Goal: Task Accomplishment & Management: Use online tool/utility

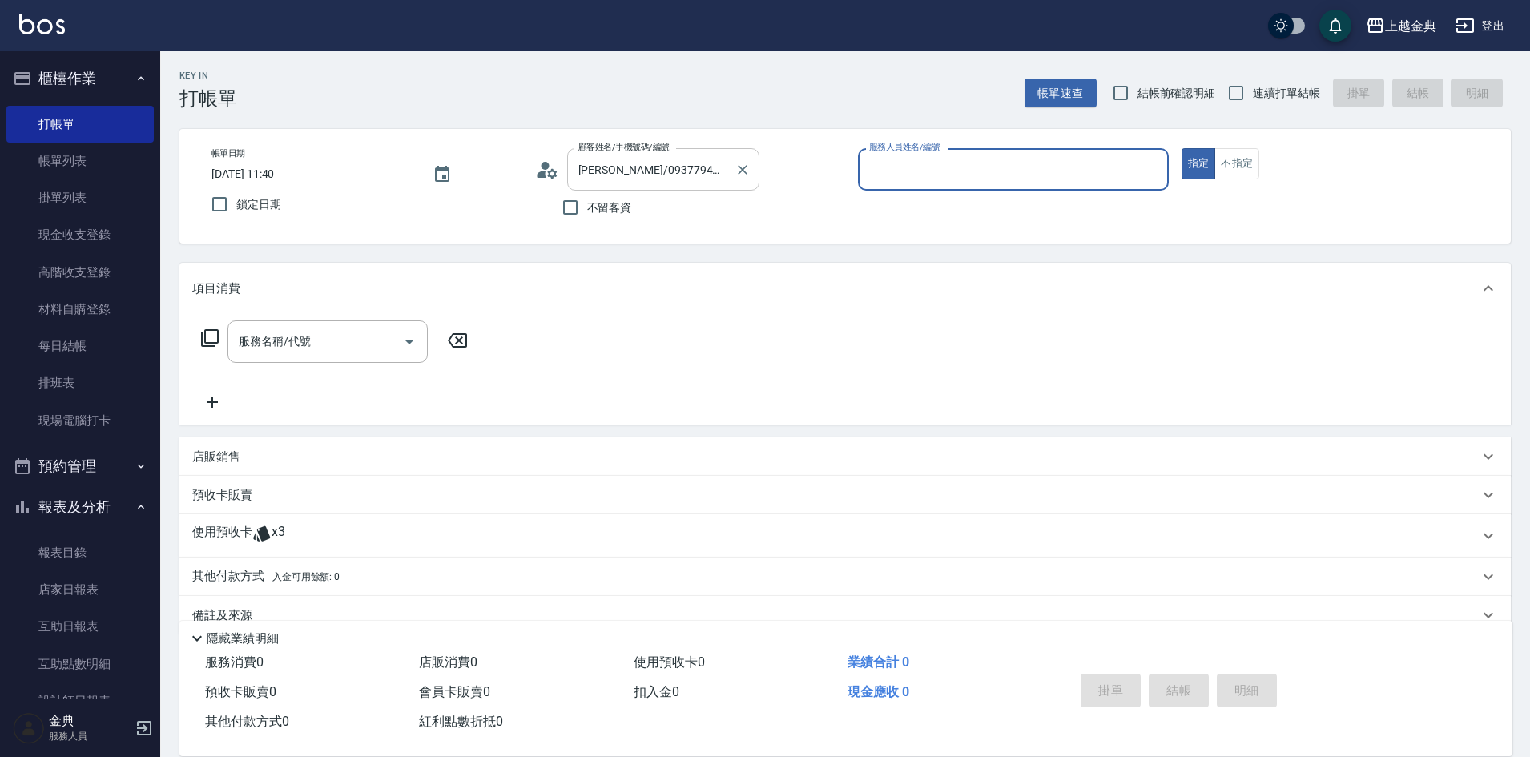
click at [754, 179] on div "[PERSON_NAME]/0937794109/72 顧客姓名/手機號碼/編號" at bounding box center [663, 169] width 192 height 42
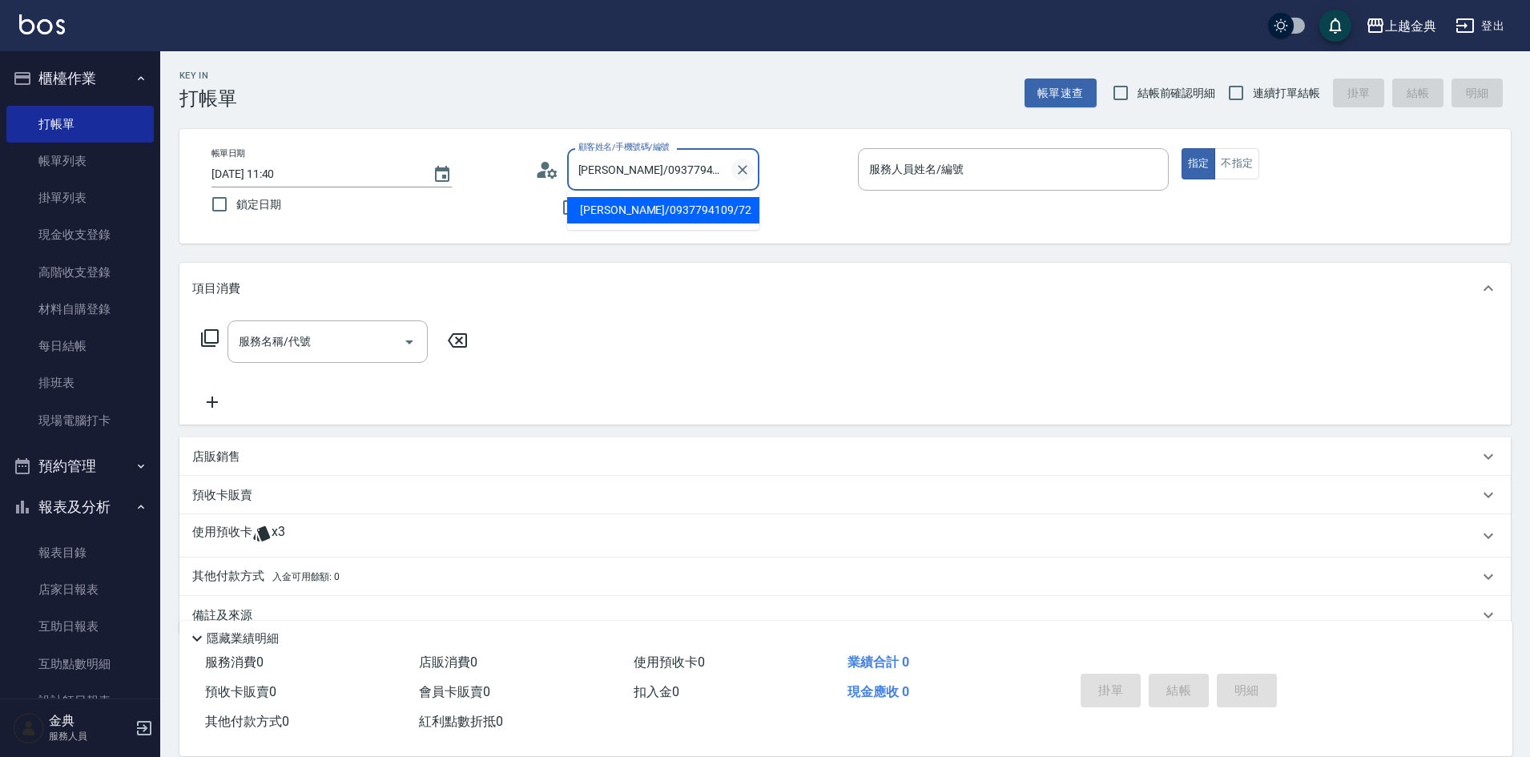
click at [744, 173] on icon "Clear" at bounding box center [743, 170] width 16 height 16
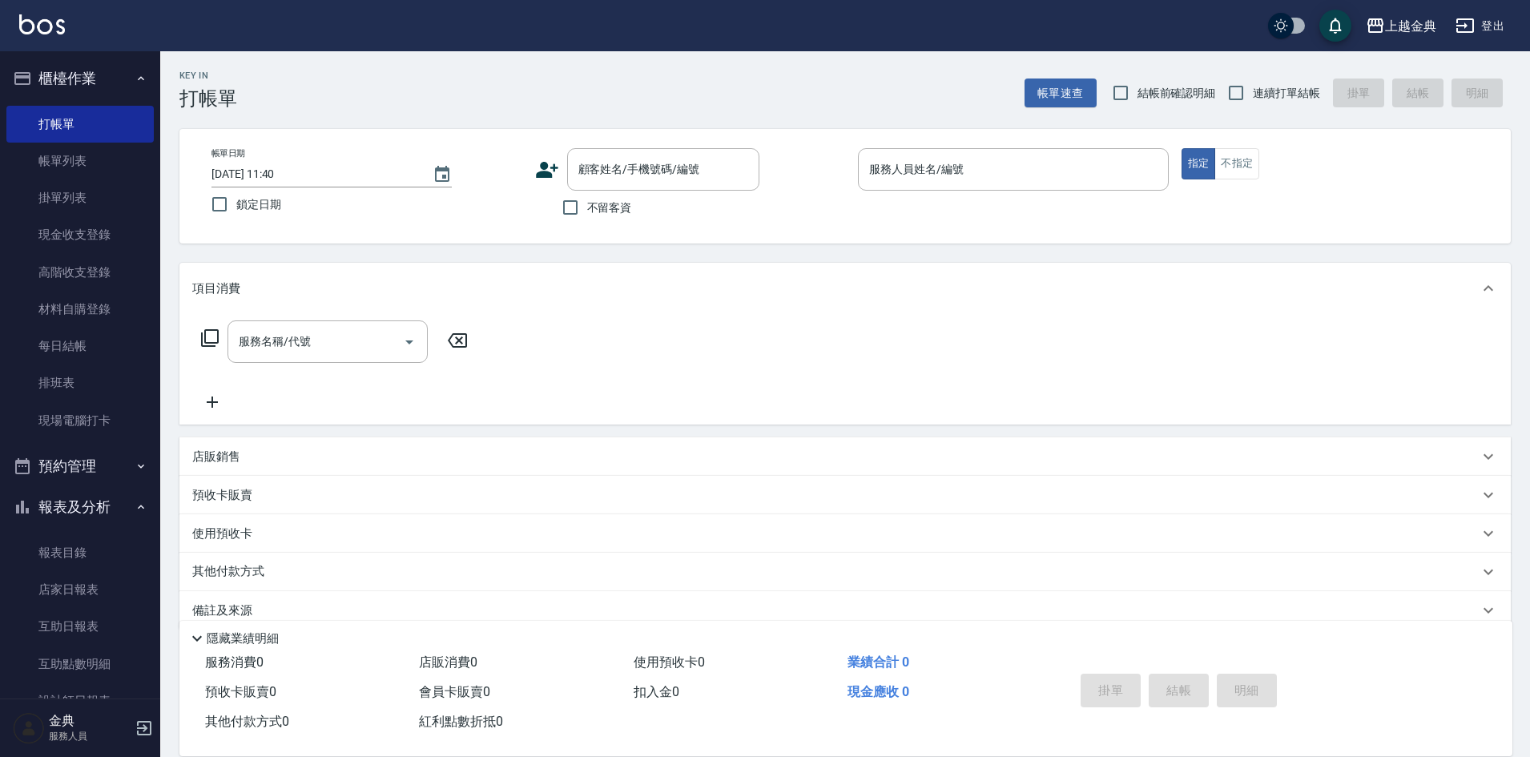
click at [1261, 85] on span "連續打單結帳" at bounding box center [1286, 93] width 67 height 17
click at [1253, 85] on input "連續打單結帳" at bounding box center [1236, 93] width 34 height 34
checkbox input "true"
click at [1242, 156] on button "不指定" at bounding box center [1236, 163] width 45 height 31
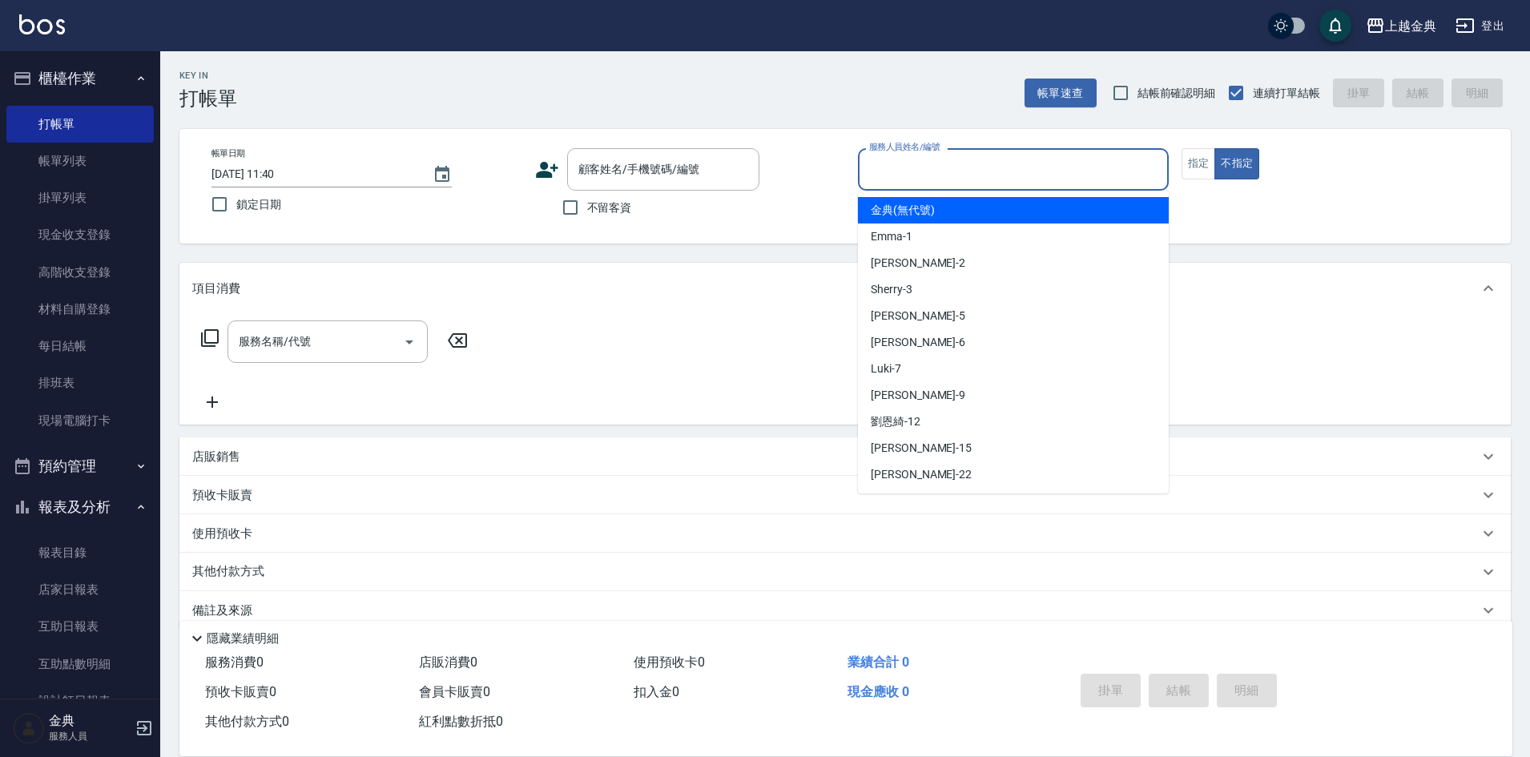
click at [1157, 158] on input "服務人員姓名/編號" at bounding box center [1013, 169] width 296 height 28
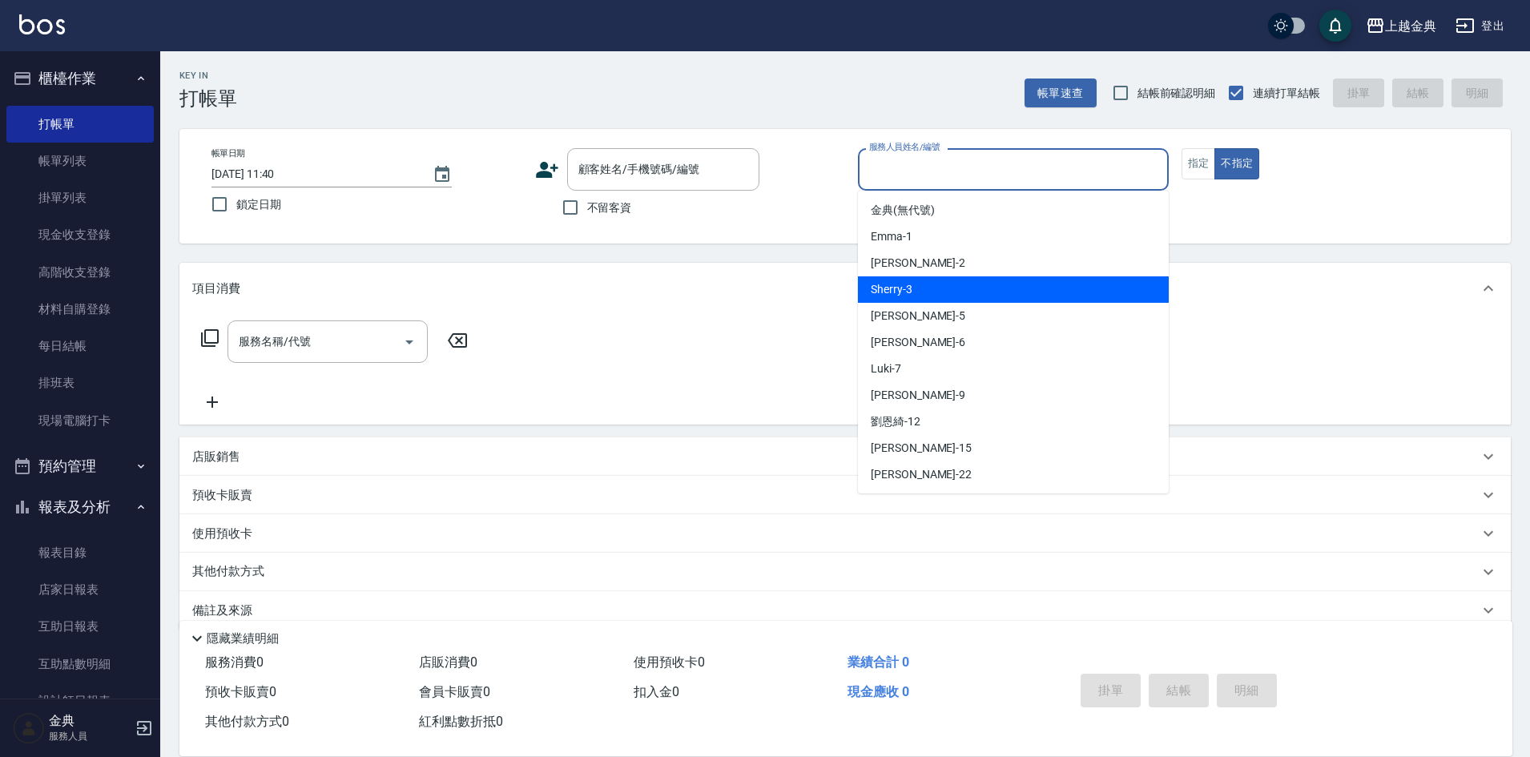
click at [607, 199] on span "不留客資" at bounding box center [609, 207] width 45 height 17
click at [587, 199] on input "不留客資" at bounding box center [570, 208] width 34 height 34
checkbox input "true"
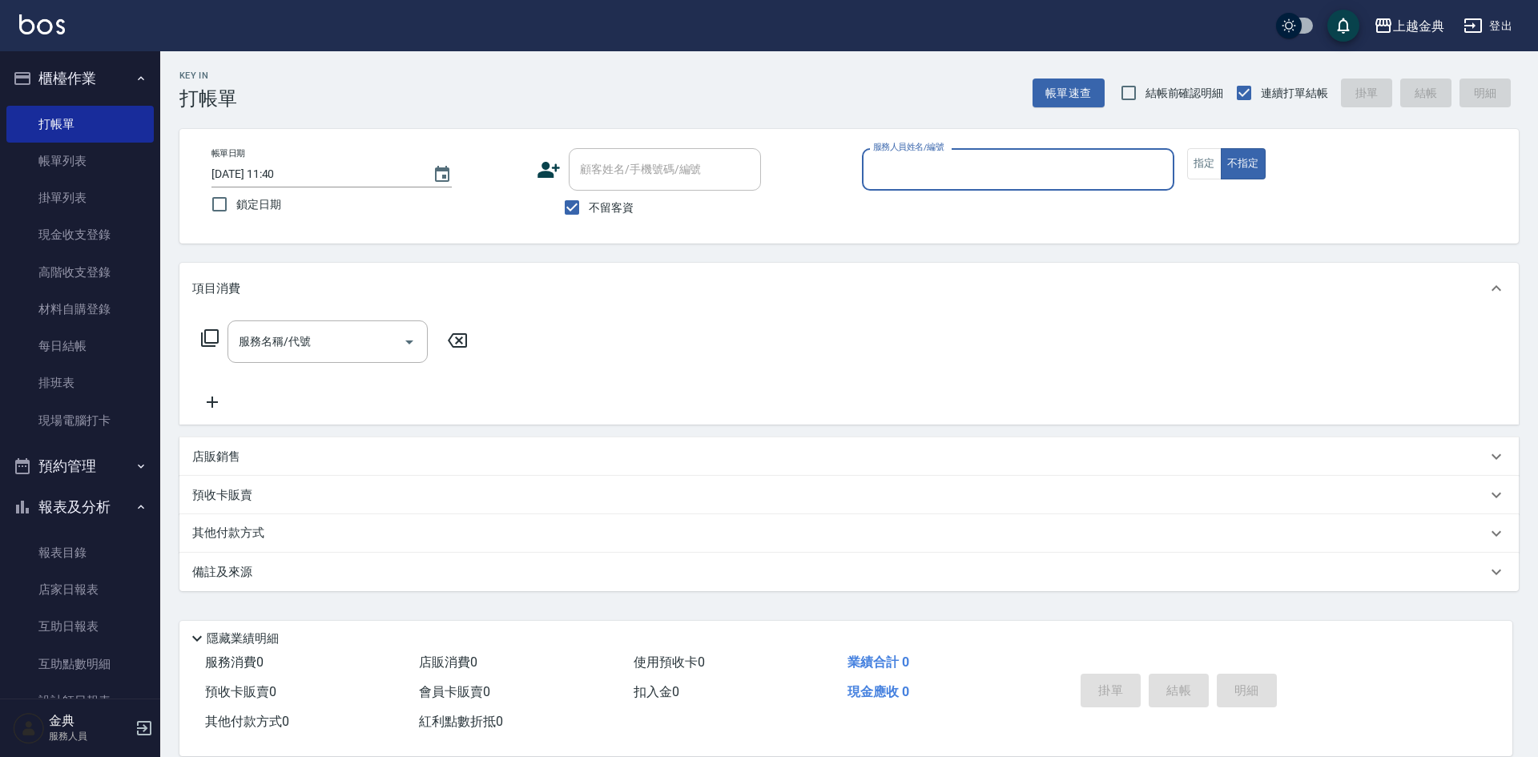
click at [993, 165] on input "服務人員姓名/編號" at bounding box center [1018, 169] width 298 height 28
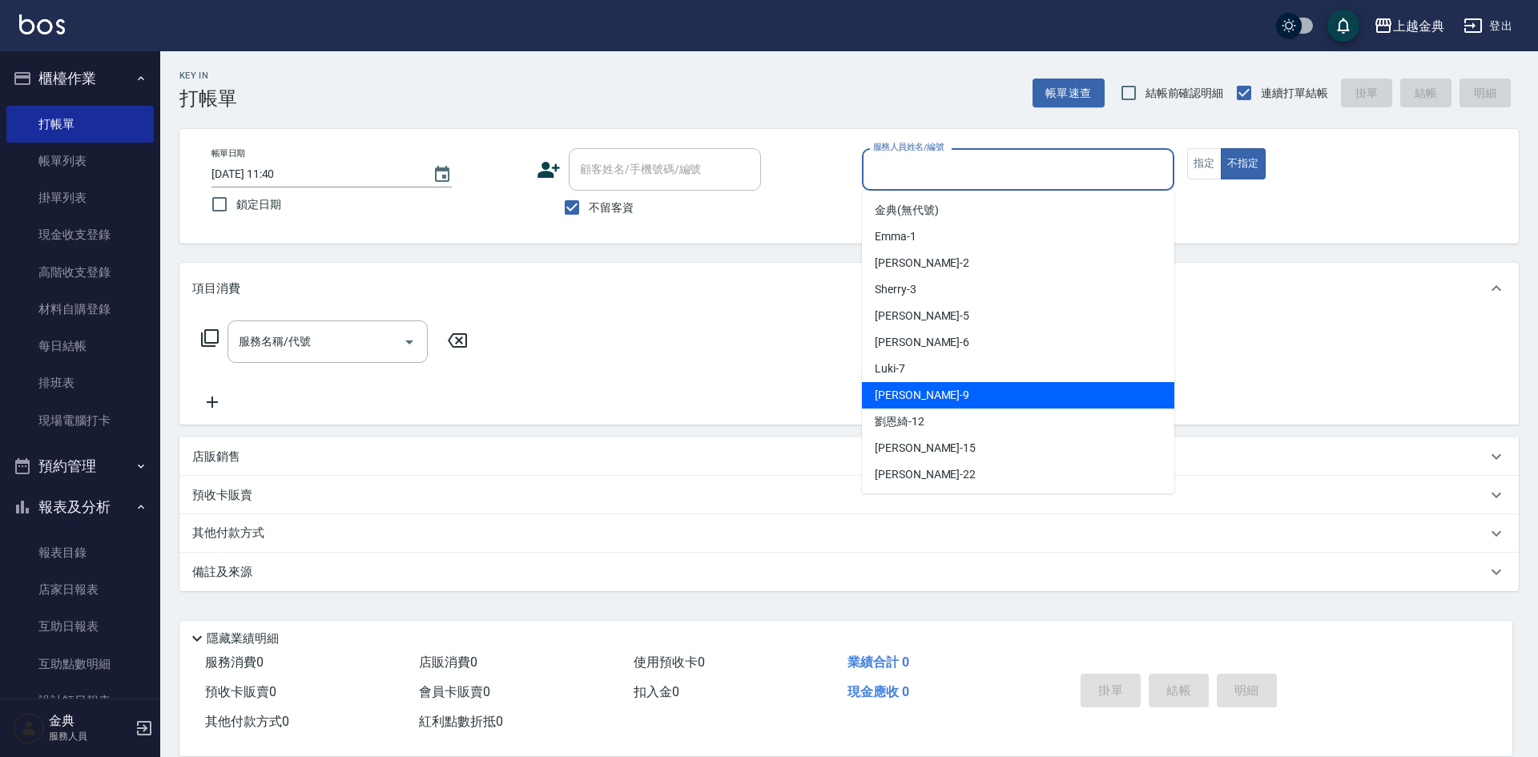
click at [953, 385] on div "[PERSON_NAME] -9" at bounding box center [1018, 395] width 312 height 26
type input "[PERSON_NAME]-9"
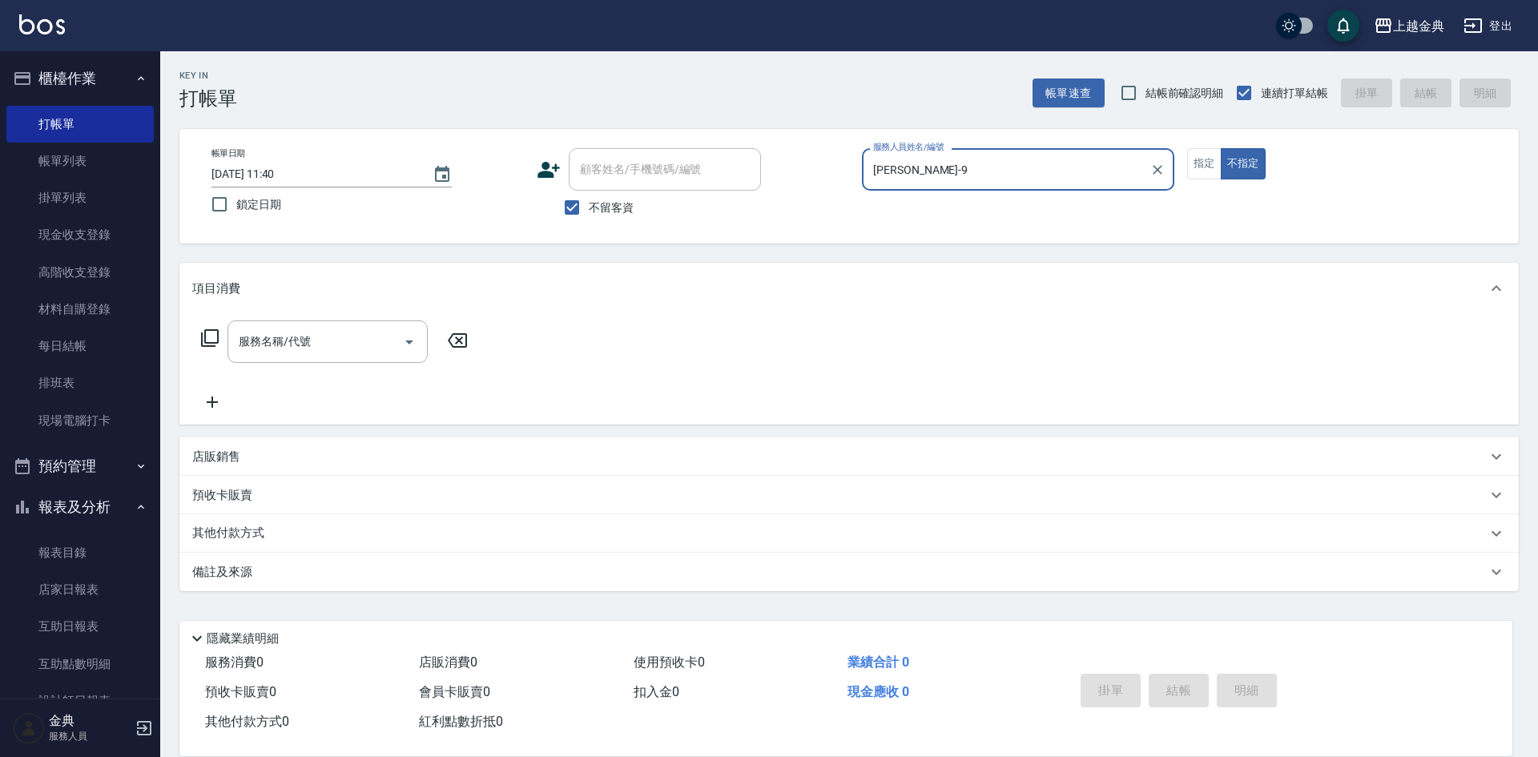
click at [219, 326] on div "服務名稱/代號 服務名稱/代號" at bounding box center [334, 341] width 285 height 42
click at [209, 328] on icon at bounding box center [209, 337] width 19 height 19
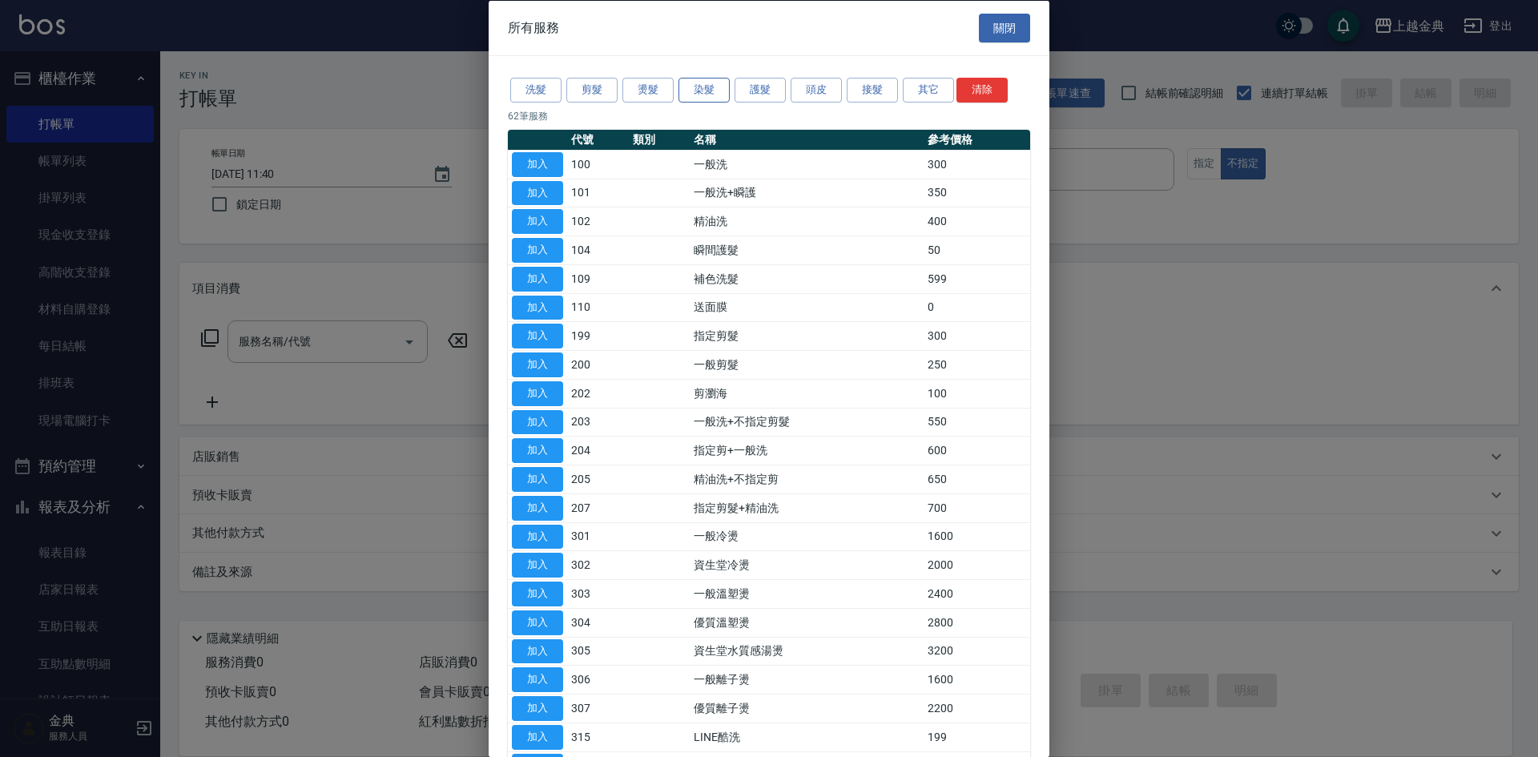
click at [698, 94] on button "染髮" at bounding box center [703, 90] width 51 height 25
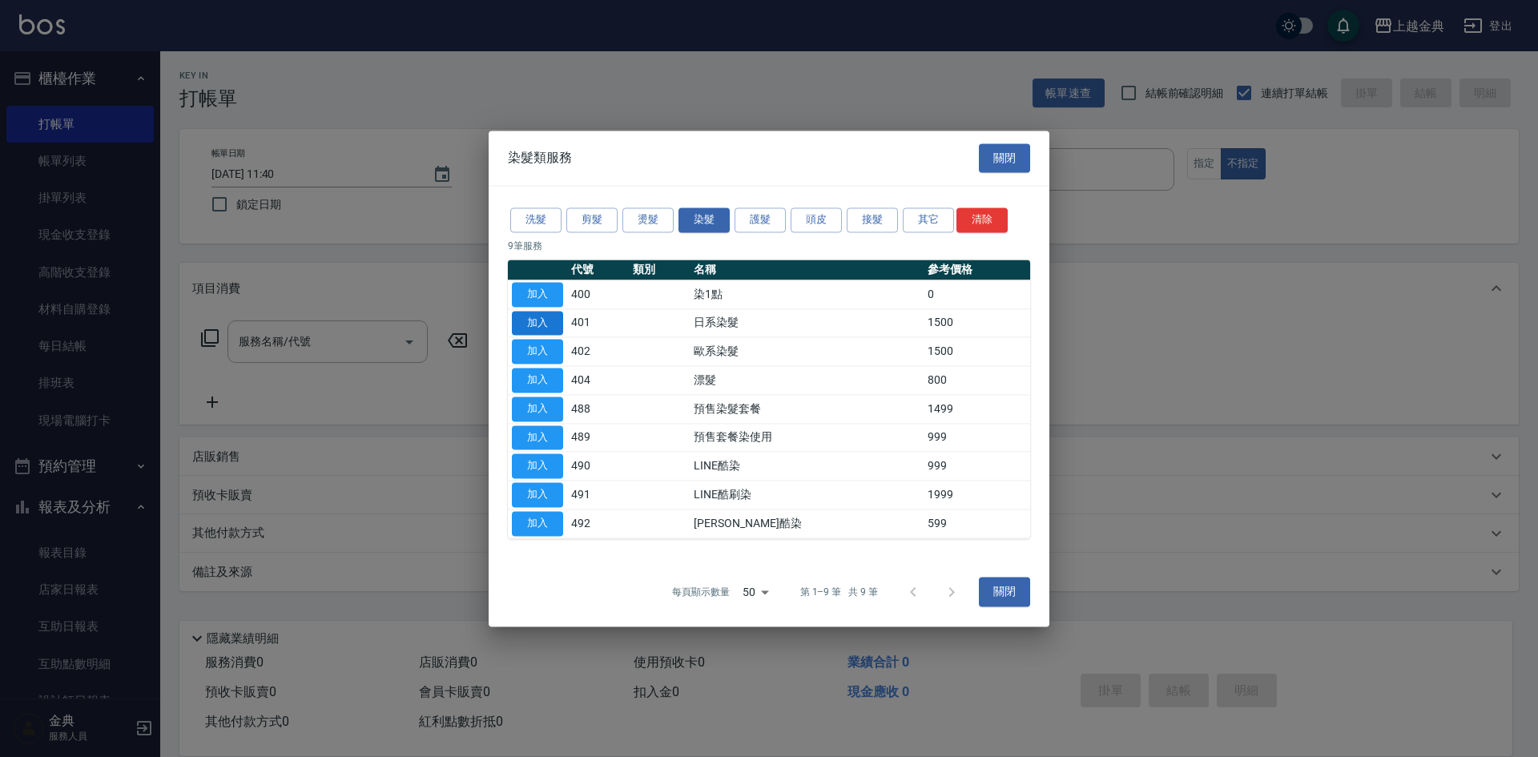
click at [537, 301] on button "加入" at bounding box center [537, 294] width 51 height 25
type input "染1點(400)"
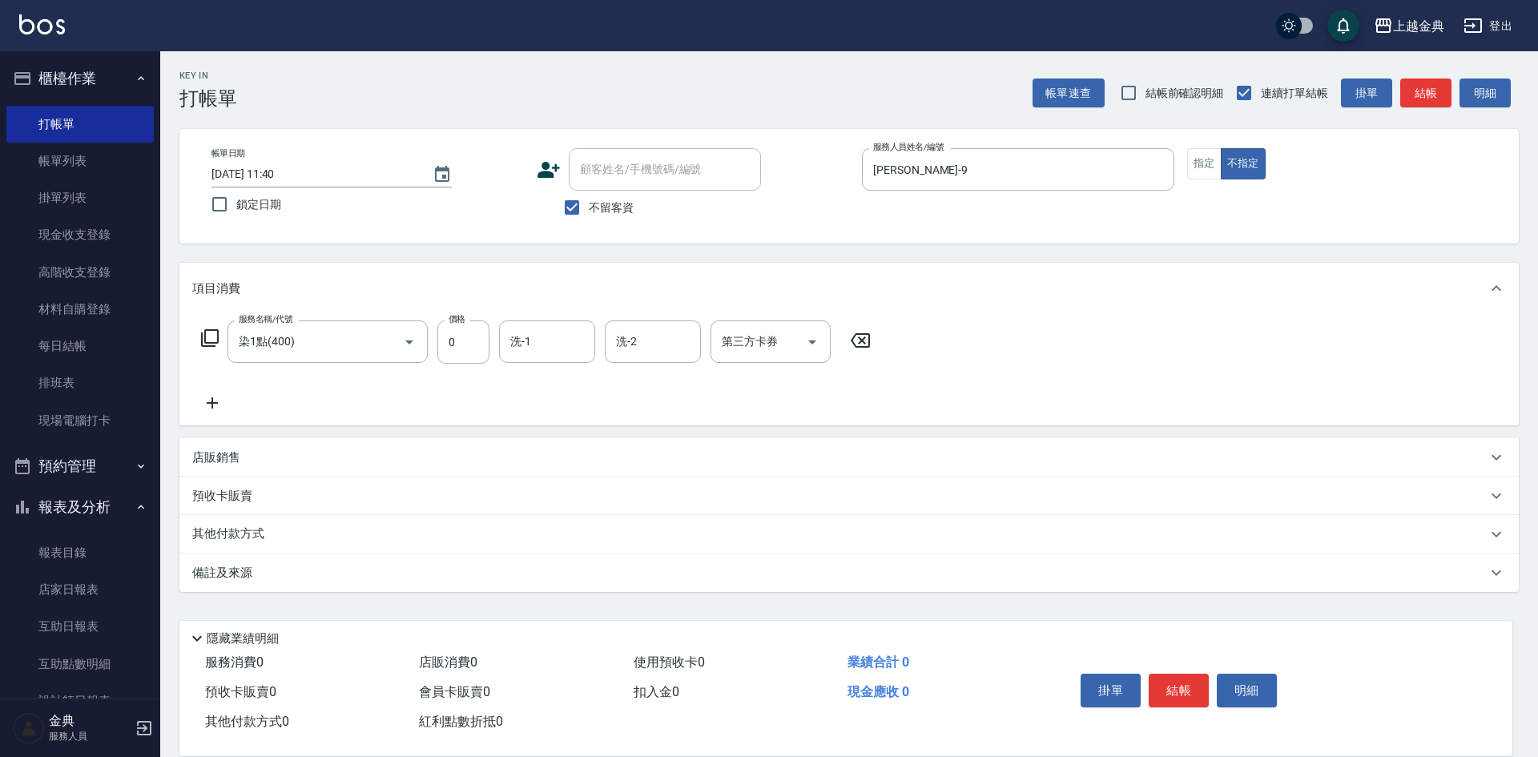
click at [545, 316] on div "服務名稱/代號 染1點(400) 服務名稱/代號 價格 0 價格 洗-1 洗-1 洗-2 洗-2 第三方卡券 第三方卡券" at bounding box center [848, 369] width 1339 height 111
click at [213, 331] on icon at bounding box center [210, 338] width 18 height 18
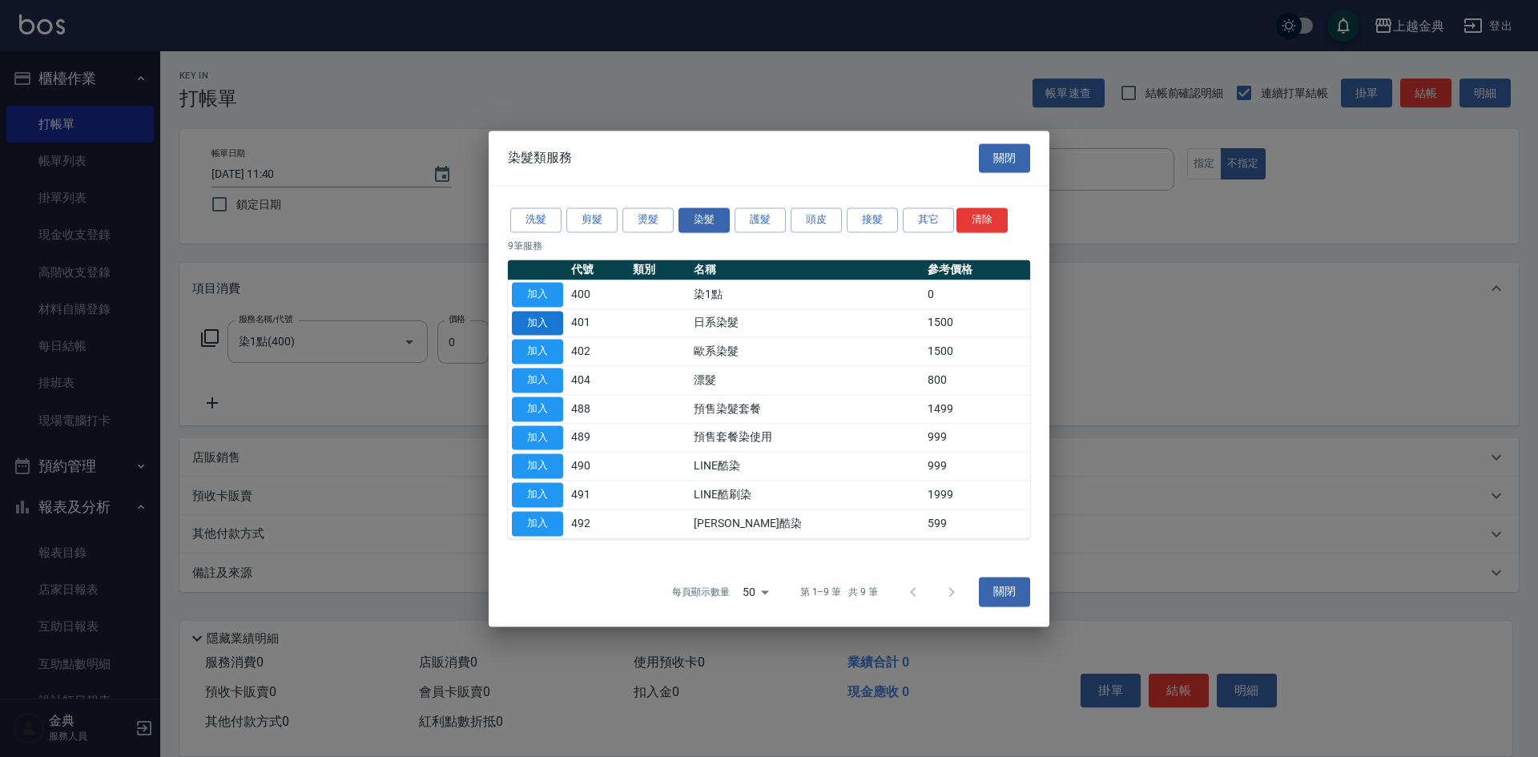
click at [513, 328] on button "加入" at bounding box center [537, 323] width 51 height 25
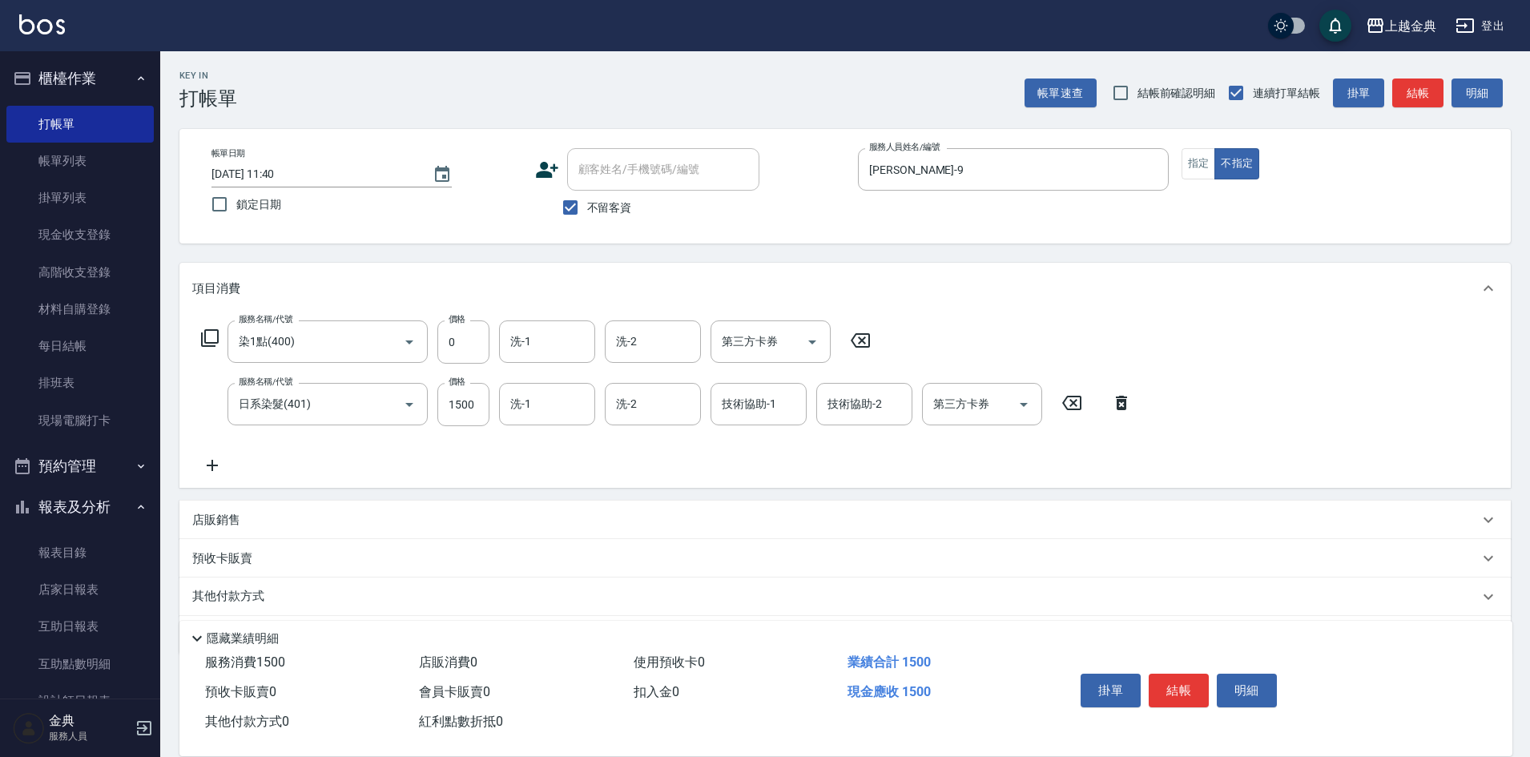
click at [861, 334] on icon at bounding box center [860, 340] width 19 height 14
click at [466, 398] on input "1500" at bounding box center [463, 403] width 52 height 43
type input "1790"
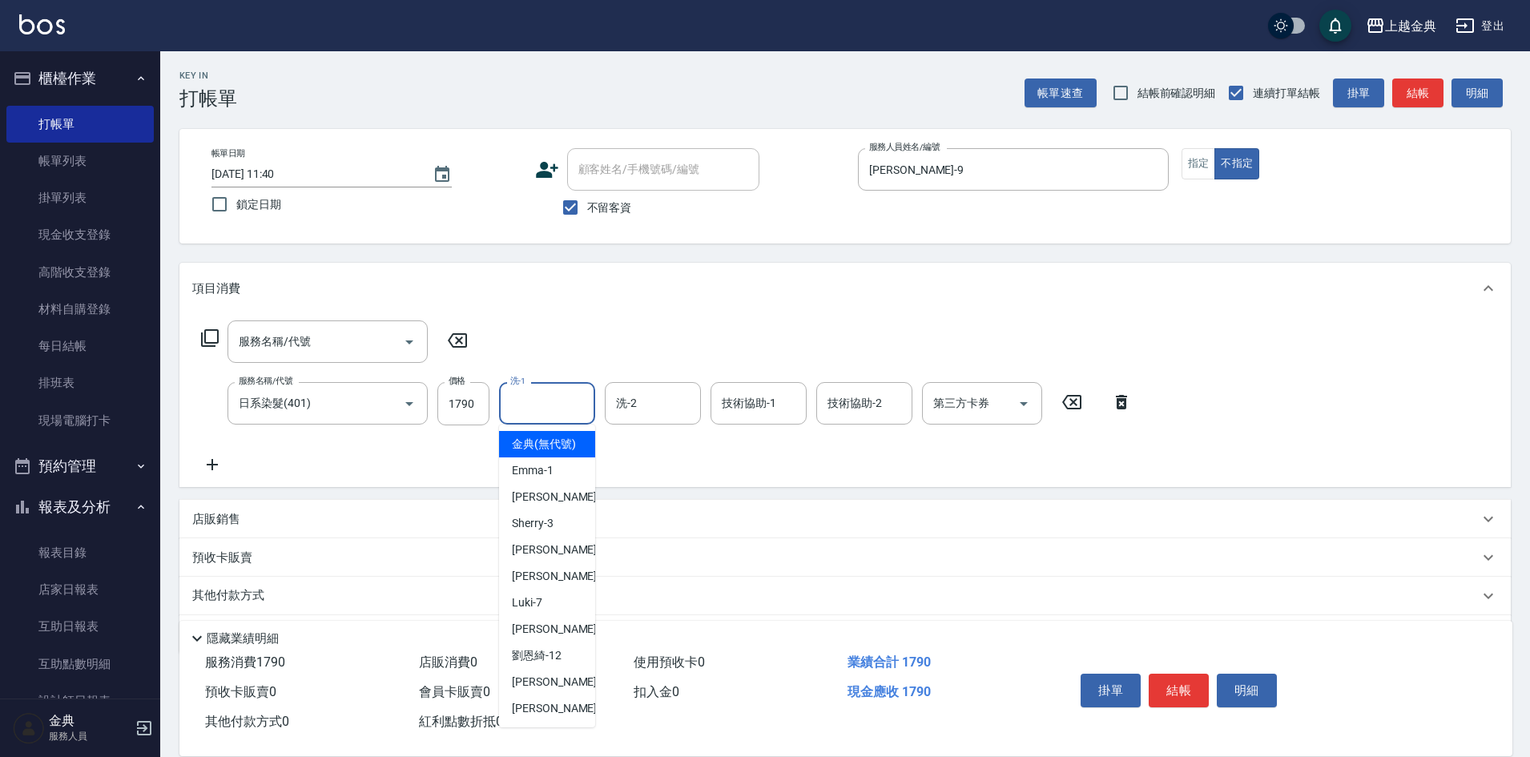
click at [569, 400] on input "洗-1" at bounding box center [547, 403] width 82 height 28
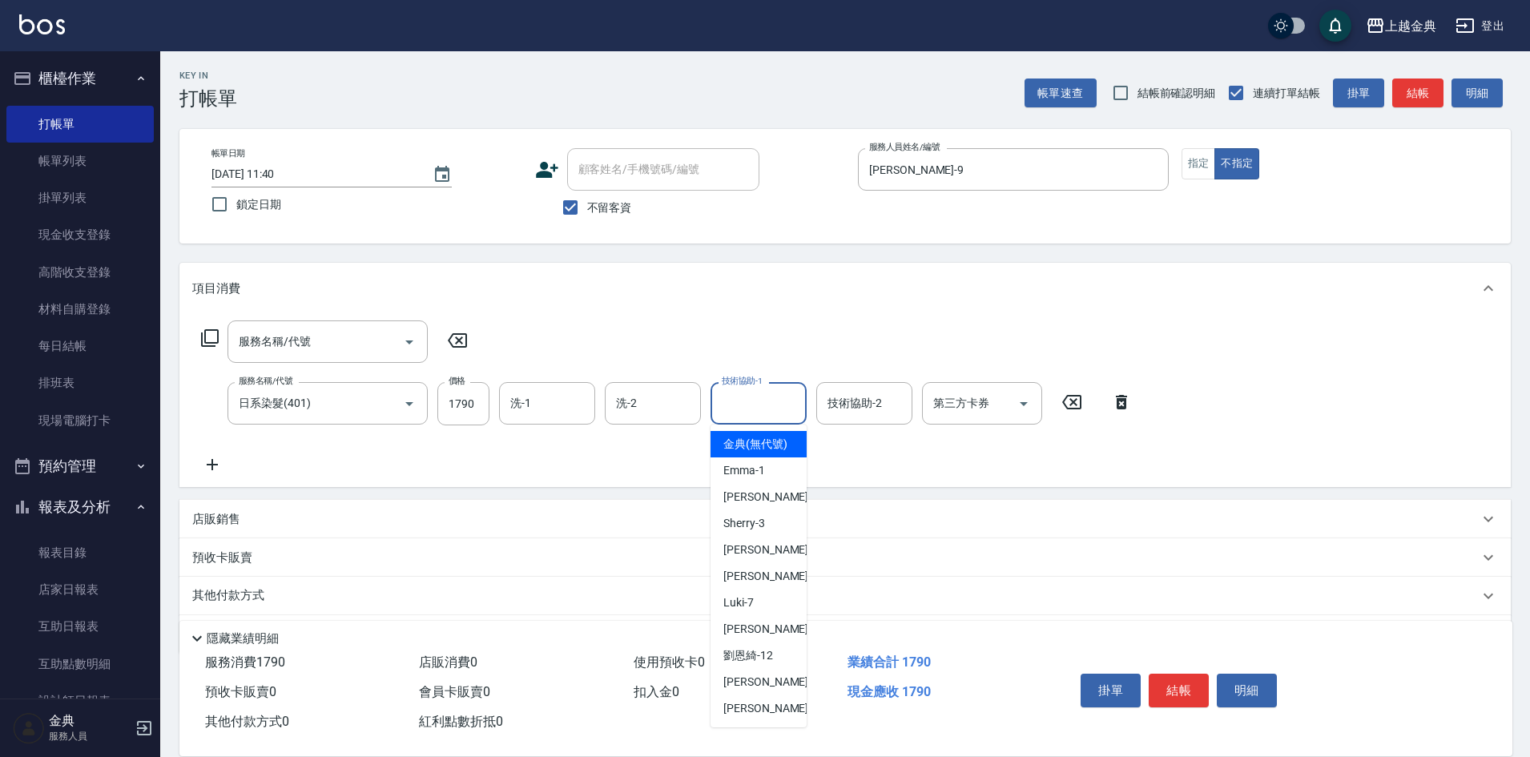
drag, startPoint x: 747, startPoint y: 391, endPoint x: 781, endPoint y: 473, distance: 88.4
click at [748, 393] on div "技術協助-1 技術協助-1" at bounding box center [758, 403] width 96 height 42
click at [790, 556] on div "[PERSON_NAME] -5" at bounding box center [758, 550] width 96 height 26
type input "[PERSON_NAME]-5"
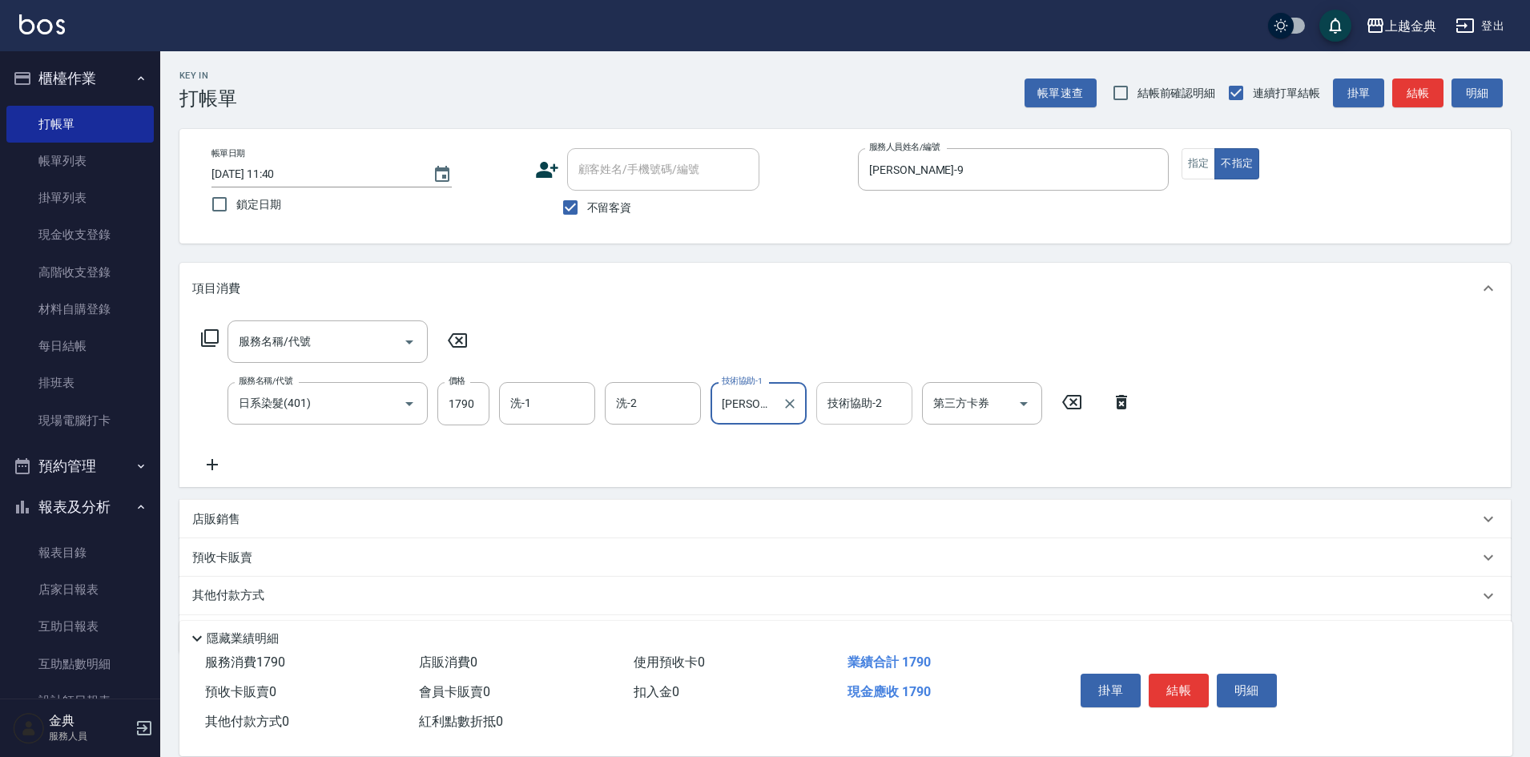
click at [877, 402] on div "技術協助-2 技術協助-2" at bounding box center [864, 403] width 96 height 42
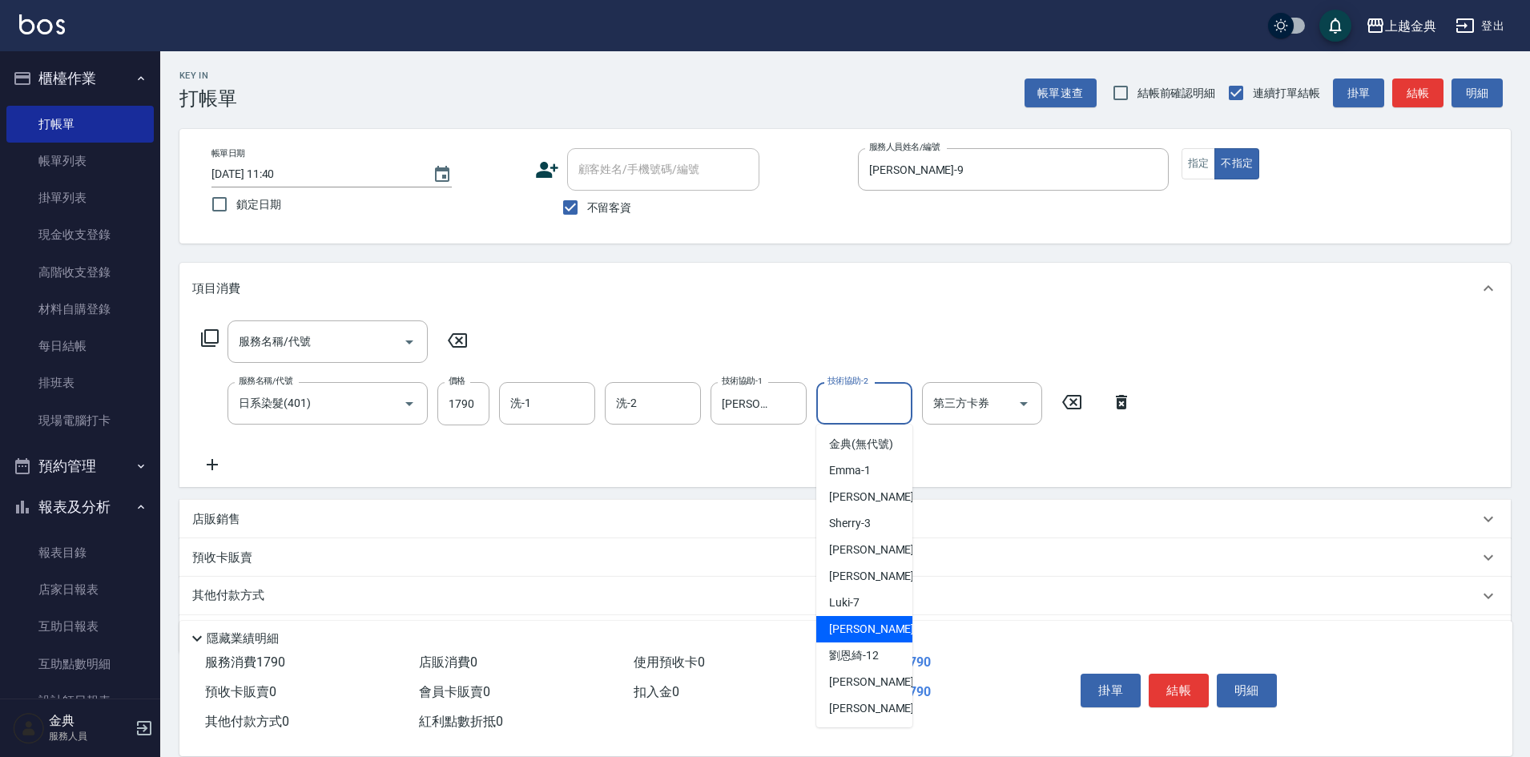
click at [885, 642] on div "[PERSON_NAME] -9" at bounding box center [864, 629] width 96 height 26
type input "[PERSON_NAME]-9"
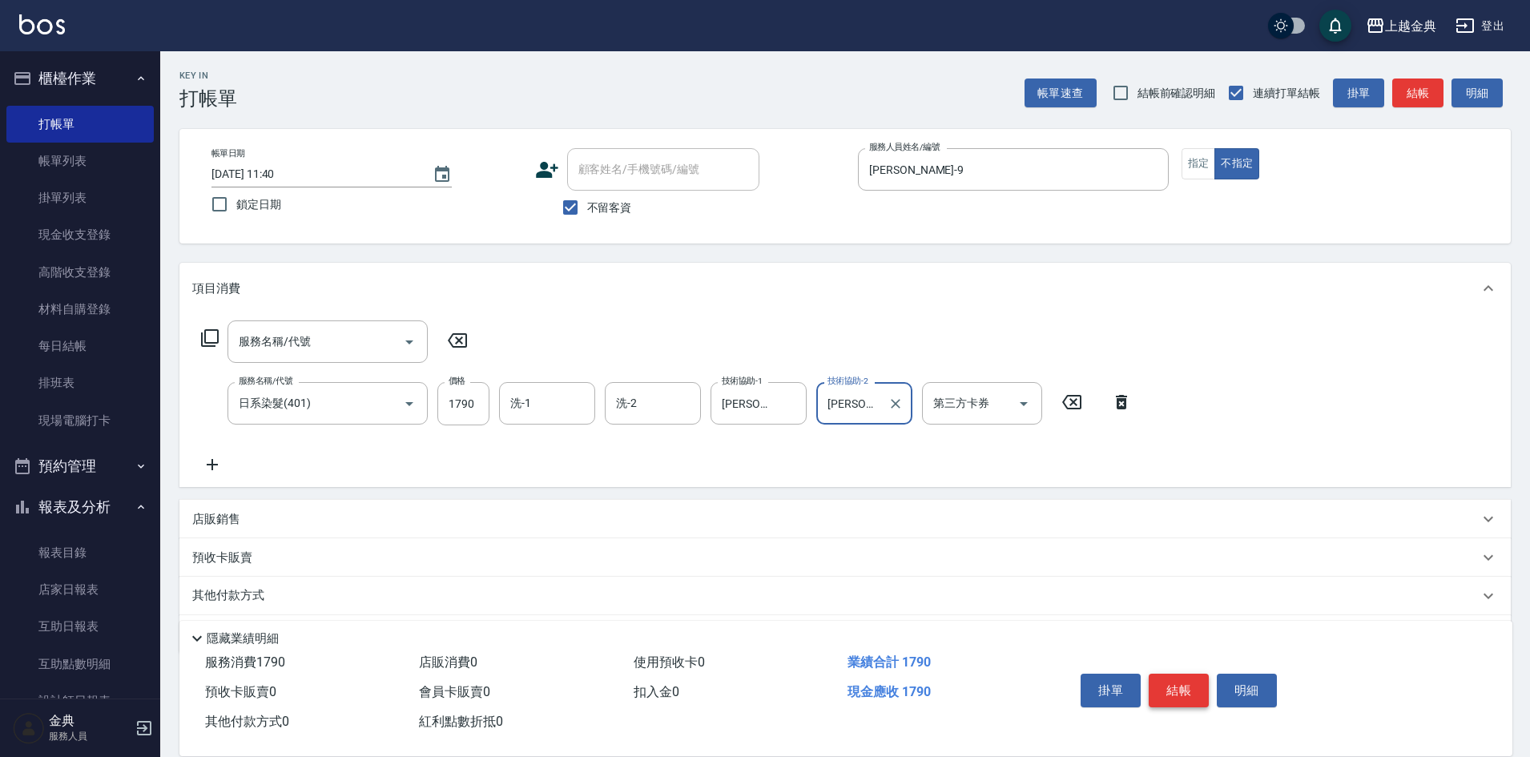
click at [1177, 676] on button "結帳" at bounding box center [1179, 691] width 60 height 34
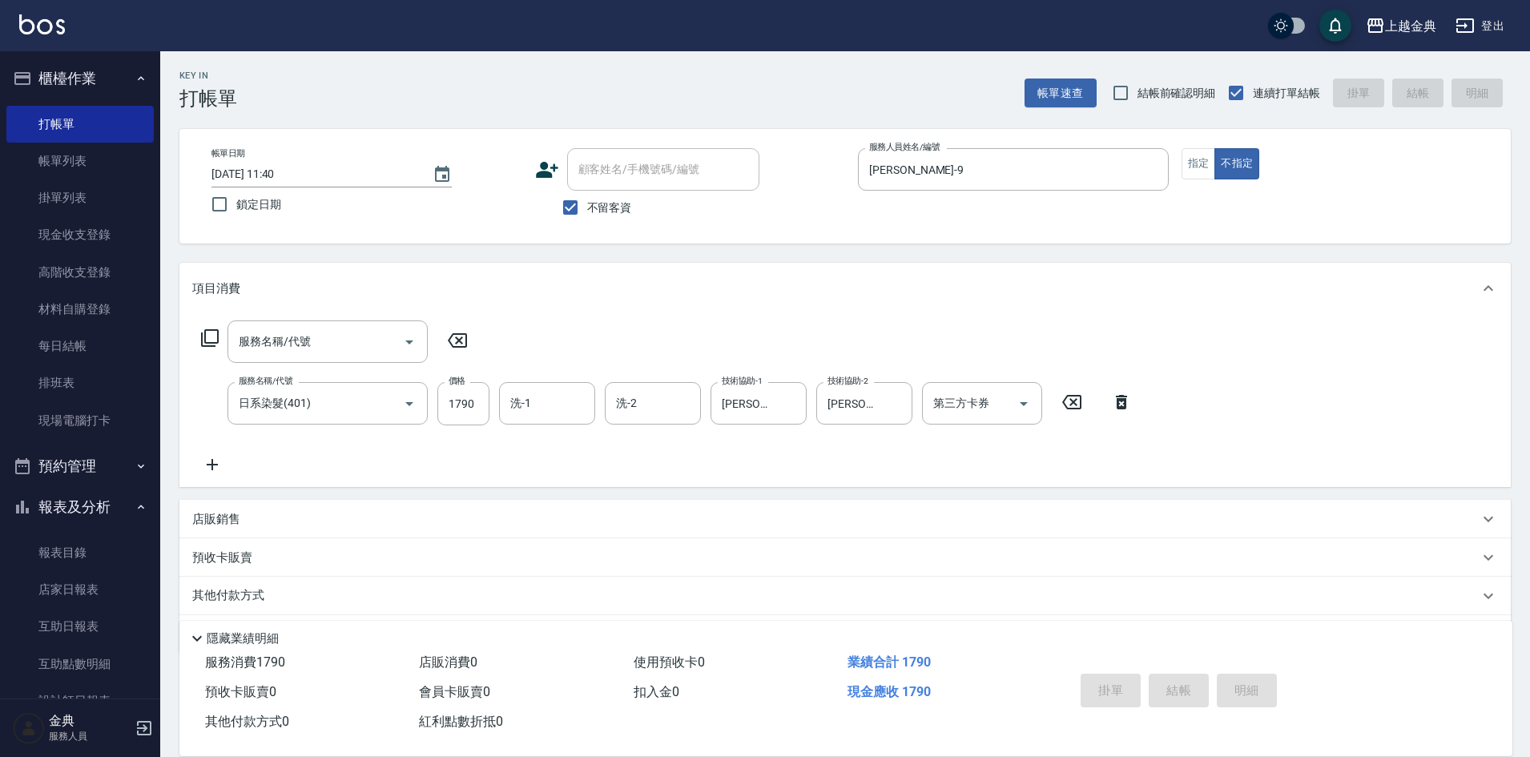
type input "[DATE] 15:01"
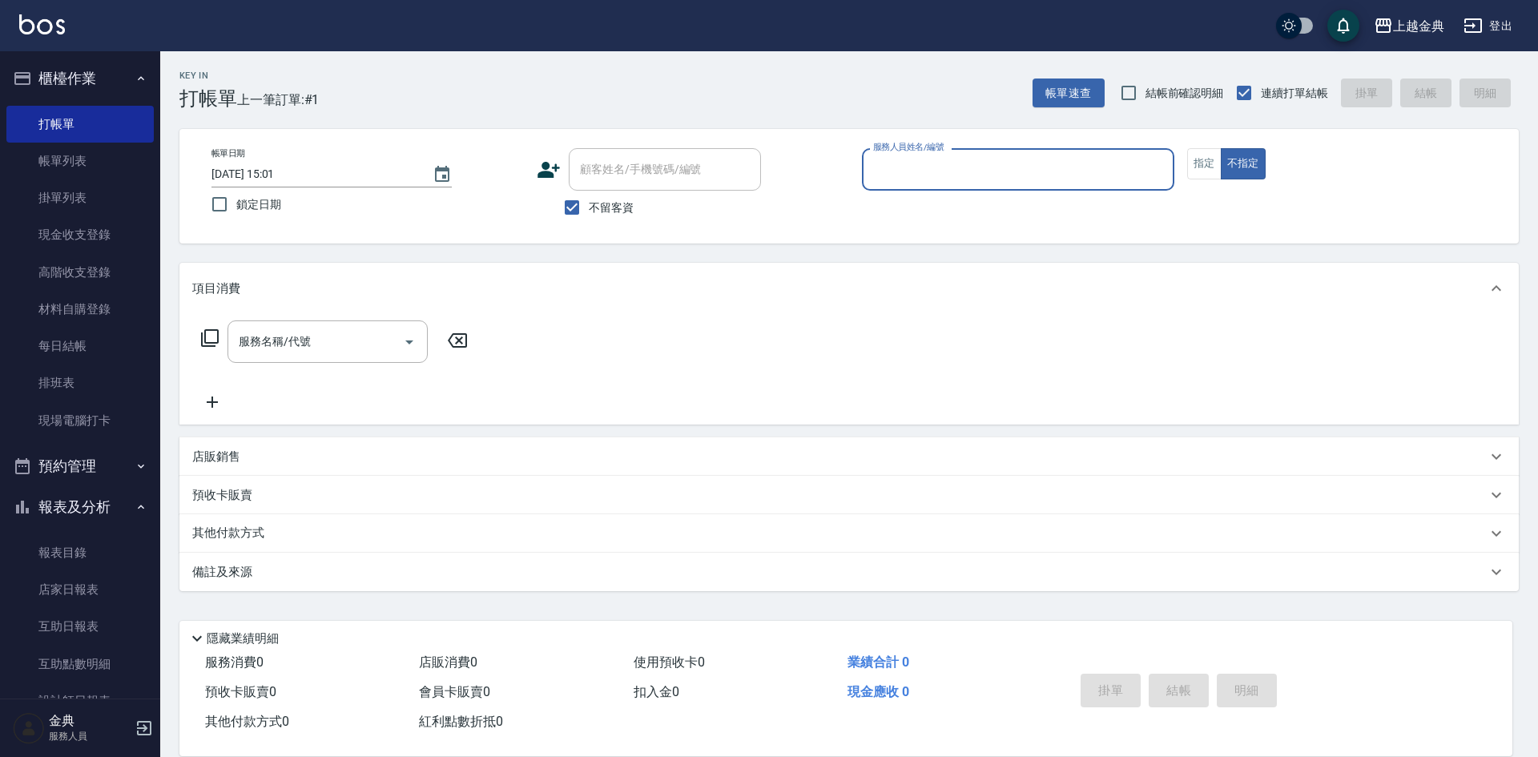
click at [1053, 163] on input "服務人員姓名/編號" at bounding box center [1018, 169] width 298 height 28
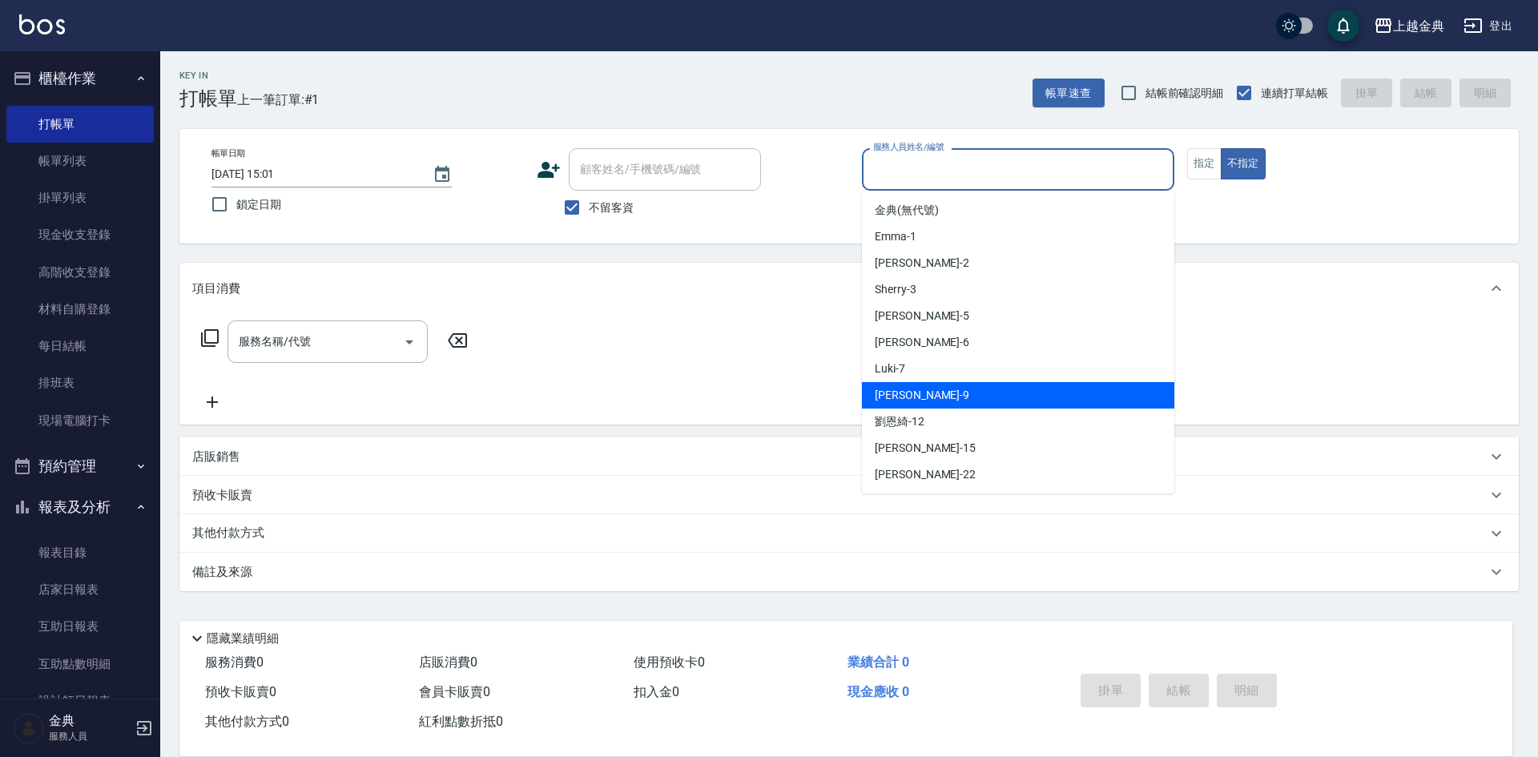
click at [1032, 392] on div "[PERSON_NAME] -9" at bounding box center [1018, 395] width 312 height 26
type input "[PERSON_NAME]-9"
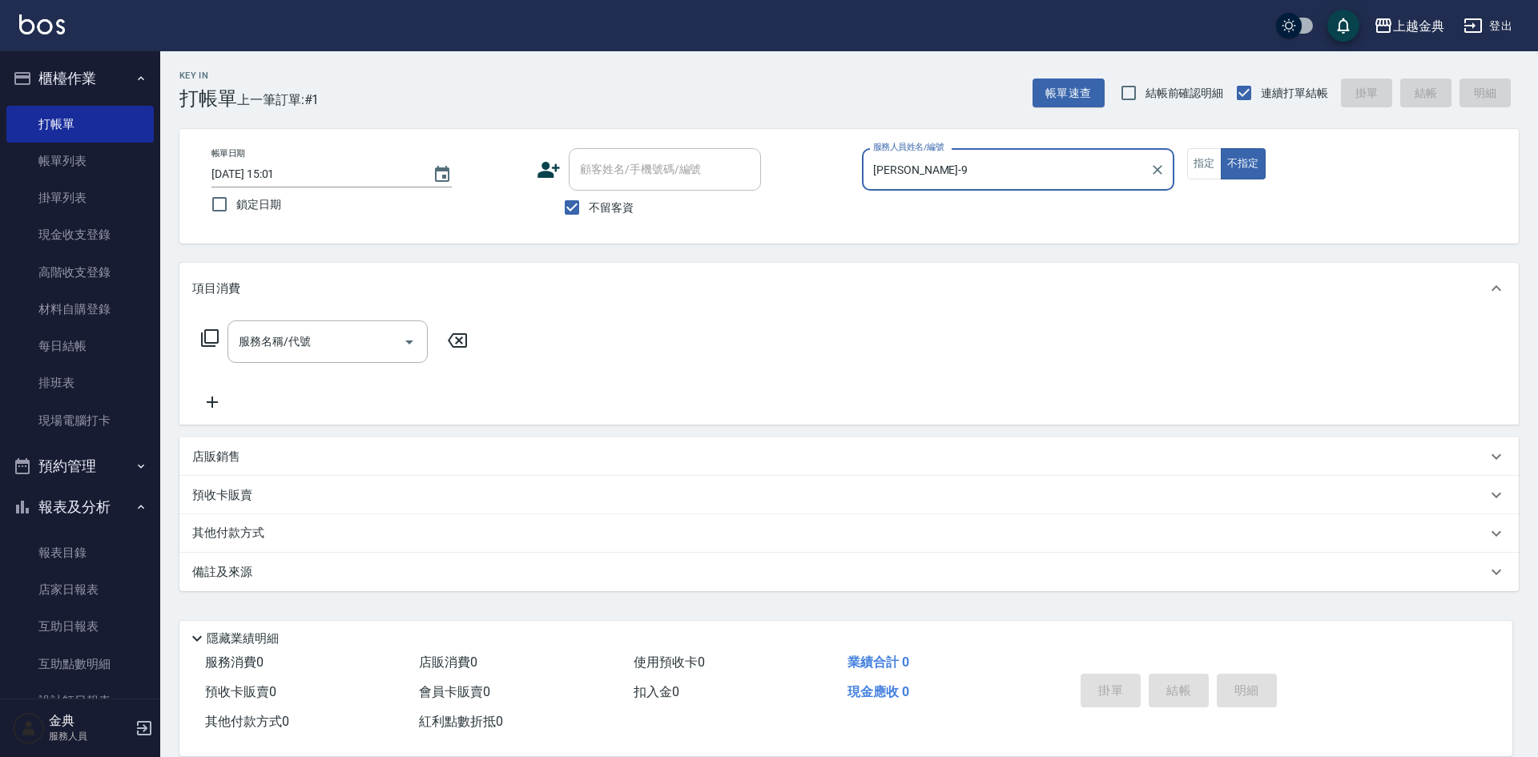
click at [604, 218] on label "不留客資" at bounding box center [594, 208] width 78 height 34
click at [589, 218] on input "不留客資" at bounding box center [572, 208] width 34 height 34
checkbox input "false"
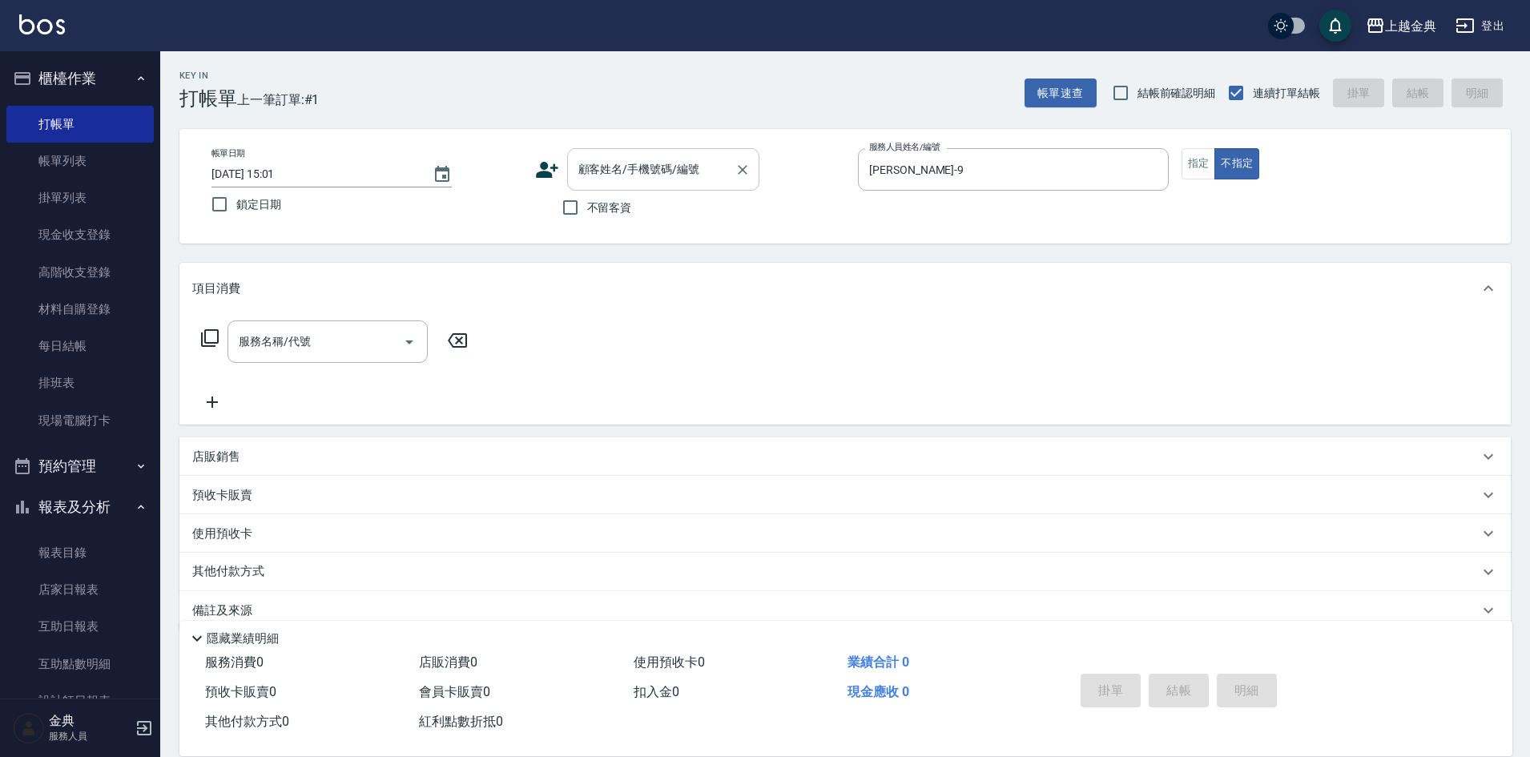
click at [608, 179] on input "顧客姓名/手機號碼/編號" at bounding box center [651, 169] width 154 height 28
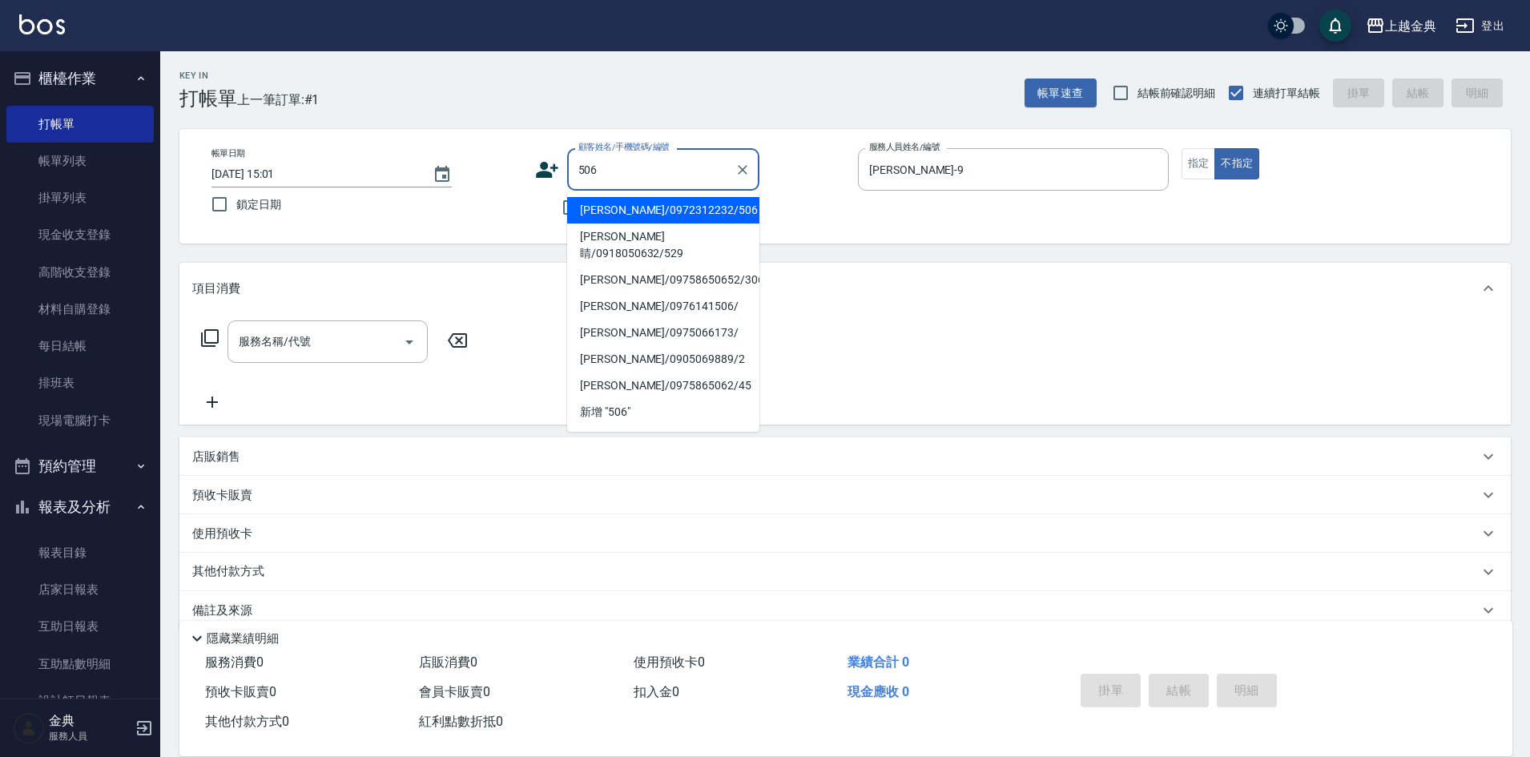
click at [659, 207] on li "[PERSON_NAME]/0972312232/506" at bounding box center [663, 210] width 192 height 26
type input "[PERSON_NAME]/0972312232/506"
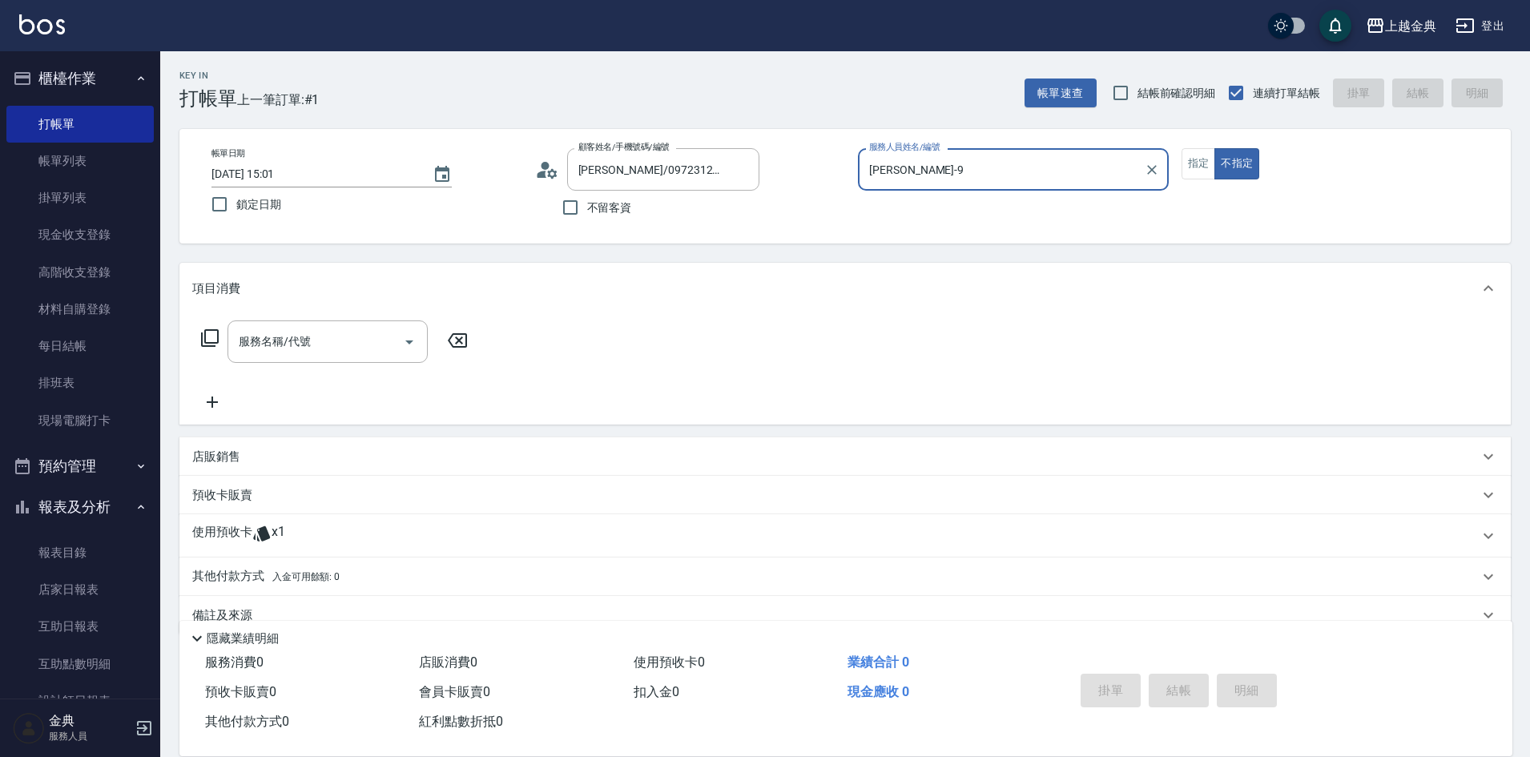
click at [211, 334] on icon at bounding box center [209, 337] width 19 height 19
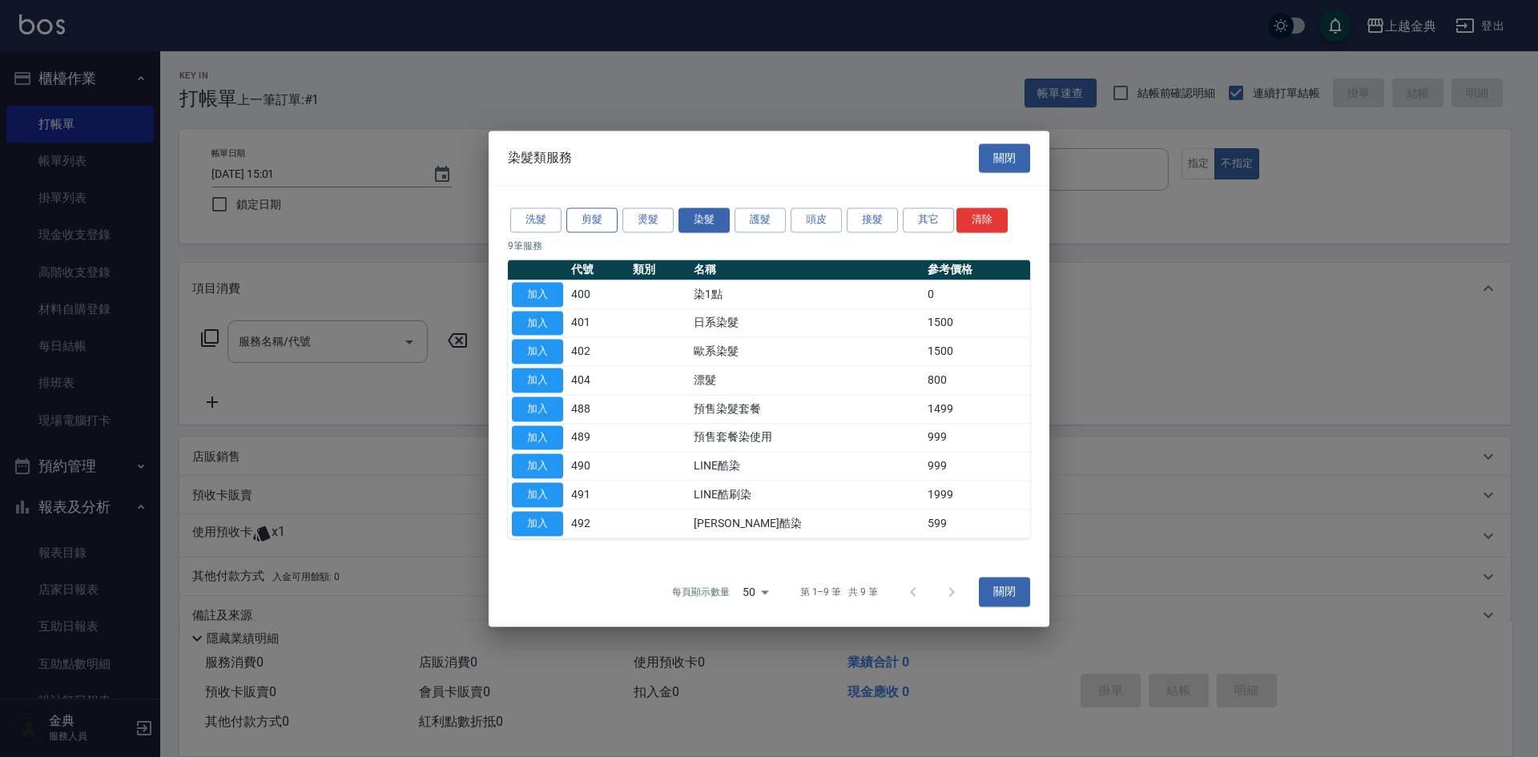
click at [605, 219] on button "剪髮" at bounding box center [591, 219] width 51 height 25
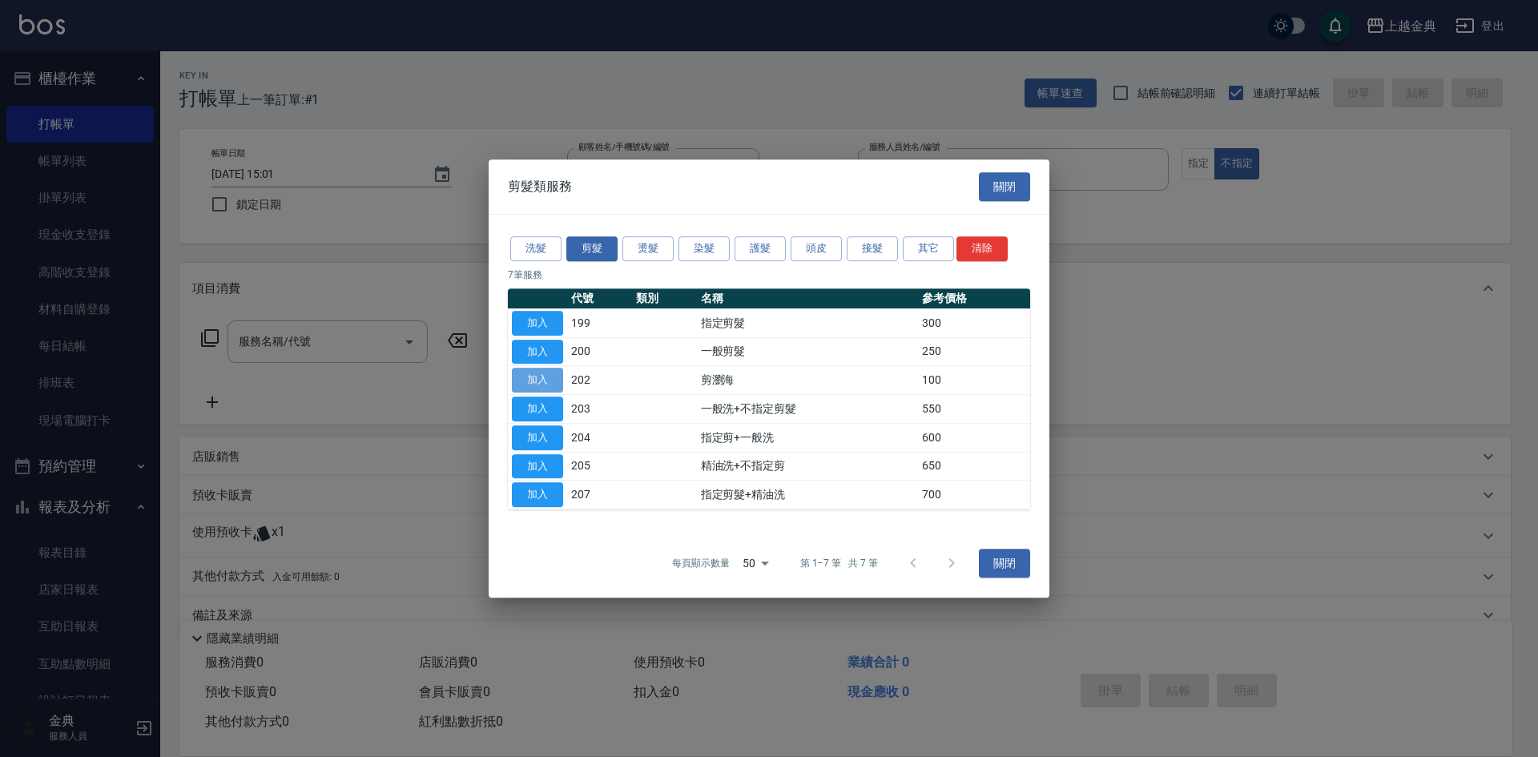
click at [543, 378] on button "加入" at bounding box center [537, 380] width 51 height 25
type input "剪瀏海(202)"
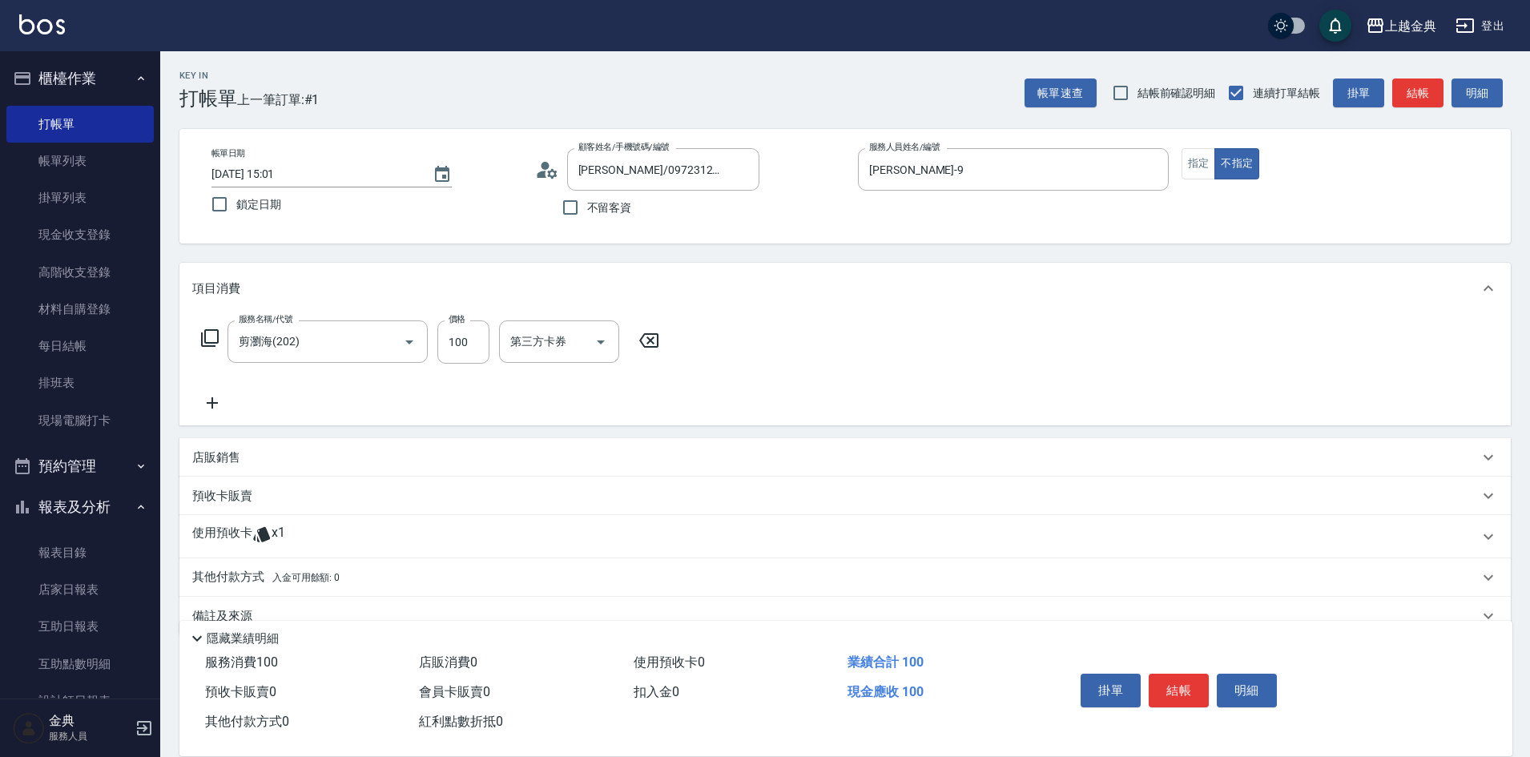
click at [290, 521] on div "使用預收卡 x1" at bounding box center [844, 536] width 1331 height 43
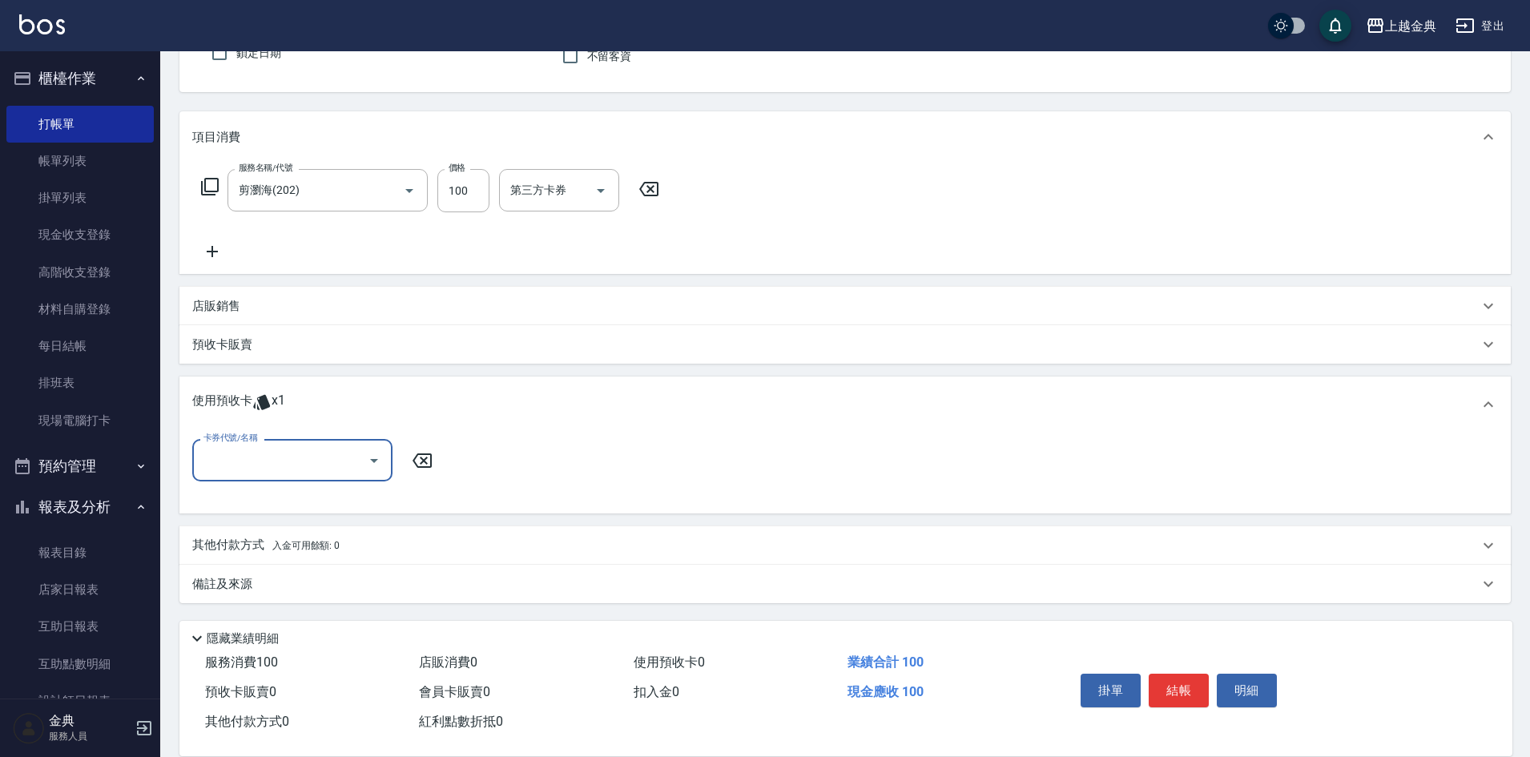
click at [284, 473] on input "卡券代號/名稱" at bounding box center [280, 460] width 162 height 28
click at [288, 501] on div "頭皮3次 剩餘1張" at bounding box center [292, 501] width 200 height 26
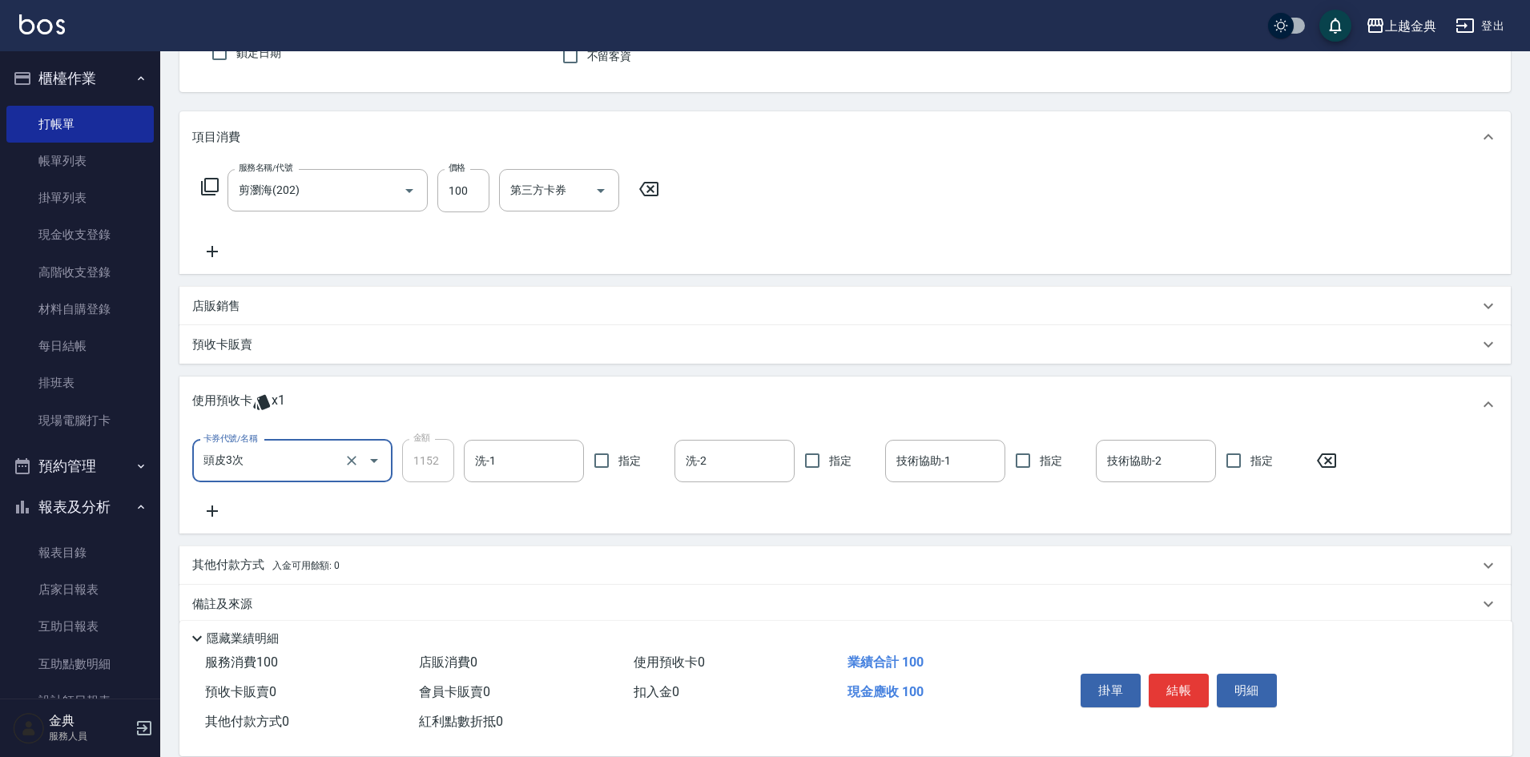
type input "頭皮3次"
click at [1188, 674] on button "結帳" at bounding box center [1179, 691] width 60 height 34
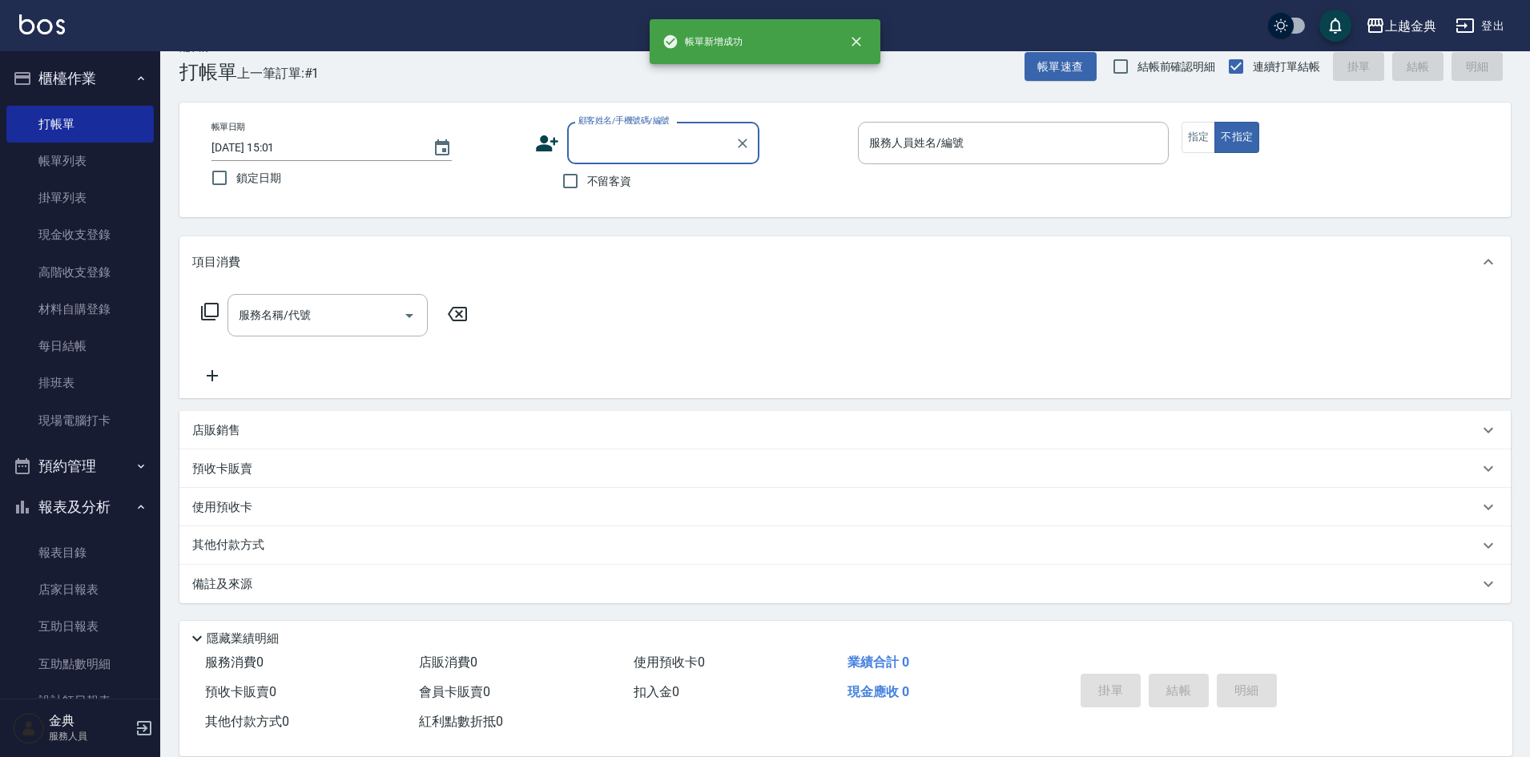
scroll to position [26, 0]
click at [989, 151] on input "服務人員姓名/編號" at bounding box center [1013, 143] width 296 height 28
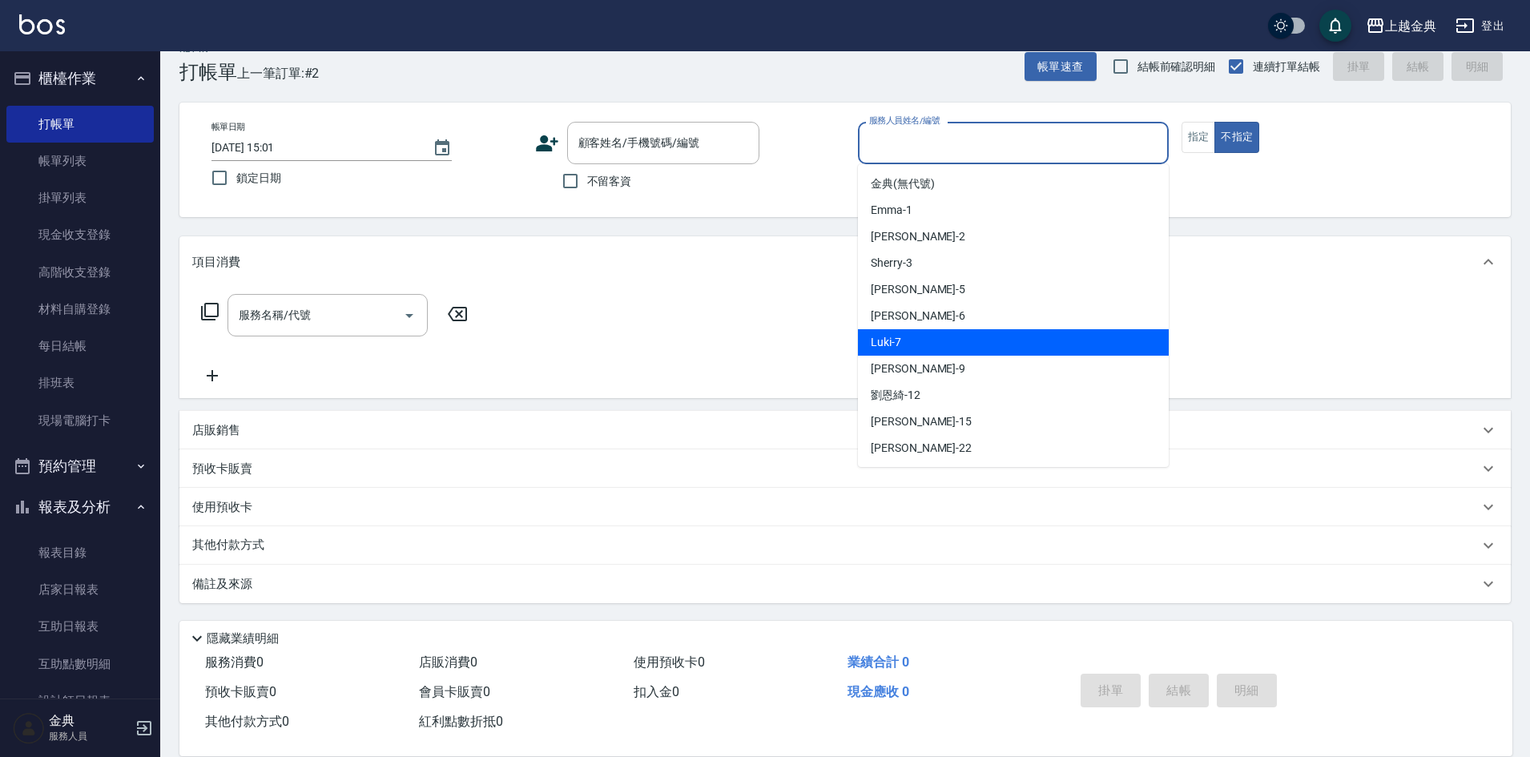
click at [966, 336] on div "Luki -7" at bounding box center [1013, 342] width 311 height 26
type input "Luki-7"
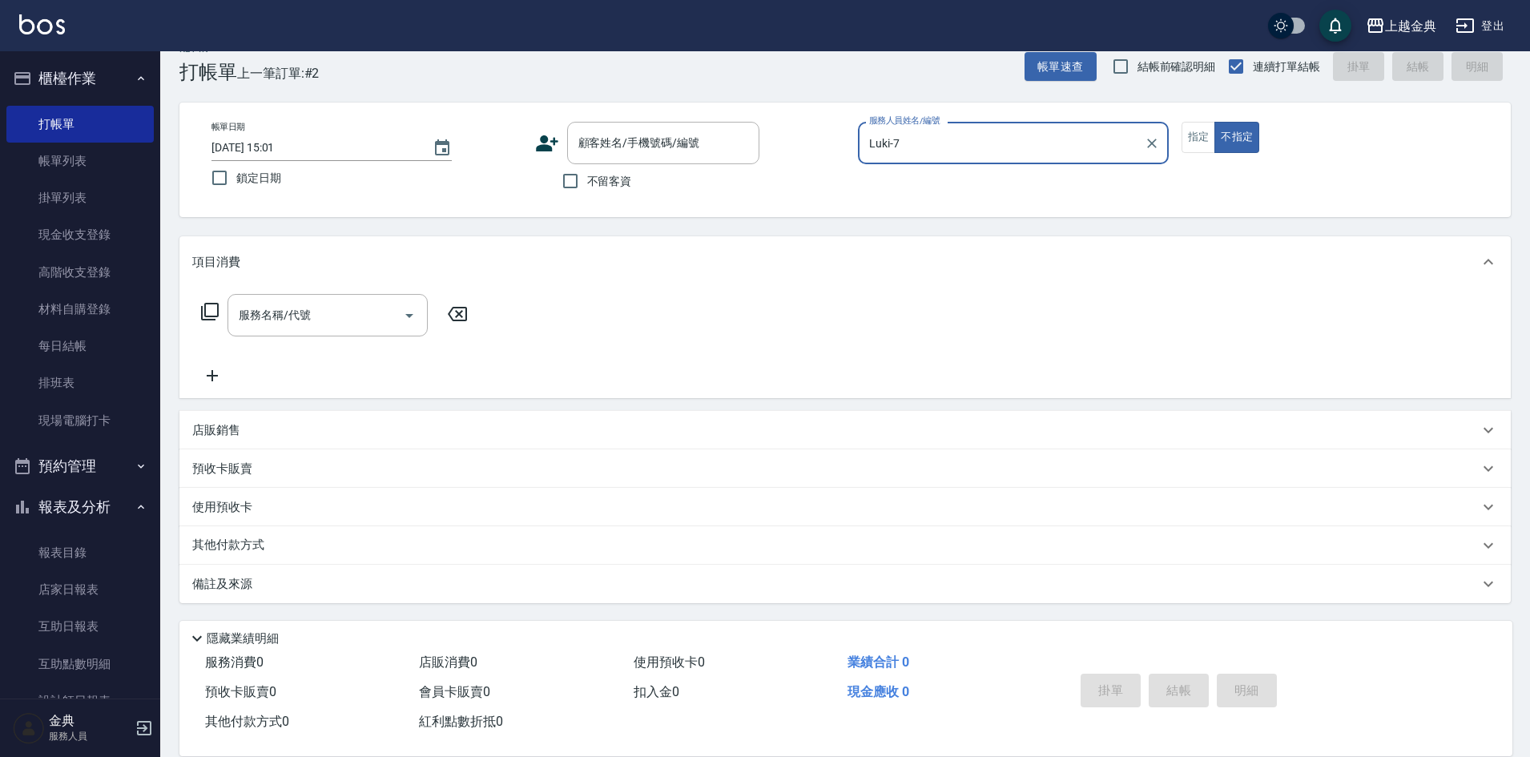
click at [590, 165] on label "不留客資" at bounding box center [592, 181] width 78 height 34
click at [587, 165] on input "不留客資" at bounding box center [570, 181] width 34 height 34
checkbox input "true"
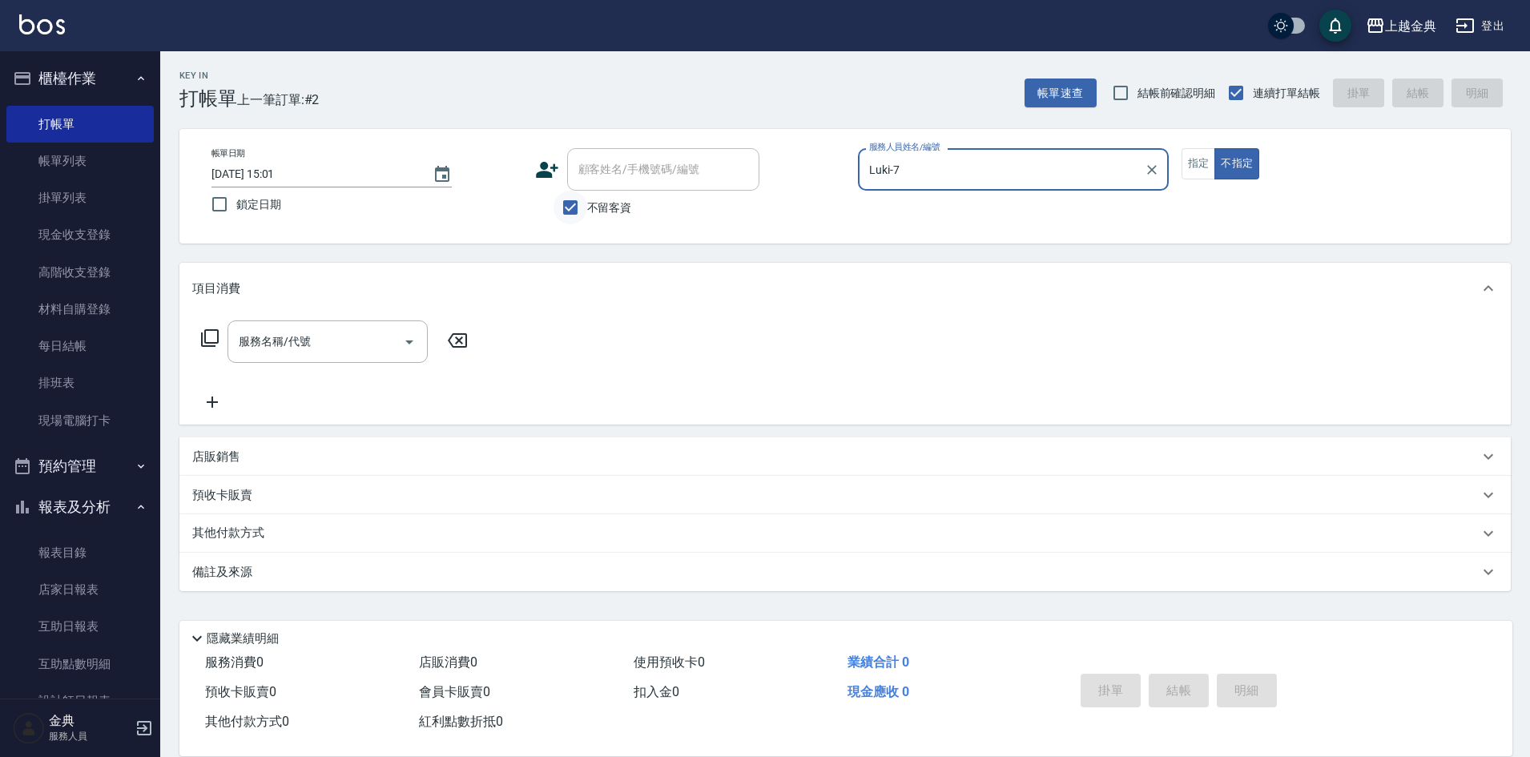
scroll to position [0, 0]
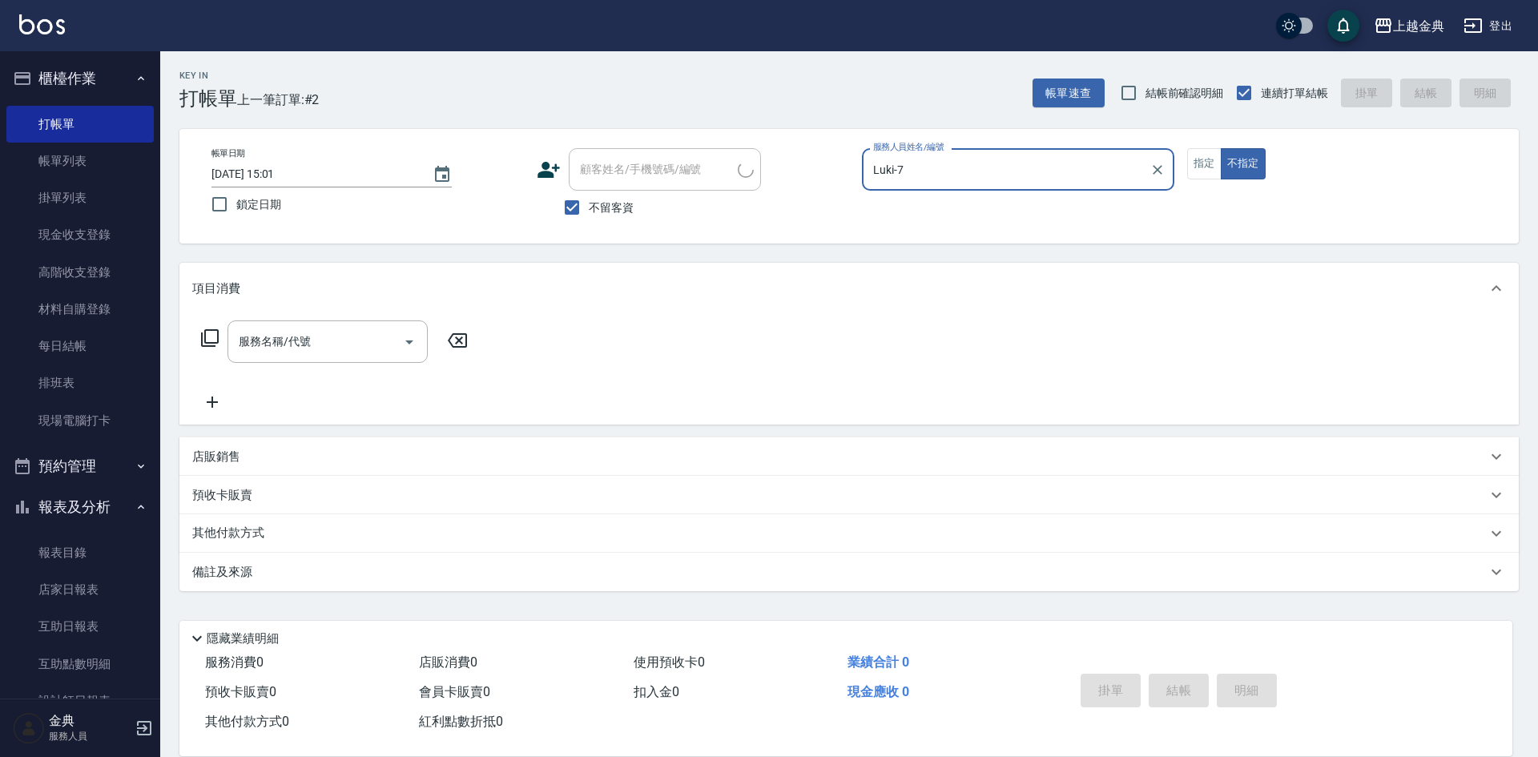
click at [210, 336] on icon at bounding box center [209, 337] width 19 height 19
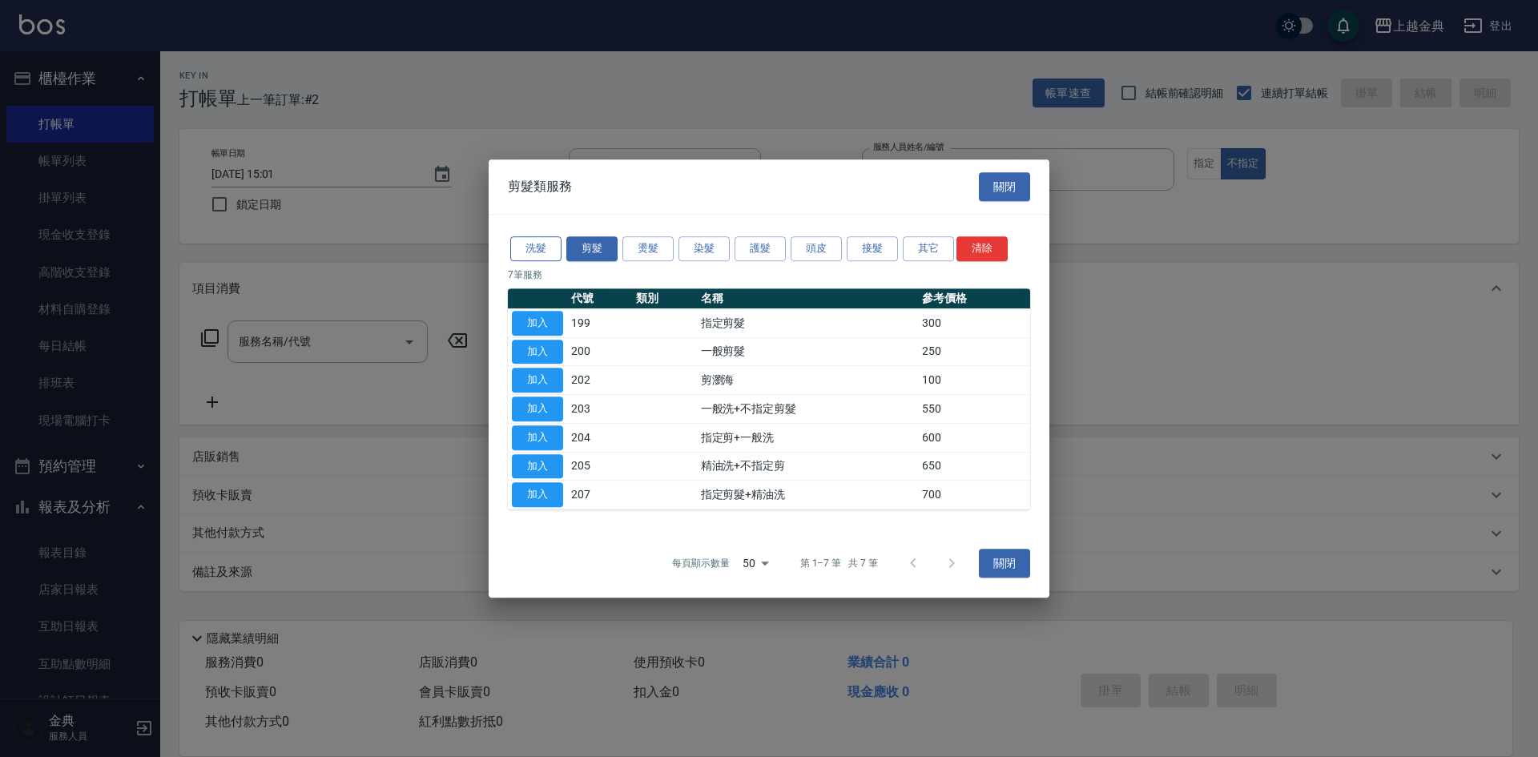
click at [514, 246] on button "洗髮" at bounding box center [535, 248] width 51 height 25
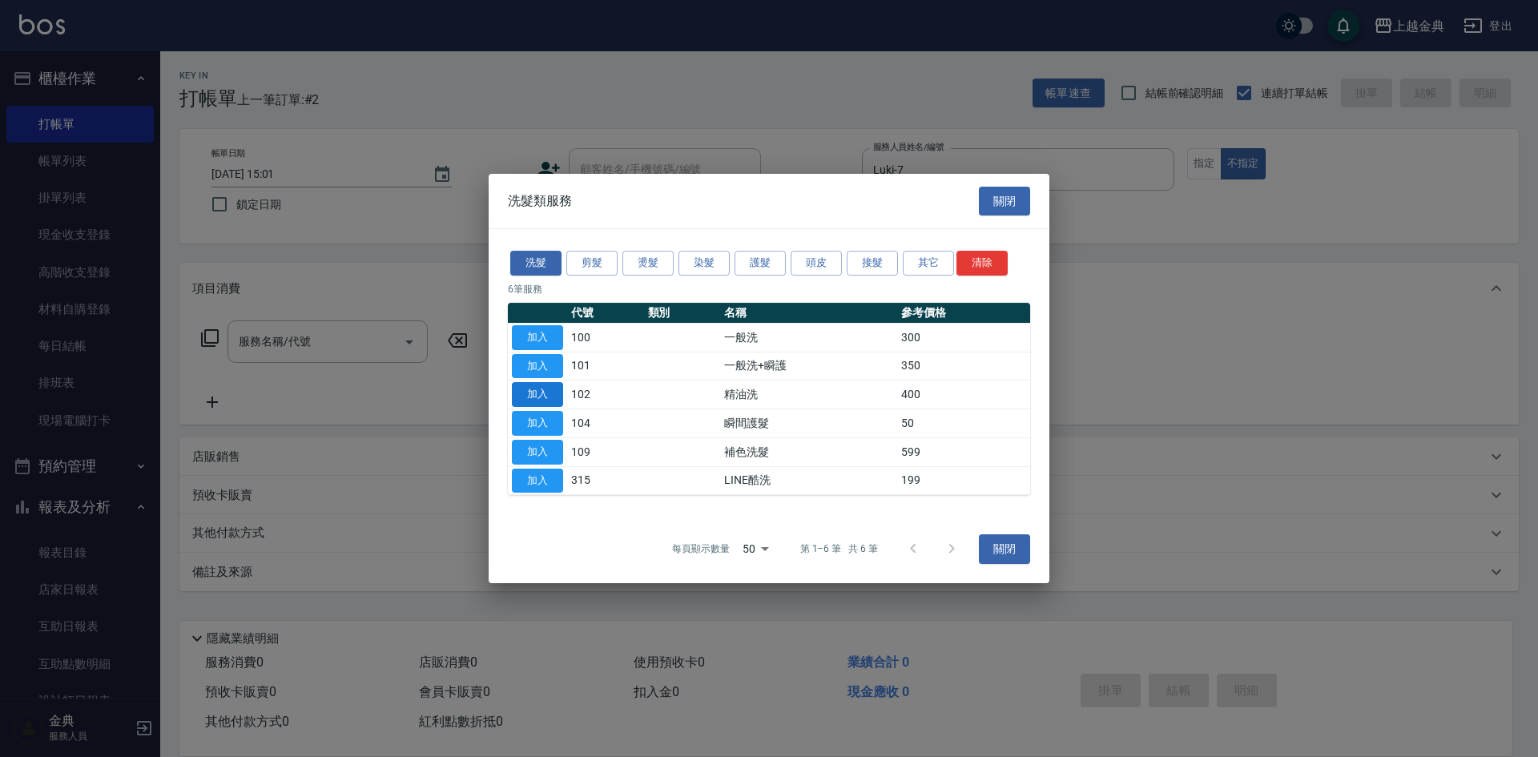
click at [538, 403] on button "加入" at bounding box center [537, 394] width 51 height 25
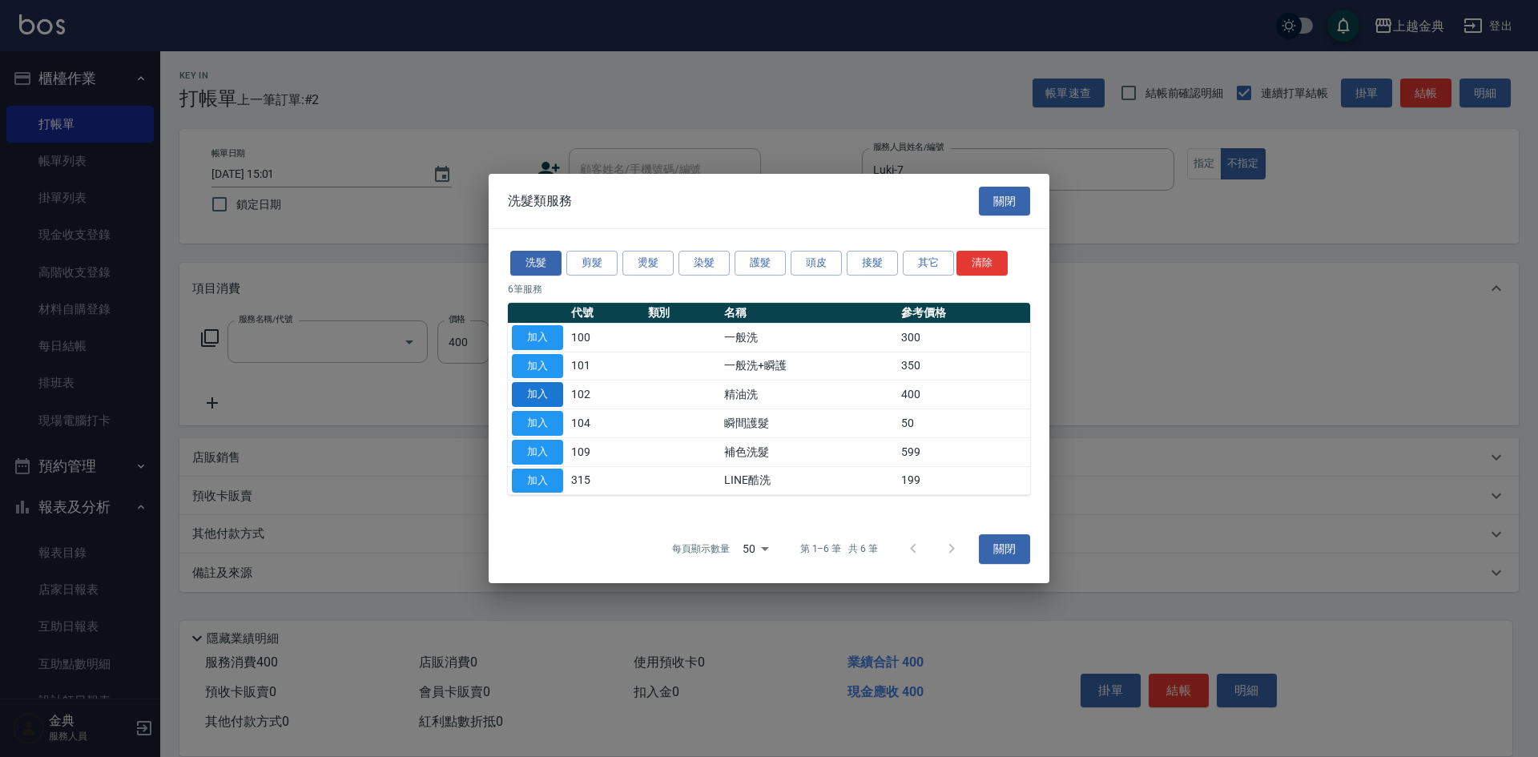
type input "精油洗(102)"
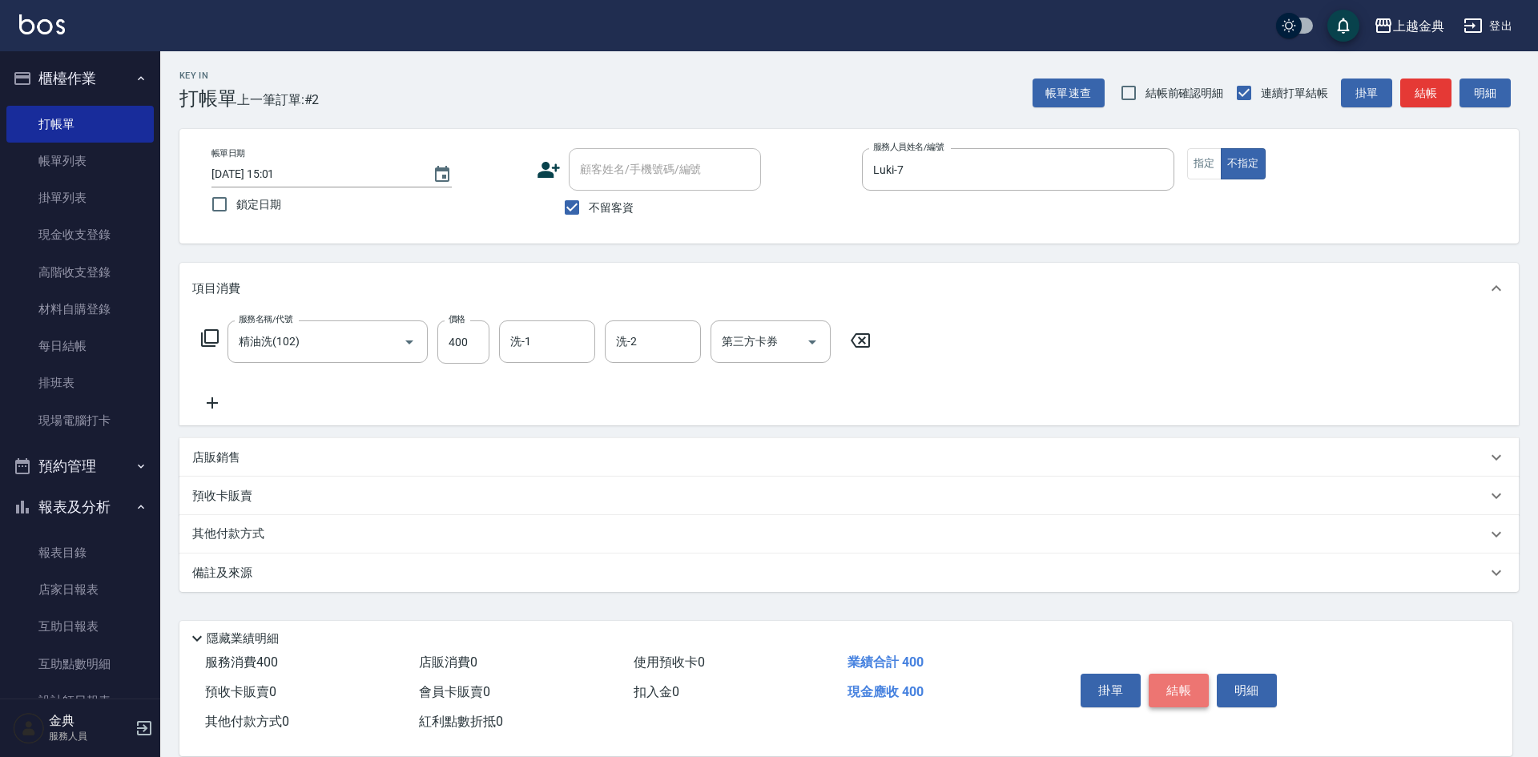
click at [1190, 686] on button "結帳" at bounding box center [1179, 691] width 60 height 34
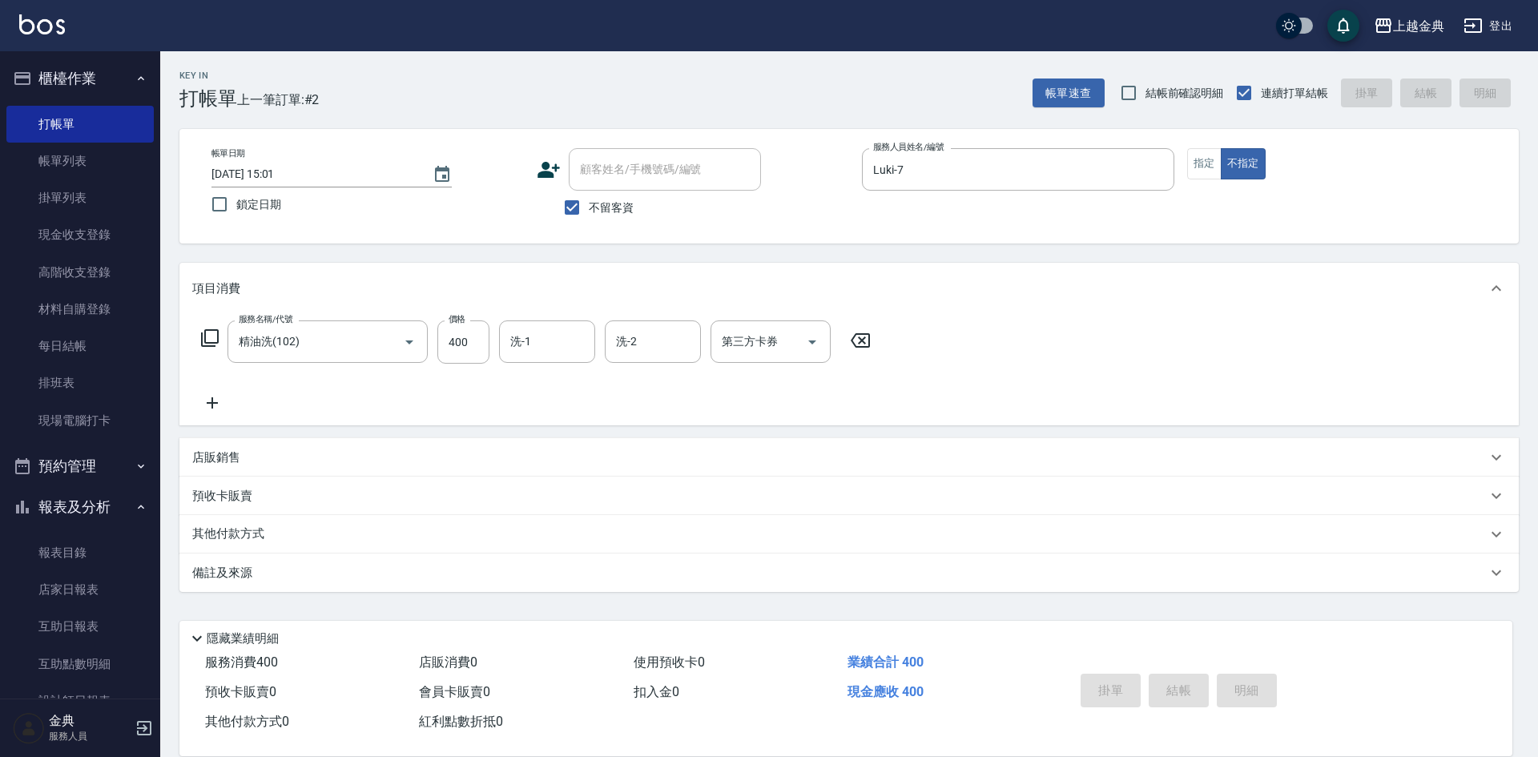
type input "[DATE] 15:02"
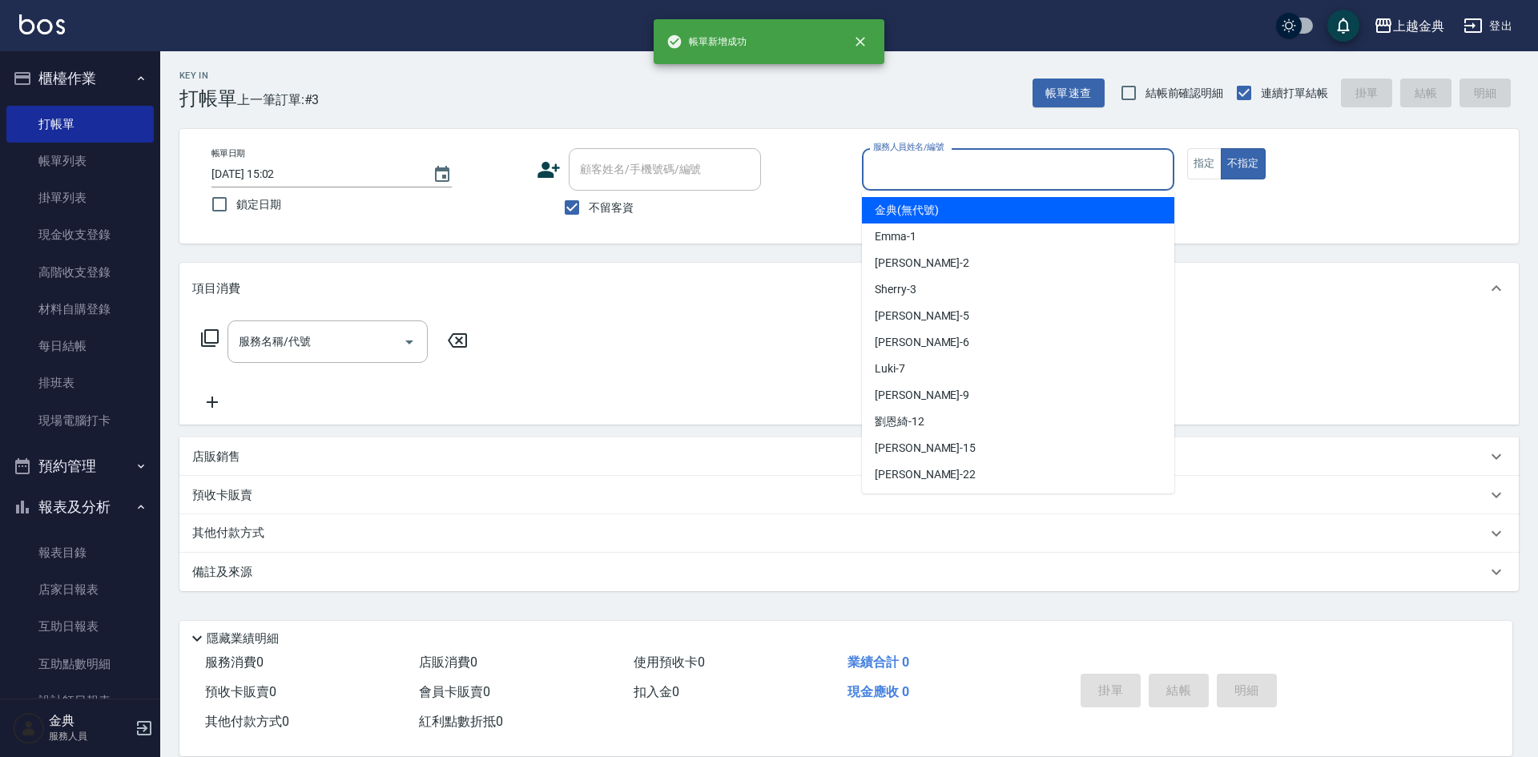
click at [981, 173] on input "服務人員姓名/編號" at bounding box center [1018, 169] width 298 height 28
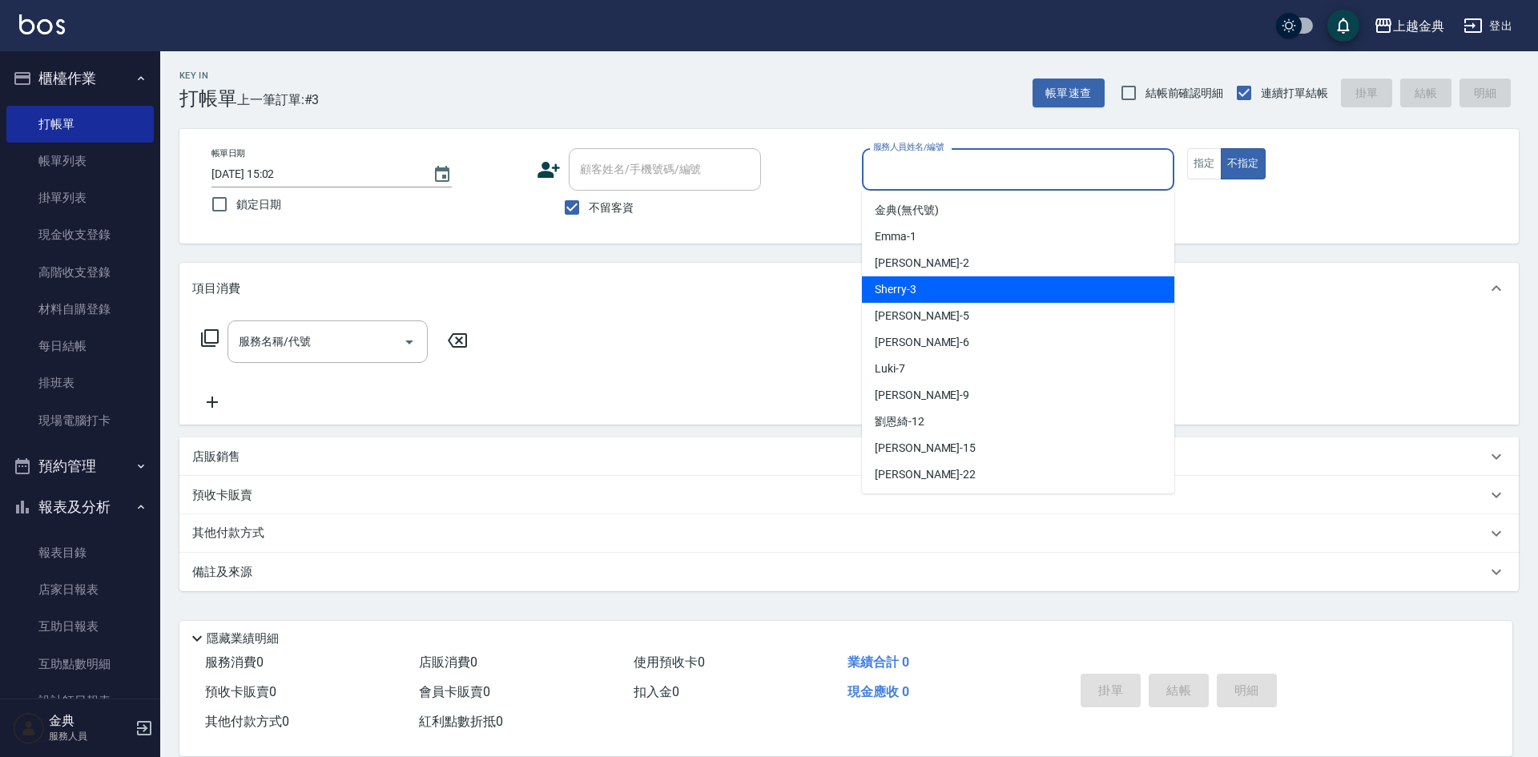
click at [984, 285] on div "Sherry -3" at bounding box center [1018, 289] width 312 height 26
type input "Sherry-3"
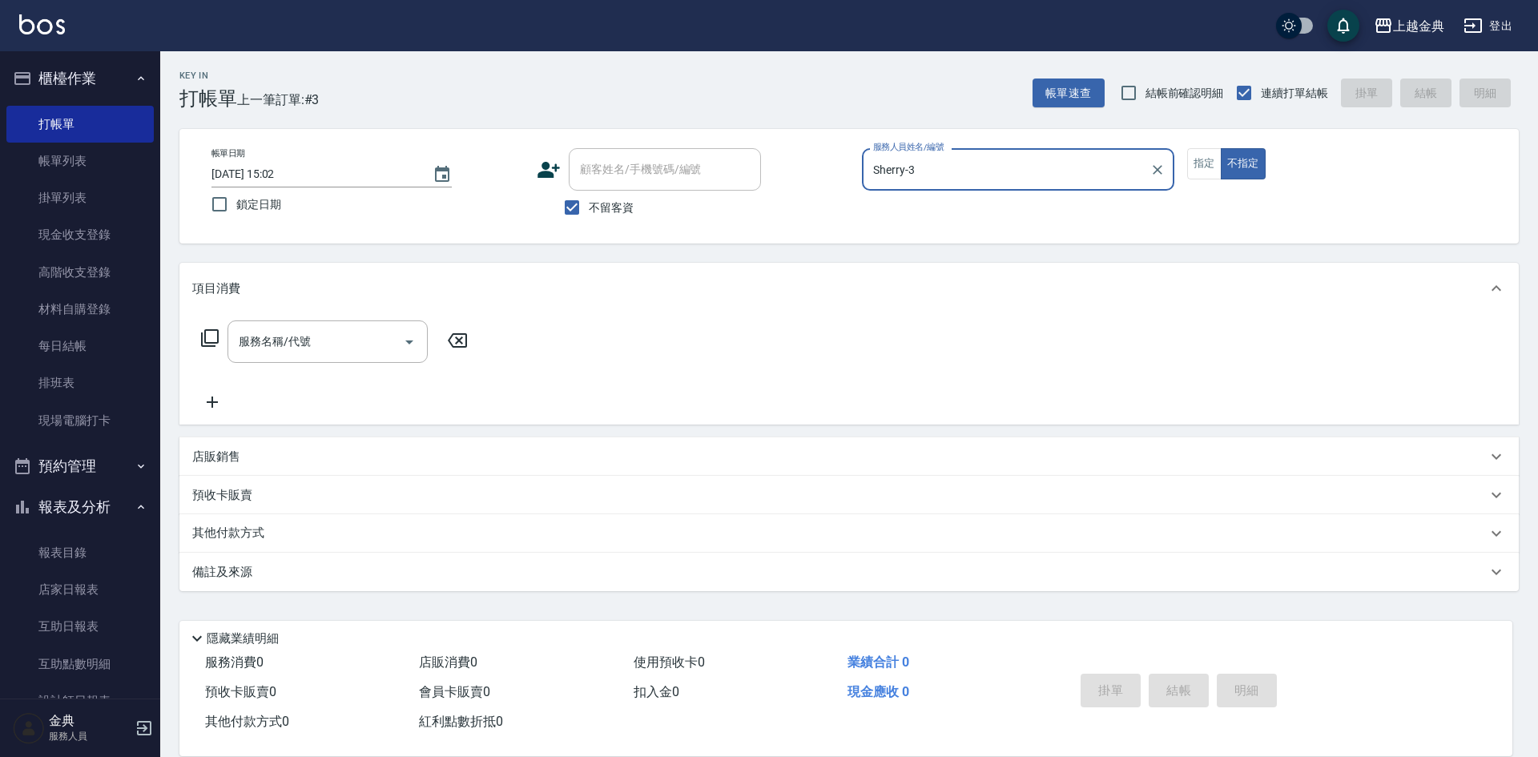
click at [205, 337] on icon at bounding box center [210, 338] width 18 height 18
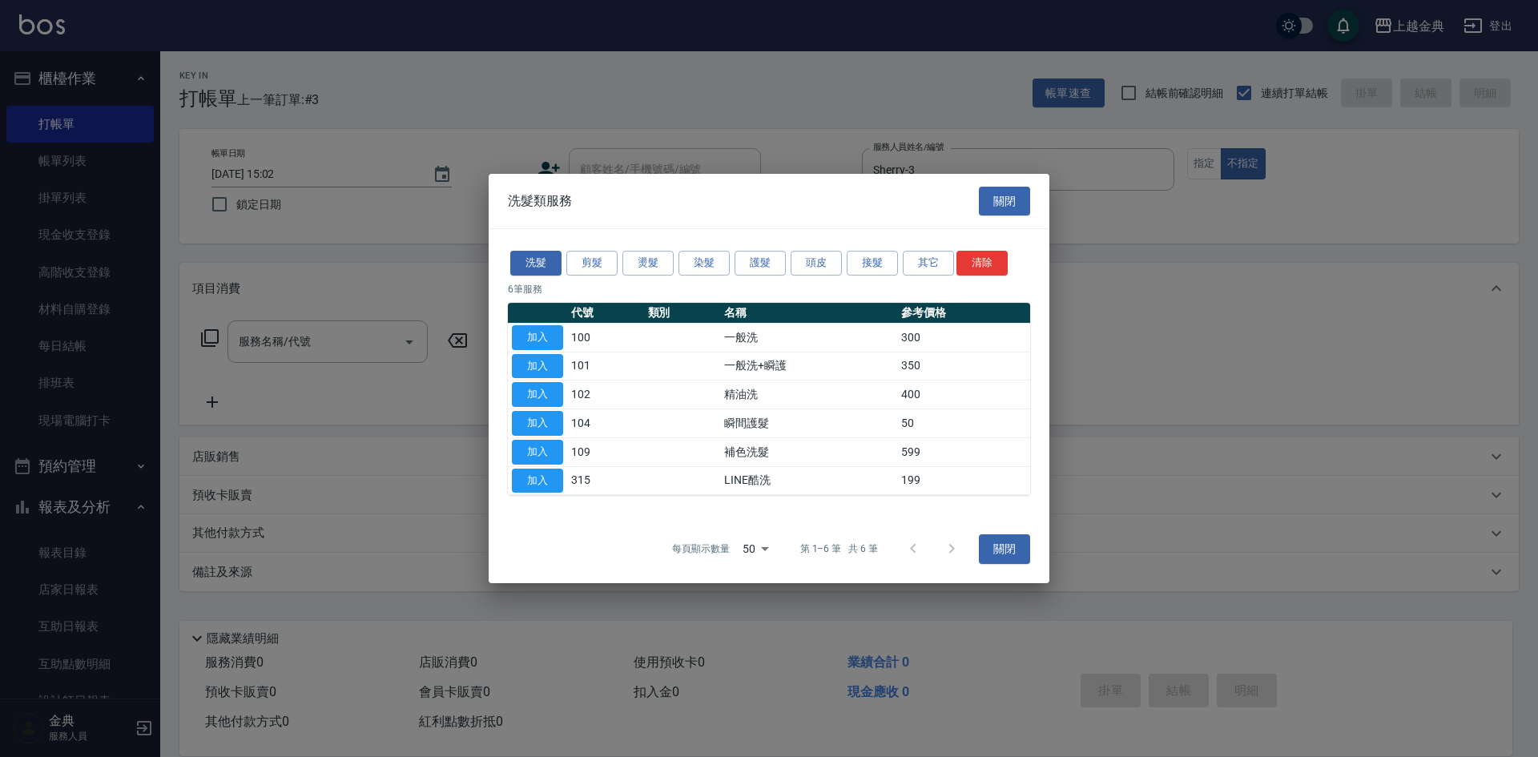
click at [547, 395] on button "加入" at bounding box center [537, 394] width 51 height 25
type input "精油洗(102)"
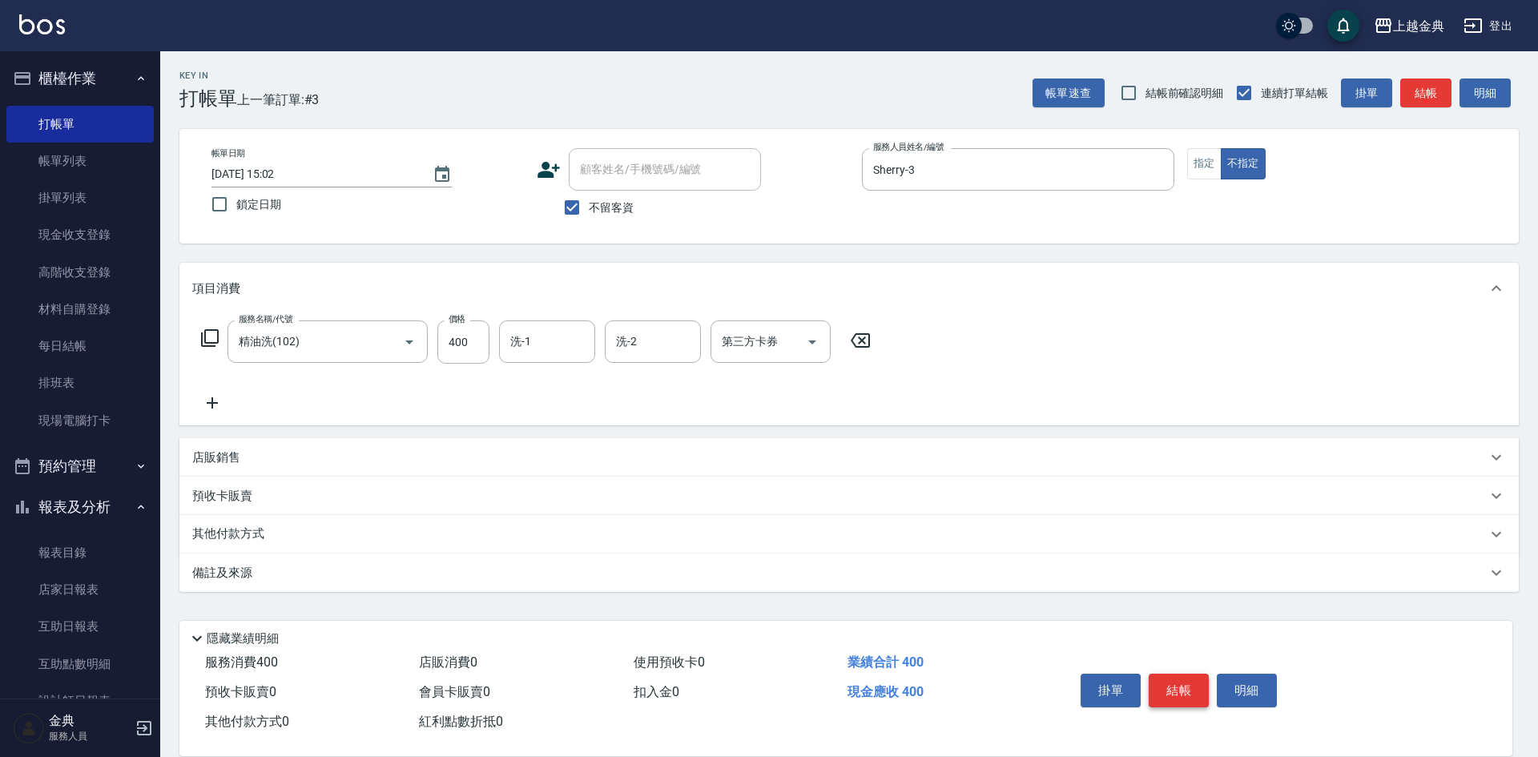
click at [1181, 674] on button "結帳" at bounding box center [1179, 691] width 60 height 34
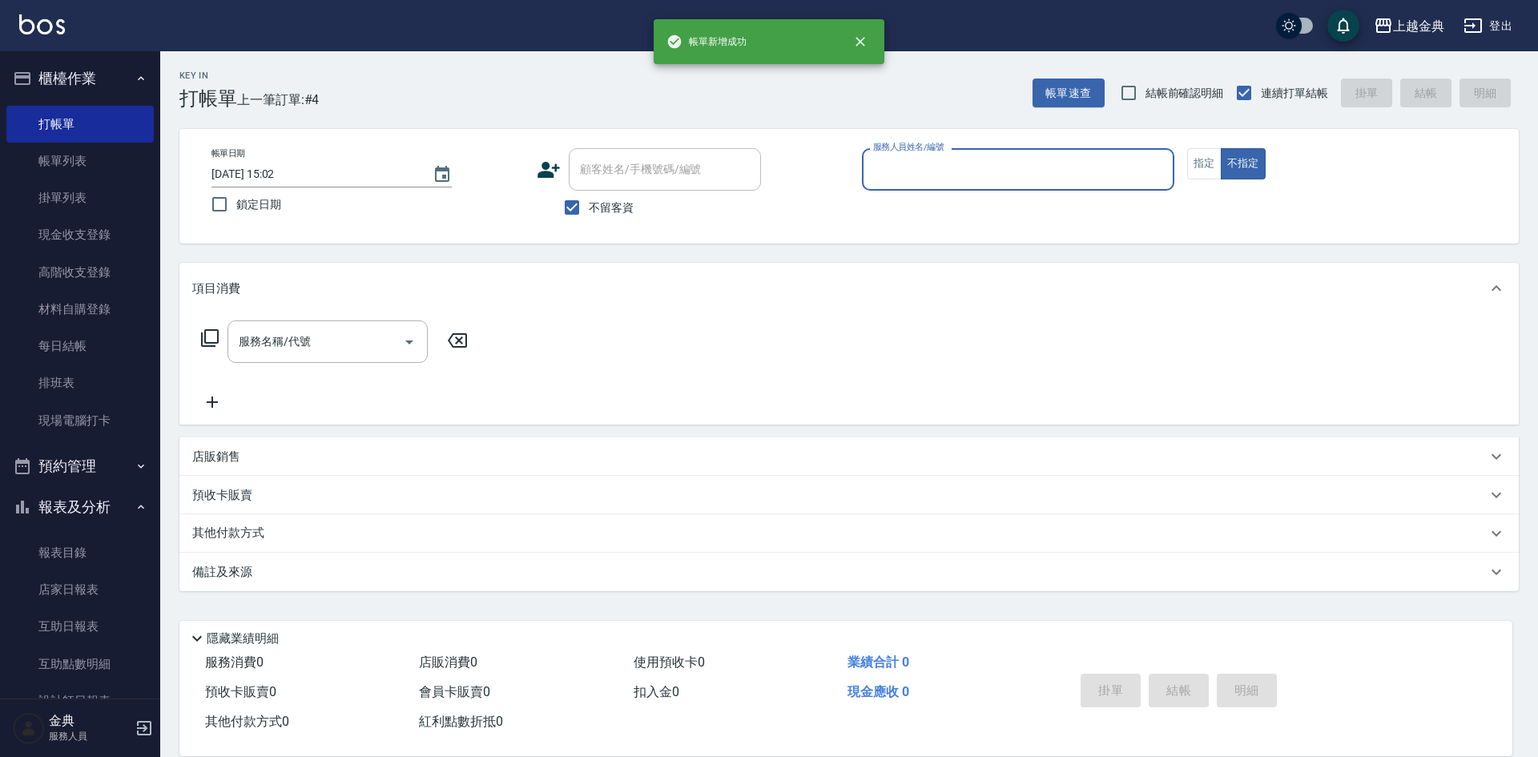
click at [1055, 175] on input "服務人員姓名/編號" at bounding box center [1018, 169] width 298 height 28
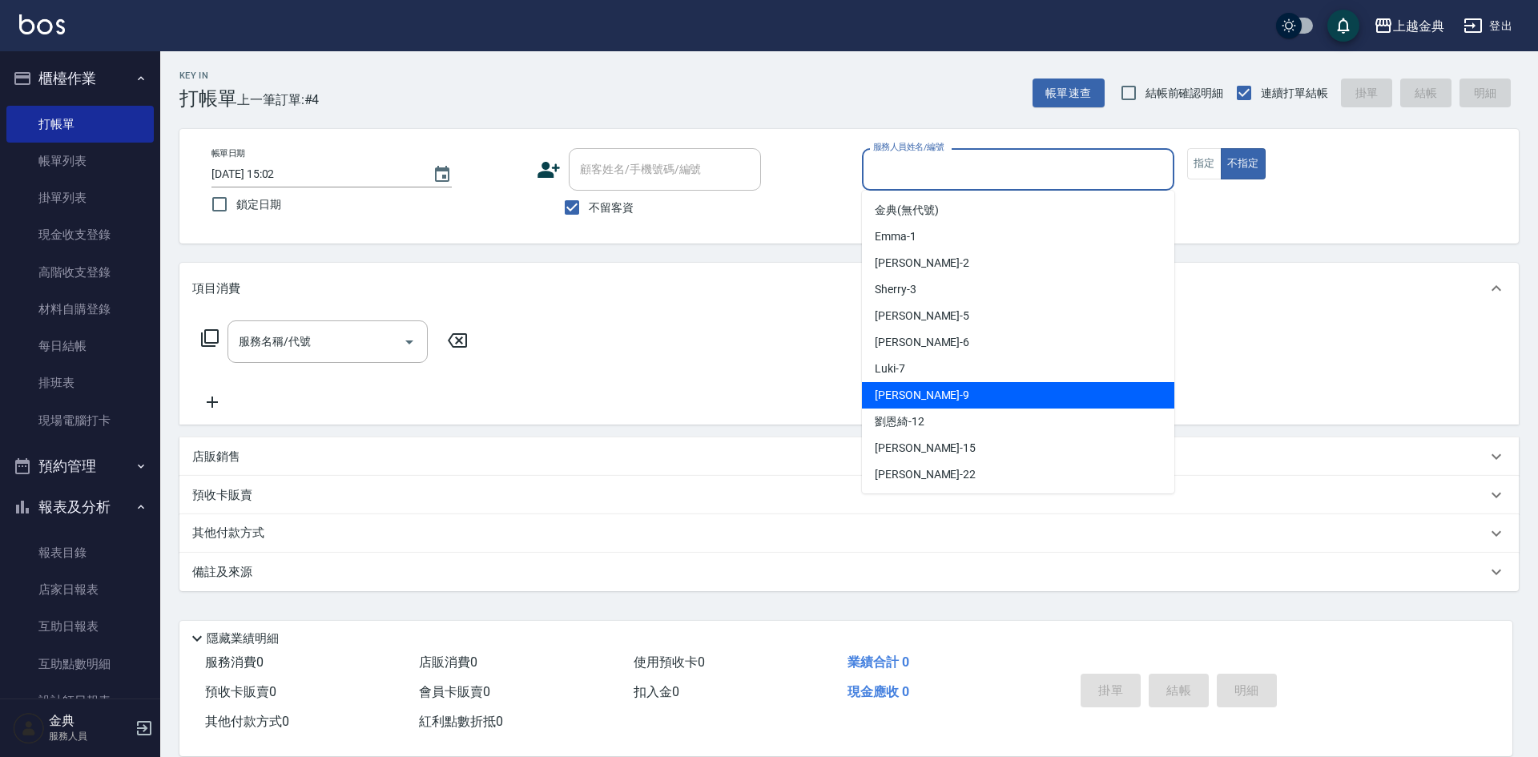
click at [993, 386] on div "[PERSON_NAME] -9" at bounding box center [1018, 395] width 312 height 26
type input "[PERSON_NAME]-9"
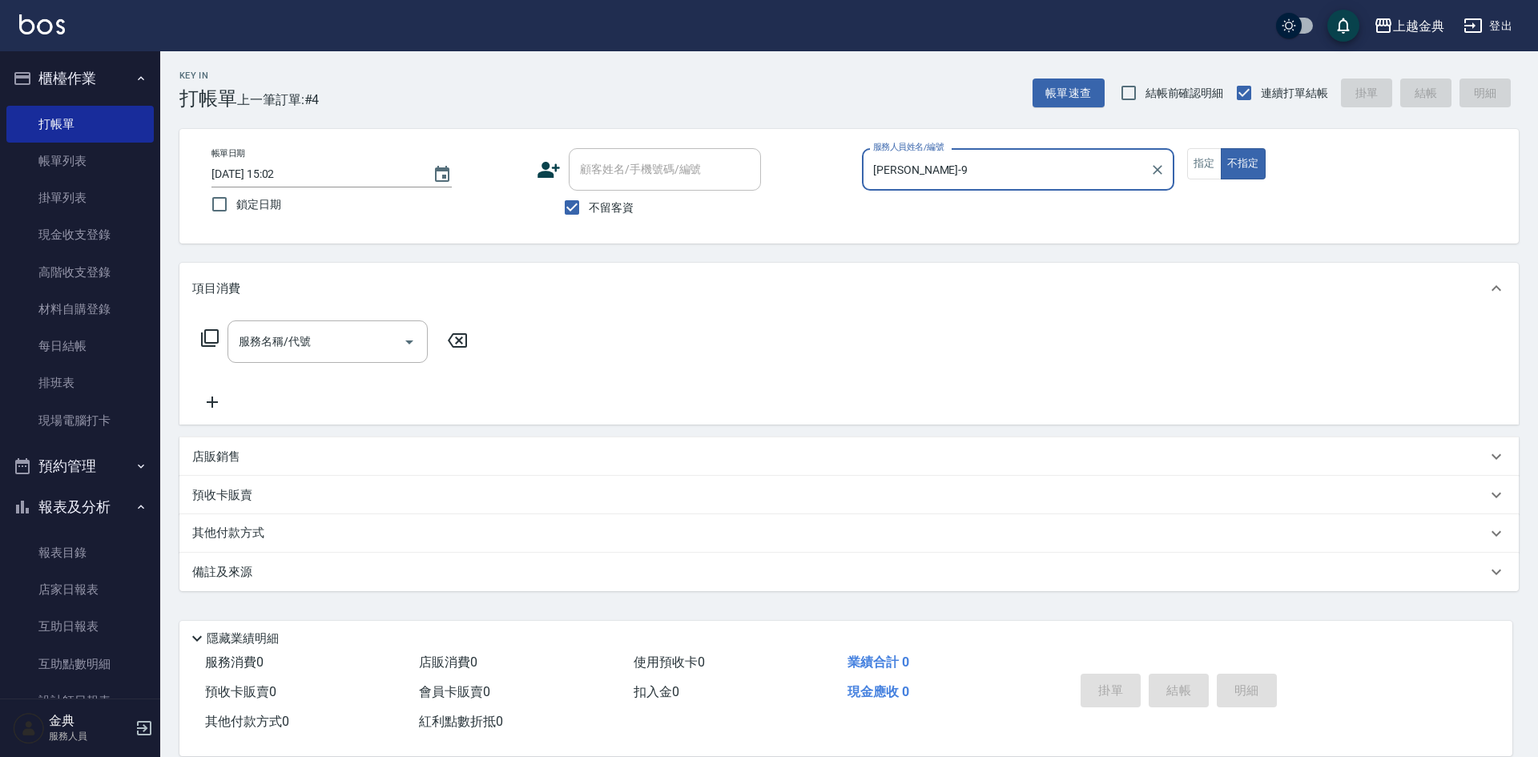
click at [206, 330] on div "服務名稱/代號 服務名稱/代號" at bounding box center [334, 341] width 285 height 42
click at [206, 333] on icon at bounding box center [210, 338] width 18 height 18
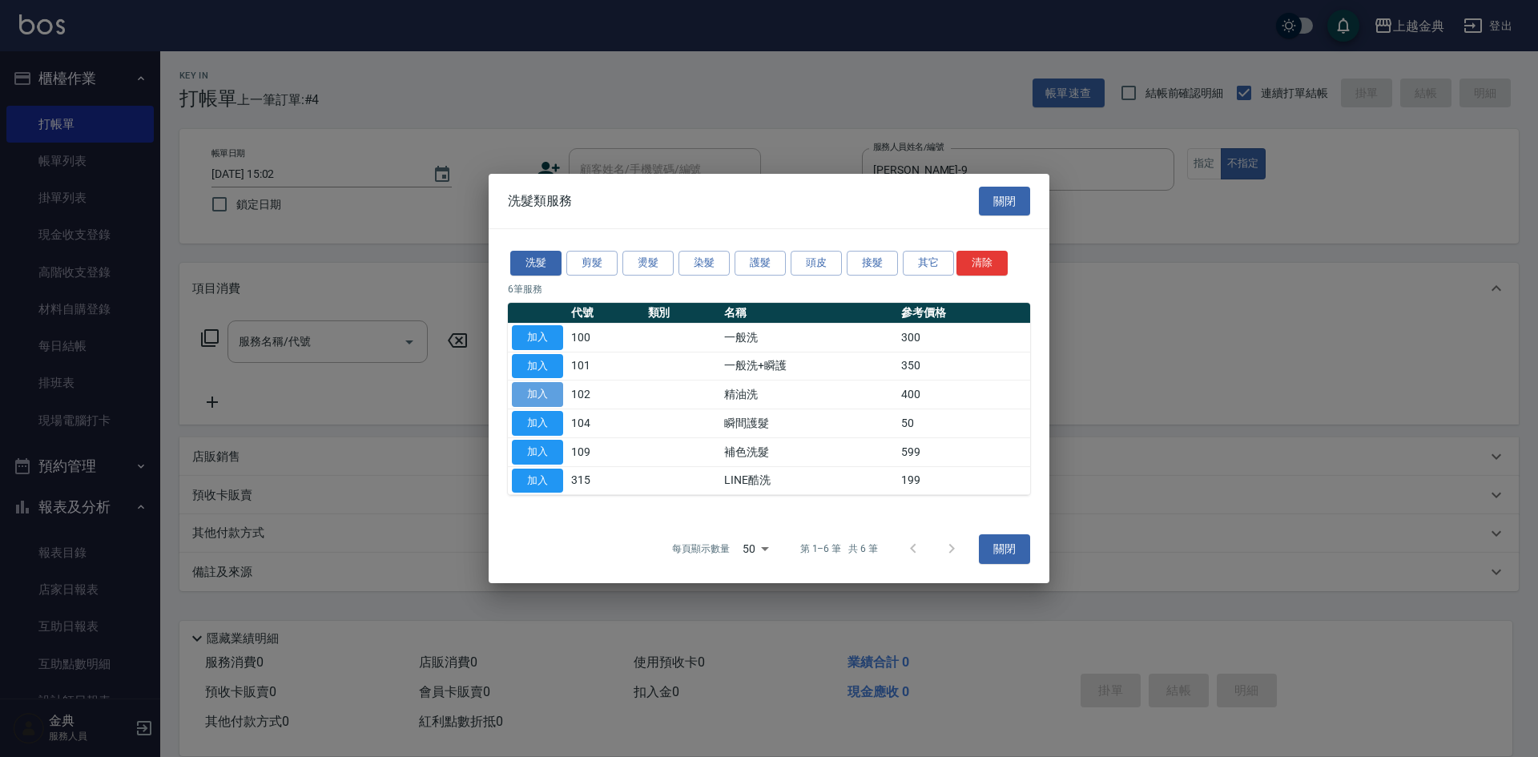
click at [519, 392] on button "加入" at bounding box center [537, 394] width 51 height 25
type input "精油洗(102)"
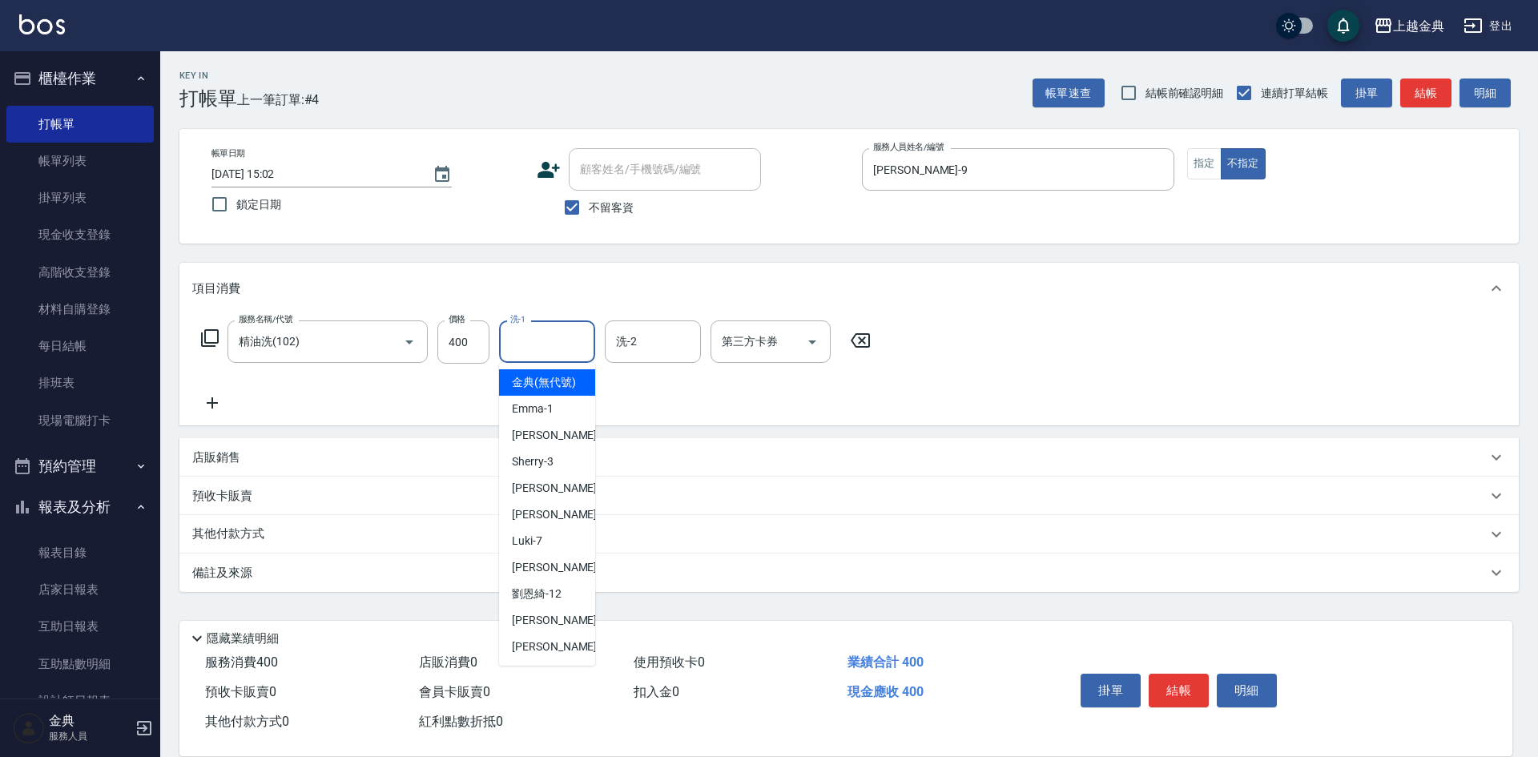
click at [544, 338] on input "洗-1" at bounding box center [547, 342] width 82 height 28
click at [548, 602] on span "[PERSON_NAME]-12" at bounding box center [537, 594] width 50 height 17
type input "[PERSON_NAME]-12"
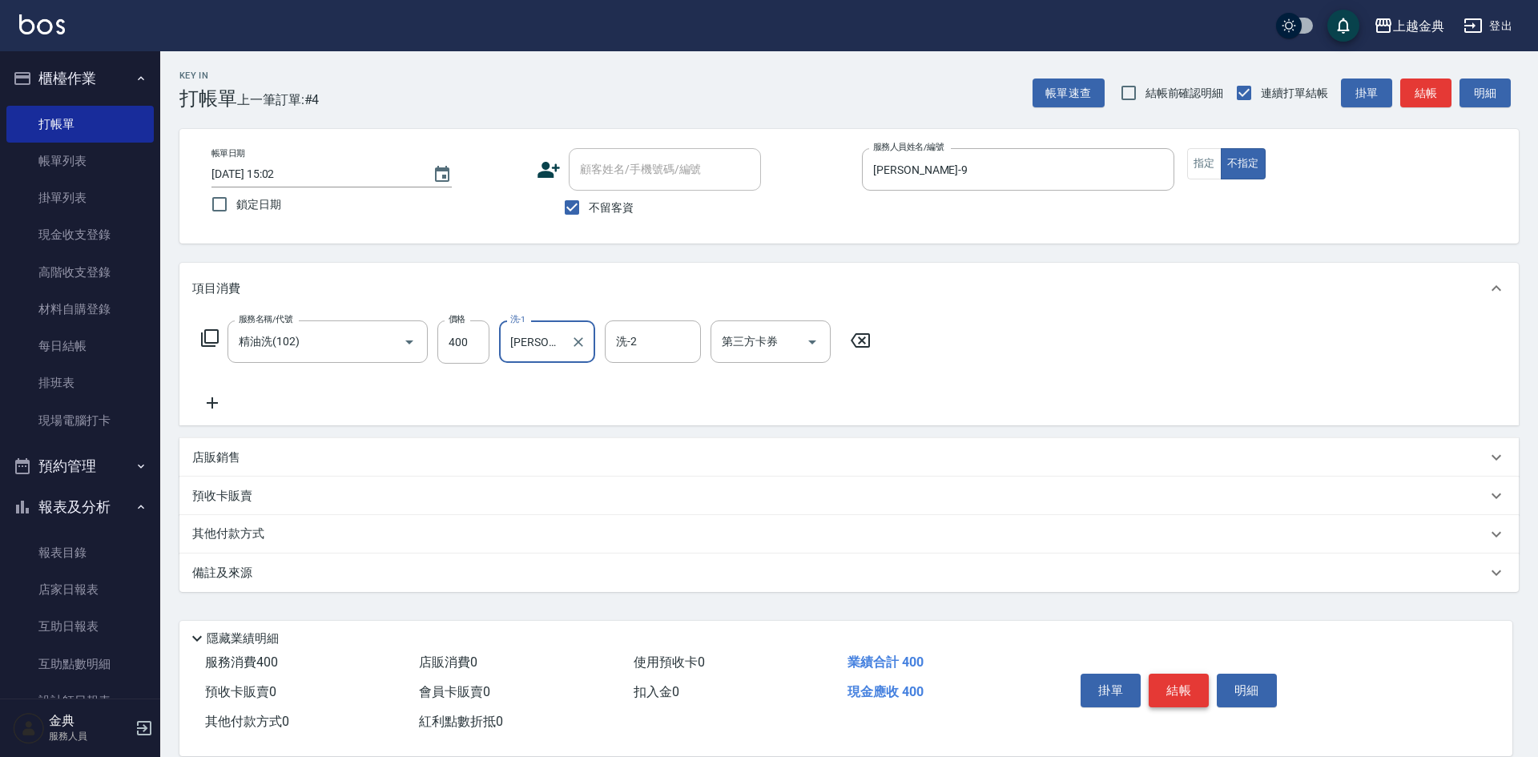
click at [1195, 682] on button "結帳" at bounding box center [1179, 691] width 60 height 34
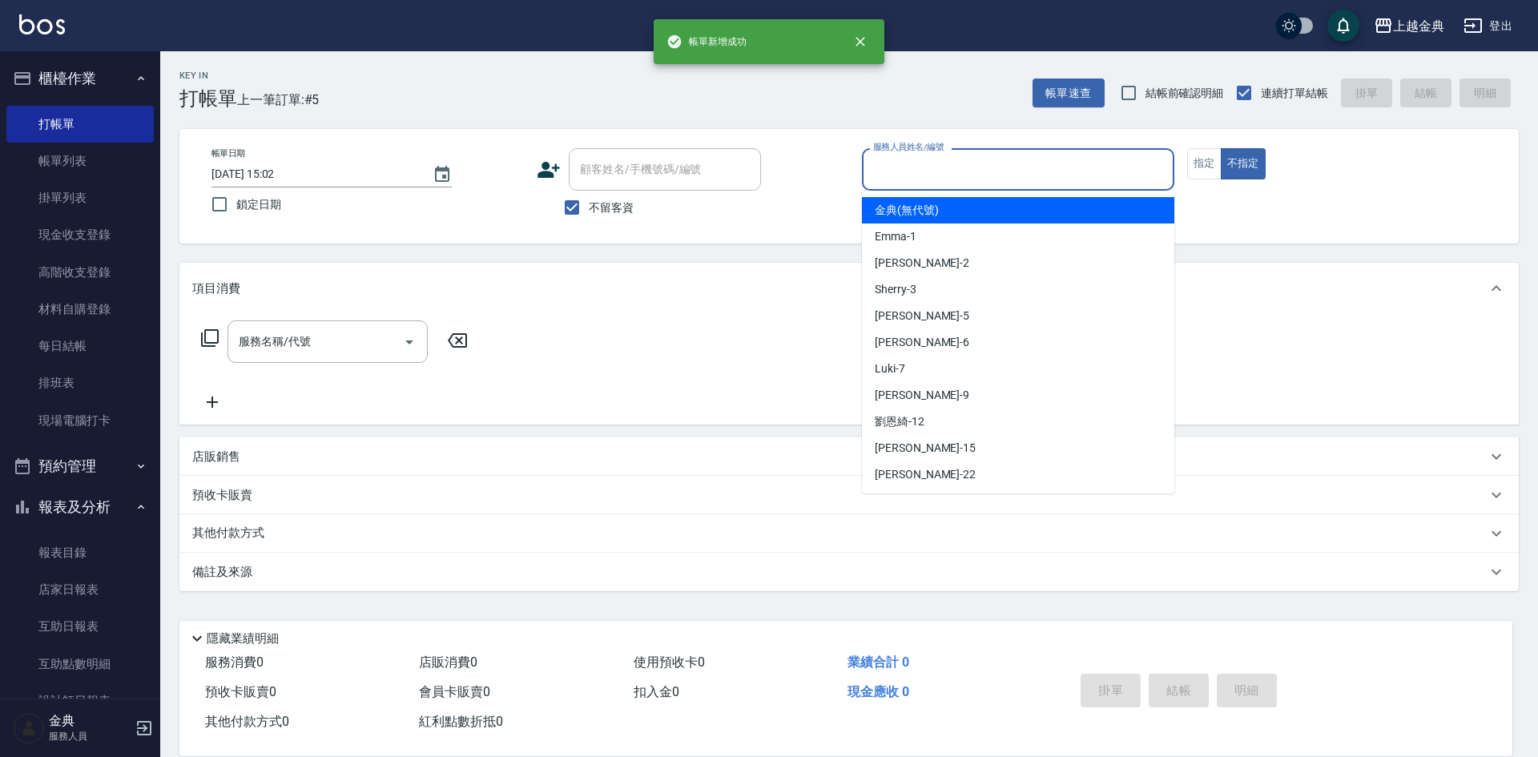
click at [964, 172] on input "服務人員姓名/編號" at bounding box center [1018, 169] width 298 height 28
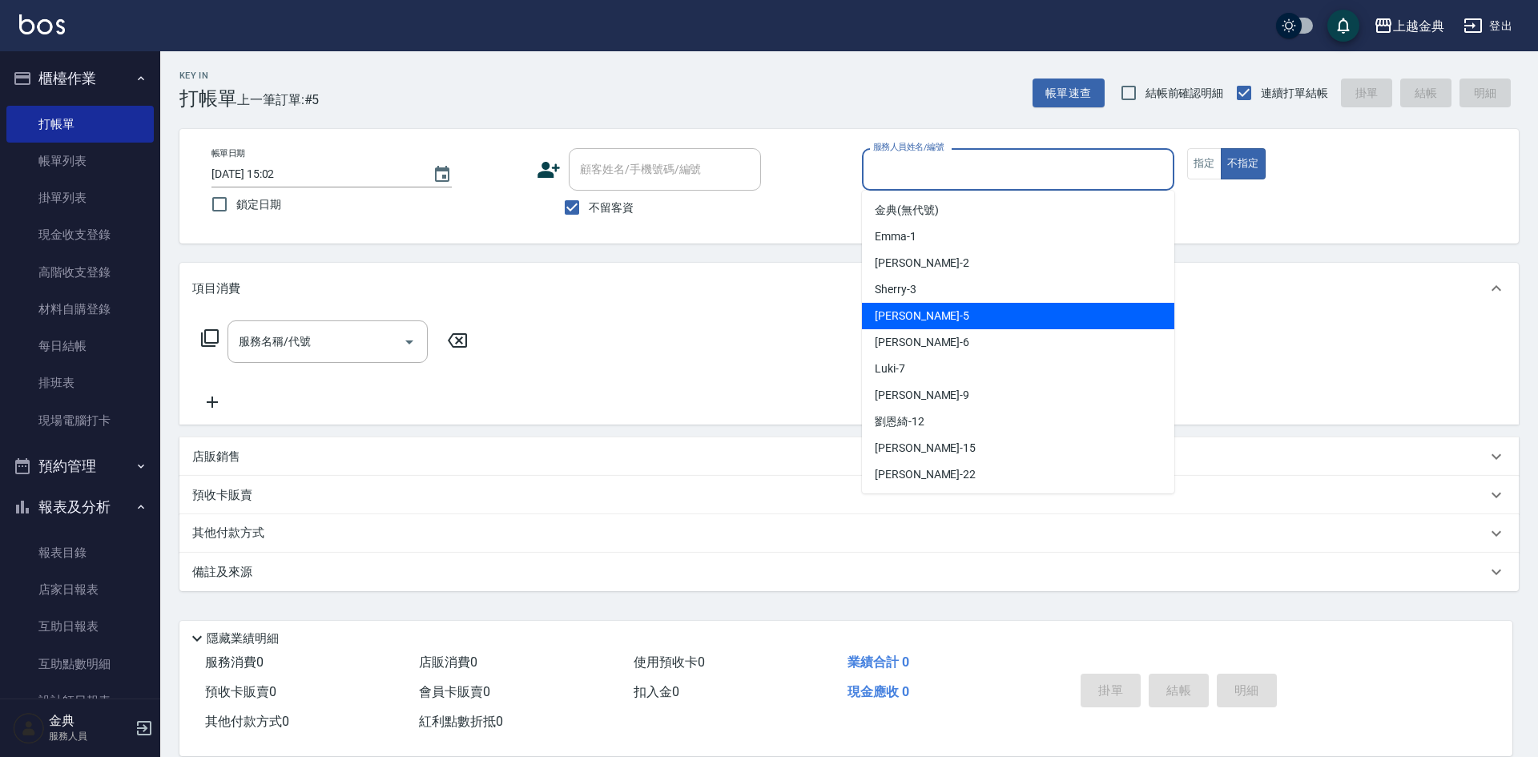
click at [957, 316] on div "[PERSON_NAME] -5" at bounding box center [1018, 316] width 312 height 26
type input "[PERSON_NAME]-5"
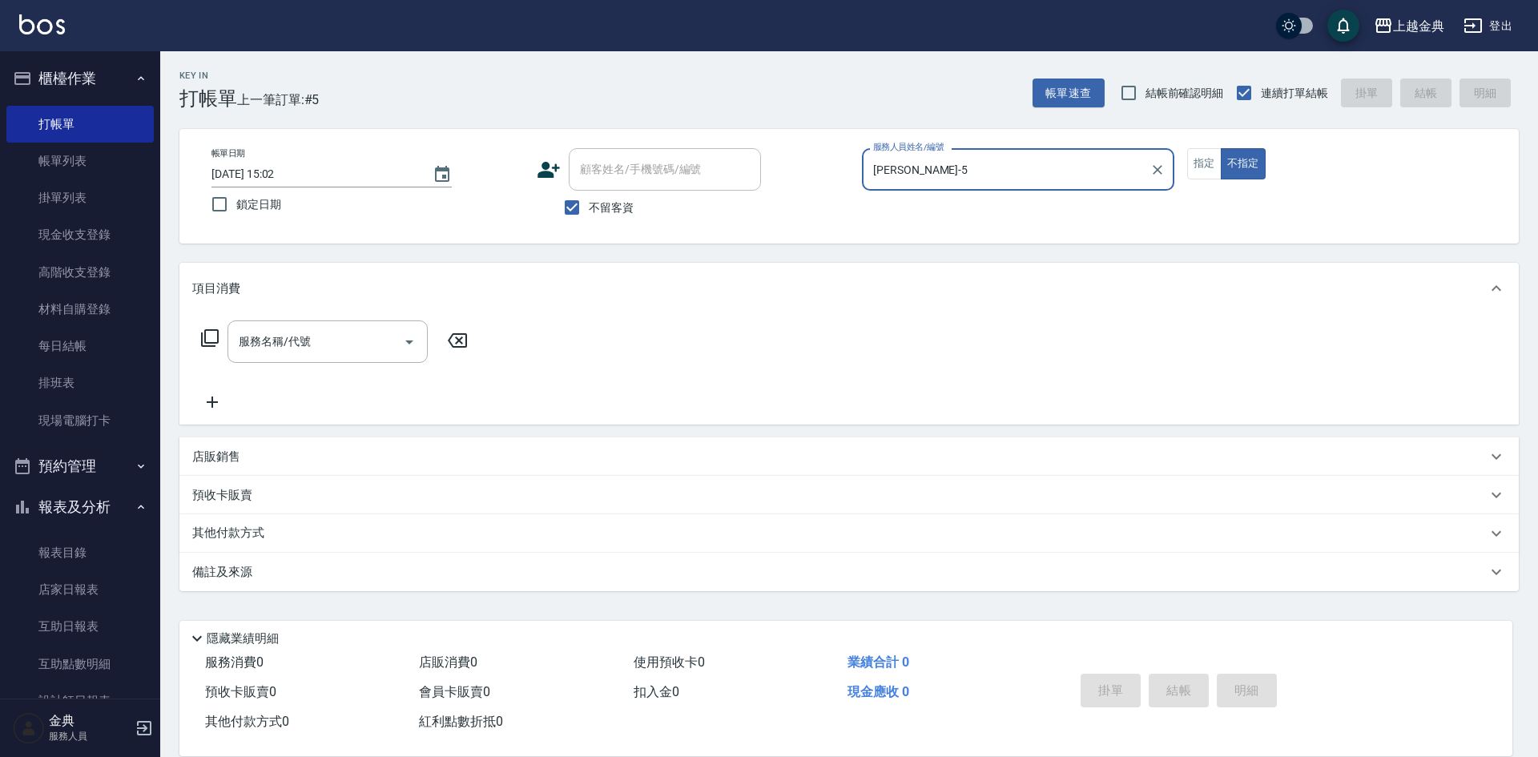
click at [207, 336] on icon at bounding box center [209, 337] width 19 height 19
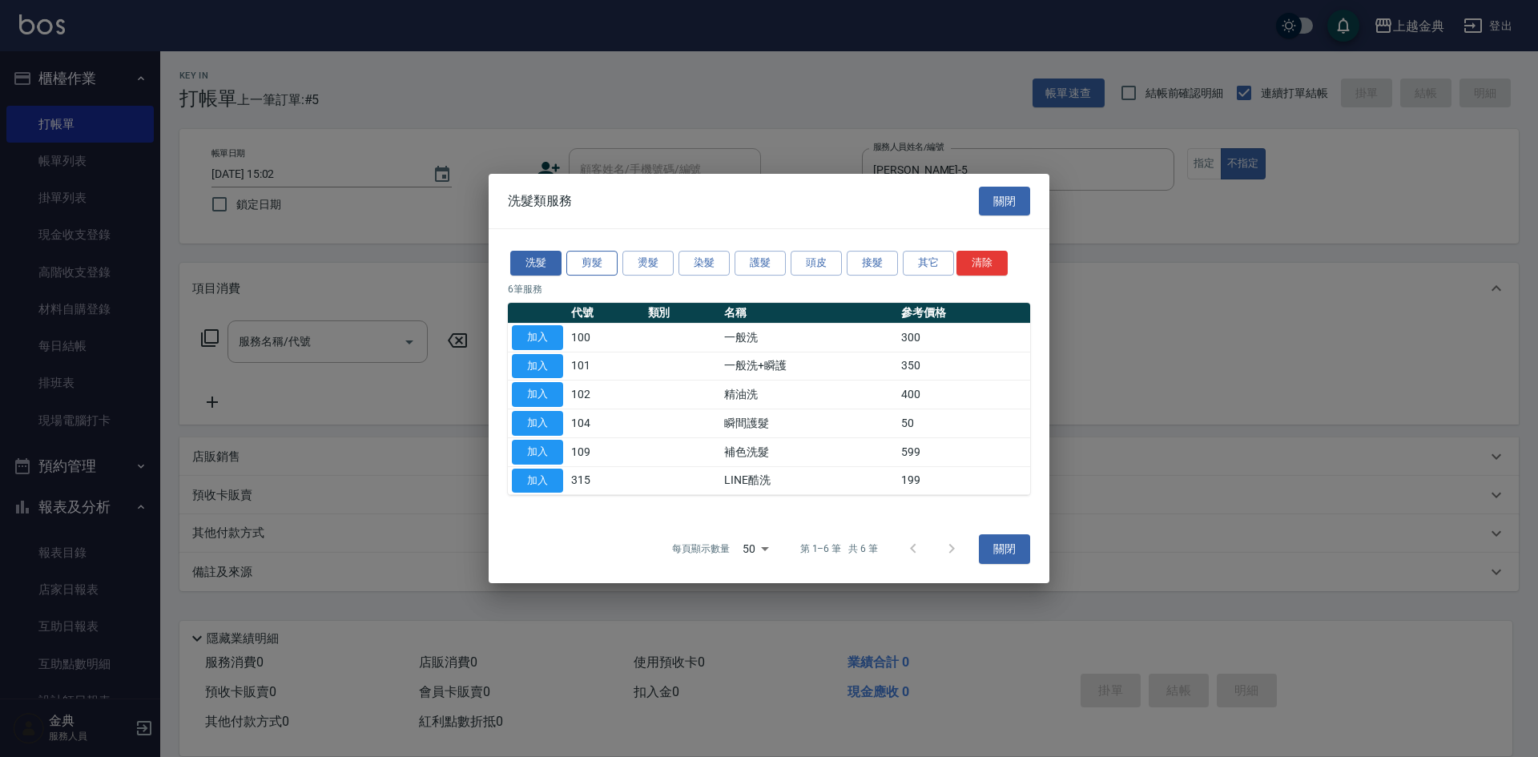
click at [572, 262] on button "剪髮" at bounding box center [591, 263] width 51 height 25
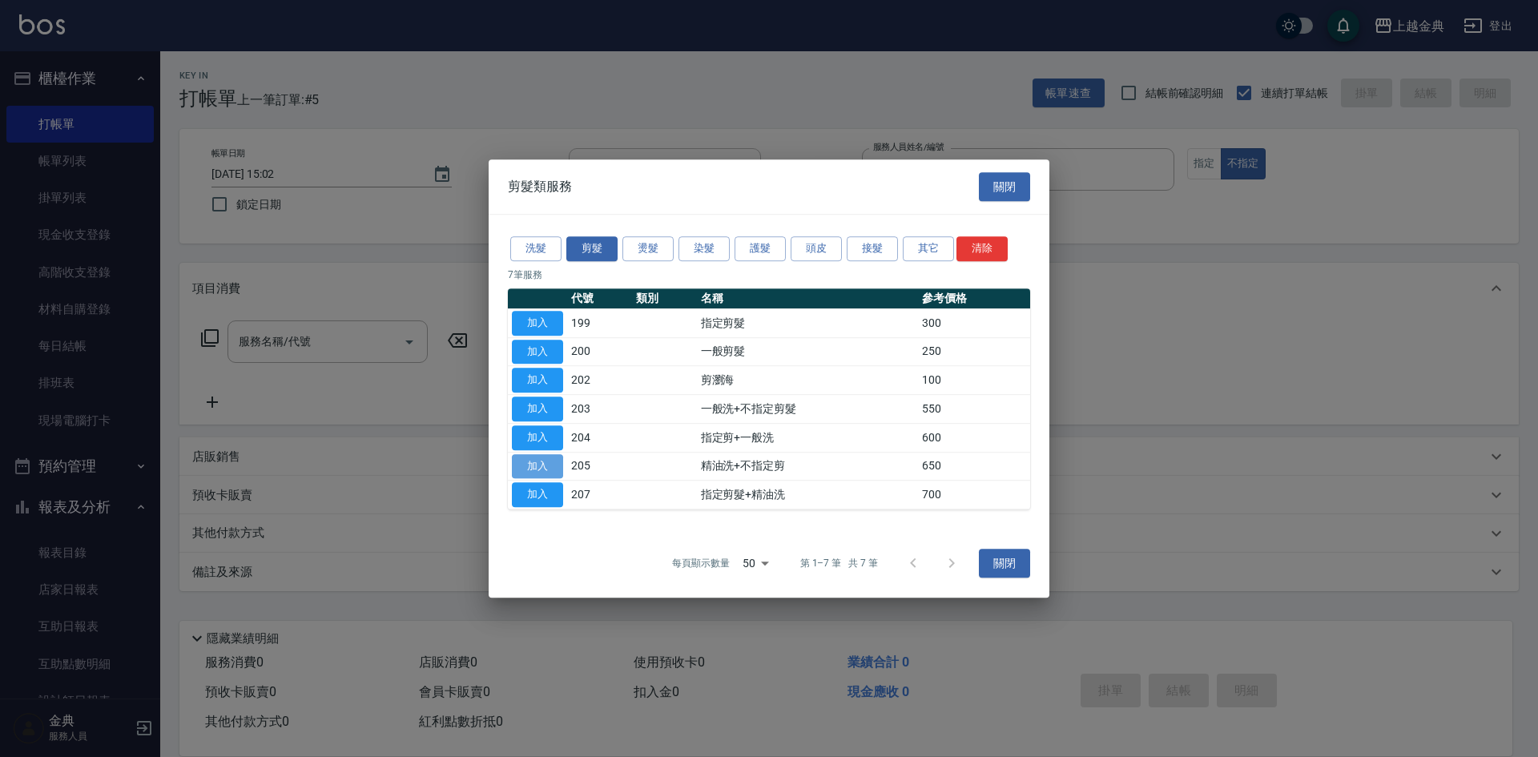
click at [553, 470] on button "加入" at bounding box center [537, 466] width 51 height 25
type input "精油洗+不指定剪(205)"
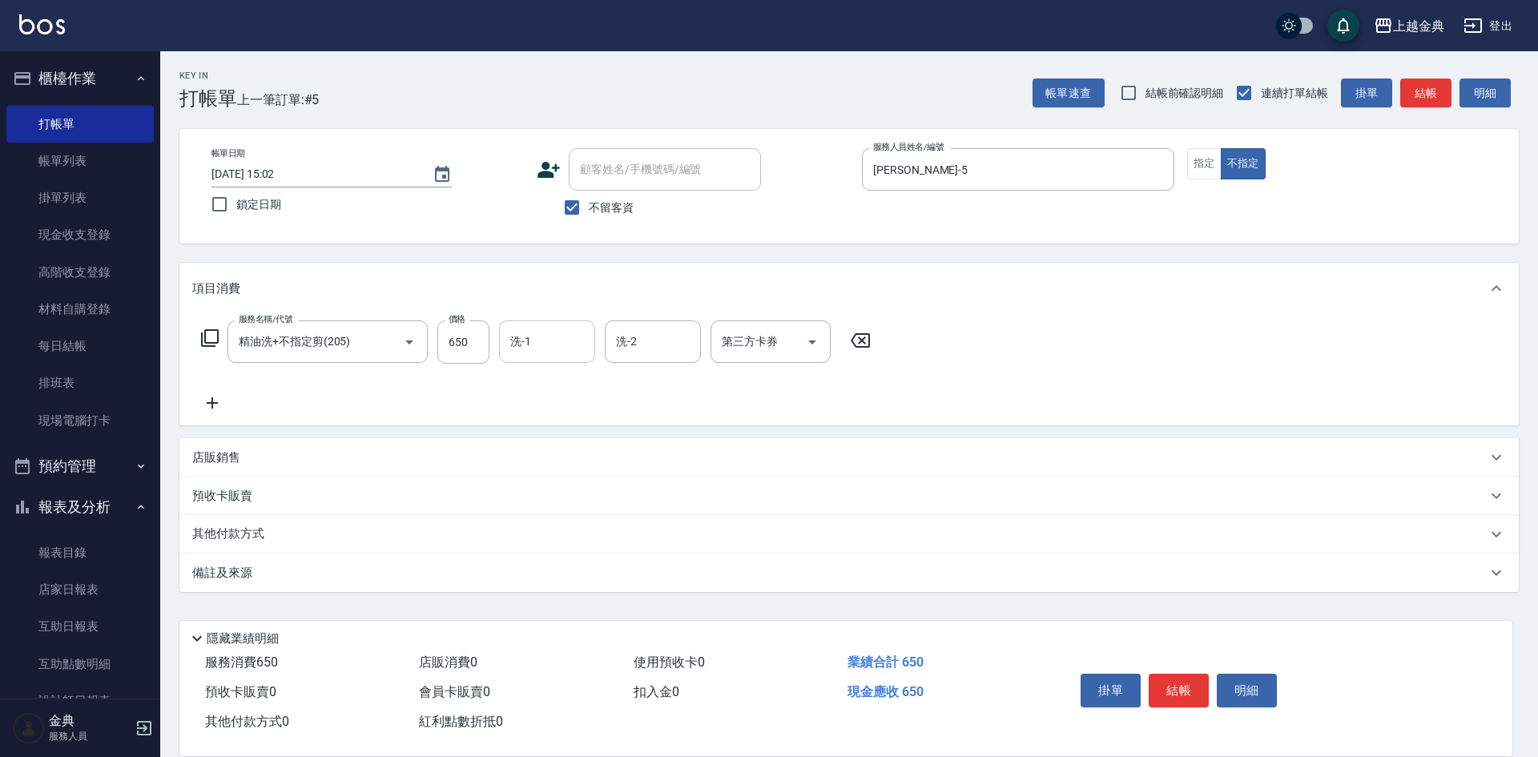
click at [581, 358] on div "洗-1" at bounding box center [547, 341] width 96 height 42
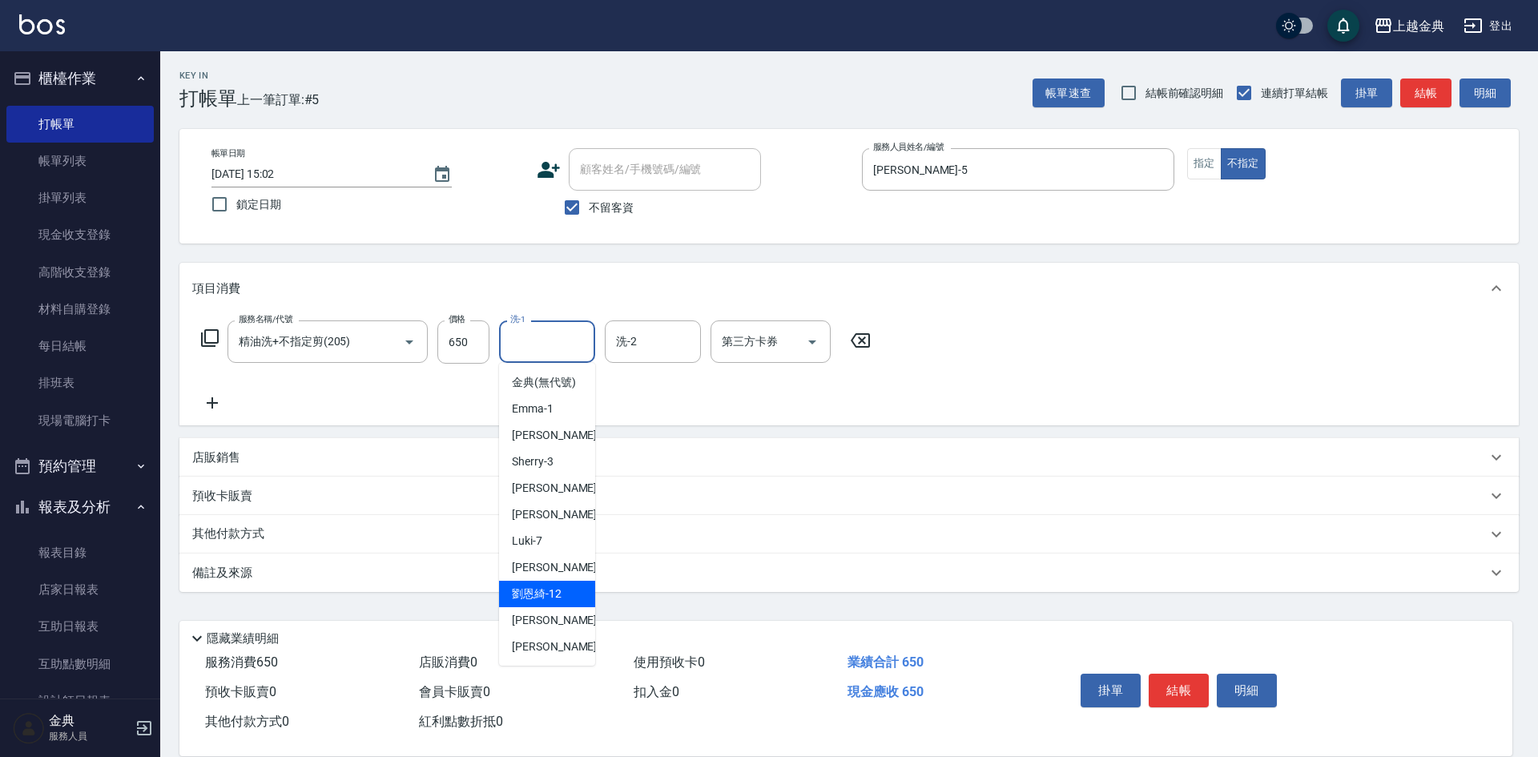
click at [545, 598] on div "[PERSON_NAME]-12" at bounding box center [547, 594] width 96 height 26
type input "[PERSON_NAME]-12"
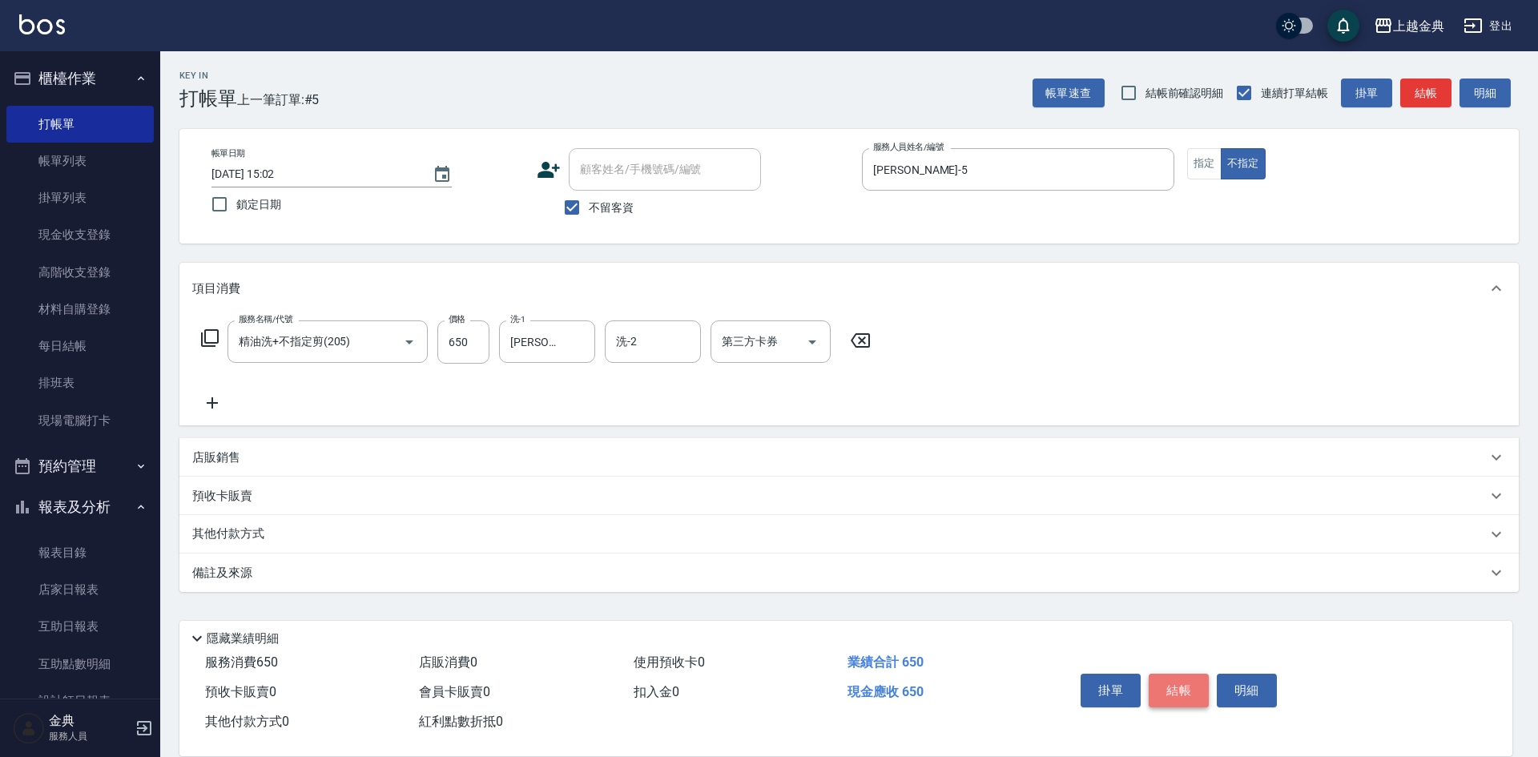
click at [1189, 678] on button "結帳" at bounding box center [1179, 691] width 60 height 34
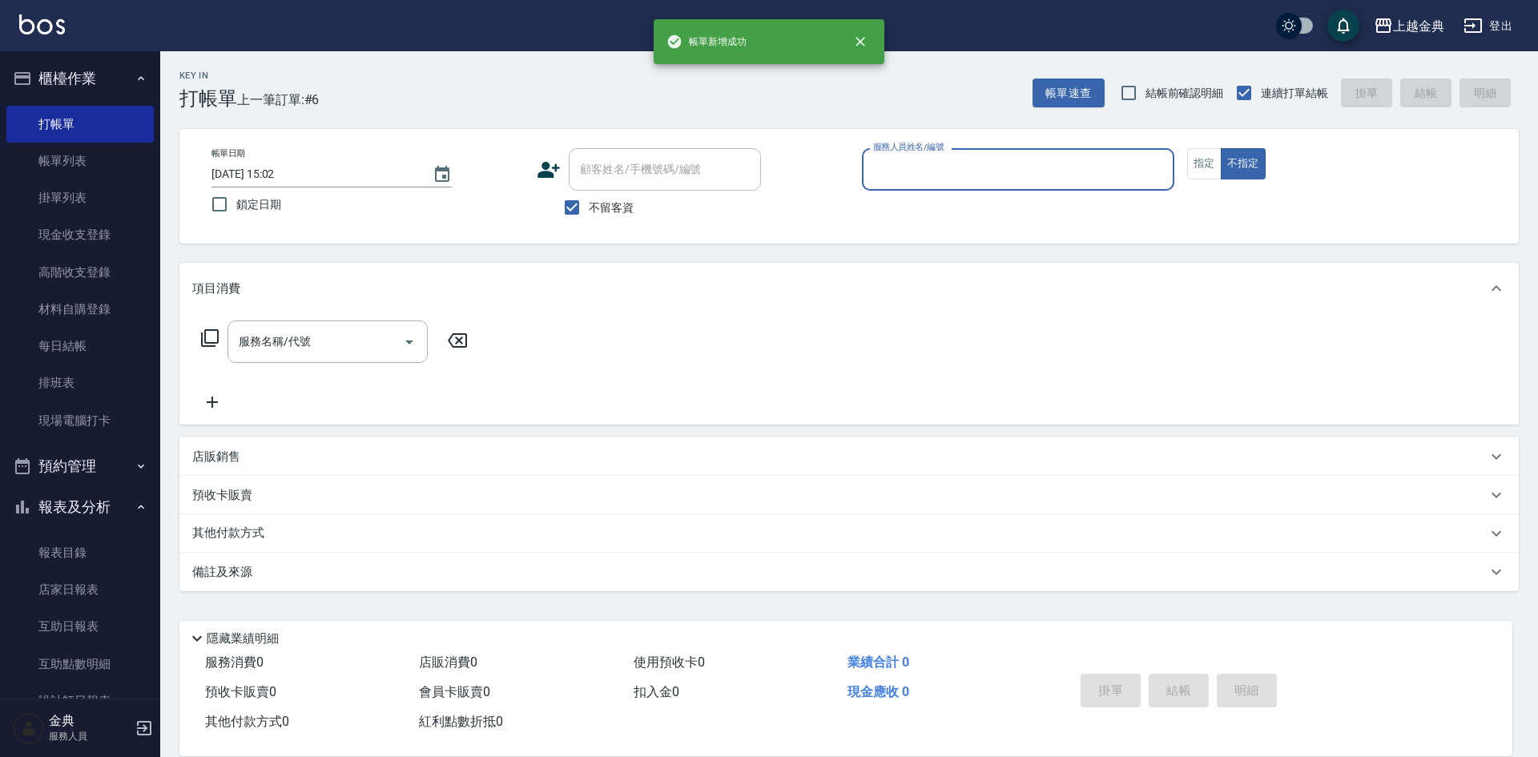
click at [1026, 161] on input "服務人員姓名/編號" at bounding box center [1018, 169] width 298 height 28
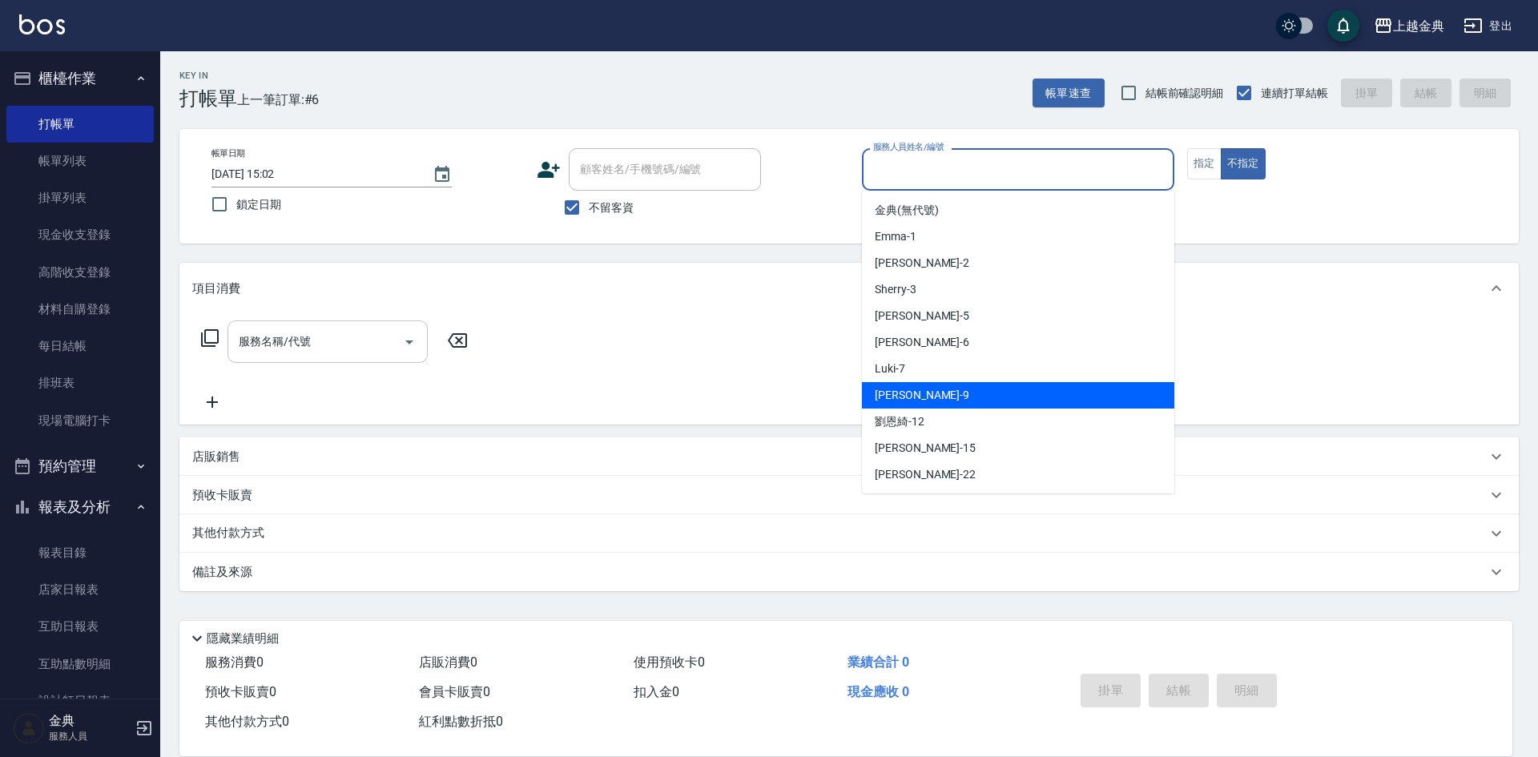
drag, startPoint x: 986, startPoint y: 398, endPoint x: 309, endPoint y: 341, distance: 679.2
click at [984, 398] on div "[PERSON_NAME] -9" at bounding box center [1018, 395] width 312 height 26
type input "[PERSON_NAME]-9"
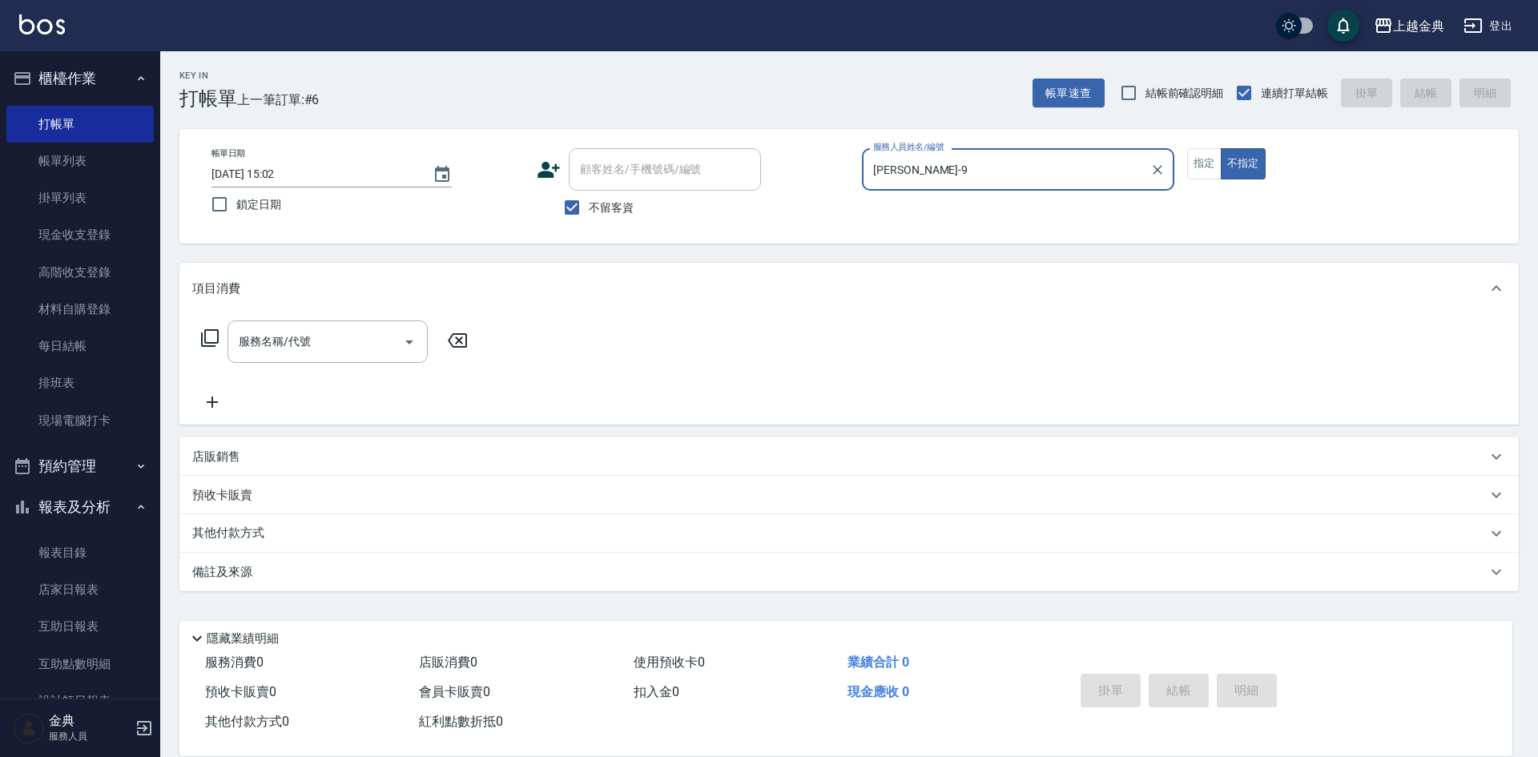
drag, startPoint x: 219, startPoint y: 351, endPoint x: 211, endPoint y: 348, distance: 9.4
click at [219, 351] on div "服務名稱/代號 服務名稱/代號" at bounding box center [334, 341] width 285 height 42
click at [207, 344] on icon at bounding box center [209, 337] width 19 height 19
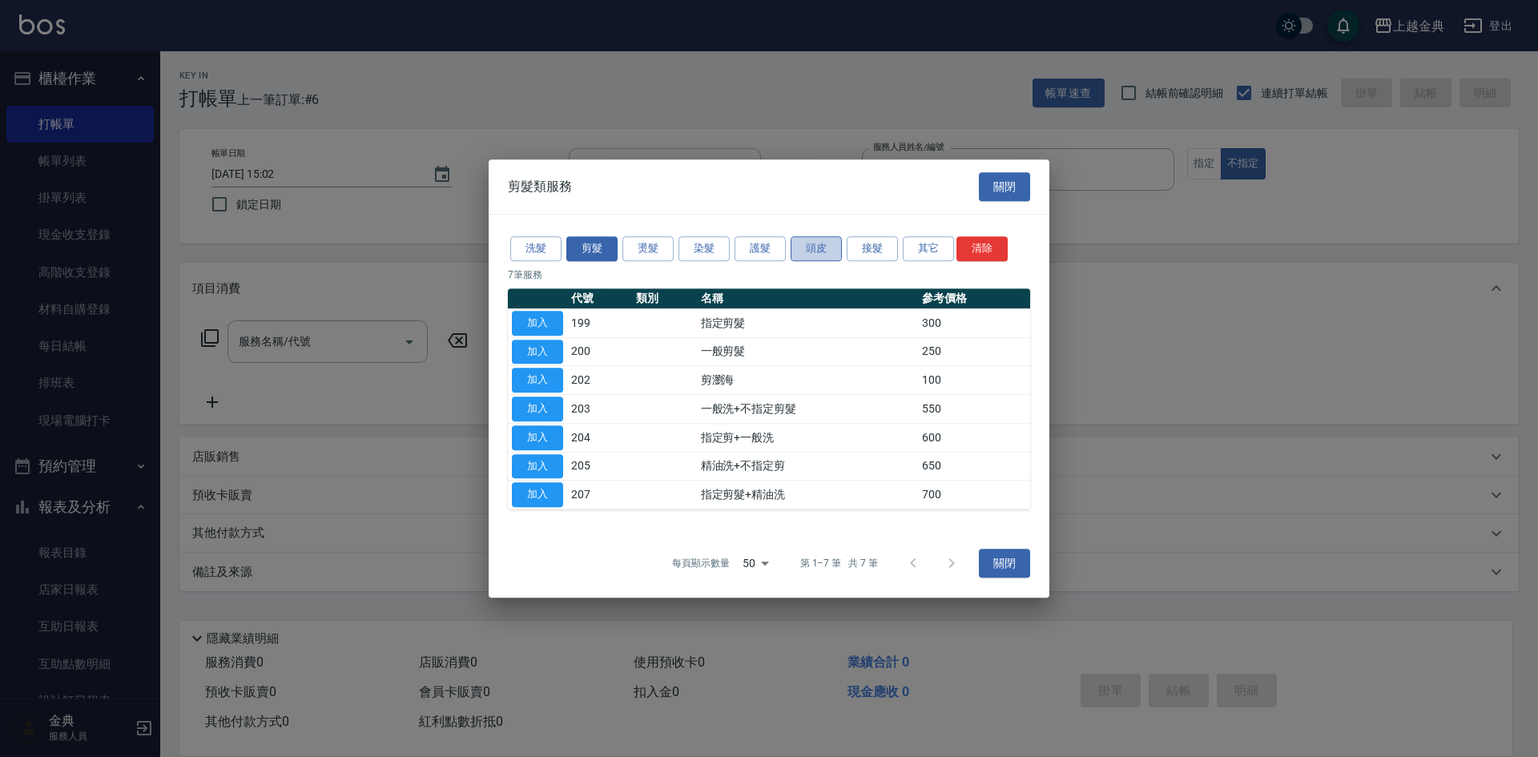
click at [837, 240] on button "頭皮" at bounding box center [816, 248] width 51 height 25
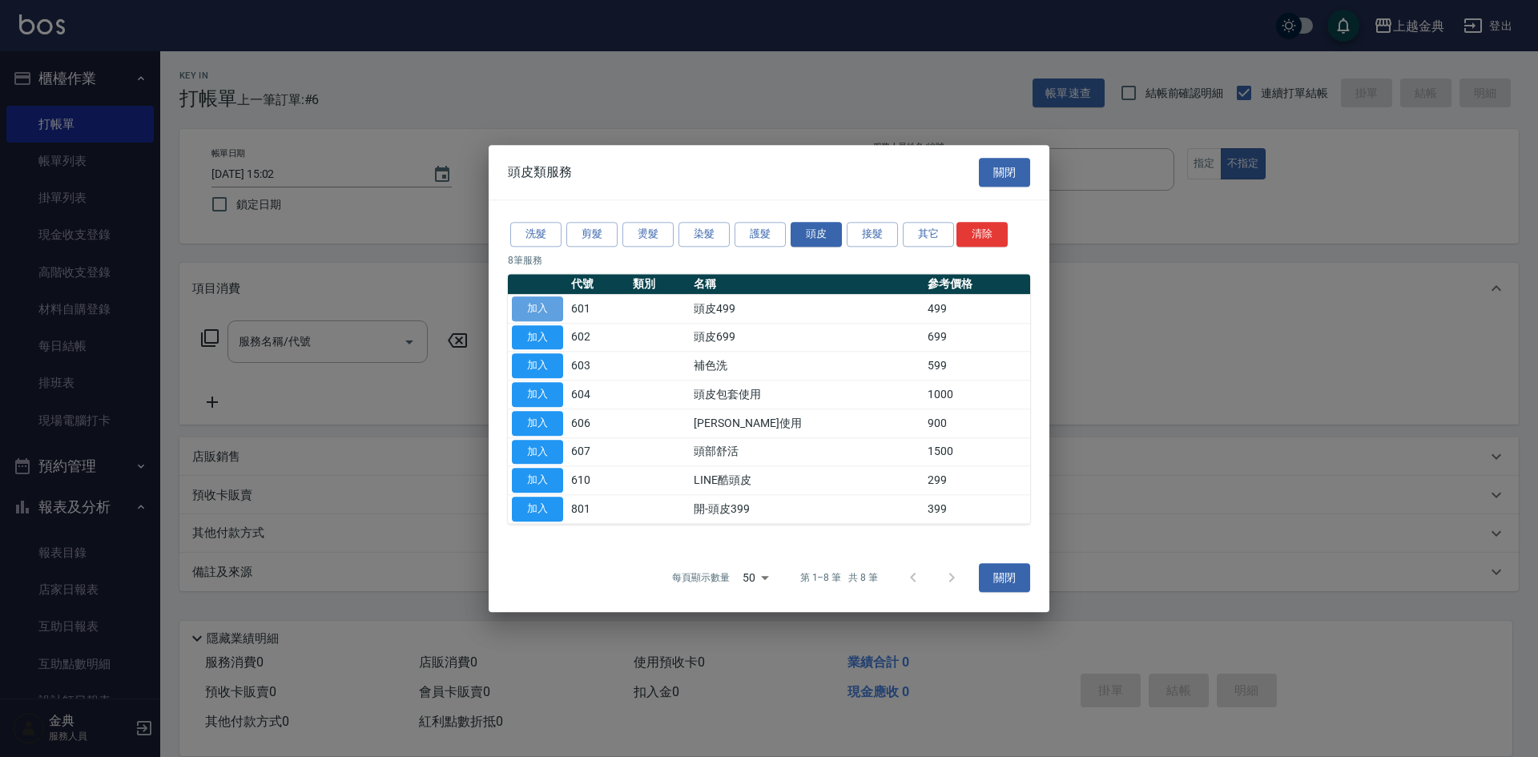
click at [525, 302] on button "加入" at bounding box center [537, 308] width 51 height 25
type input "頭皮499(601)"
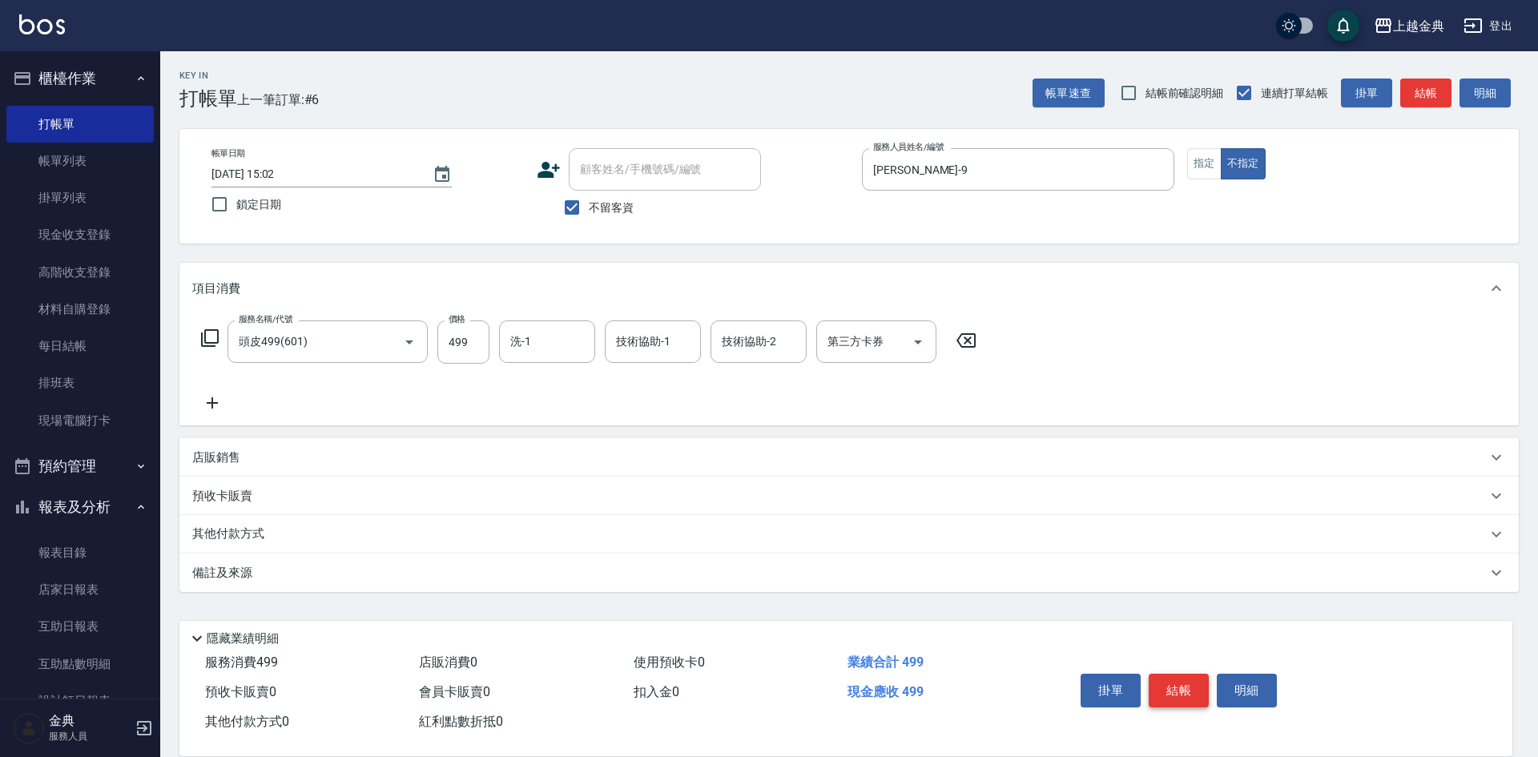
click at [1192, 675] on button "結帳" at bounding box center [1179, 691] width 60 height 34
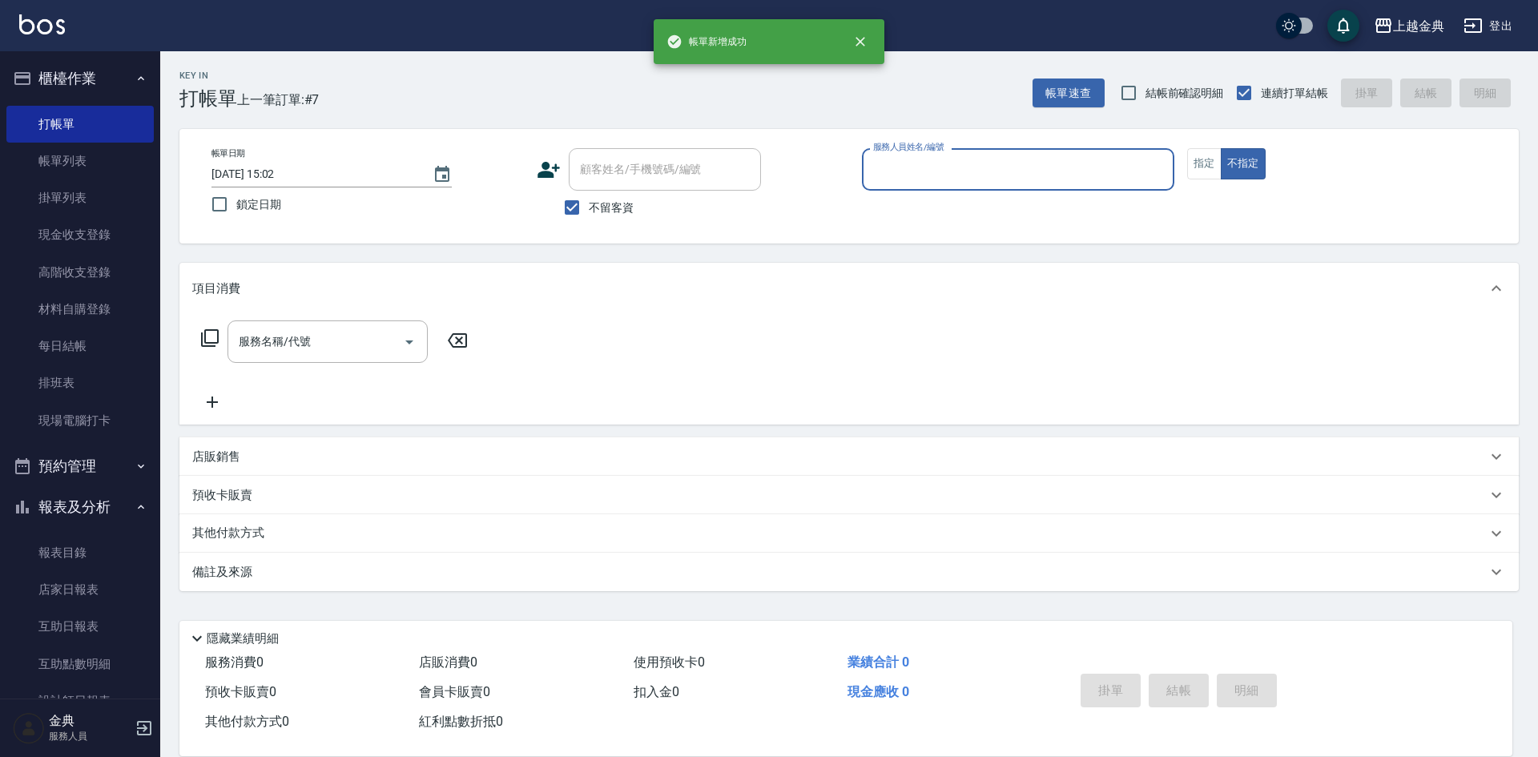
click at [956, 150] on div "服務人員姓名/編號" at bounding box center [1018, 169] width 312 height 42
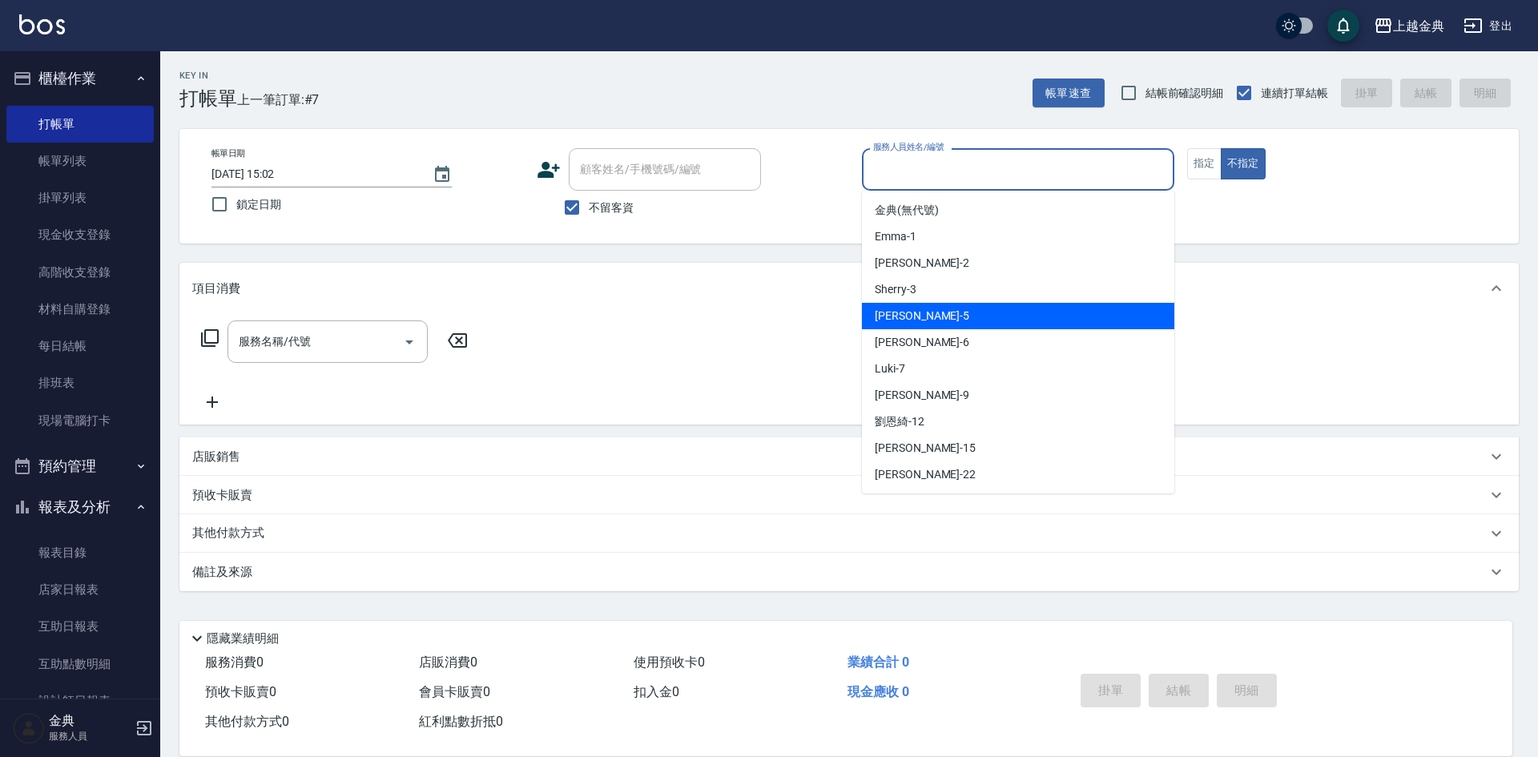
click at [942, 316] on div "[PERSON_NAME] -5" at bounding box center [1018, 316] width 312 height 26
type input "[PERSON_NAME]-5"
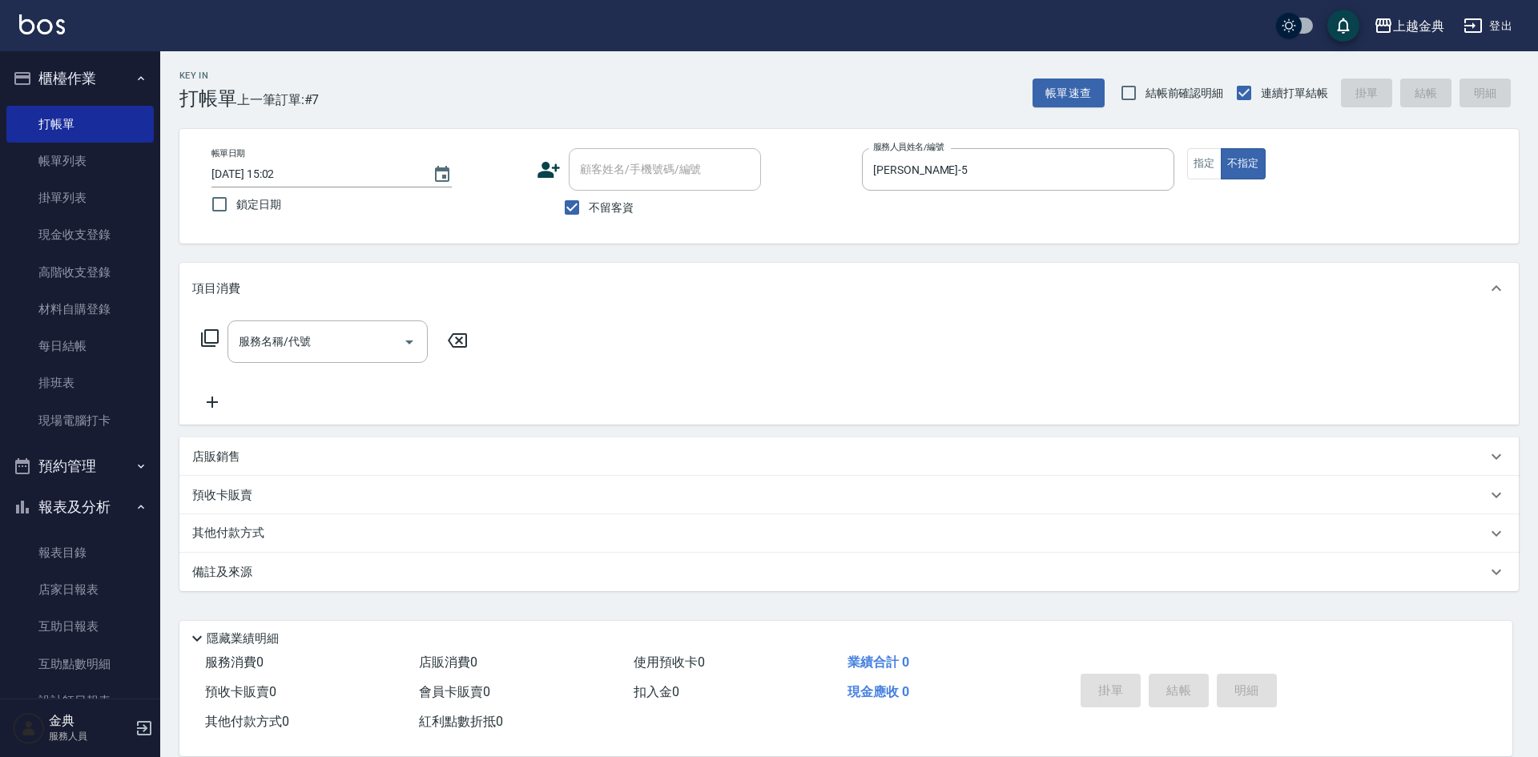
drag, startPoint x: 210, startPoint y: 325, endPoint x: 215, endPoint y: 346, distance: 21.6
click at [212, 332] on div "服務名稱/代號 服務名稱/代號" at bounding box center [334, 341] width 285 height 42
click at [215, 346] on icon at bounding box center [210, 338] width 18 height 18
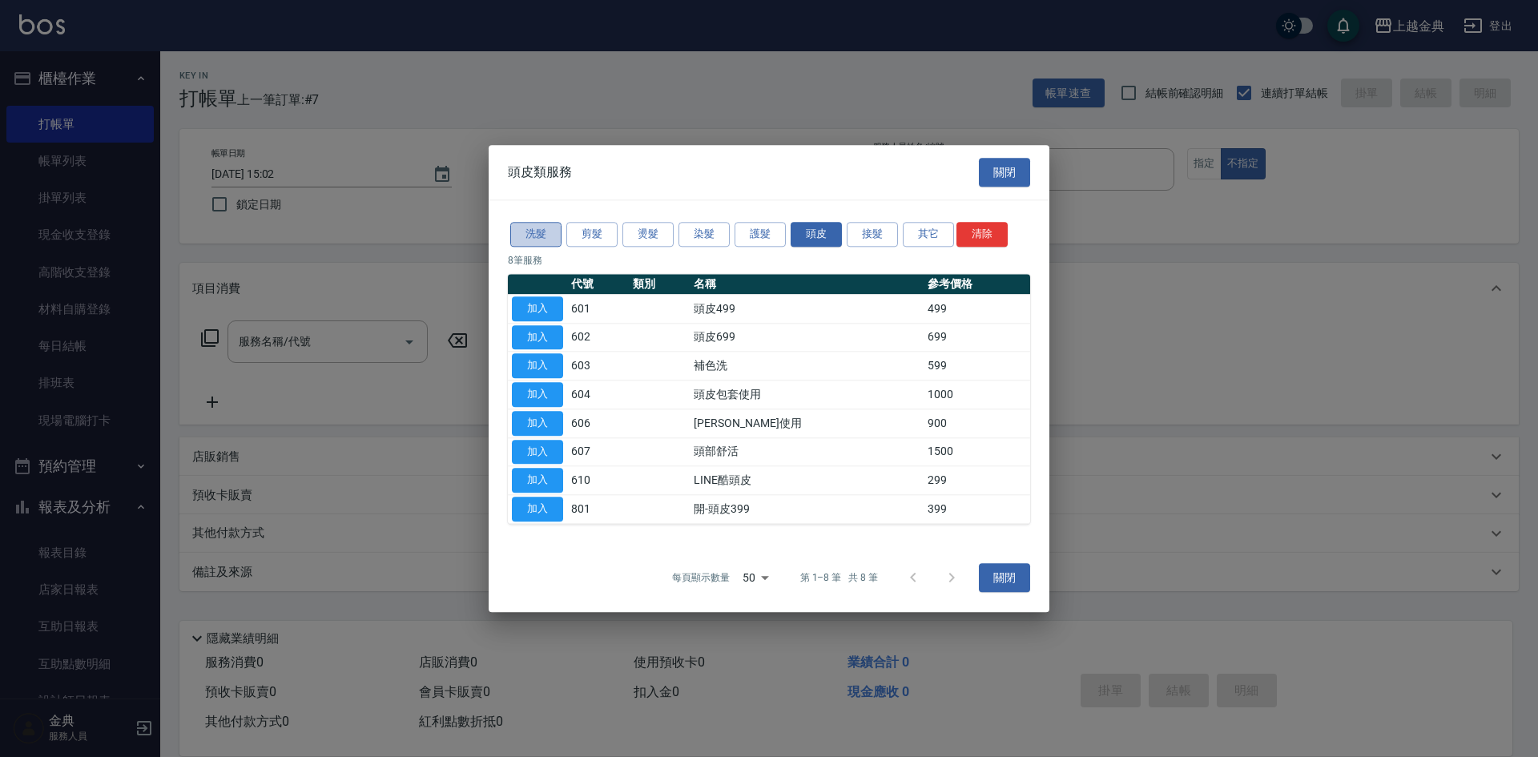
click at [531, 229] on button "洗髮" at bounding box center [535, 234] width 51 height 25
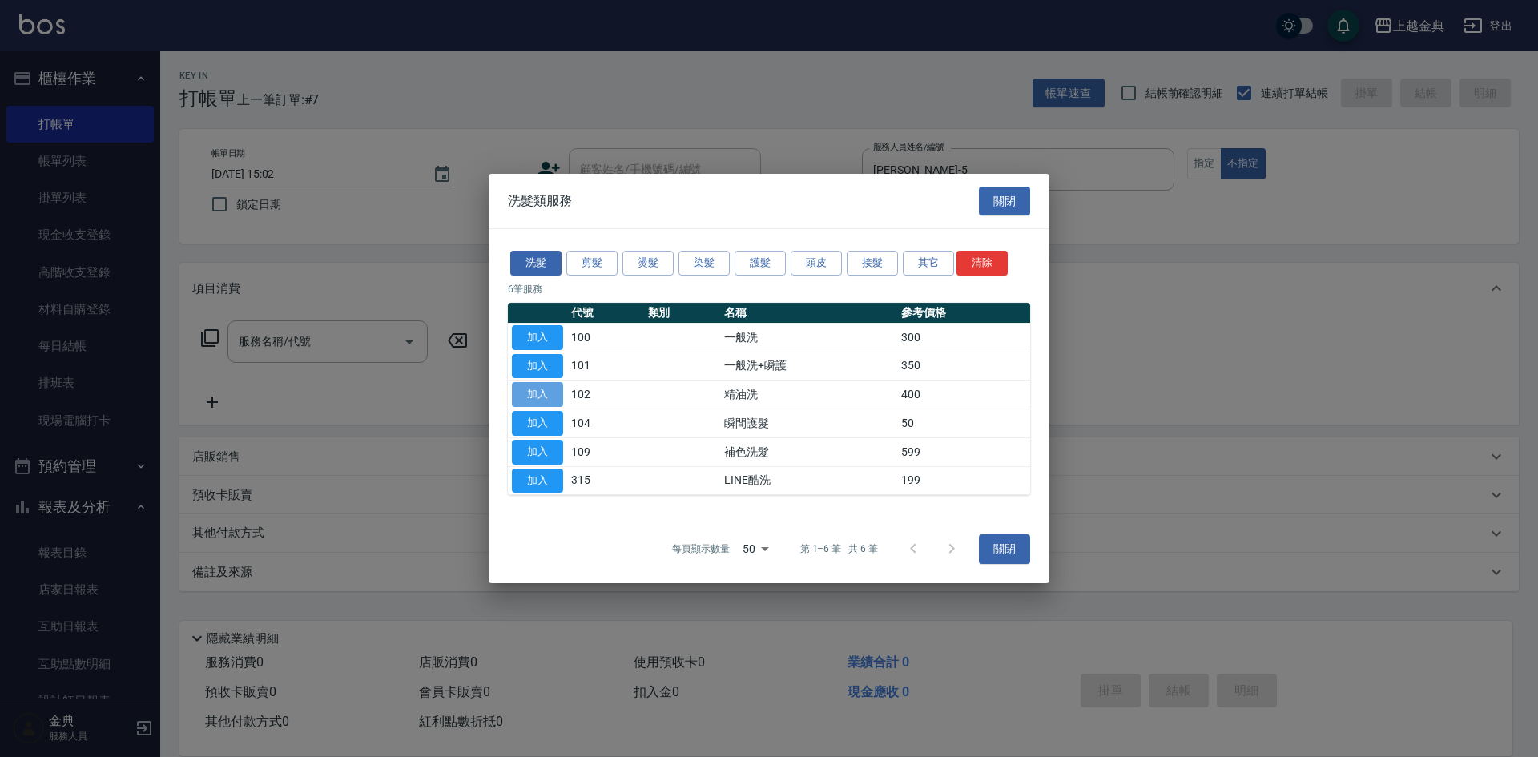
click at [521, 393] on button "加入" at bounding box center [537, 394] width 51 height 25
type input "精油洗(102)"
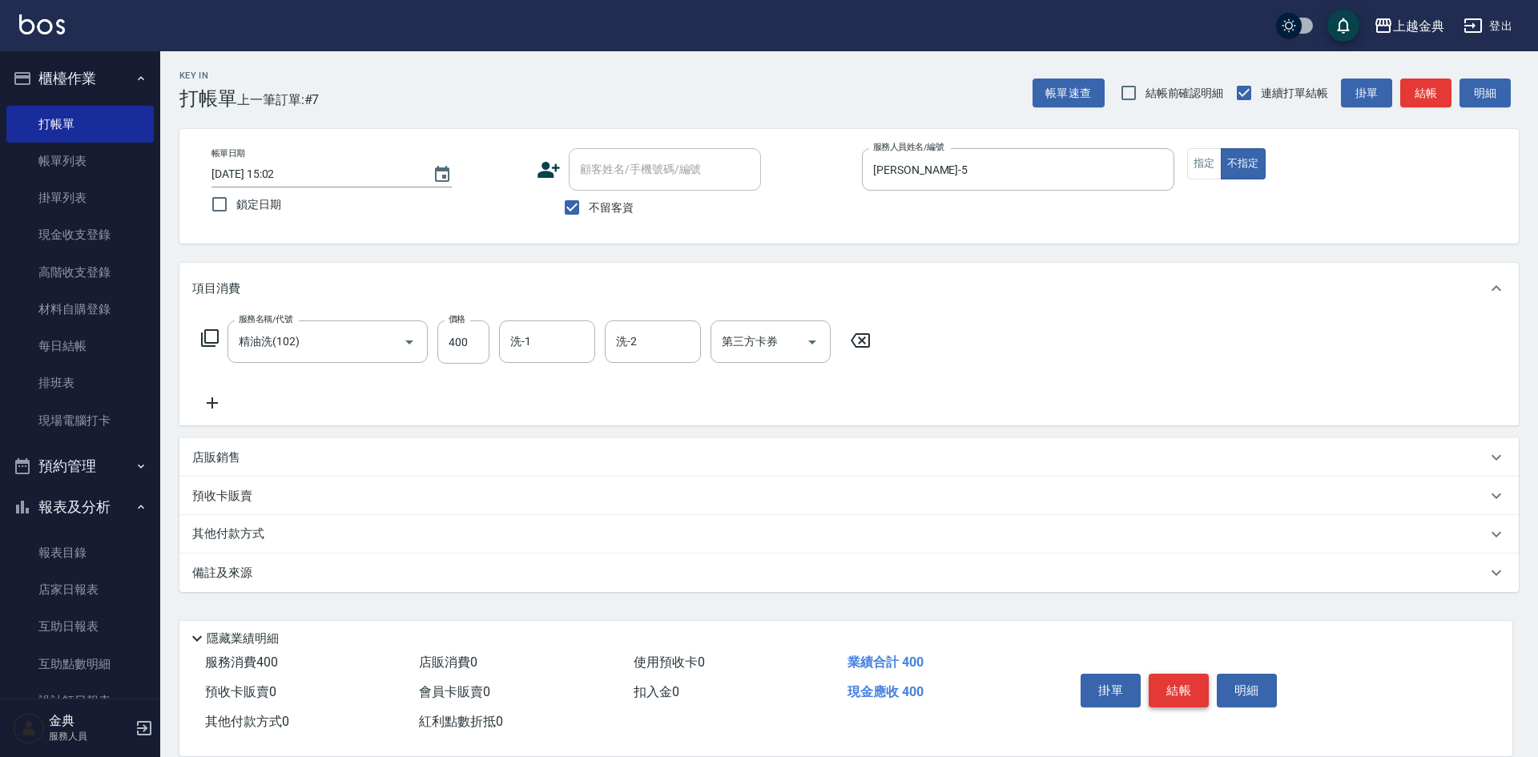
click at [1195, 678] on button "結帳" at bounding box center [1179, 691] width 60 height 34
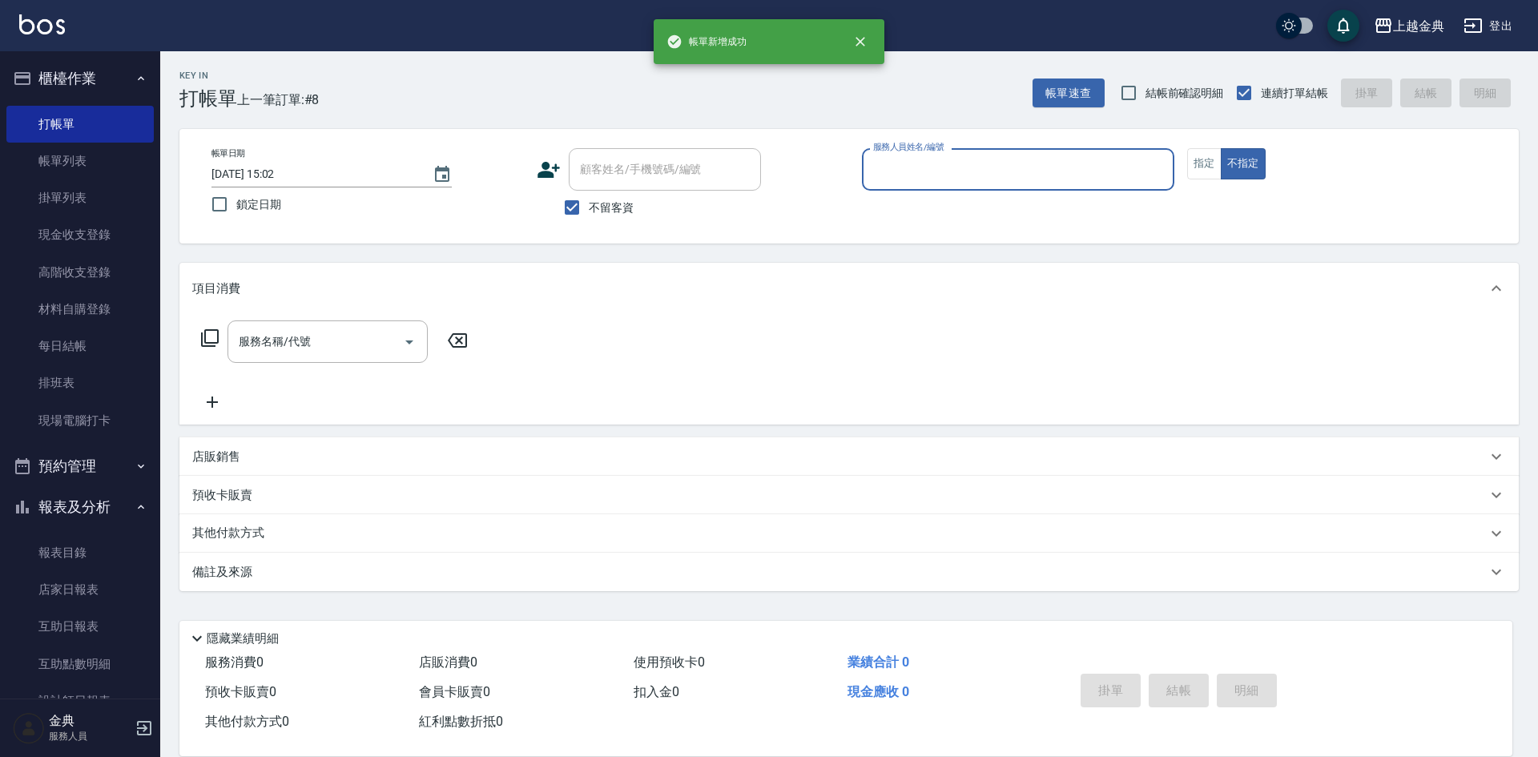
click at [966, 187] on div "服務人員姓名/編號" at bounding box center [1018, 169] width 312 height 42
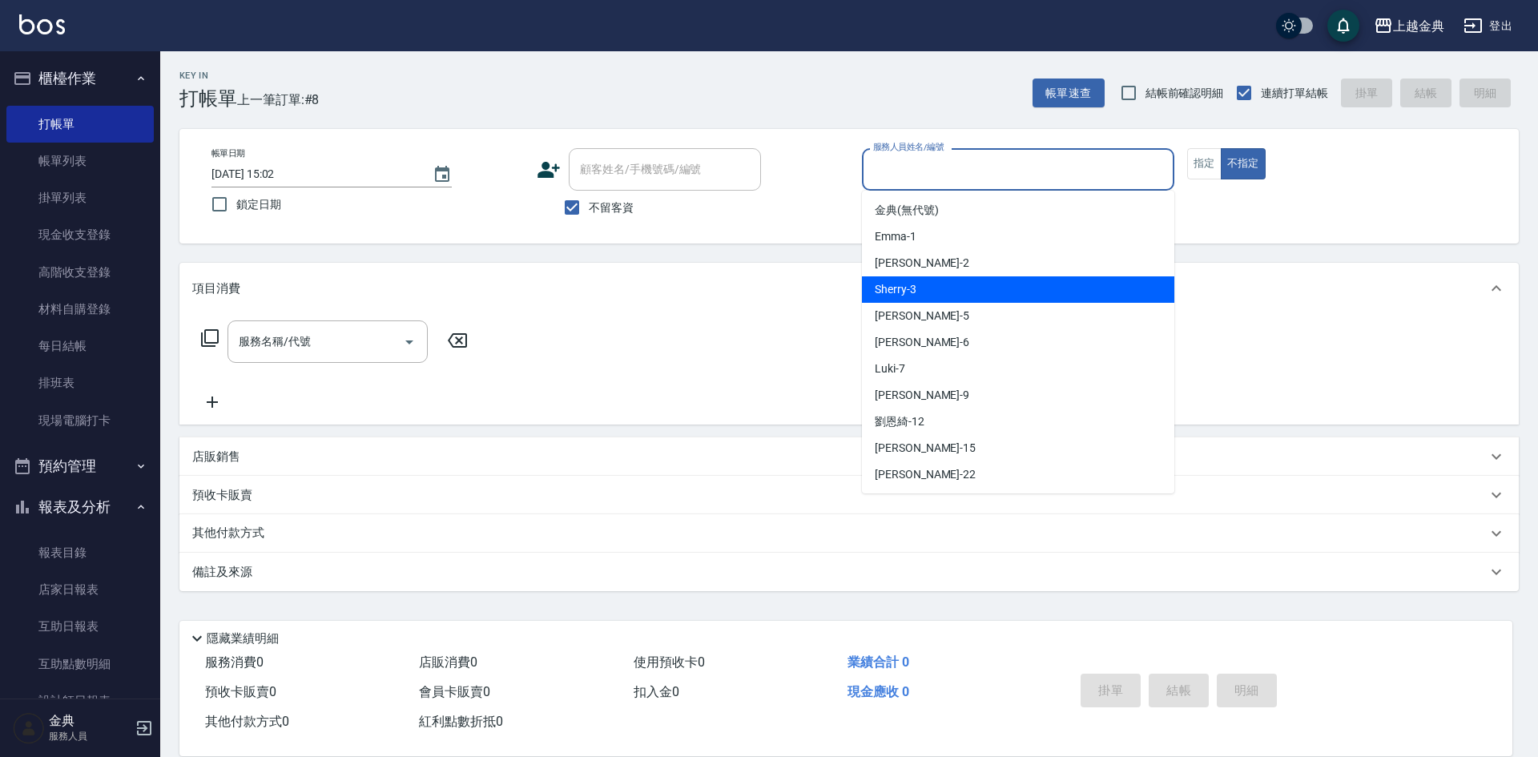
click at [970, 283] on div "Sherry -3" at bounding box center [1018, 289] width 312 height 26
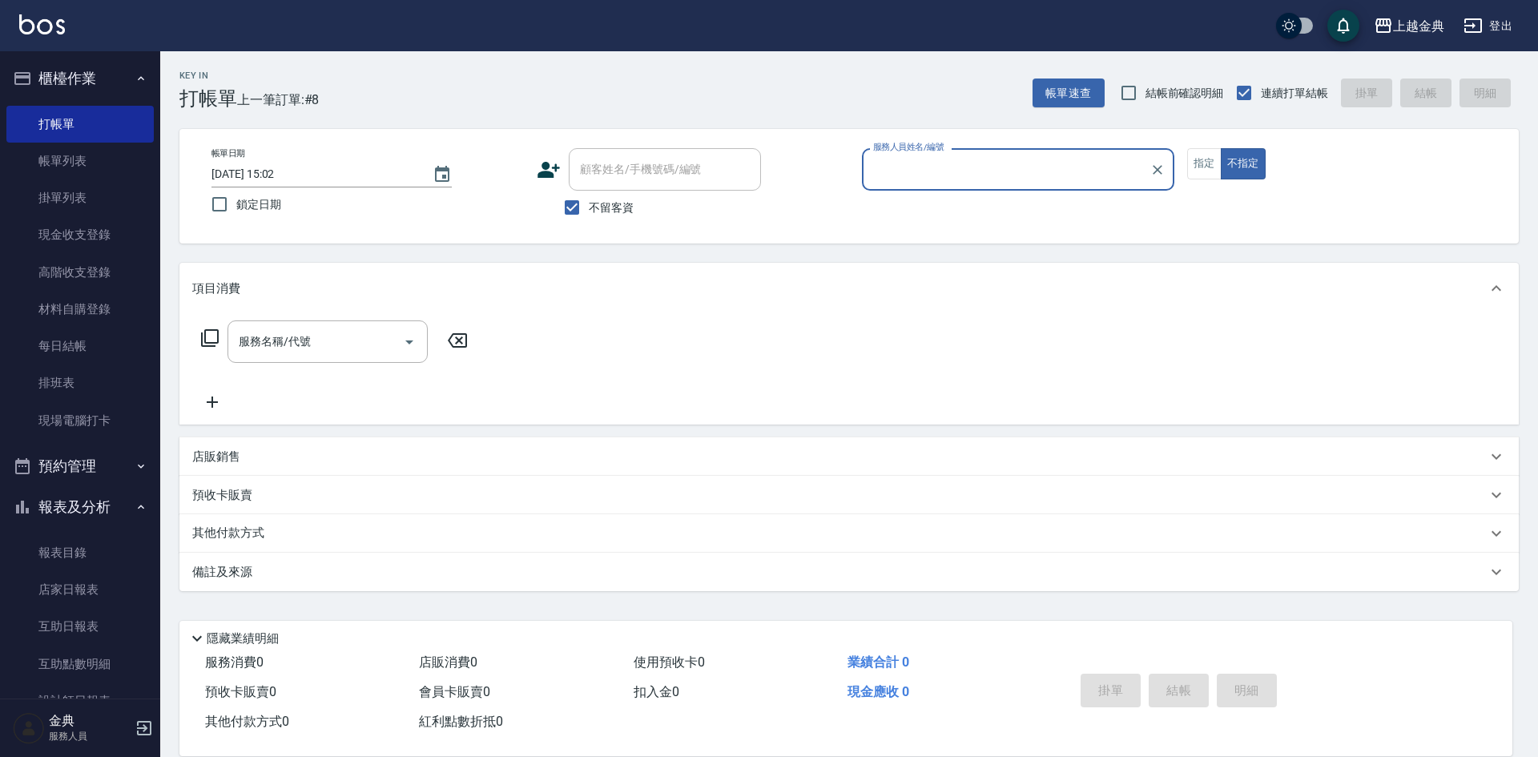
type input "Sherry-3"
click at [209, 334] on icon at bounding box center [209, 337] width 19 height 19
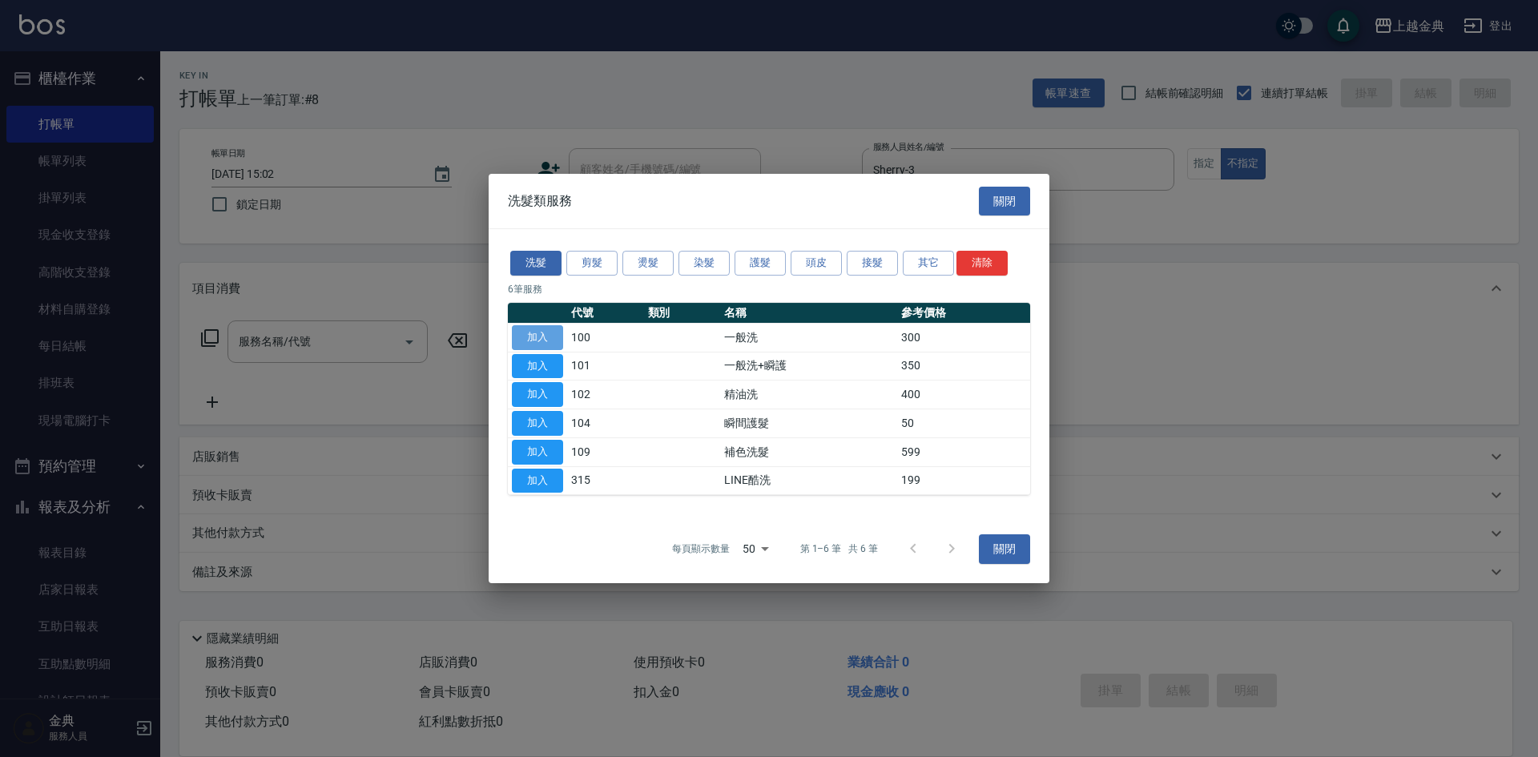
click at [549, 330] on button "加入" at bounding box center [537, 337] width 51 height 25
type input "一般洗(100)"
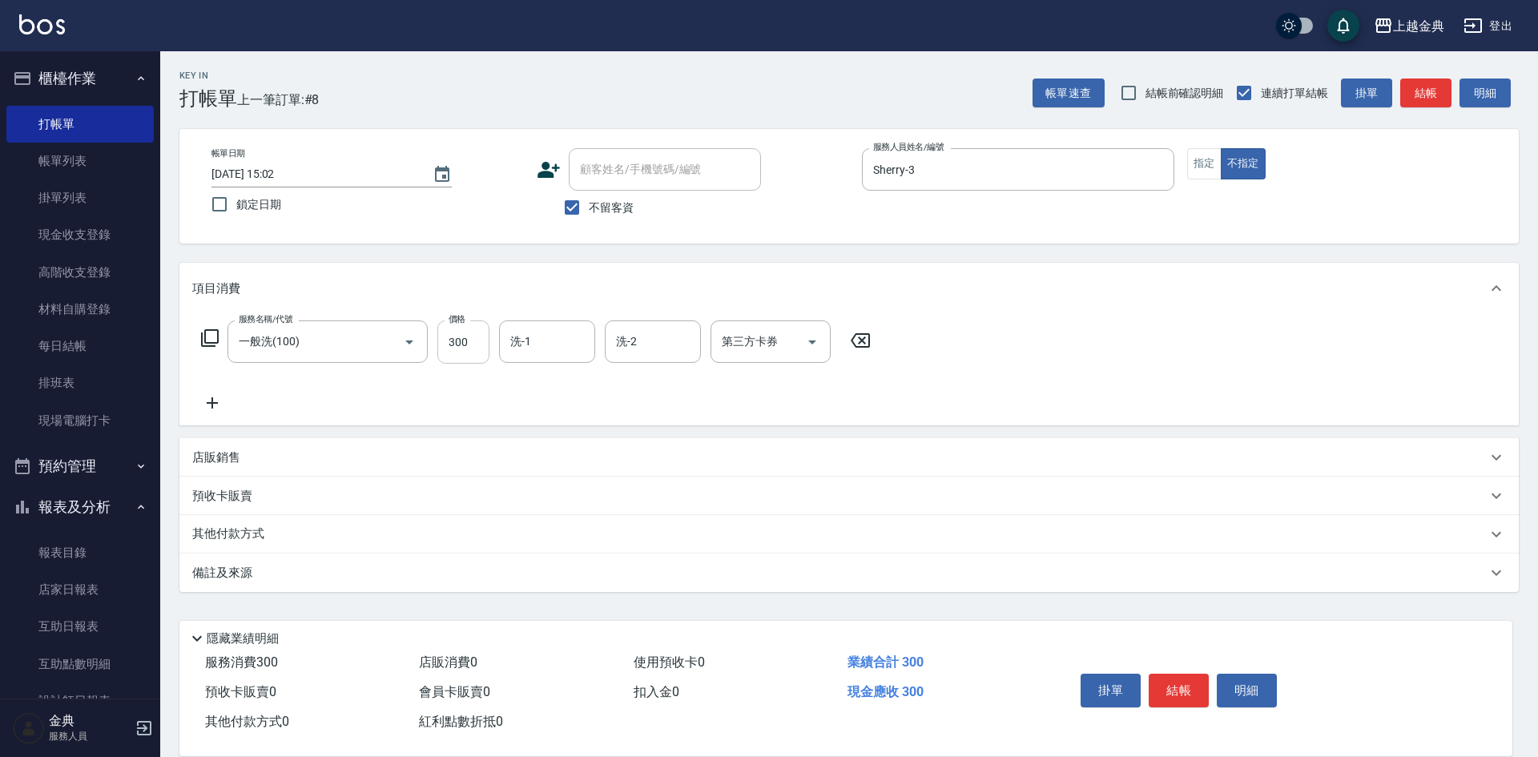
click at [461, 336] on input "300" at bounding box center [463, 341] width 52 height 43
type input "200"
click at [1200, 674] on button "結帳" at bounding box center [1179, 691] width 60 height 34
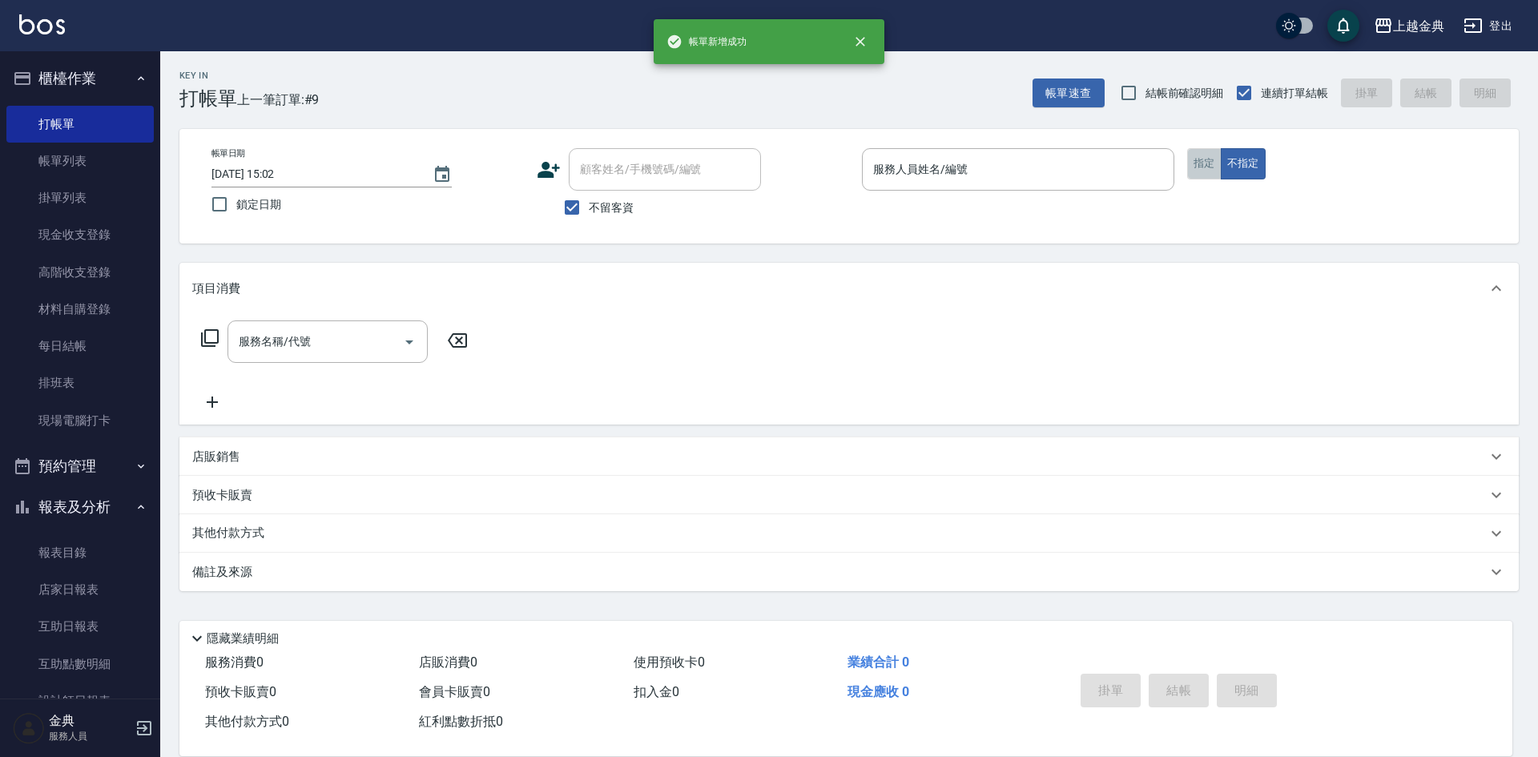
click at [1208, 164] on button "指定" at bounding box center [1204, 163] width 34 height 31
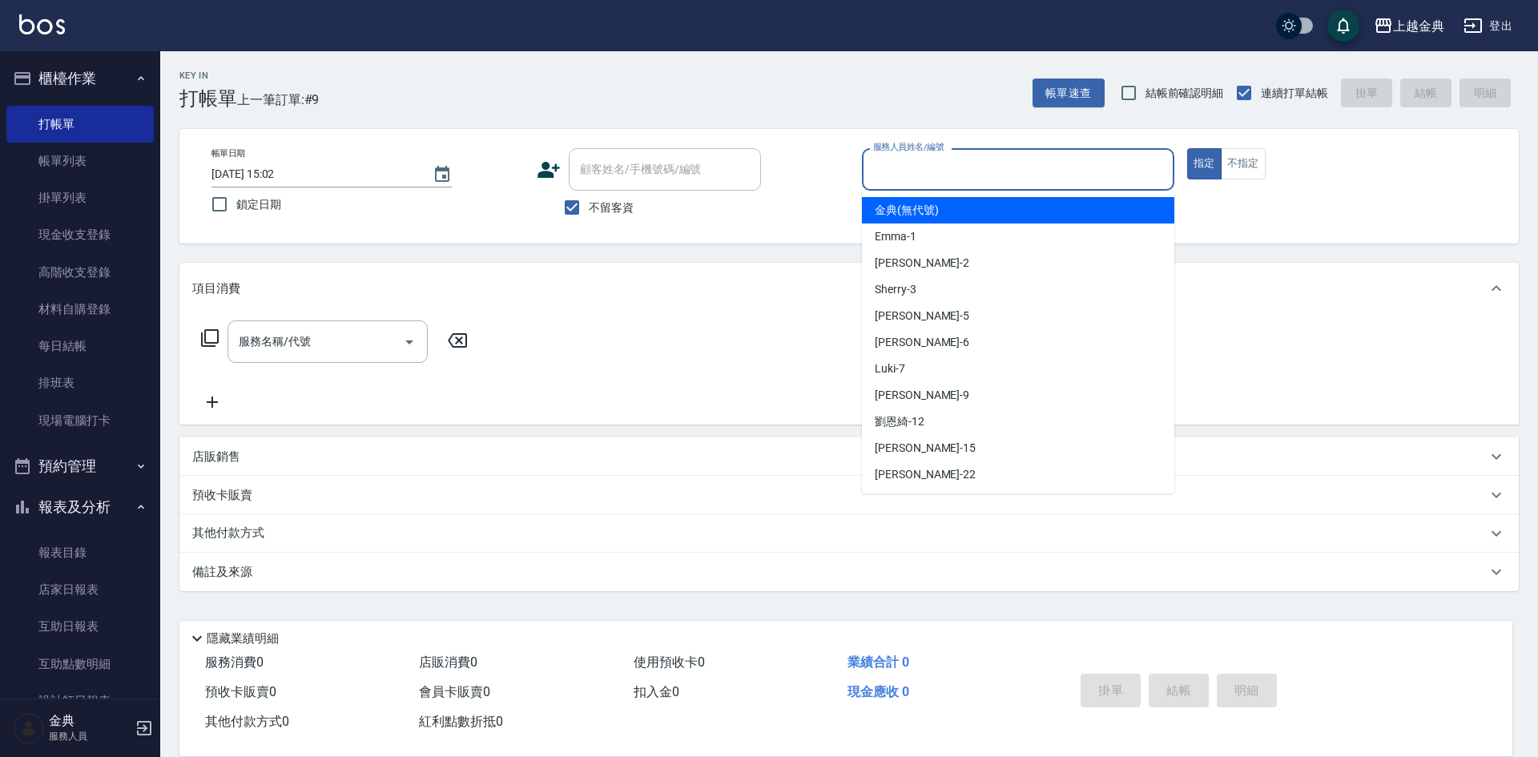
click at [1074, 163] on input "服務人員姓名/編號" at bounding box center [1018, 169] width 298 height 28
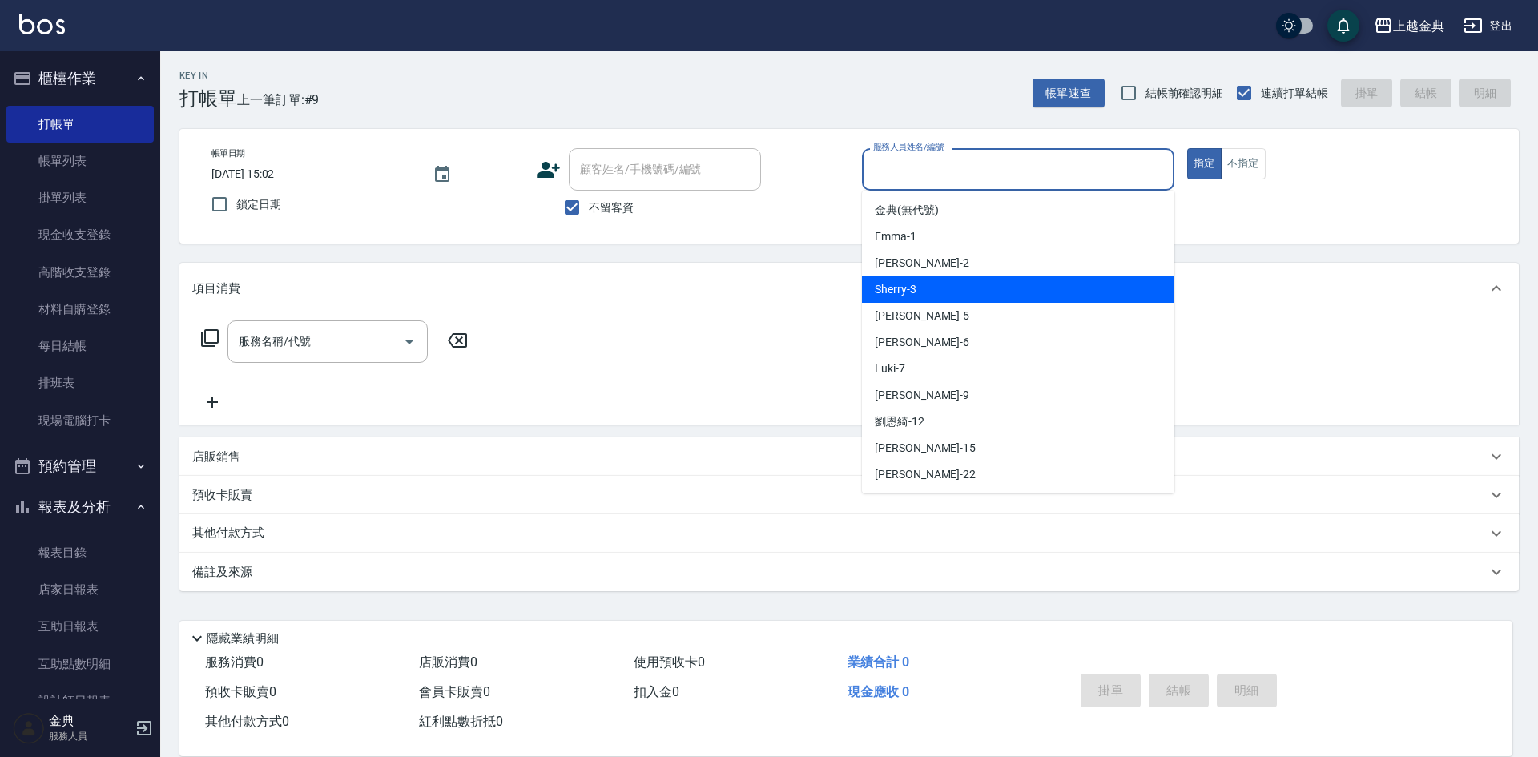
click at [977, 285] on div "Sherry -3" at bounding box center [1018, 289] width 312 height 26
type input "Sherry-3"
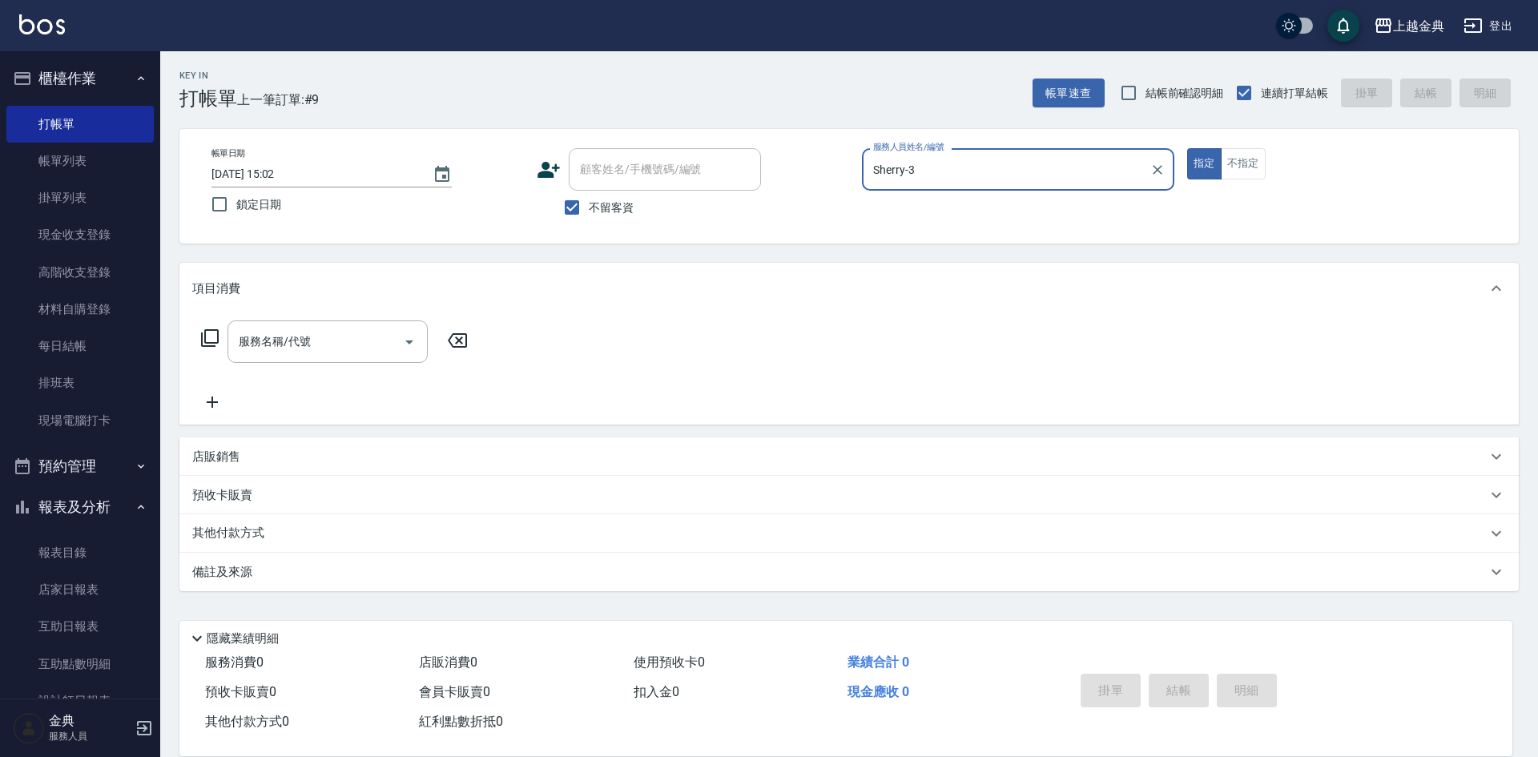
click at [211, 334] on icon at bounding box center [209, 337] width 19 height 19
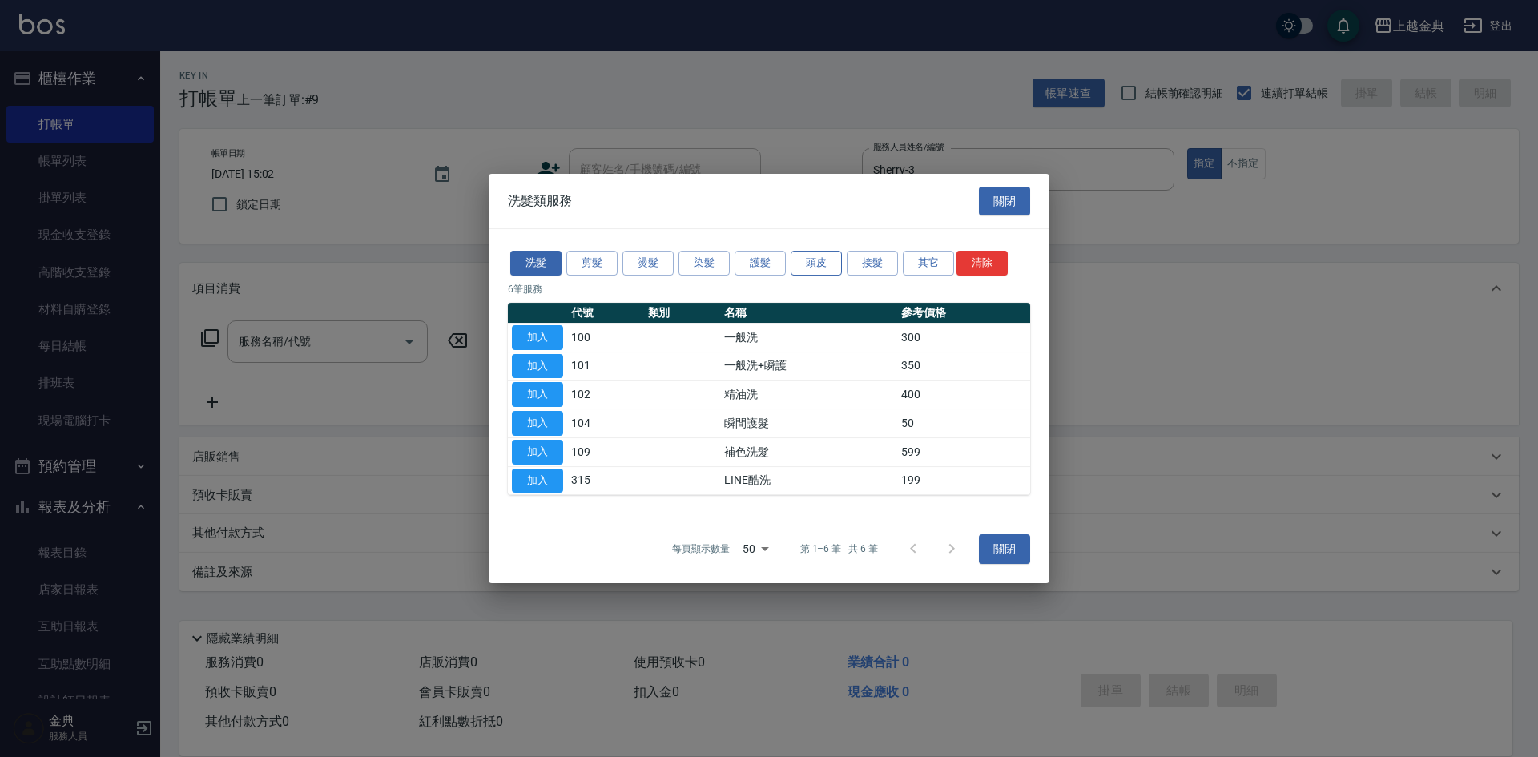
click at [797, 273] on button "頭皮" at bounding box center [816, 263] width 51 height 25
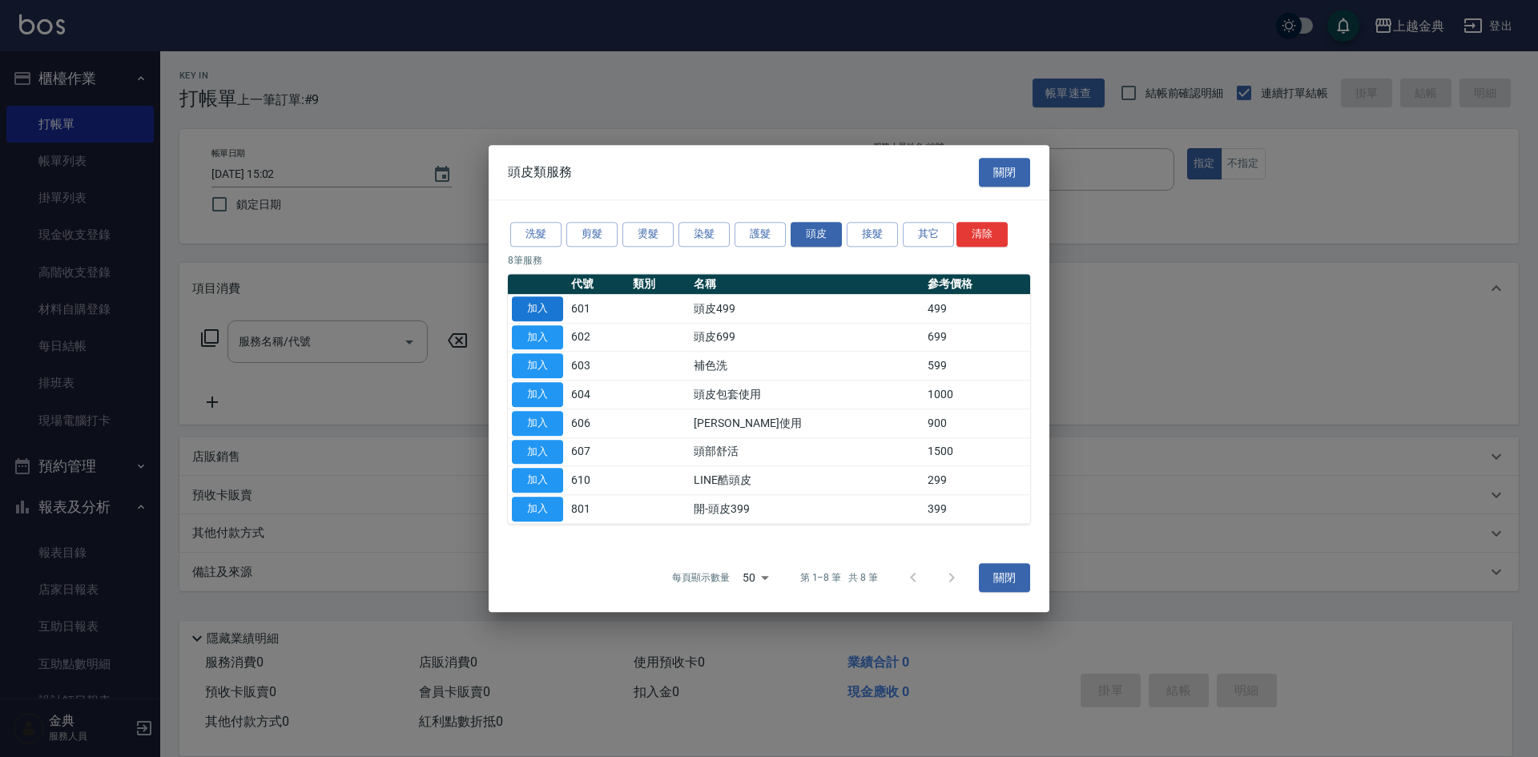
click at [513, 314] on button "加入" at bounding box center [537, 308] width 51 height 25
type input "頭皮499(601)"
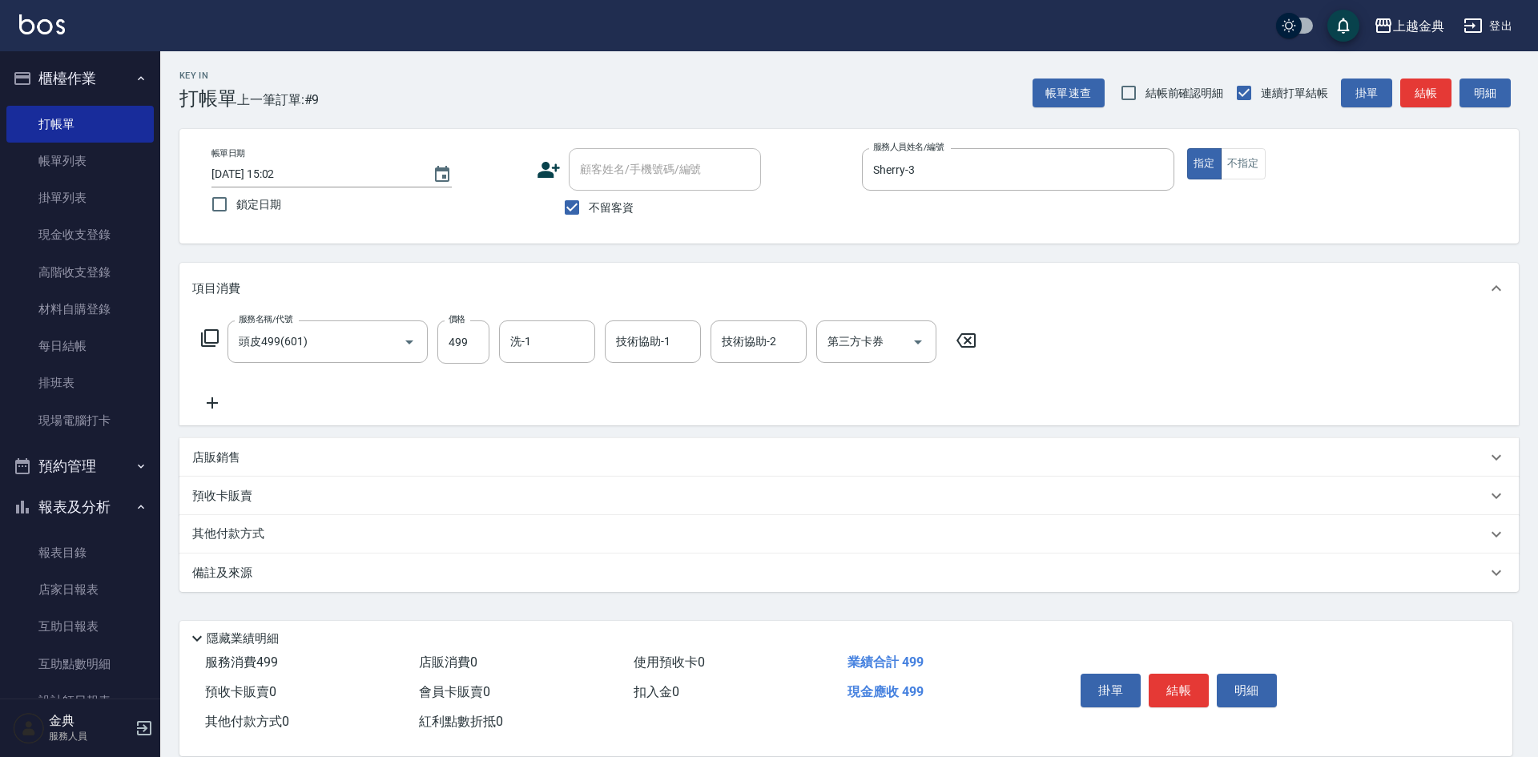
click at [209, 340] on icon at bounding box center [209, 337] width 19 height 19
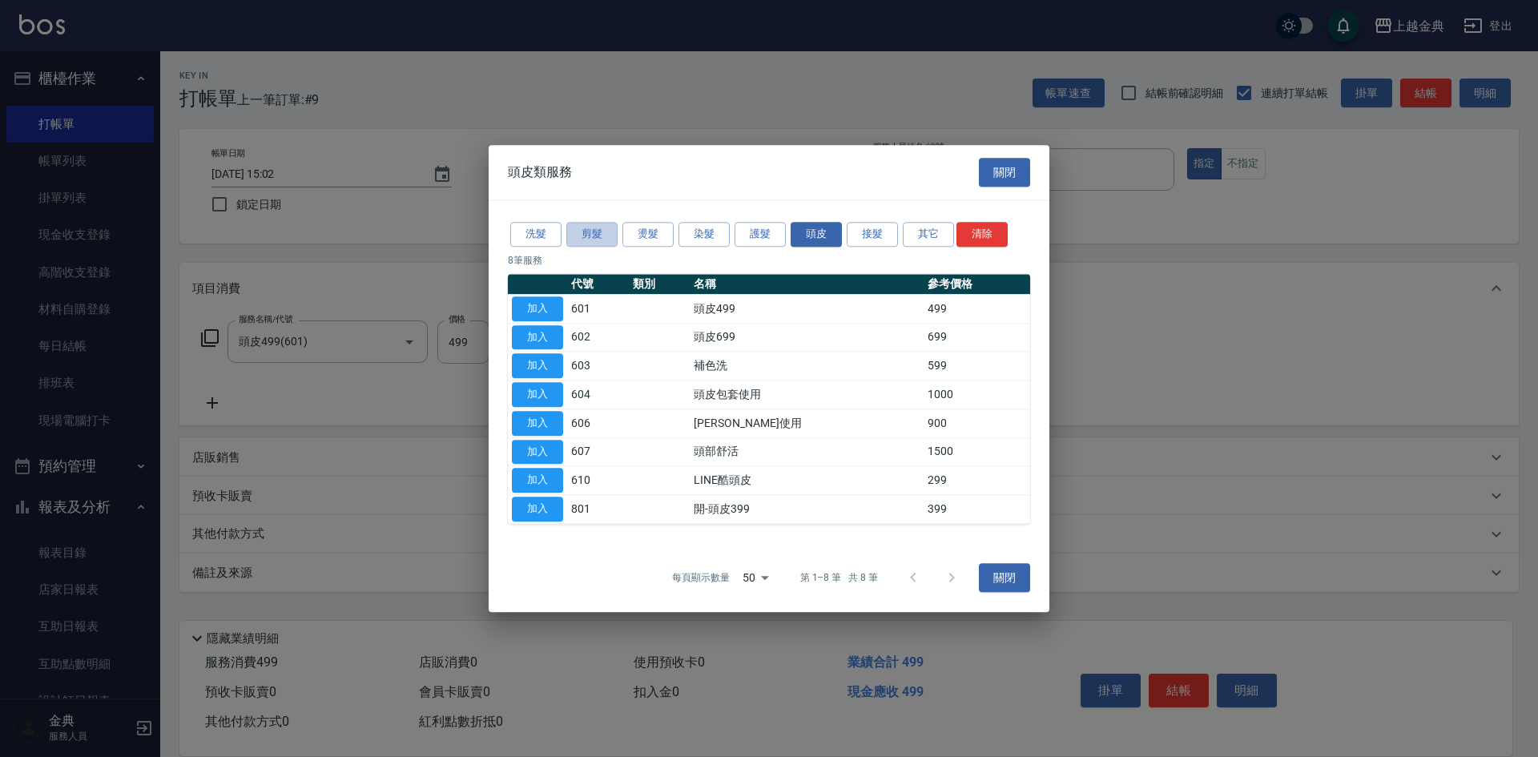
drag, startPoint x: 595, startPoint y: 228, endPoint x: 593, endPoint y: 276, distance: 48.1
click at [595, 231] on button "剪髮" at bounding box center [591, 234] width 51 height 25
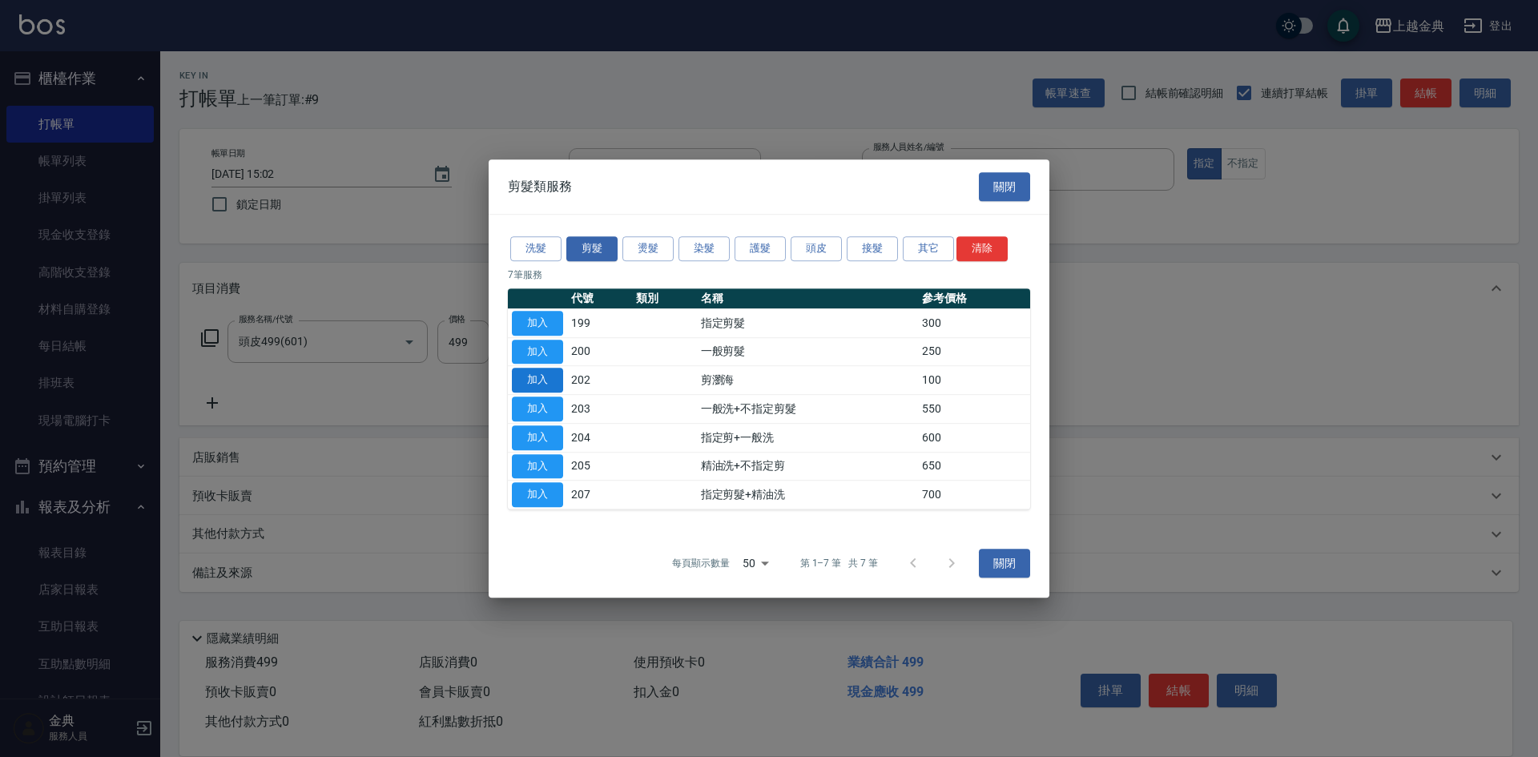
click at [534, 388] on button "加入" at bounding box center [537, 380] width 51 height 25
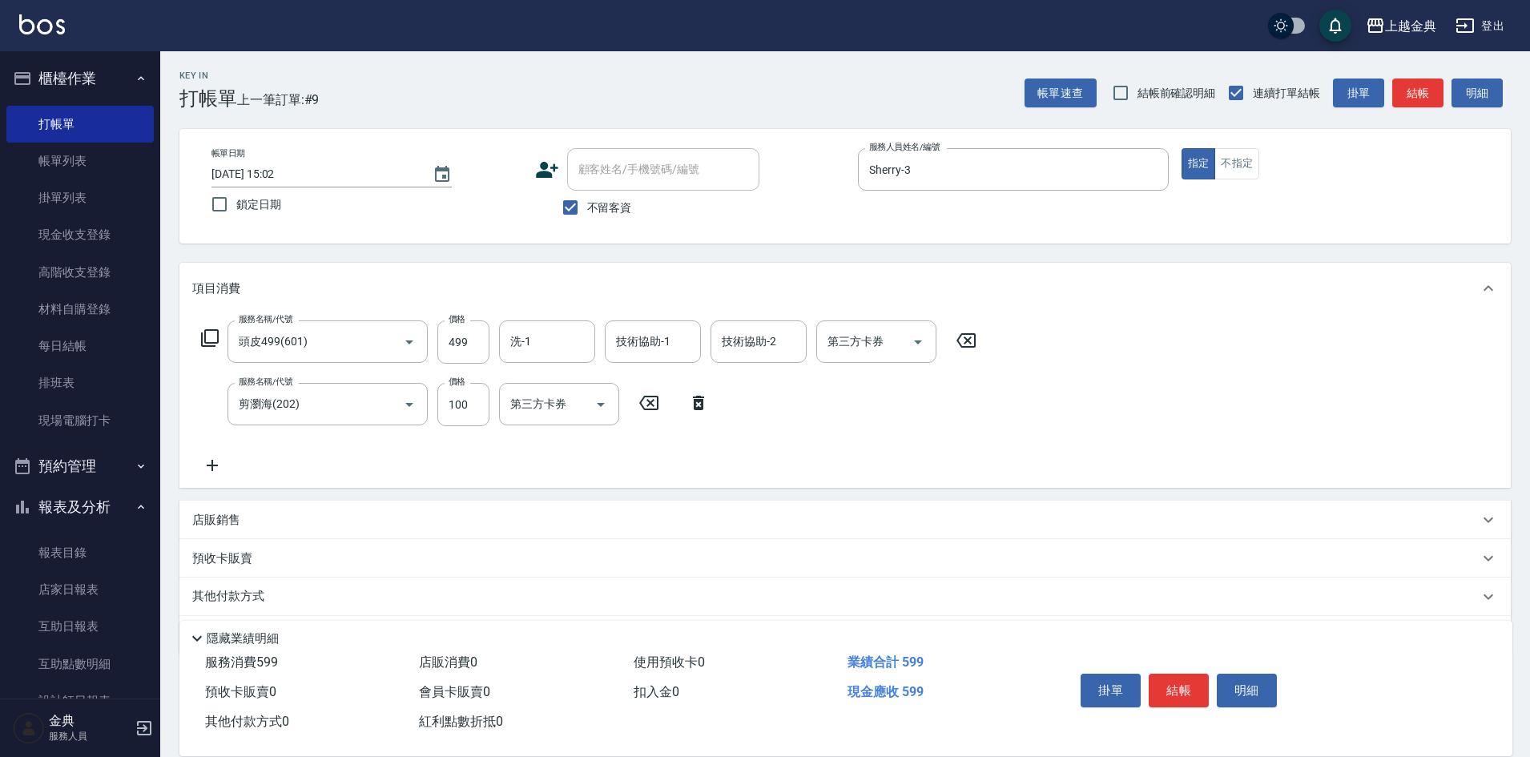
click at [216, 333] on icon at bounding box center [209, 337] width 19 height 19
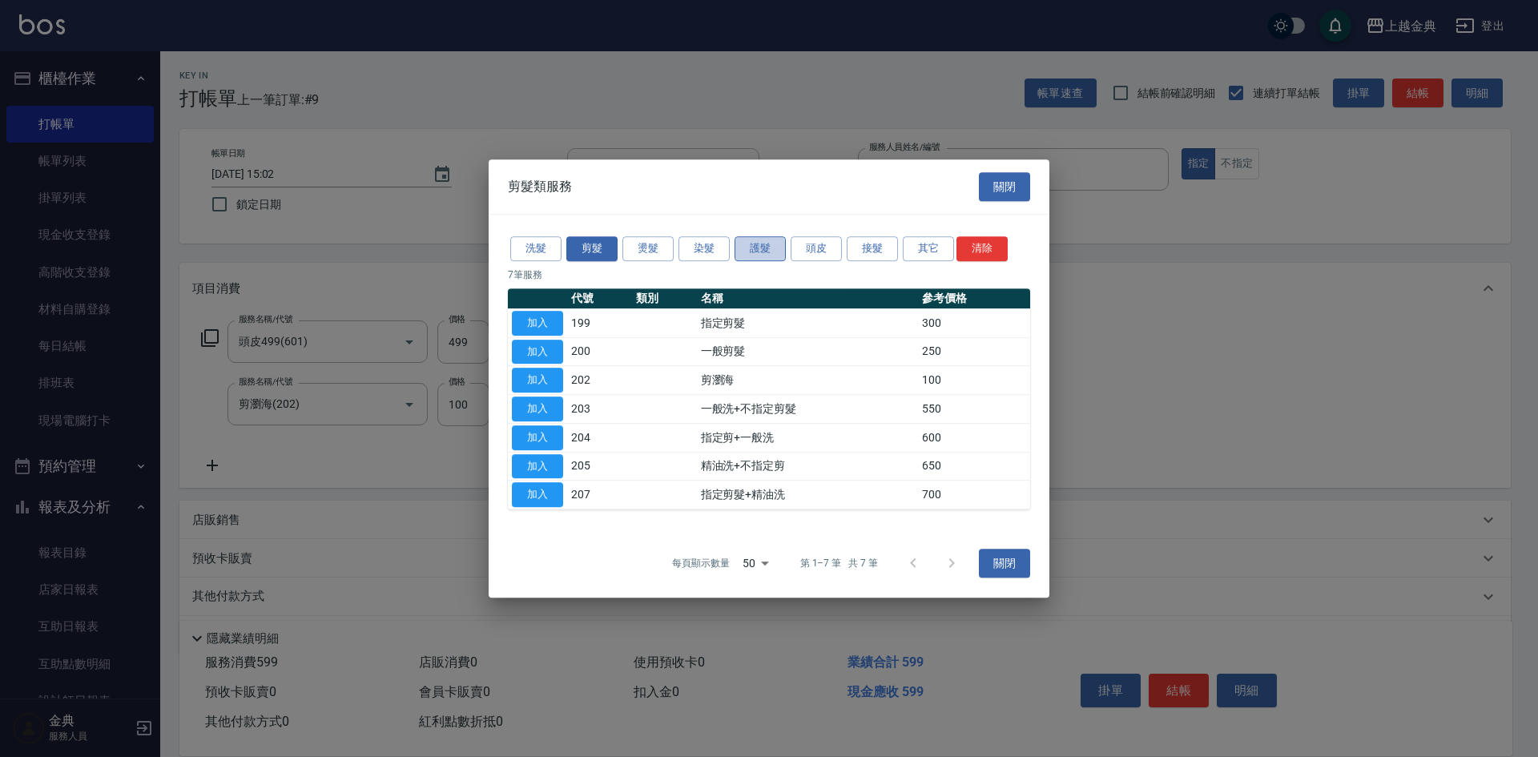
click at [771, 249] on button "護髮" at bounding box center [760, 248] width 51 height 25
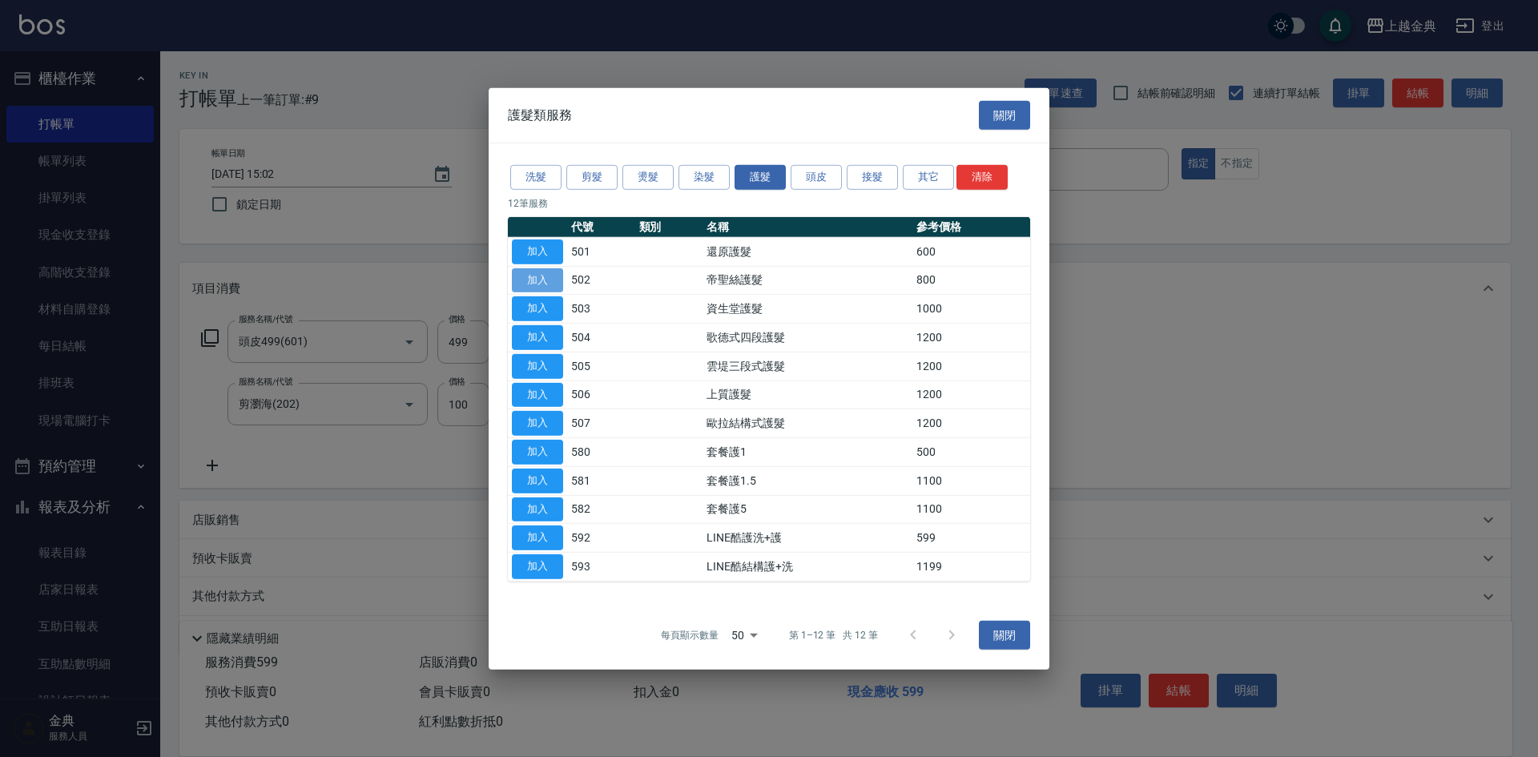
click at [545, 274] on button "加入" at bounding box center [537, 280] width 51 height 25
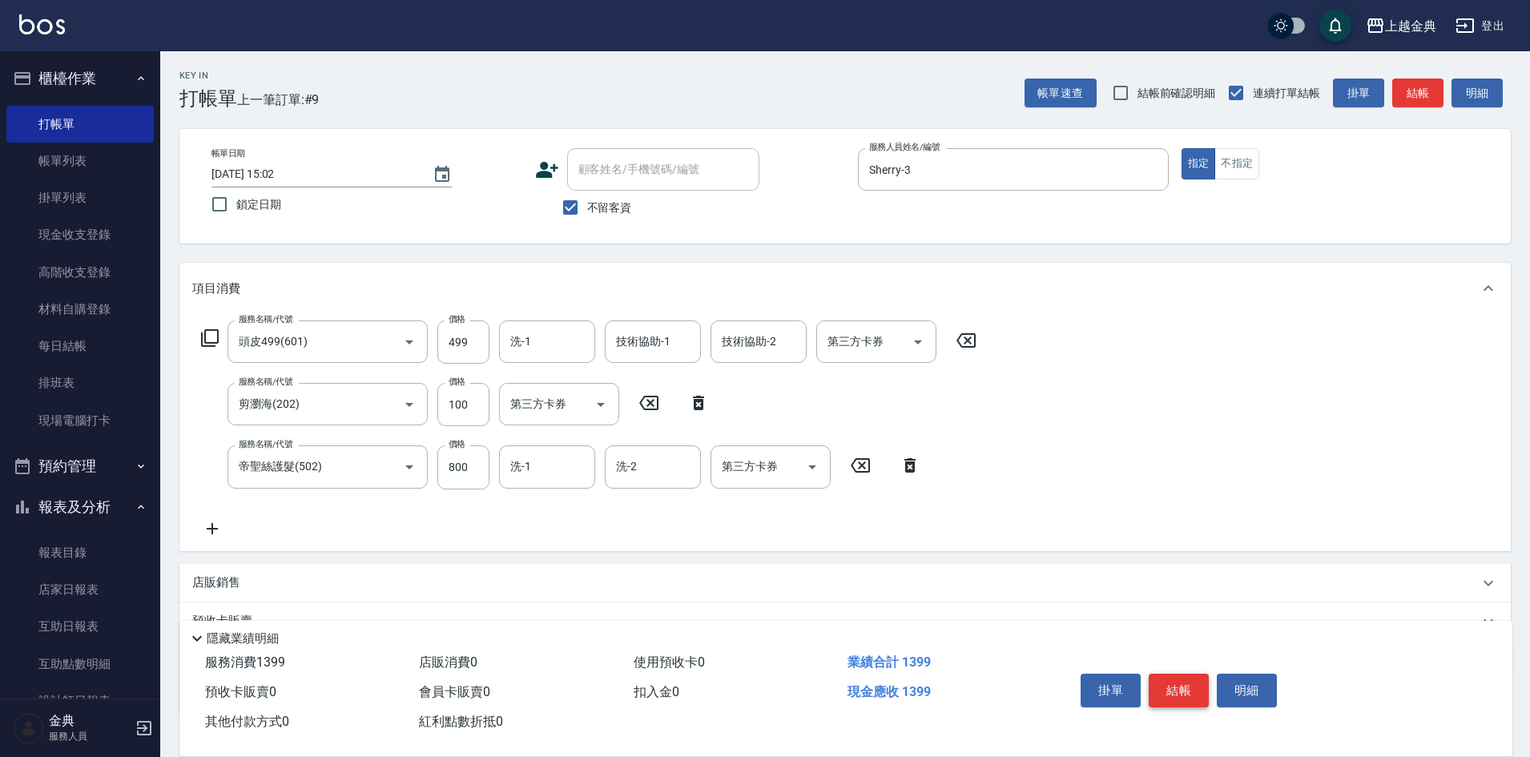
click at [1166, 678] on button "結帳" at bounding box center [1179, 691] width 60 height 34
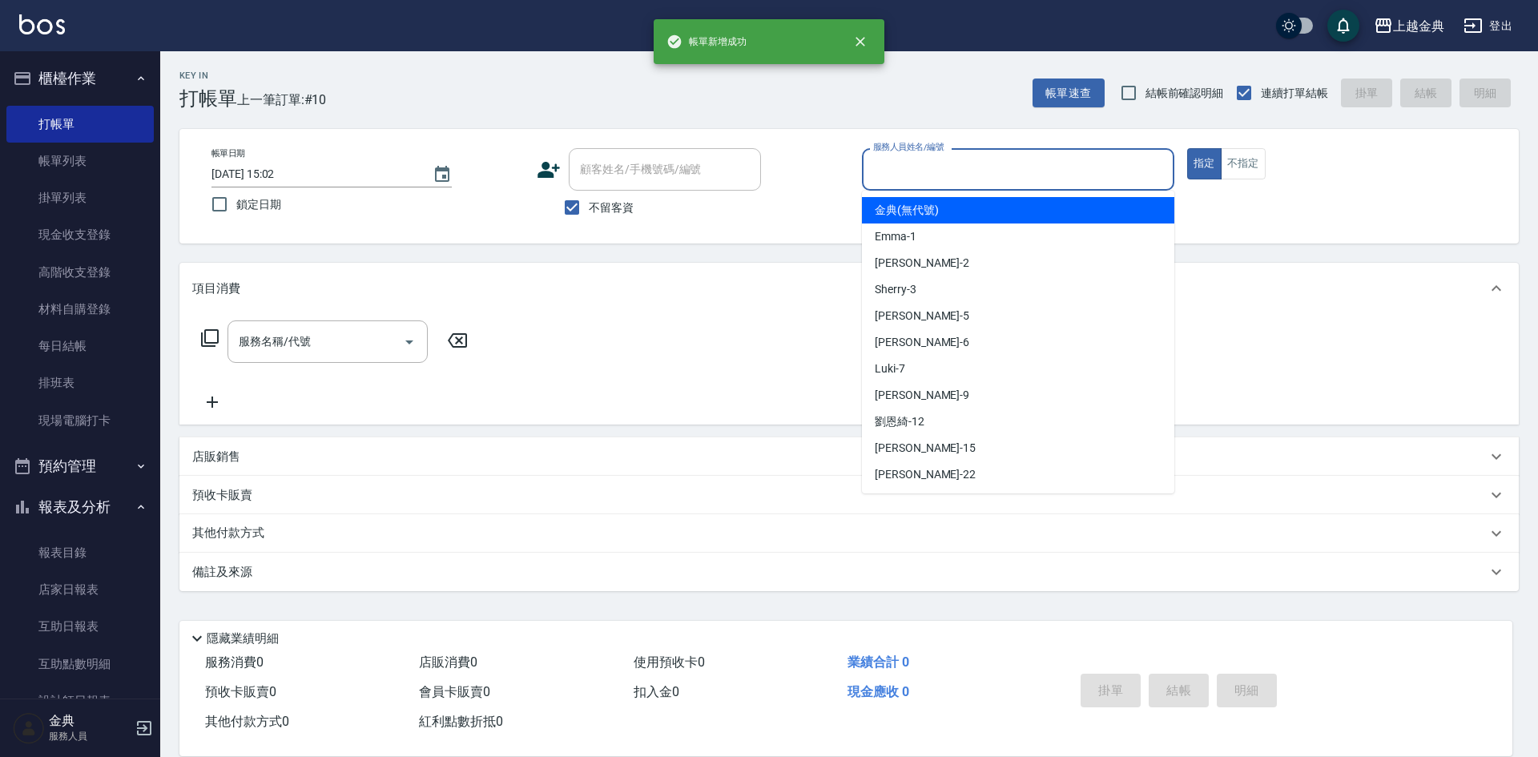
click at [1072, 177] on input "服務人員姓名/編號" at bounding box center [1018, 169] width 298 height 28
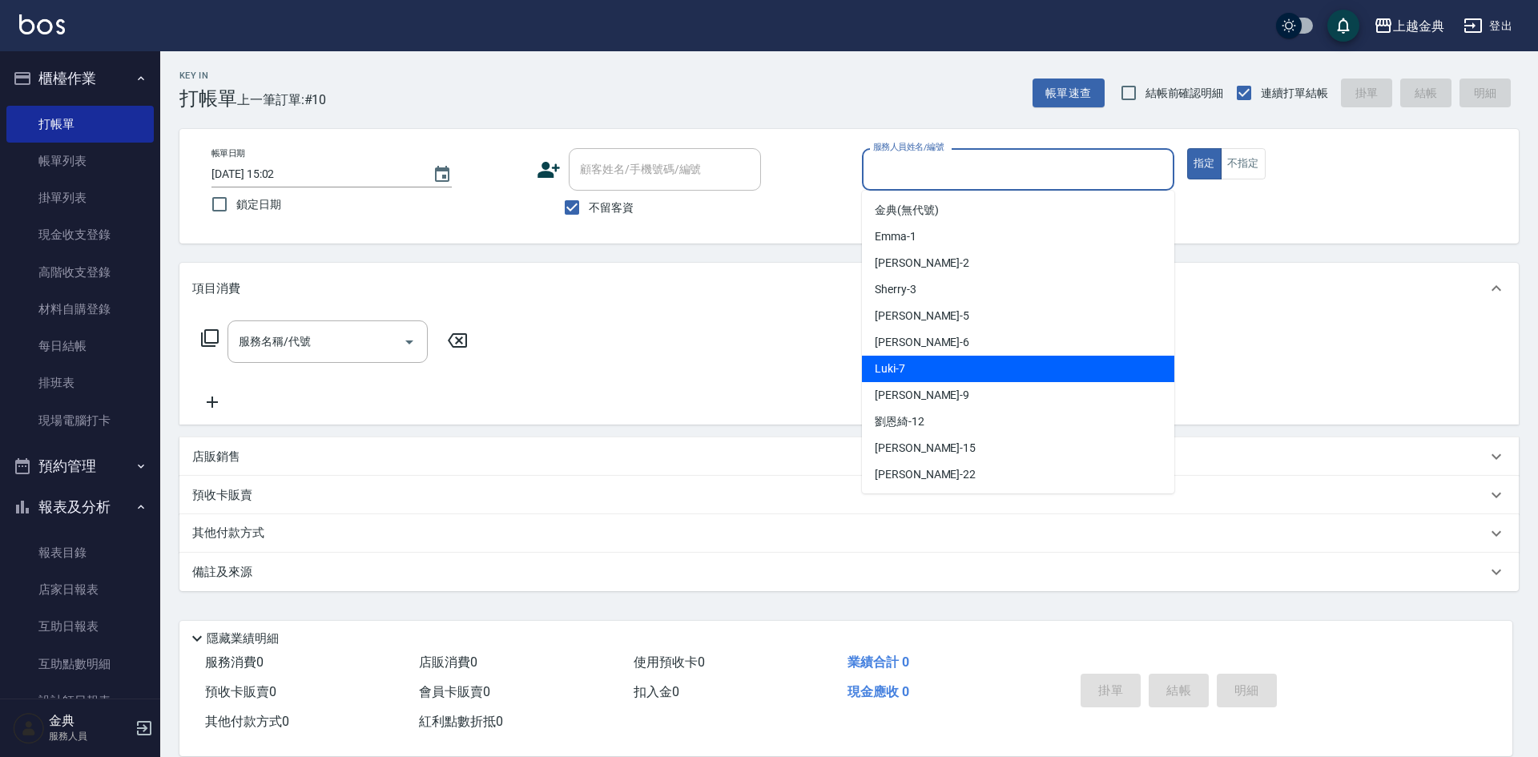
click at [1008, 364] on div "Luki -7" at bounding box center [1018, 369] width 312 height 26
type input "Luki-7"
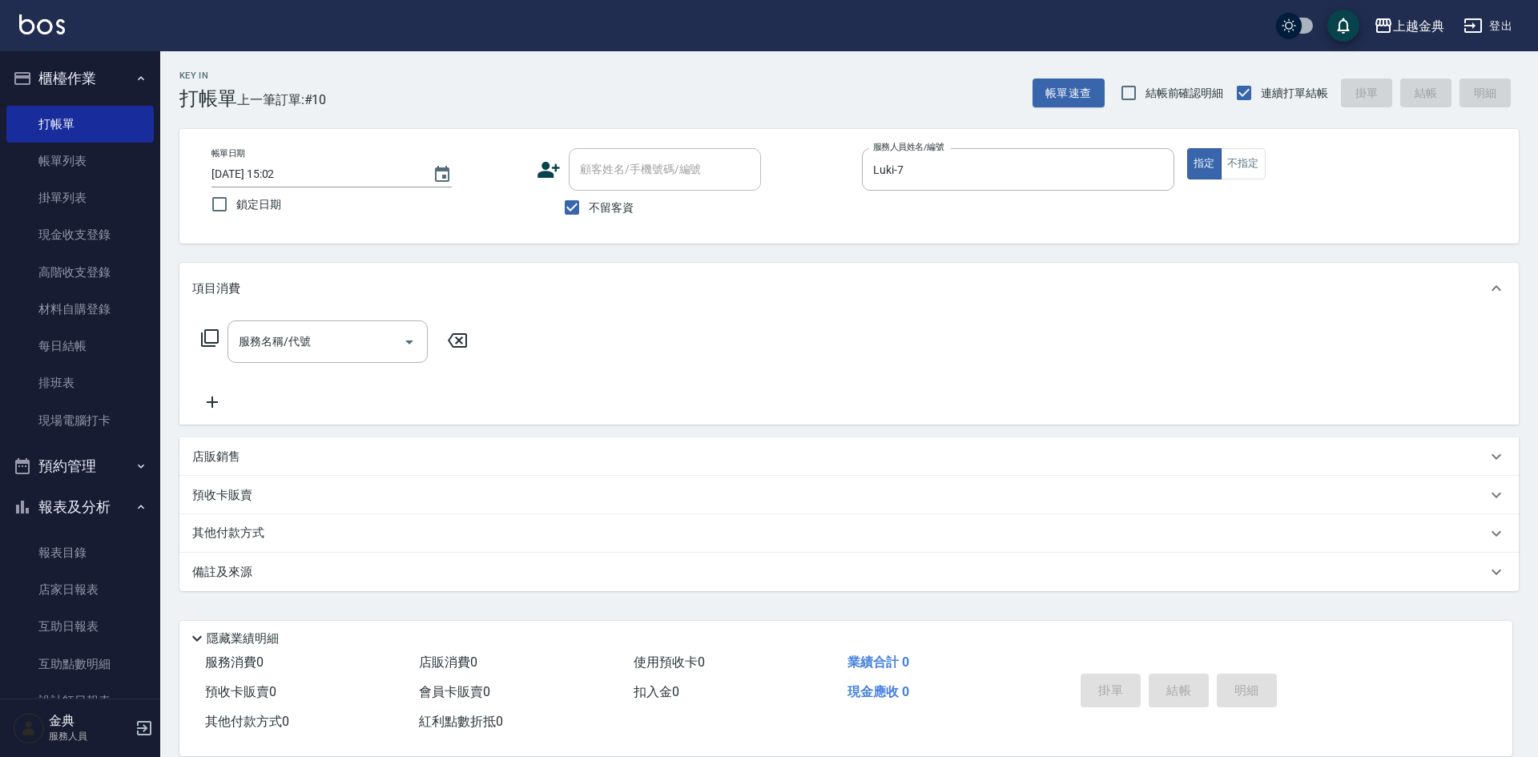
click at [207, 334] on icon at bounding box center [209, 337] width 19 height 19
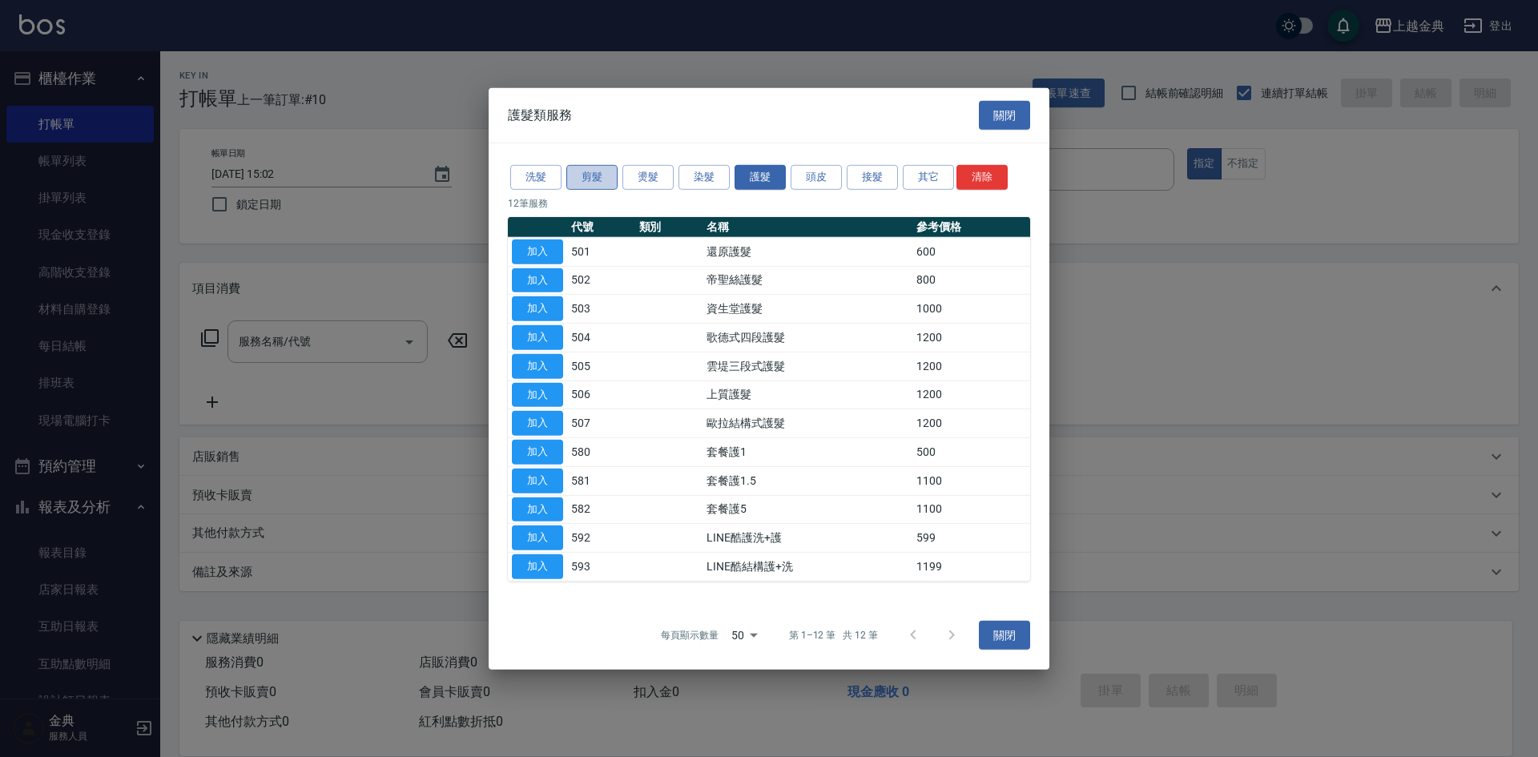
click at [588, 179] on button "剪髮" at bounding box center [591, 177] width 51 height 25
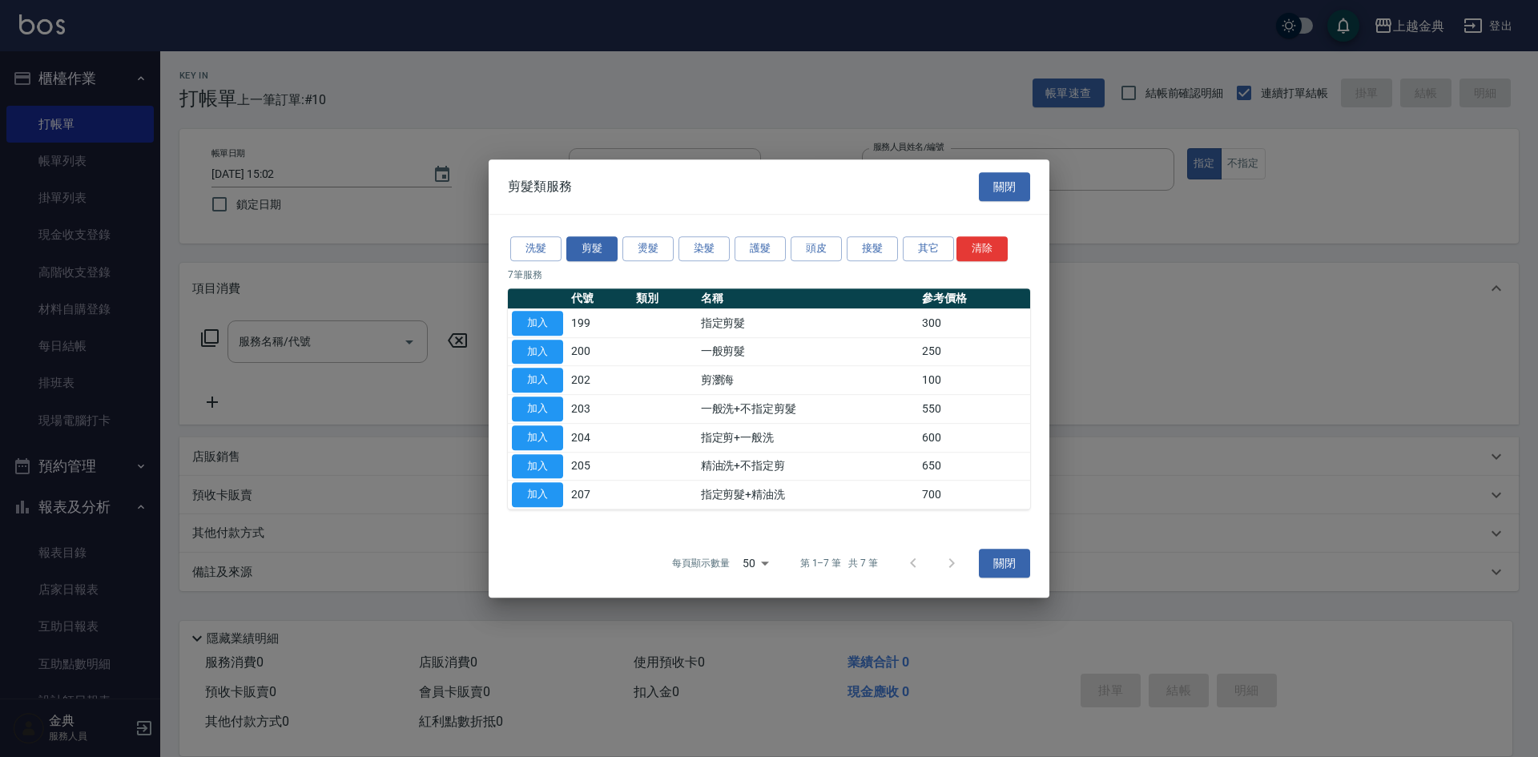
click at [520, 302] on button "button" at bounding box center [537, 299] width 51 height 10
click at [530, 313] on button "加入" at bounding box center [537, 323] width 51 height 25
type input "指定剪髮(199)"
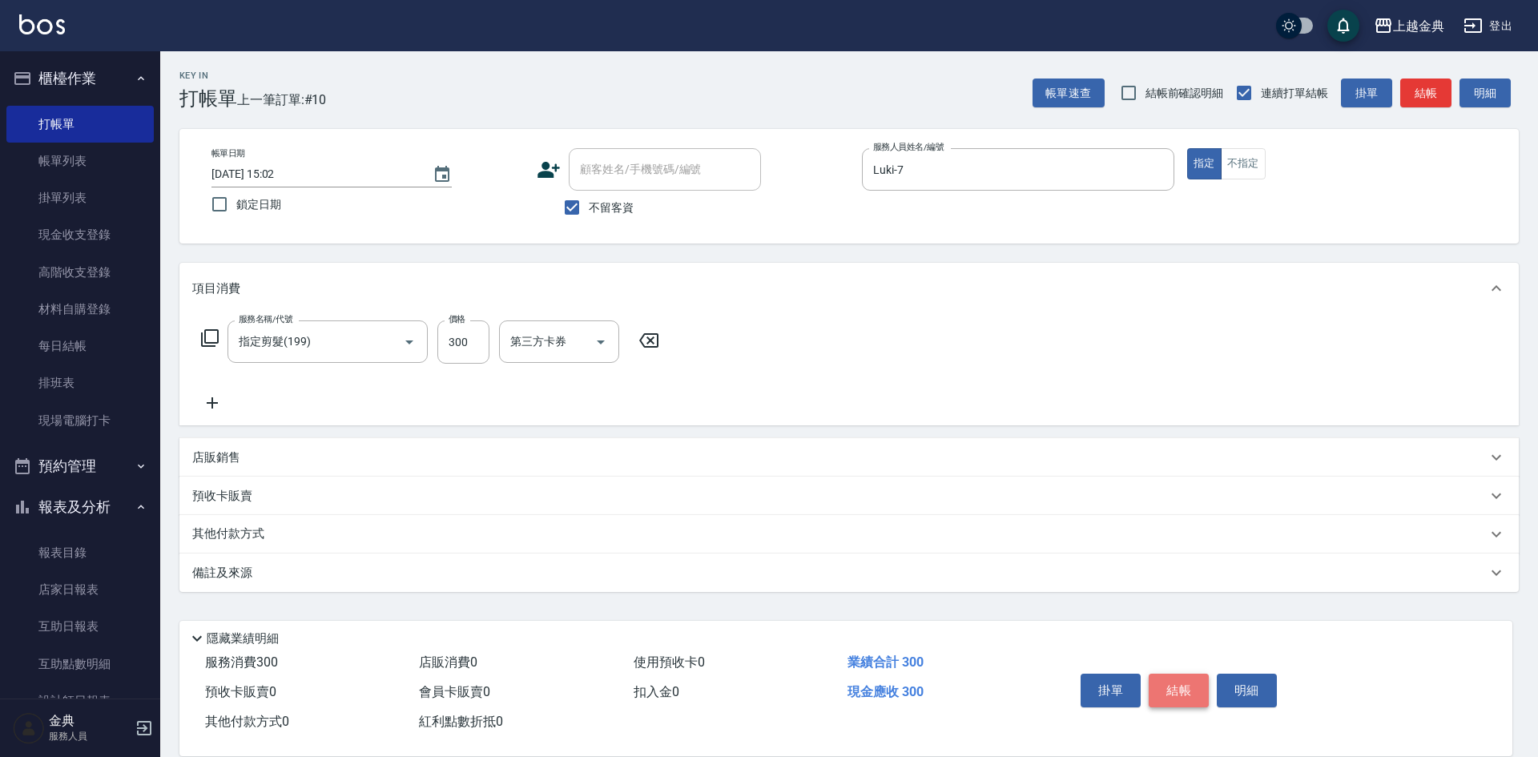
click at [1185, 679] on button "結帳" at bounding box center [1179, 691] width 60 height 34
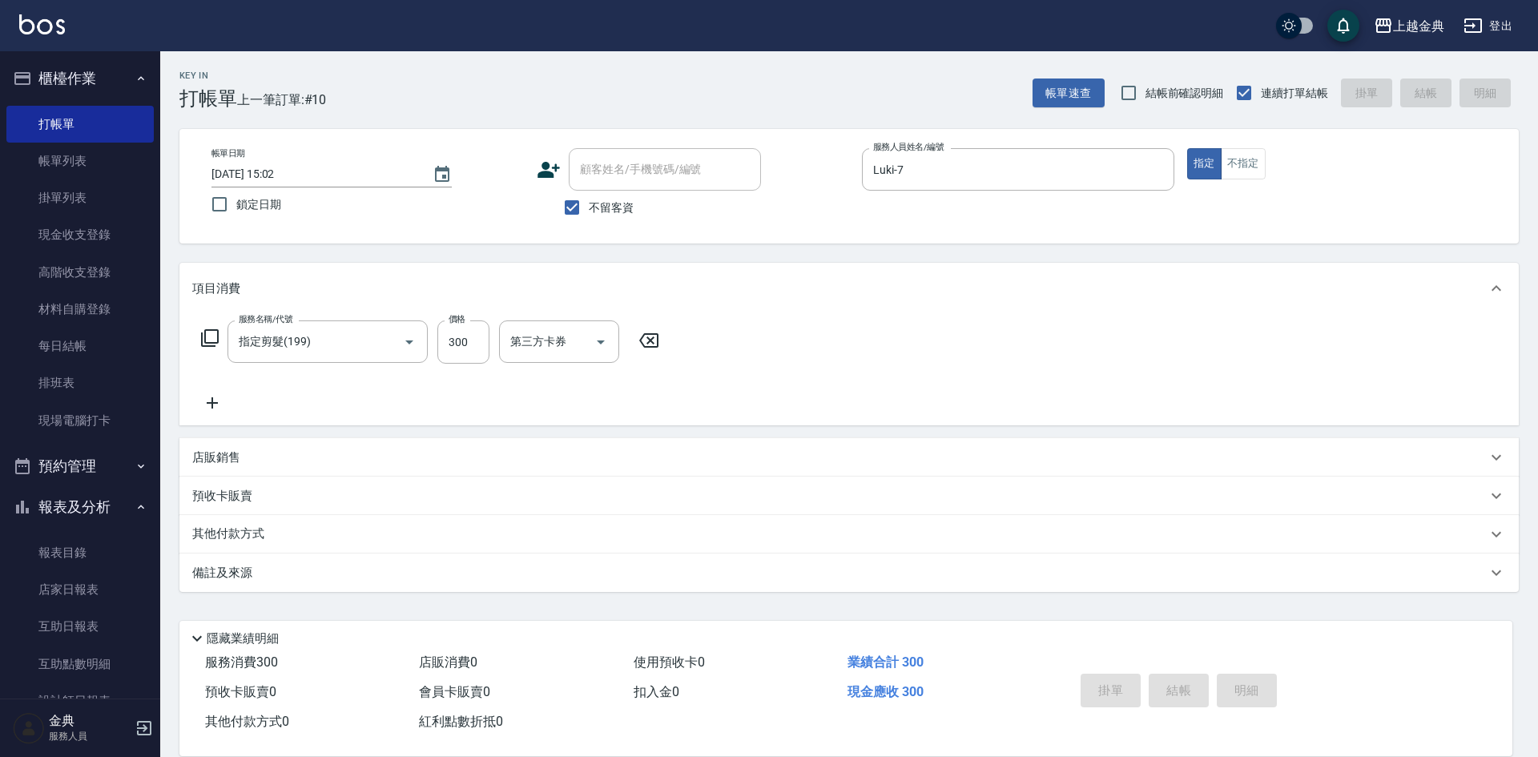
type input "[DATE] 15:03"
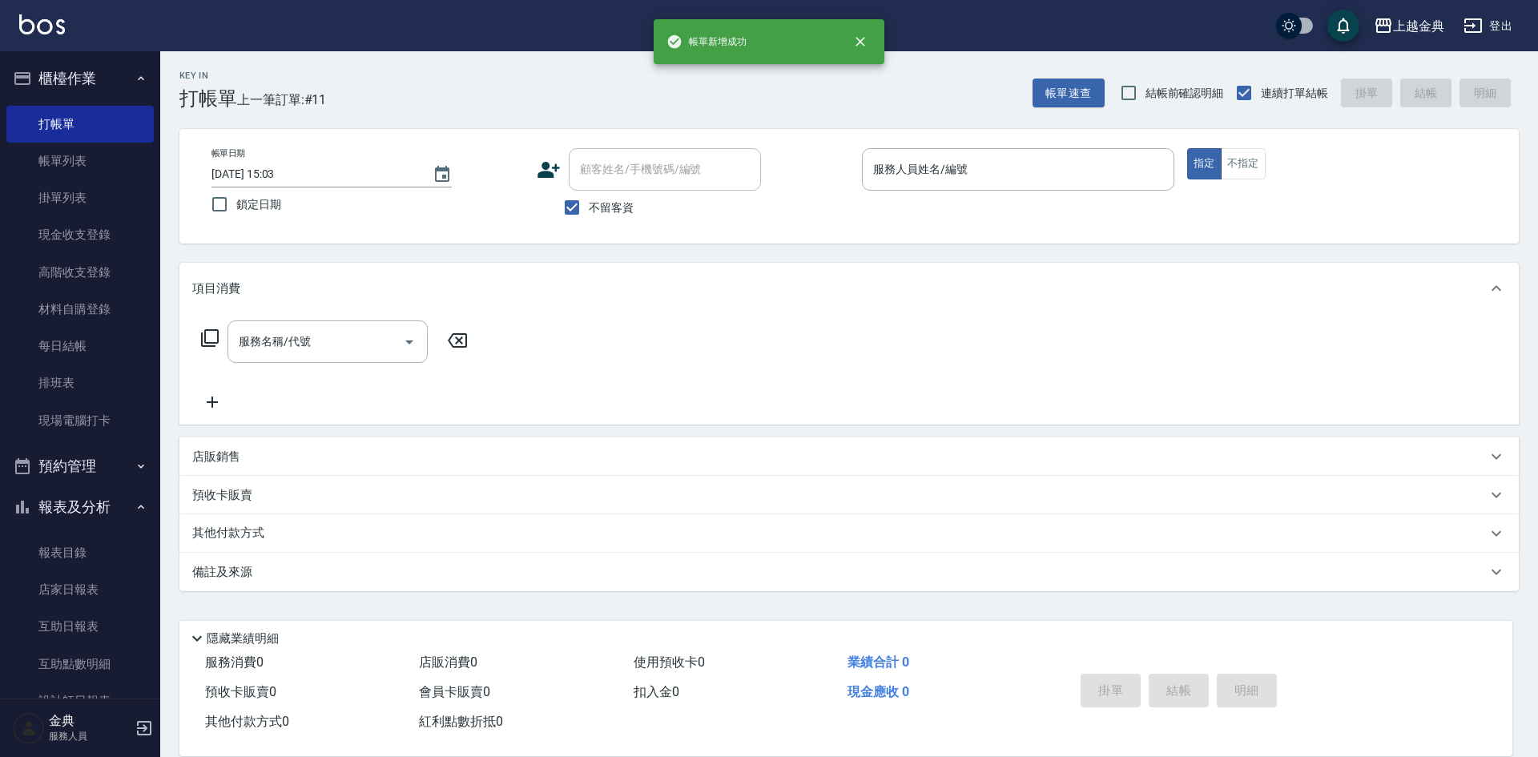
drag, startPoint x: 1300, startPoint y: 324, endPoint x: 1235, endPoint y: 308, distance: 66.8
click at [1298, 324] on div "服務名稱/代號 服務名稱/代號" at bounding box center [848, 369] width 1339 height 111
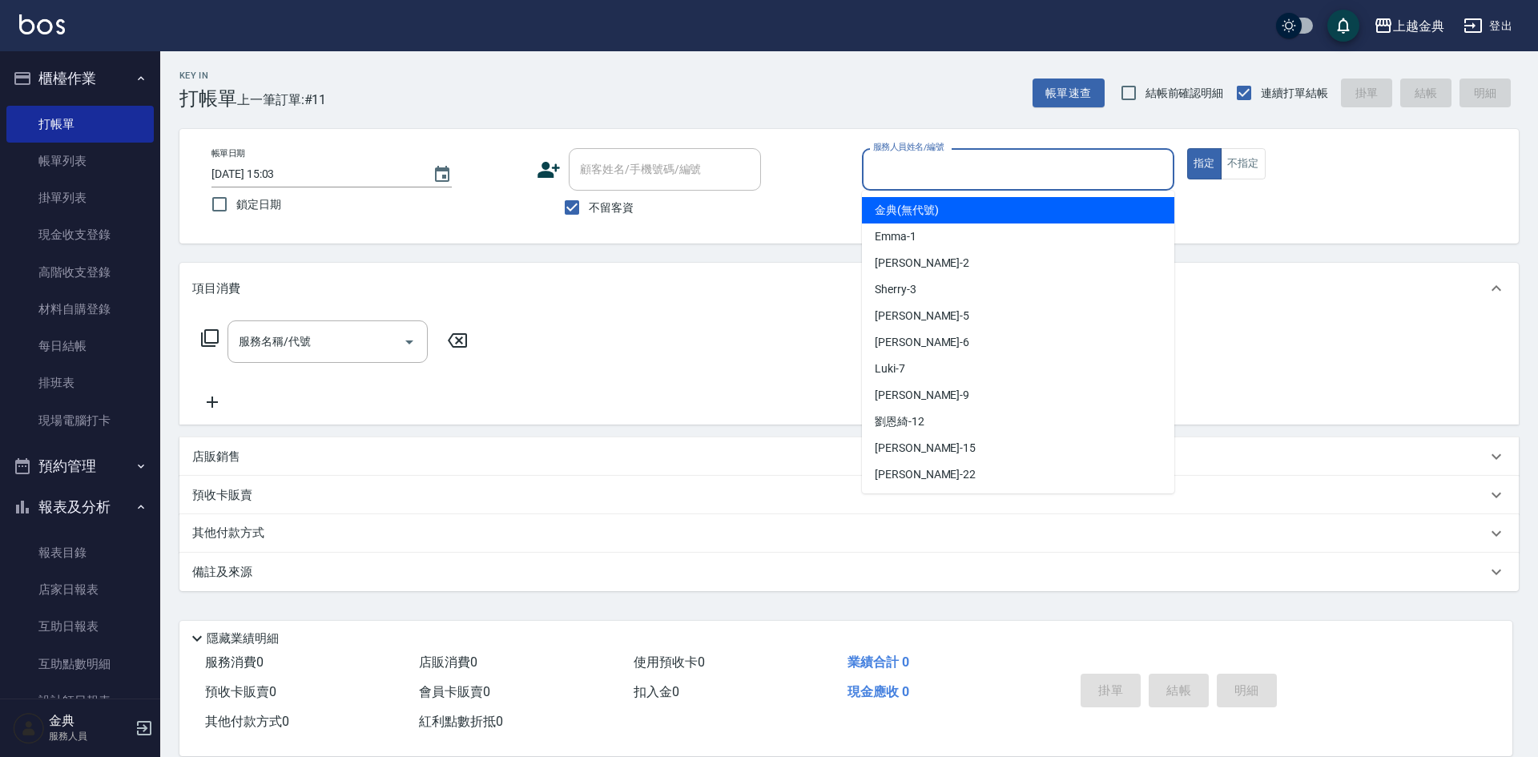
drag, startPoint x: 910, startPoint y: 168, endPoint x: 957, endPoint y: 341, distance: 179.4
click at [912, 173] on input "服務人員姓名/編號" at bounding box center [1018, 169] width 298 height 28
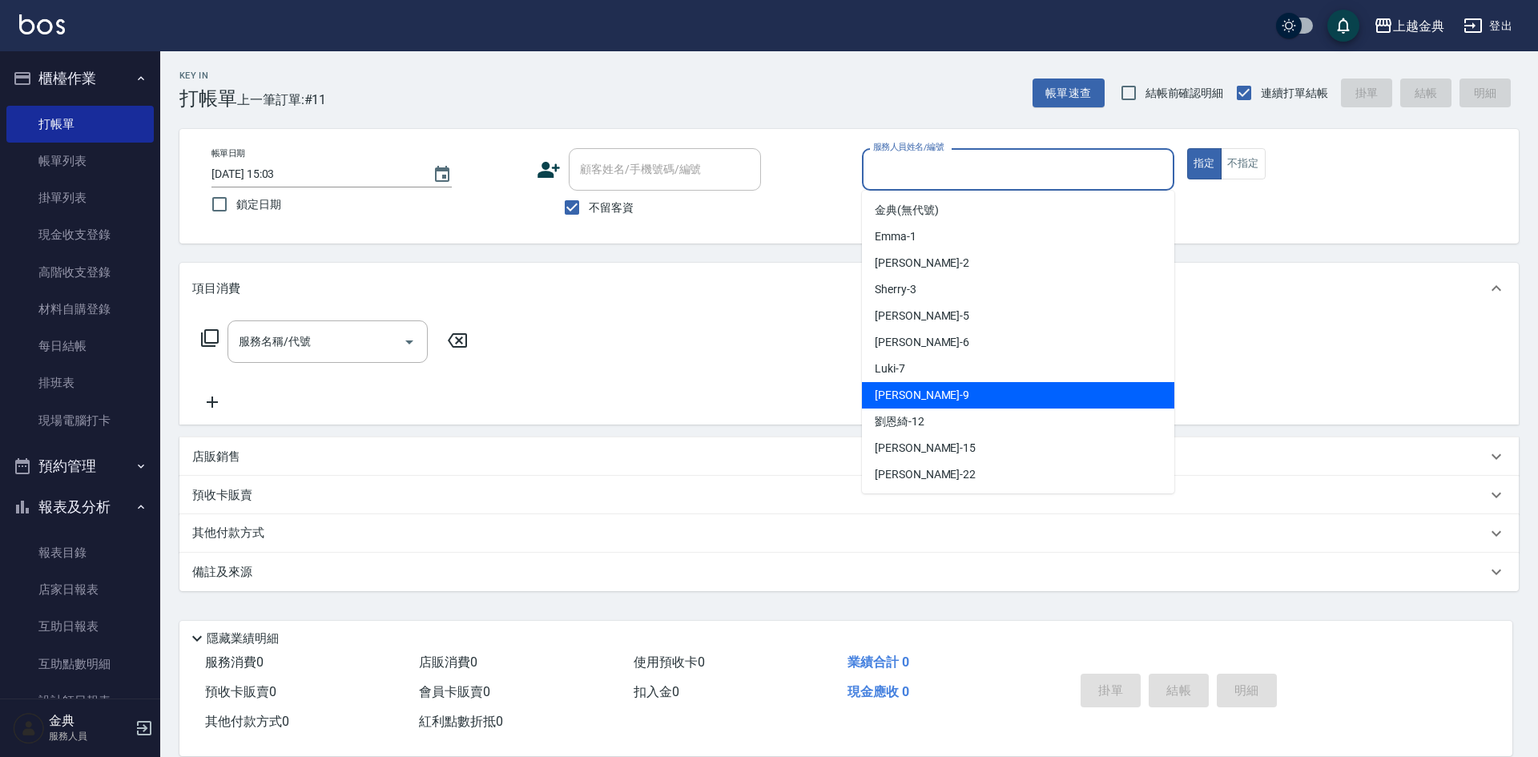
click at [953, 369] on div "Luki -7" at bounding box center [1018, 369] width 312 height 26
type input "Luki-7"
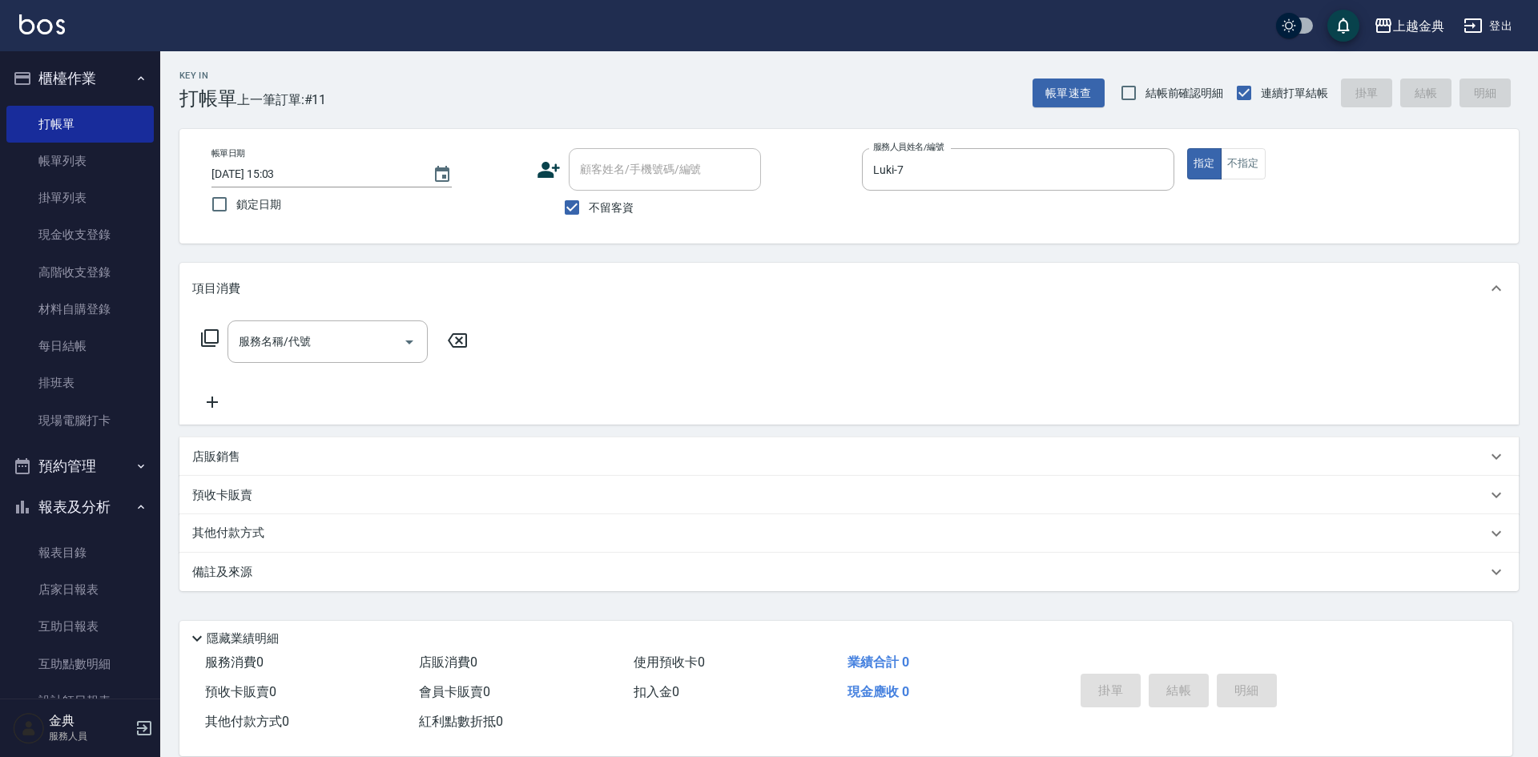
click at [203, 335] on icon at bounding box center [209, 337] width 19 height 19
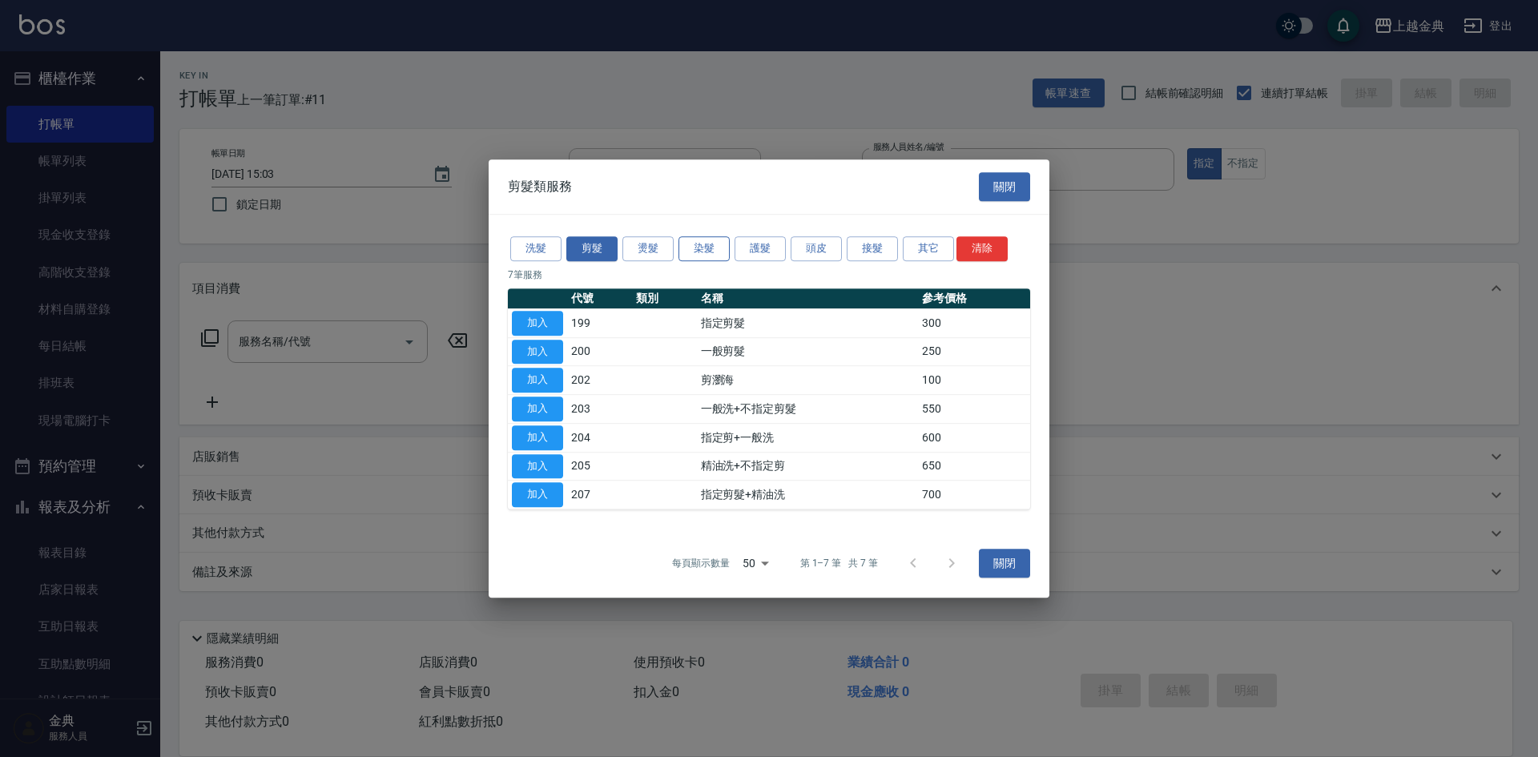
click at [694, 252] on button "染髮" at bounding box center [703, 248] width 51 height 25
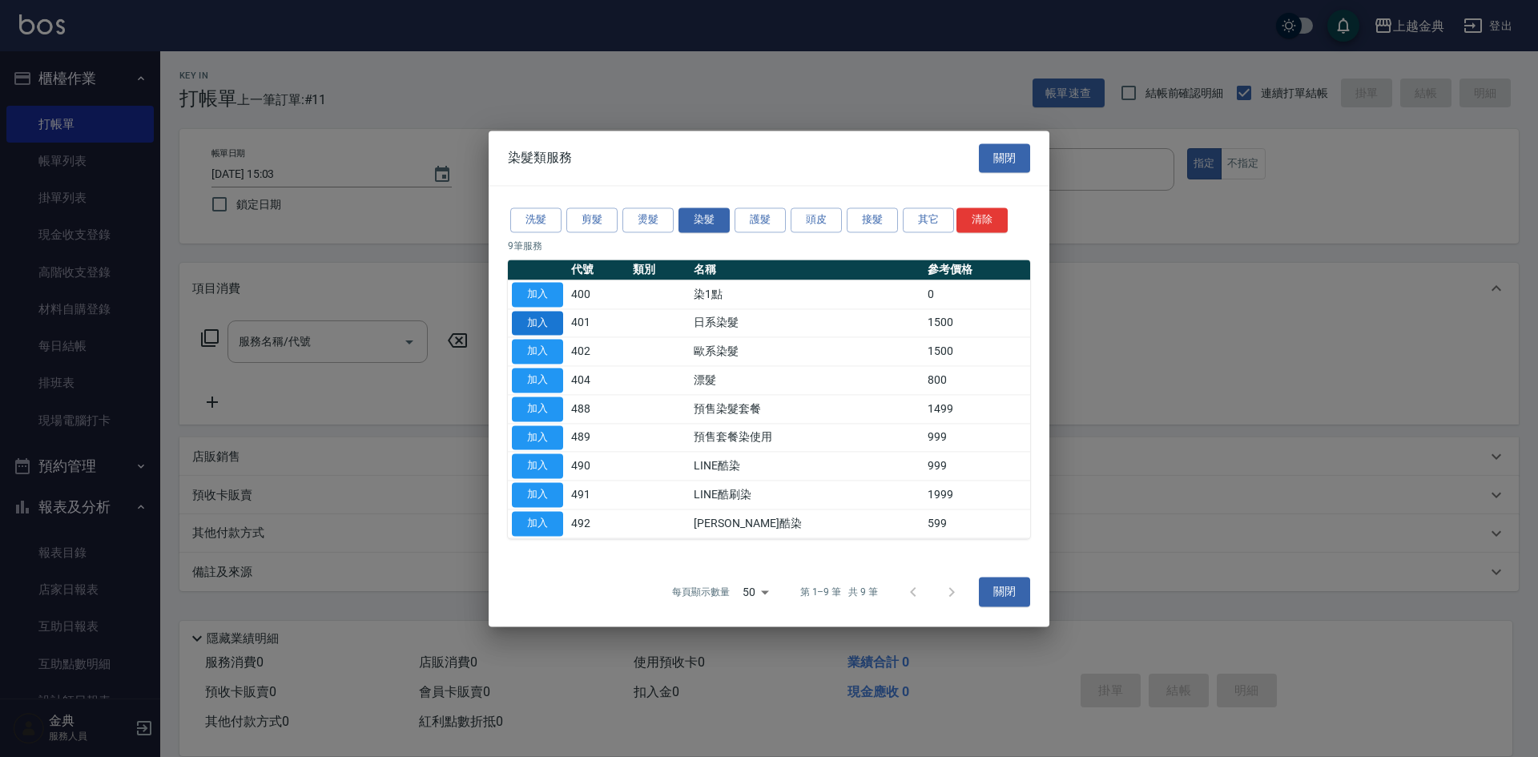
click at [531, 328] on button "加入" at bounding box center [537, 323] width 51 height 25
type input "日系染髮(401)"
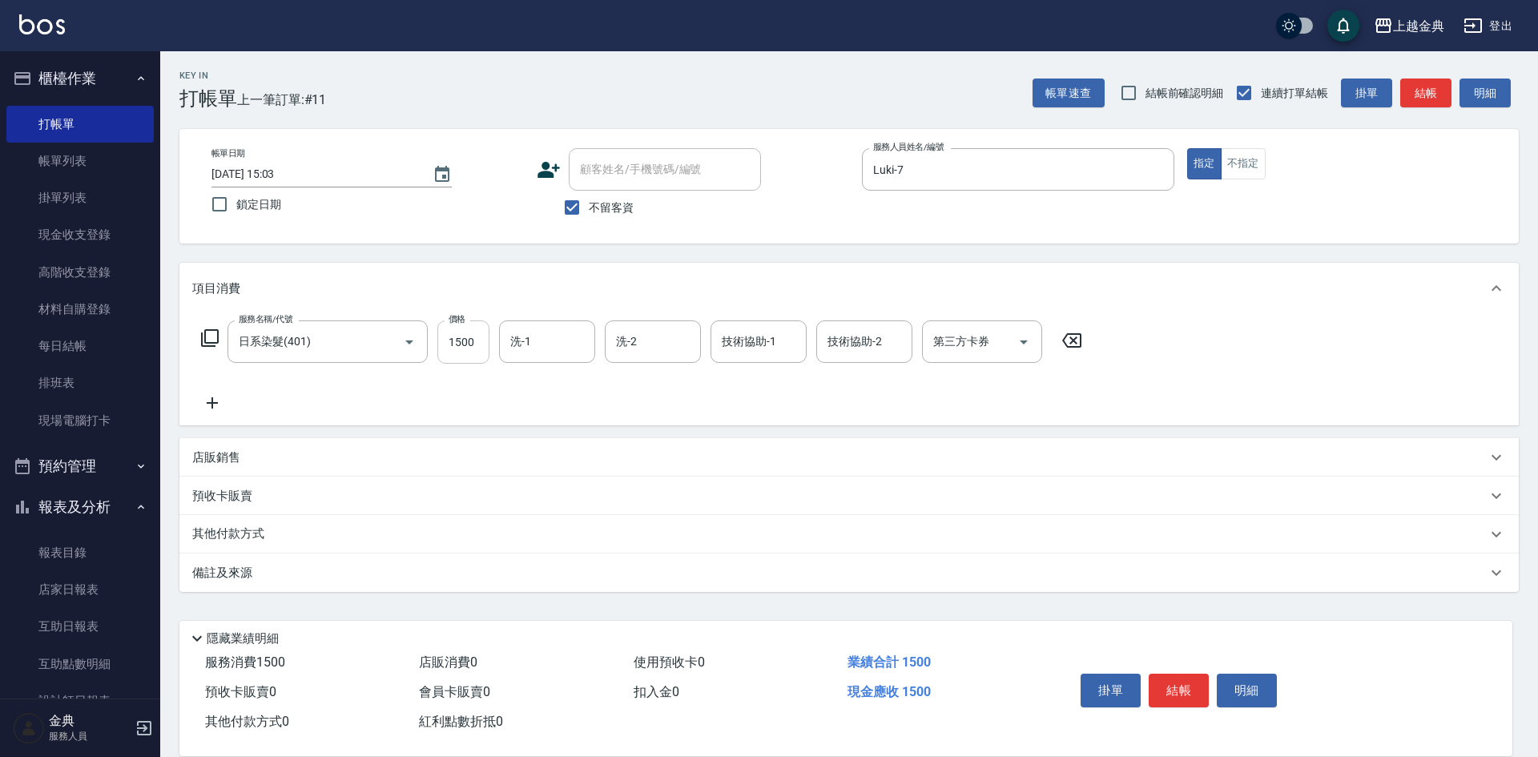
click at [472, 324] on input "1500" at bounding box center [463, 341] width 52 height 43
type input "3199"
click at [533, 330] on input "洗-1" at bounding box center [547, 342] width 82 height 28
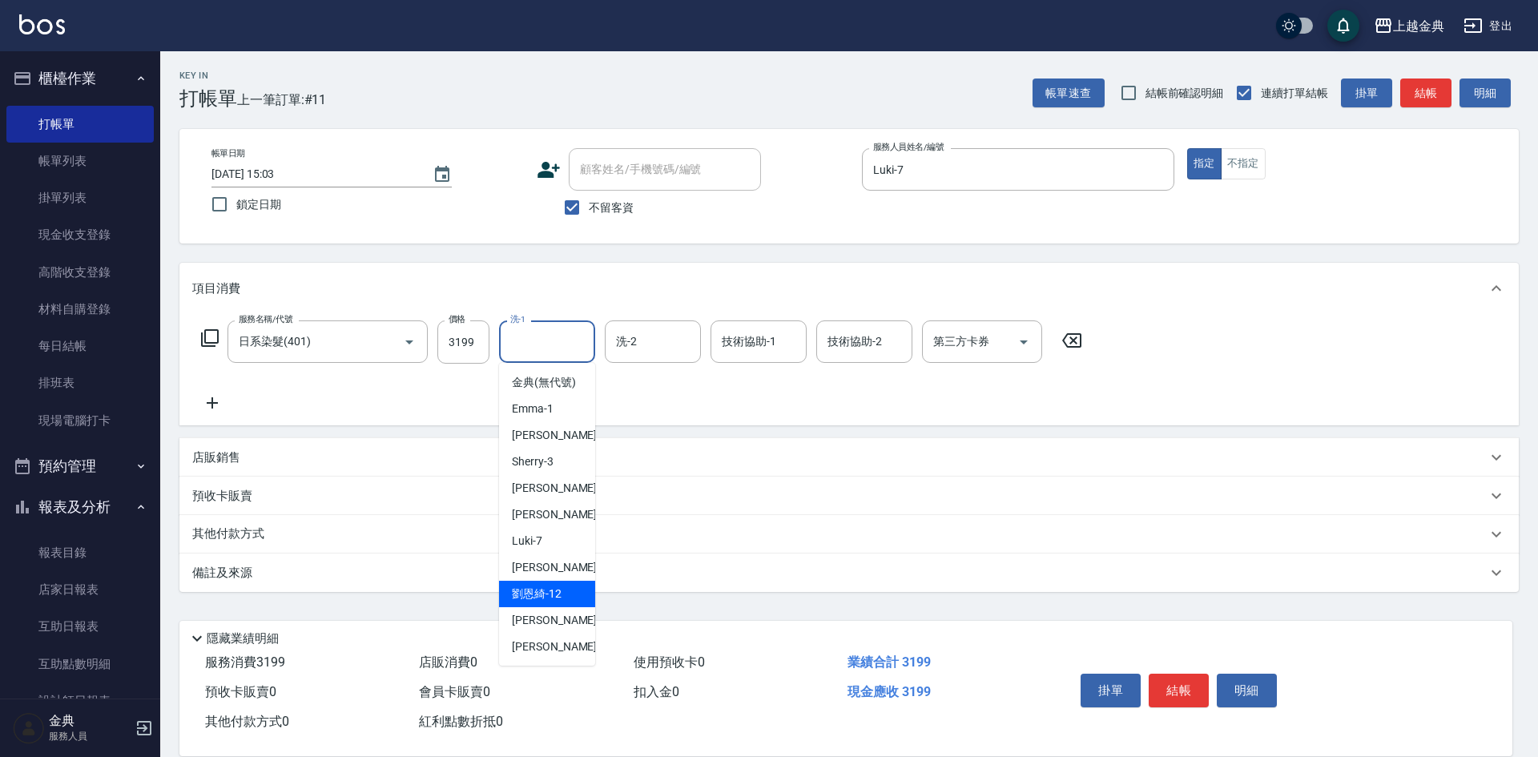
drag, startPoint x: 565, startPoint y: 612, endPoint x: 246, endPoint y: 391, distance: 387.9
click at [565, 607] on div "[PERSON_NAME]-12" at bounding box center [547, 594] width 96 height 26
type input "[PERSON_NAME]-12"
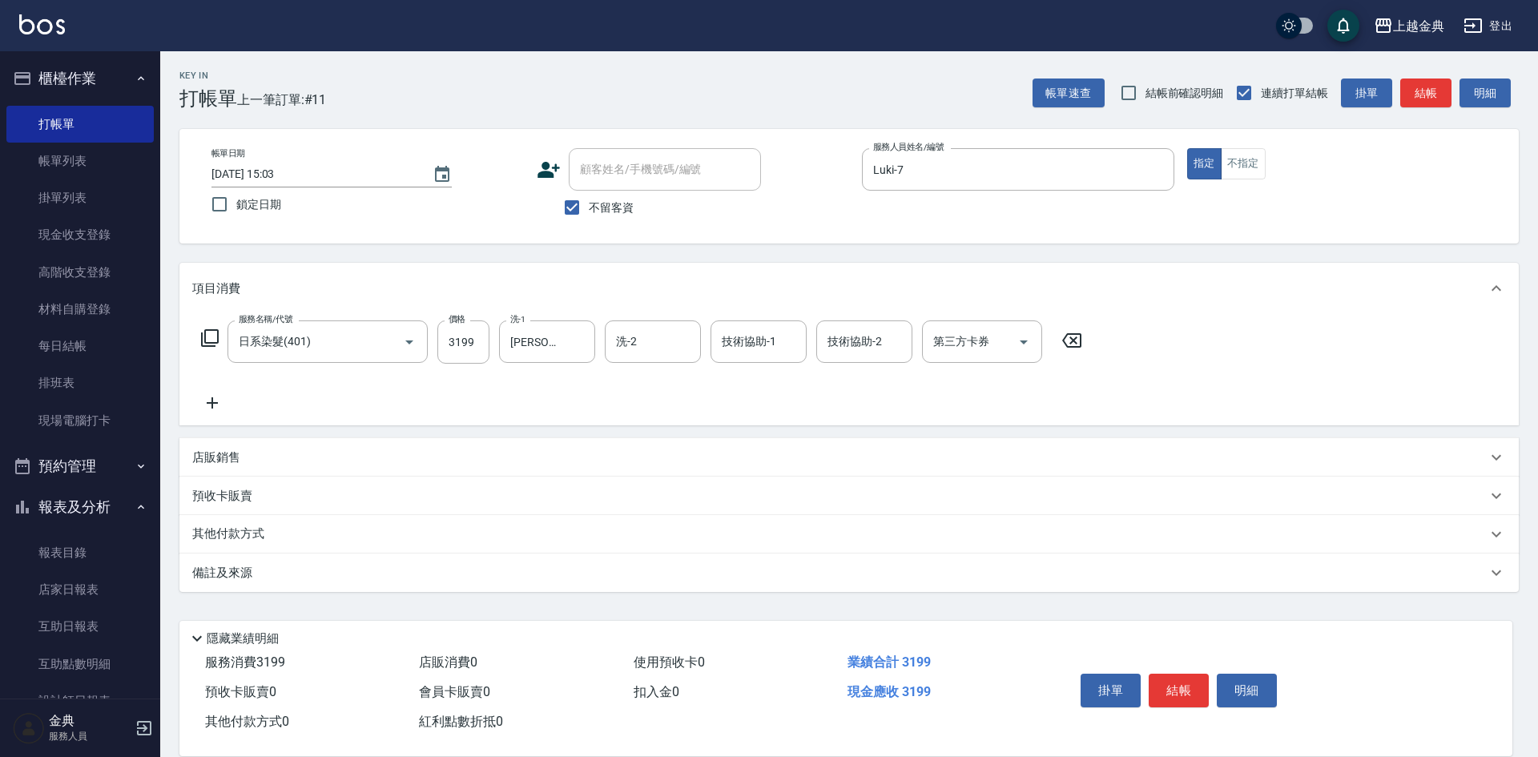
drag, startPoint x: 197, startPoint y: 328, endPoint x: 212, endPoint y: 336, distance: 17.2
click at [198, 327] on div "服務名稱/代號 日系染髮(401) 服務名稱/代號 價格 3199 價格 洗-1 [PERSON_NAME]-12 洗-1 洗-2 洗-2 技術協助-1 技術…" at bounding box center [642, 341] width 900 height 43
click at [212, 336] on icon at bounding box center [209, 337] width 19 height 19
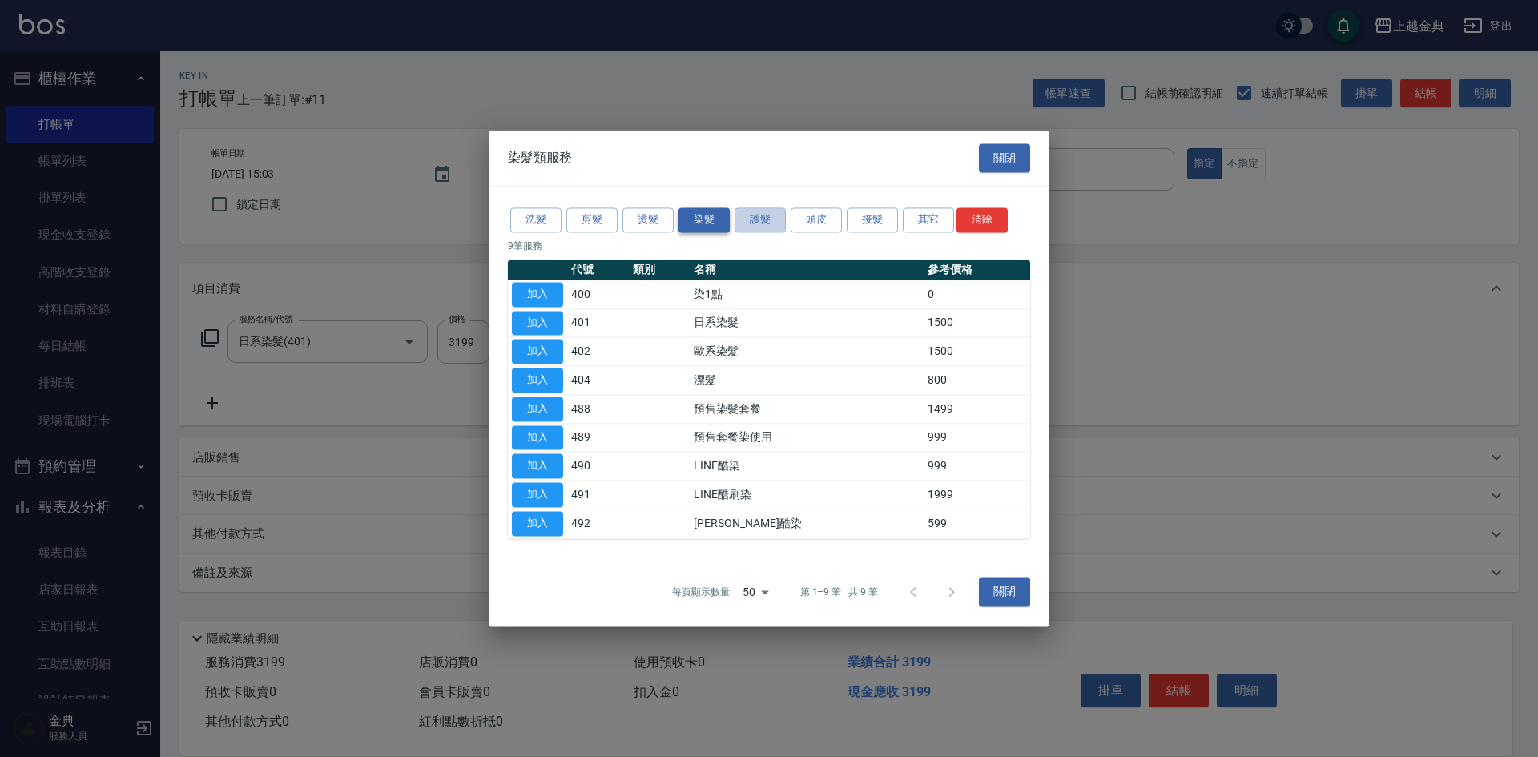
drag, startPoint x: 747, startPoint y: 213, endPoint x: 727, endPoint y: 231, distance: 26.1
click at [746, 215] on button "護髮" at bounding box center [760, 219] width 51 height 25
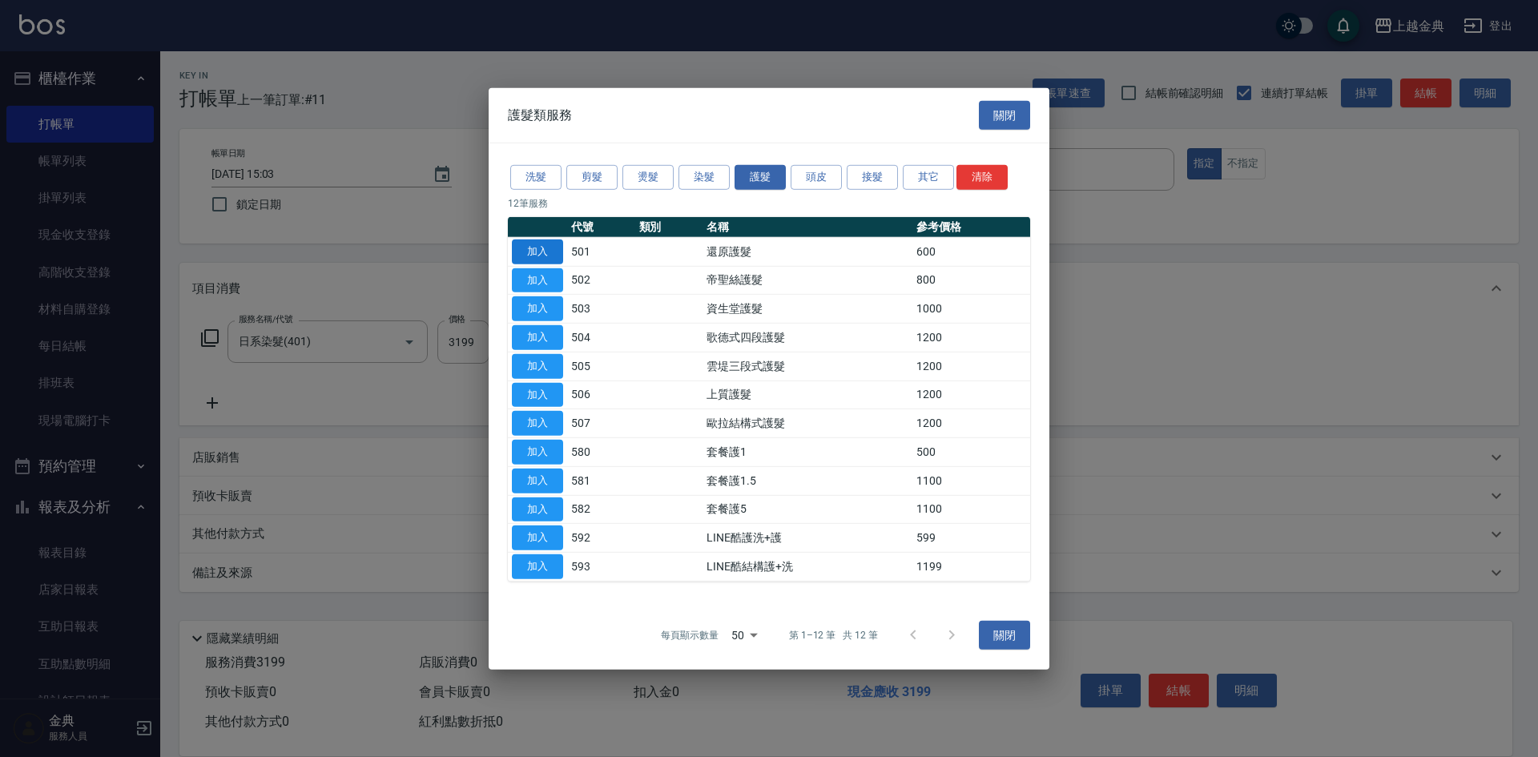
click at [547, 246] on button "加入" at bounding box center [537, 251] width 51 height 25
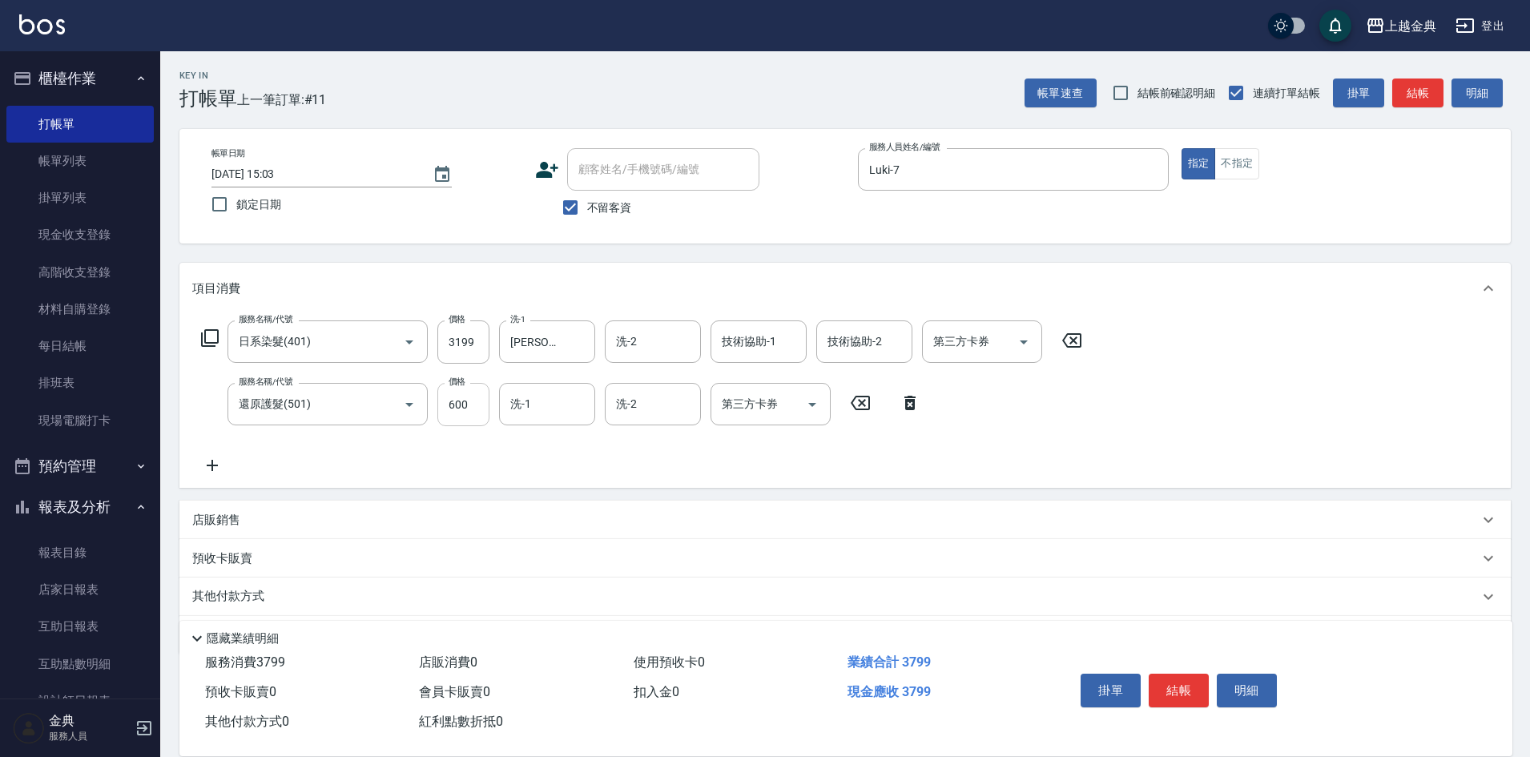
click at [465, 395] on input "600" at bounding box center [463, 404] width 52 height 43
type input "0"
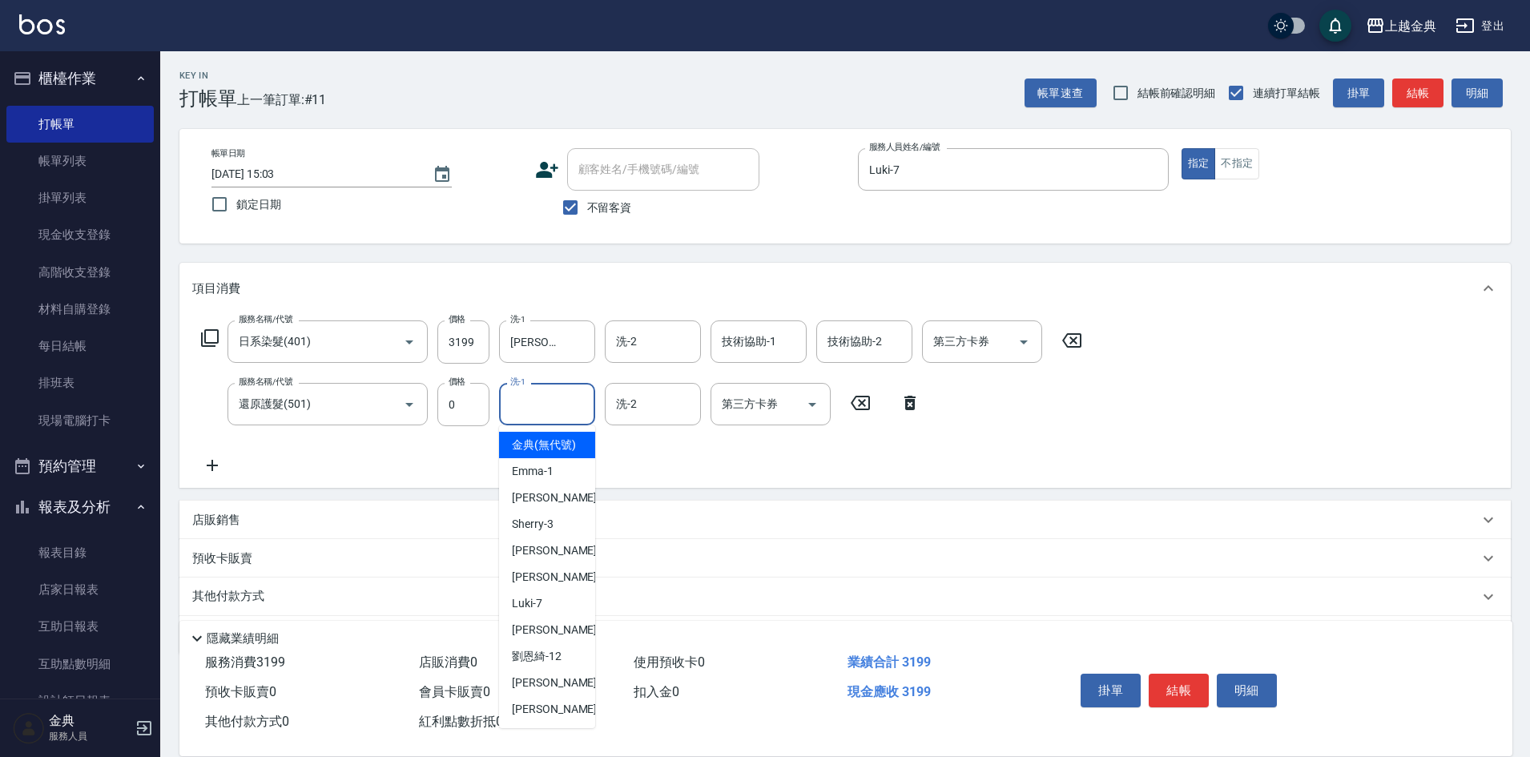
click at [544, 396] on input "洗-1" at bounding box center [547, 404] width 82 height 28
click at [555, 665] on span "[PERSON_NAME]-12" at bounding box center [537, 656] width 50 height 17
type input "[PERSON_NAME]-12"
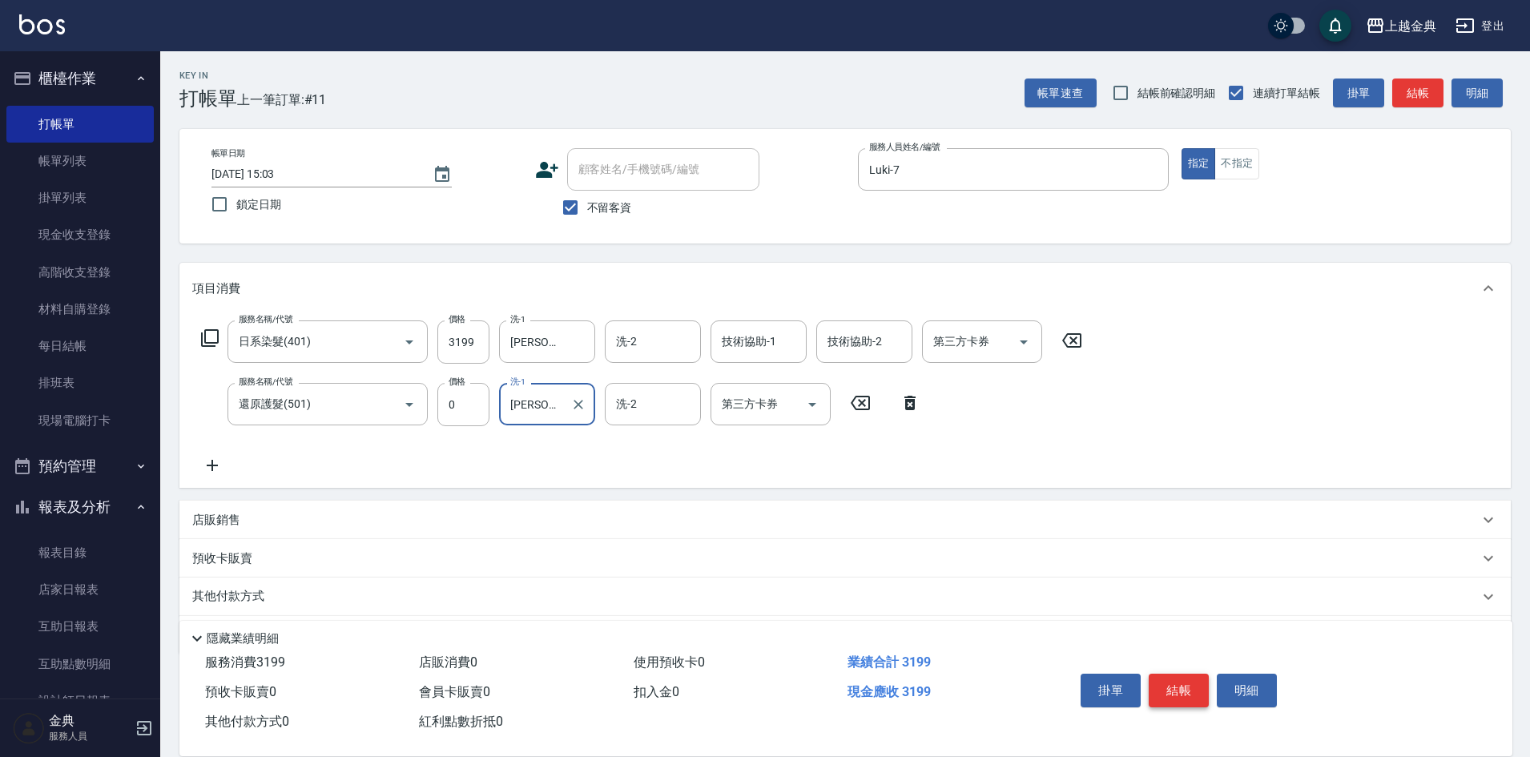
click at [1192, 676] on button "結帳" at bounding box center [1179, 691] width 60 height 34
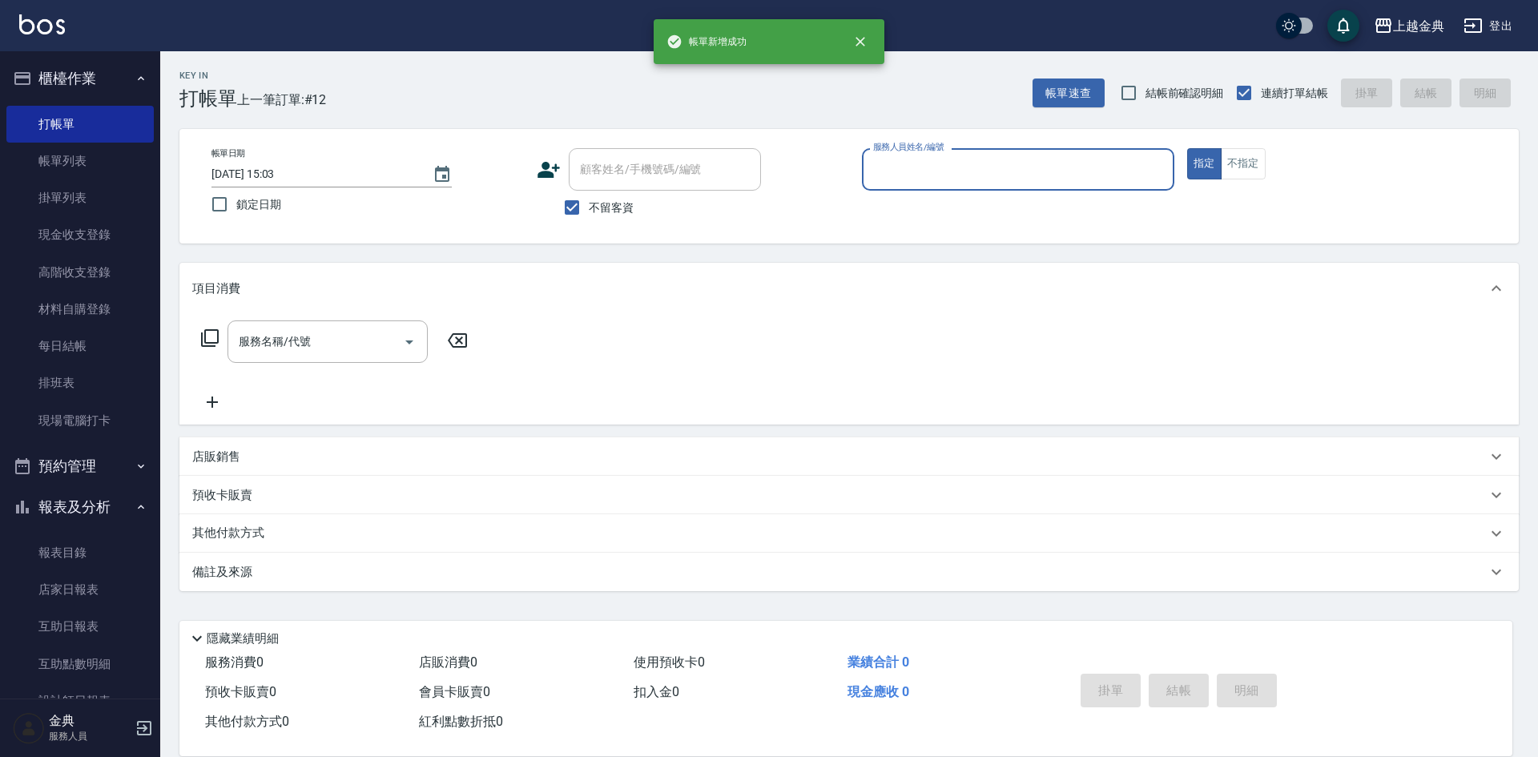
drag, startPoint x: 961, startPoint y: 161, endPoint x: 965, endPoint y: 187, distance: 25.9
click at [961, 162] on input "服務人員姓名/編號" at bounding box center [1018, 169] width 298 height 28
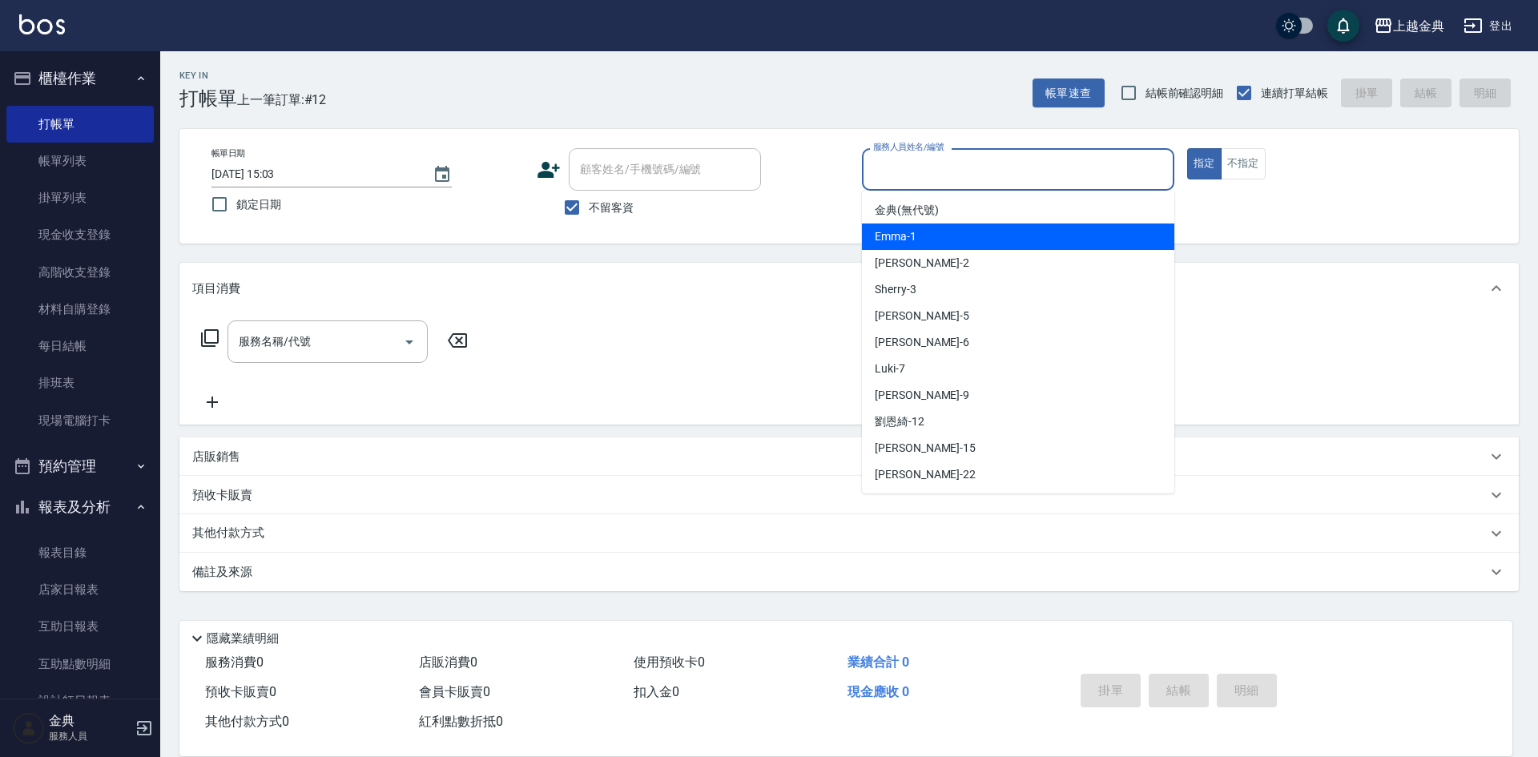
click at [972, 240] on div "Emma -1" at bounding box center [1018, 236] width 312 height 26
type input "Emma-1"
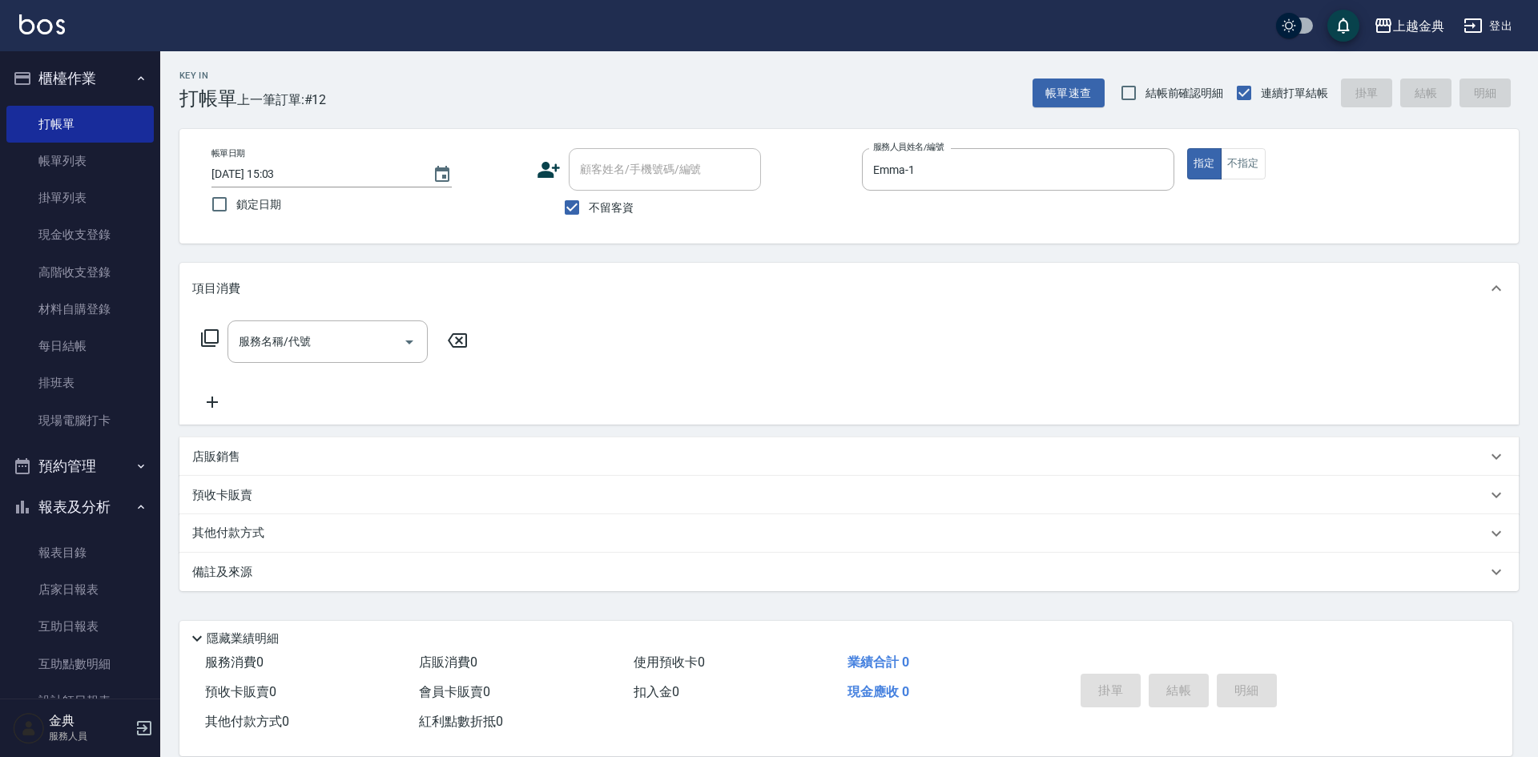
click at [210, 338] on icon at bounding box center [209, 337] width 19 height 19
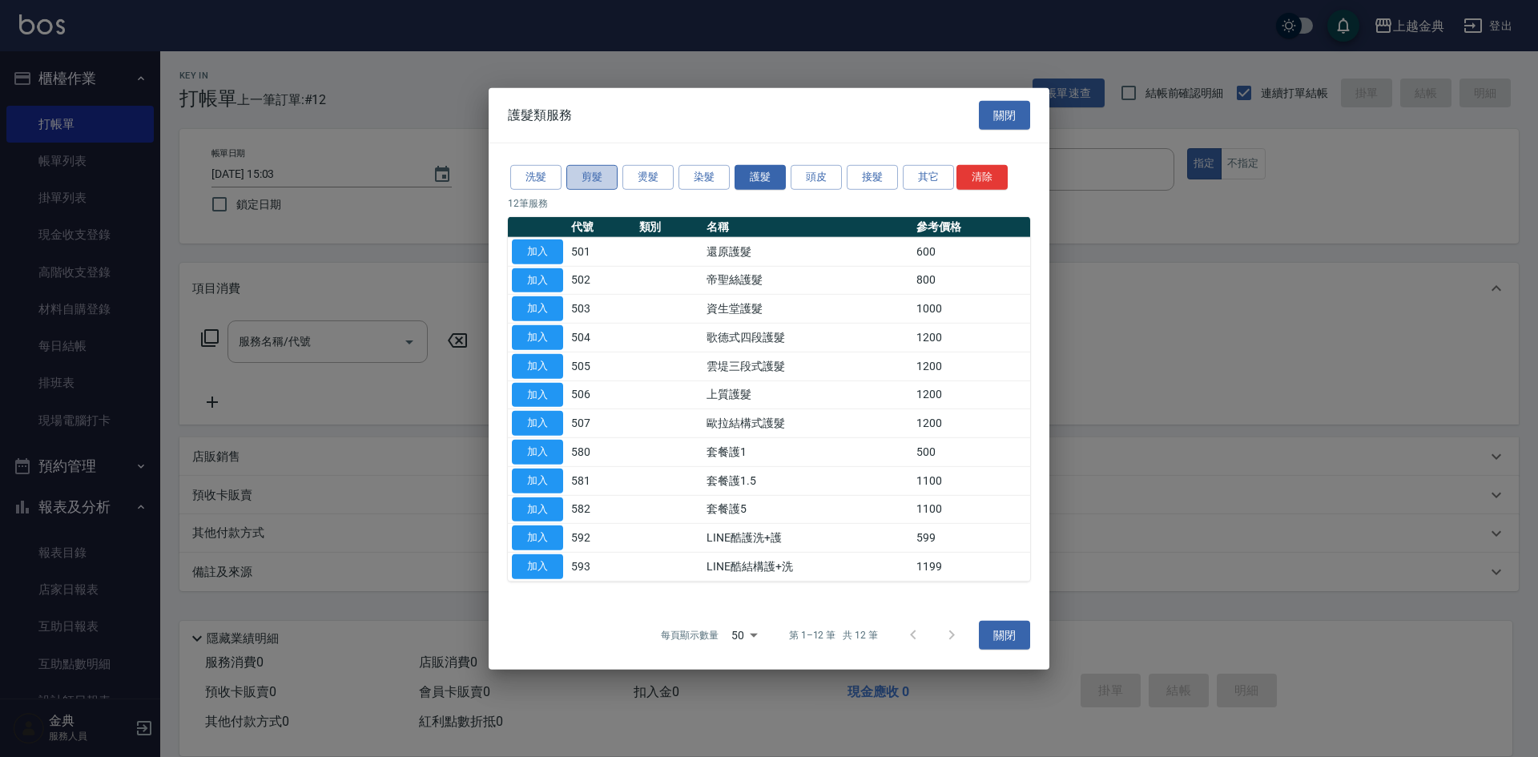
click at [610, 171] on button "剪髮" at bounding box center [591, 177] width 51 height 25
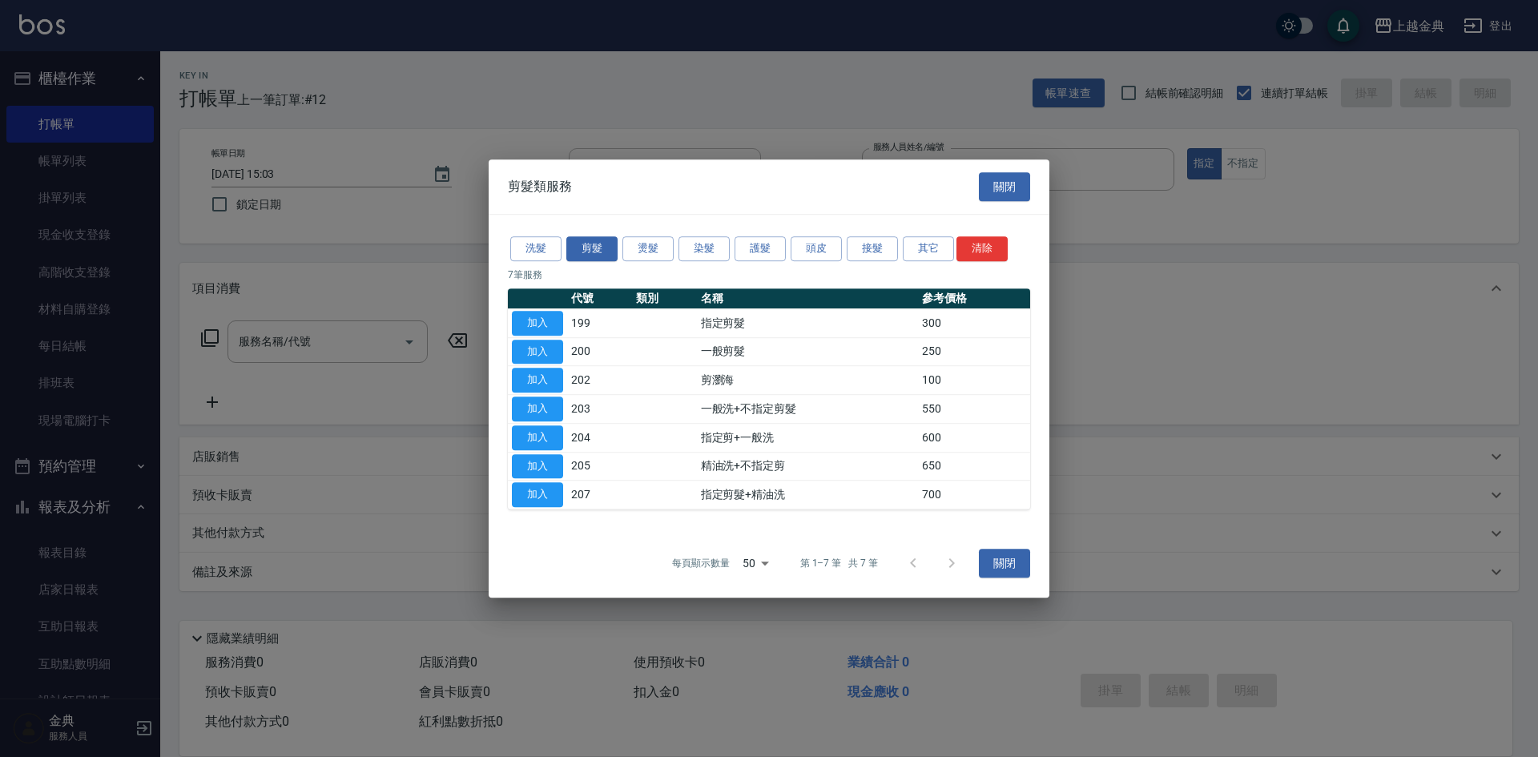
click at [574, 304] on th "代號" at bounding box center [599, 298] width 65 height 21
drag, startPoint x: 536, startPoint y: 321, endPoint x: 605, endPoint y: 370, distance: 84.5
click at [536, 320] on button "加入" at bounding box center [537, 323] width 51 height 25
type input "指定剪髮(199)"
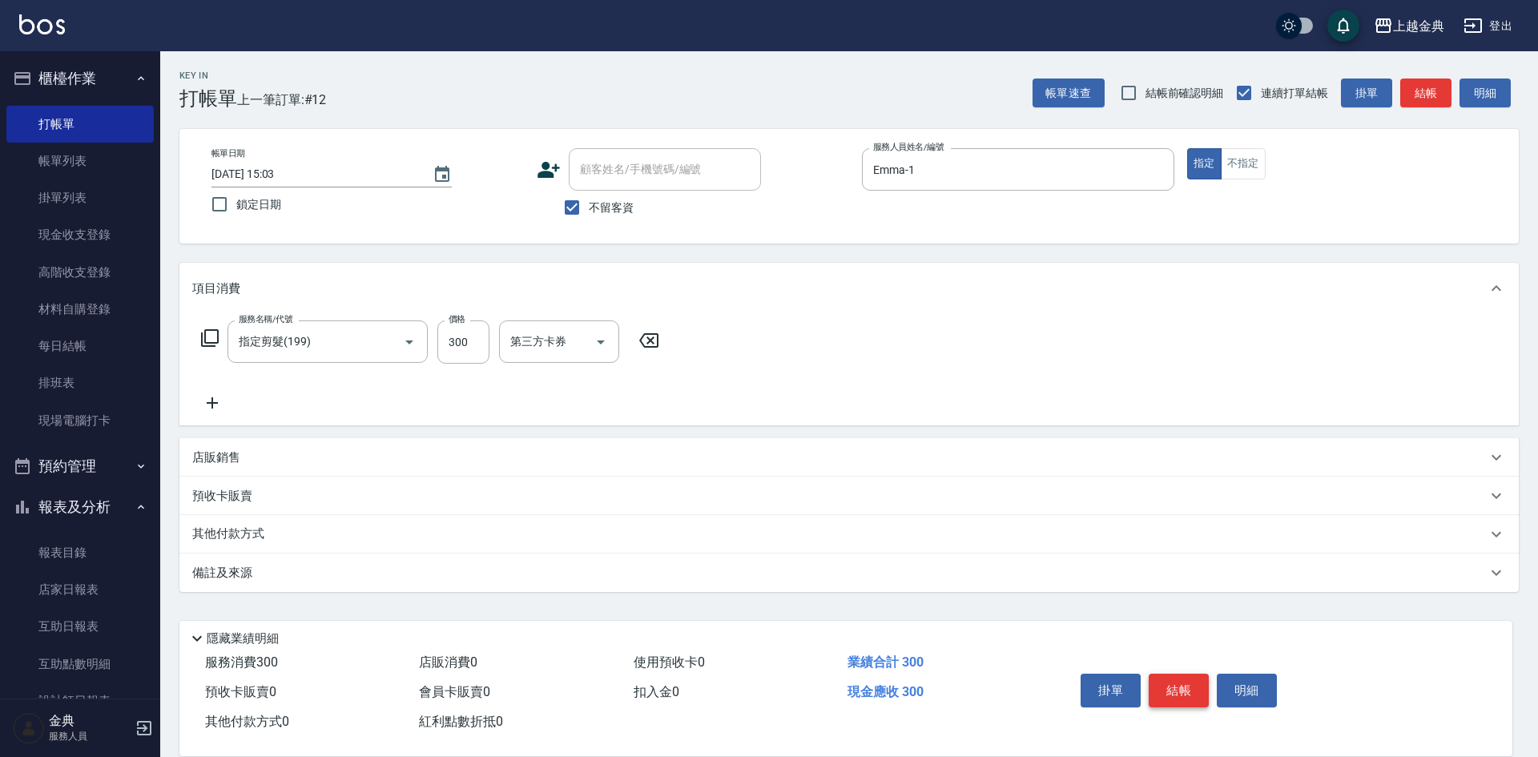
click at [1204, 683] on button "結帳" at bounding box center [1179, 691] width 60 height 34
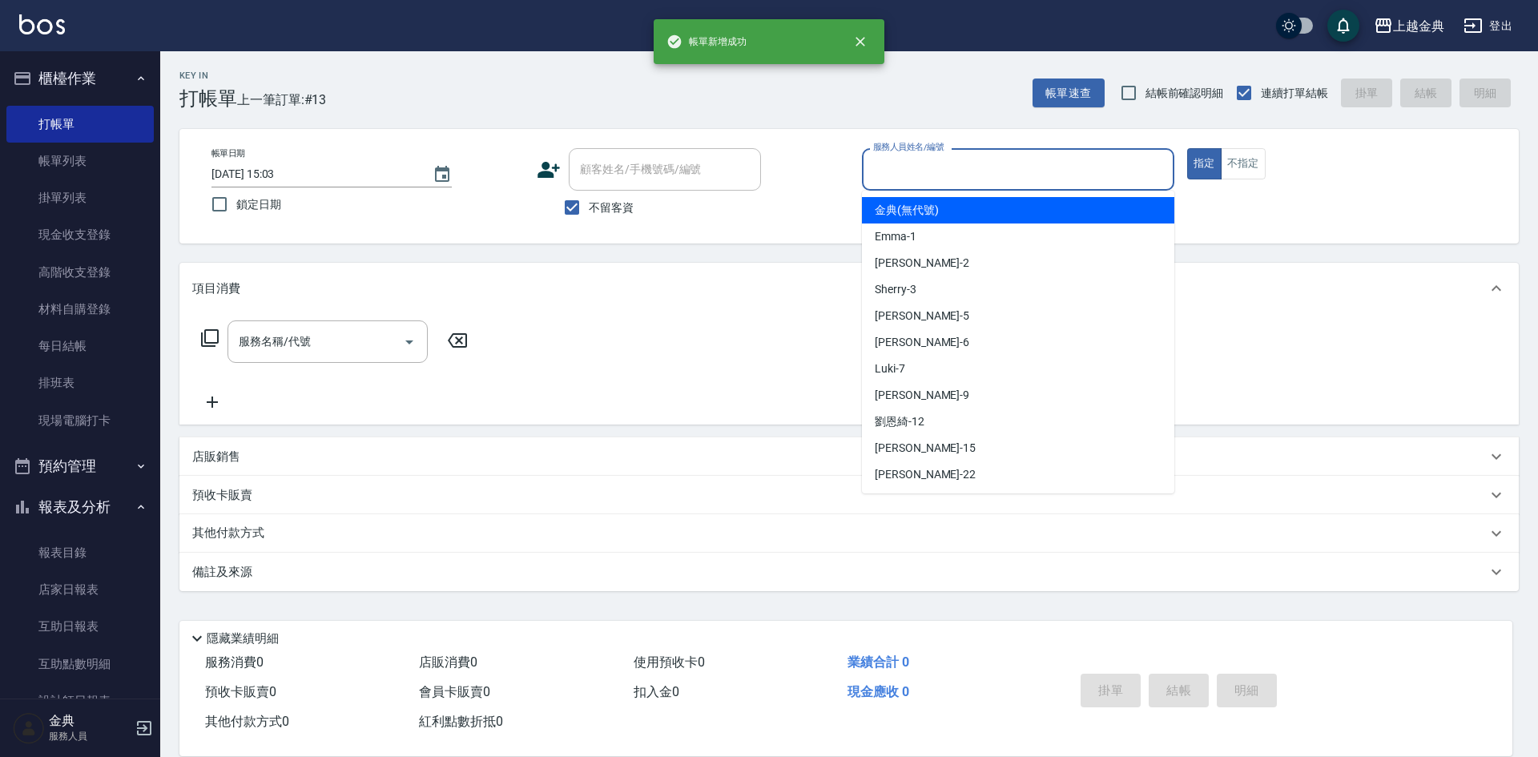
click at [965, 163] on input "服務人員姓名/編號" at bounding box center [1018, 169] width 298 height 28
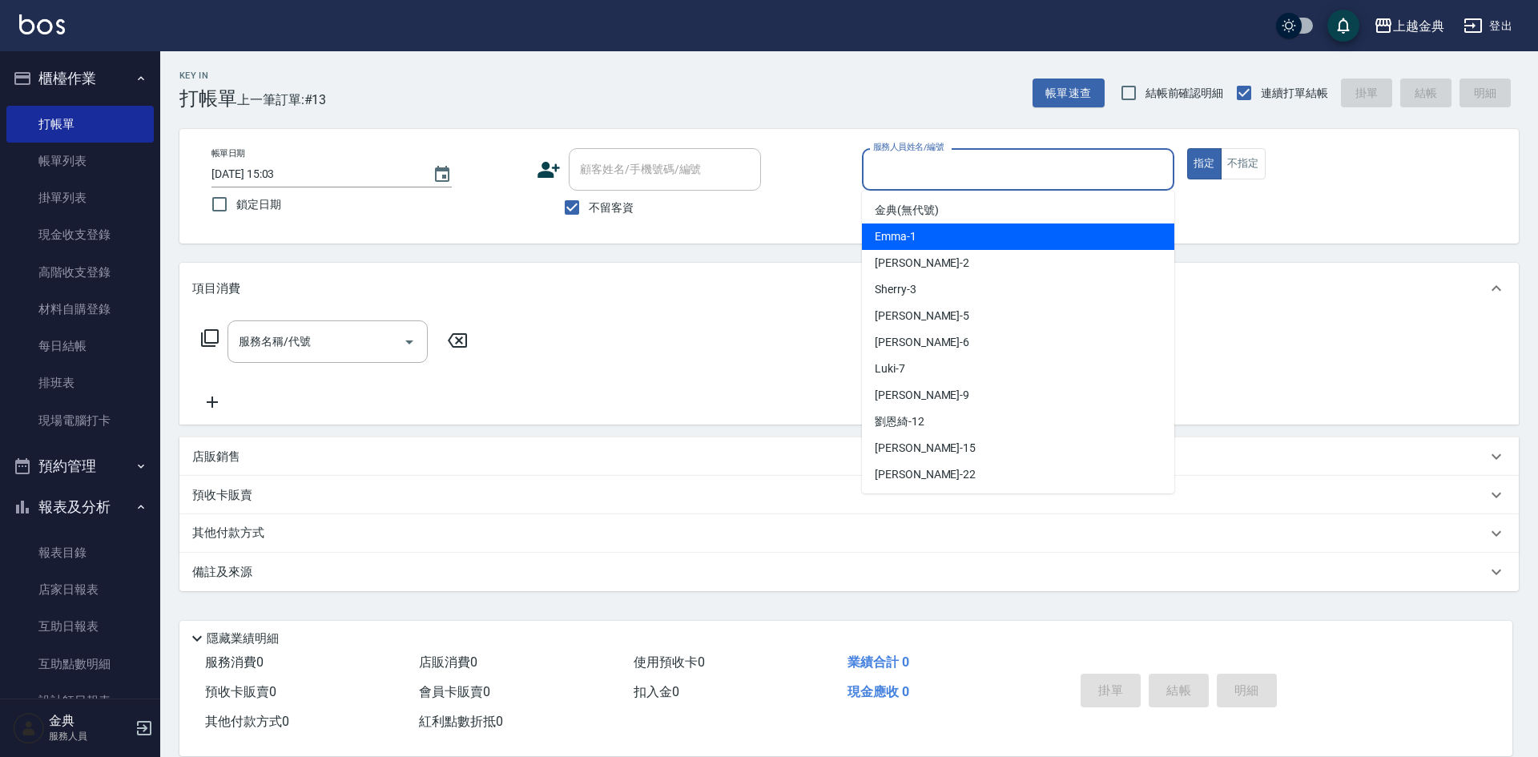
drag, startPoint x: 972, startPoint y: 233, endPoint x: 861, endPoint y: 254, distance: 113.3
click at [972, 234] on div "Emma -1" at bounding box center [1018, 236] width 312 height 26
type input "Emma-1"
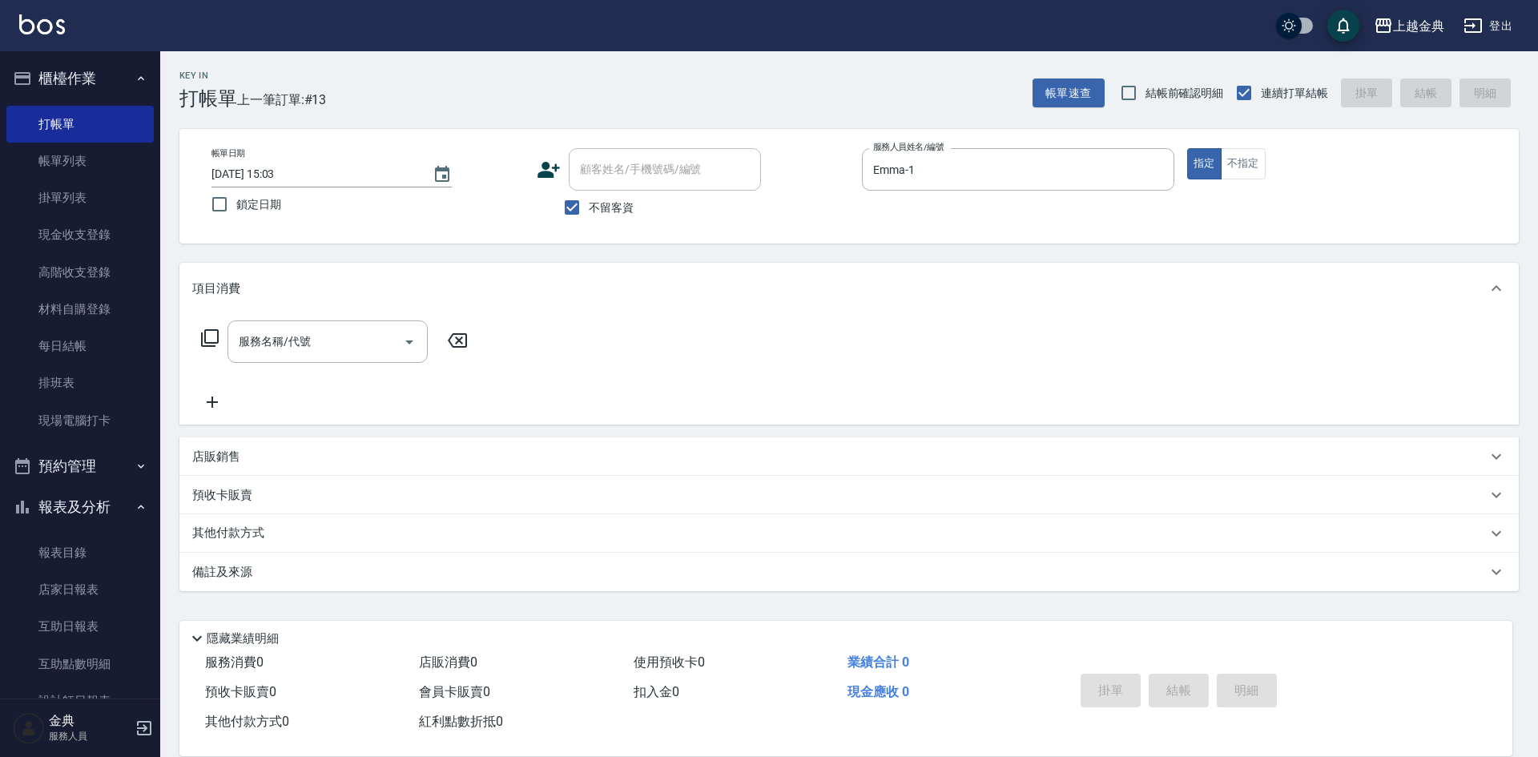
click at [207, 340] on icon at bounding box center [209, 337] width 19 height 19
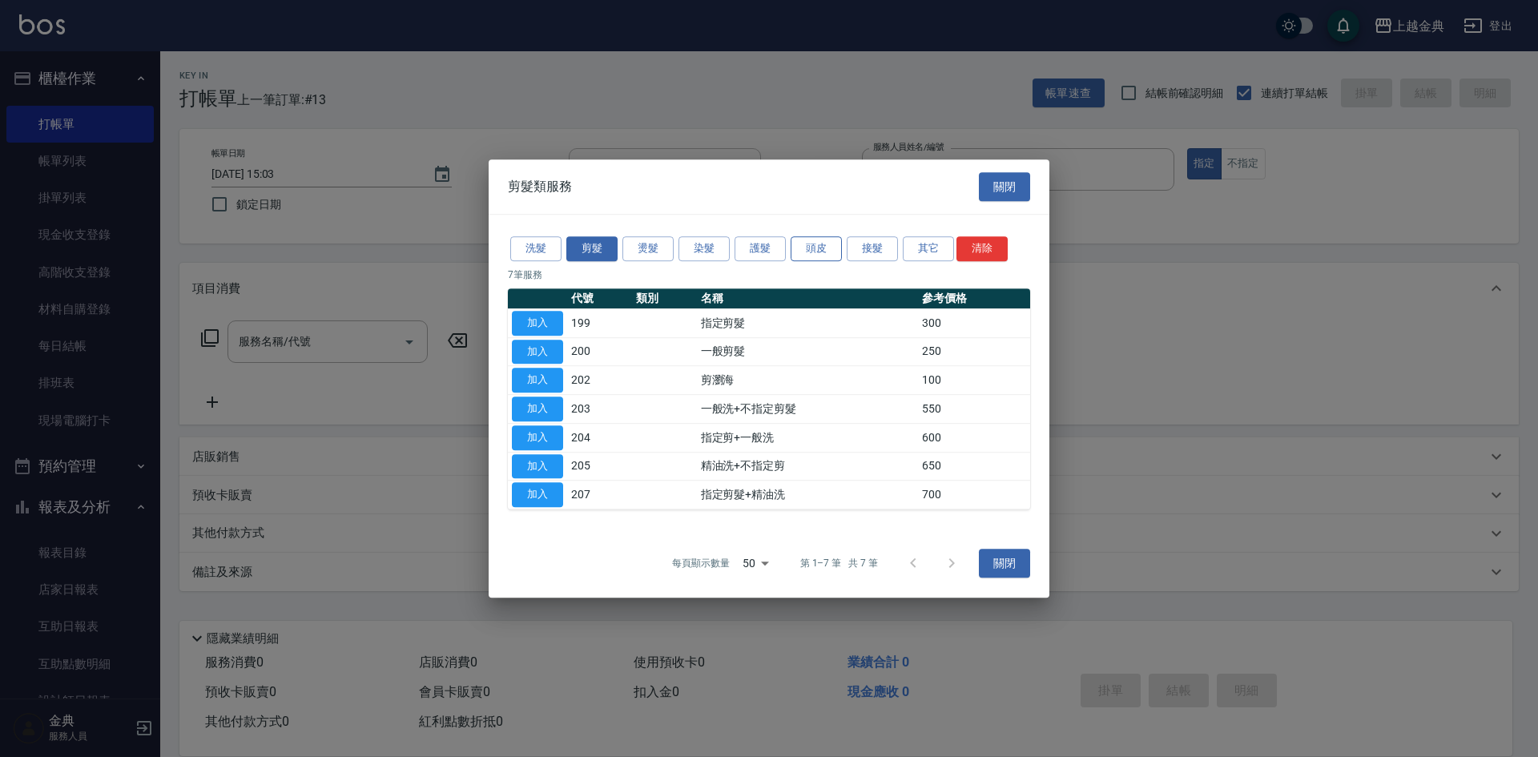
click at [806, 254] on button "頭皮" at bounding box center [816, 248] width 51 height 25
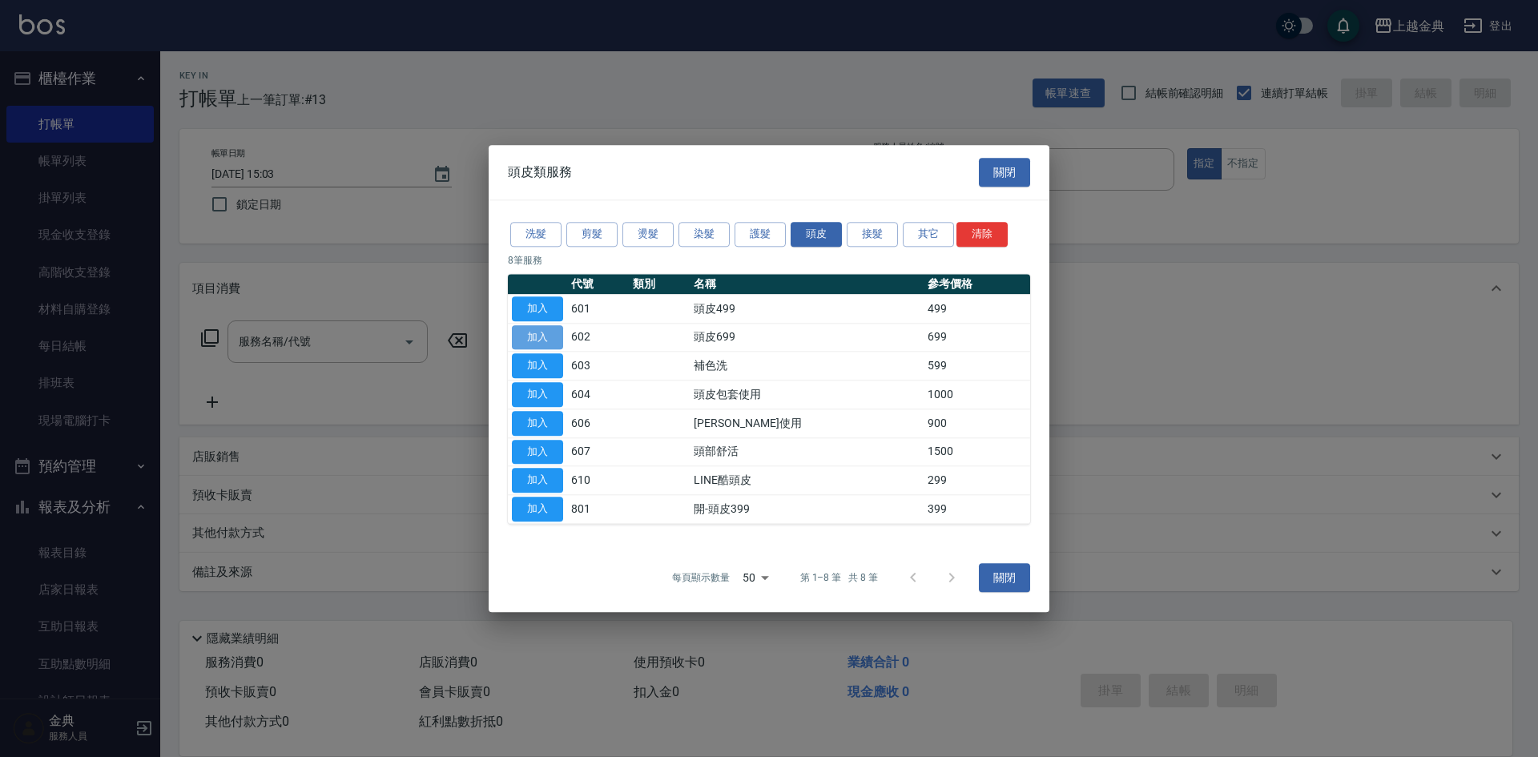
click at [550, 333] on button "加入" at bounding box center [537, 337] width 51 height 25
type input "頭皮699(602)"
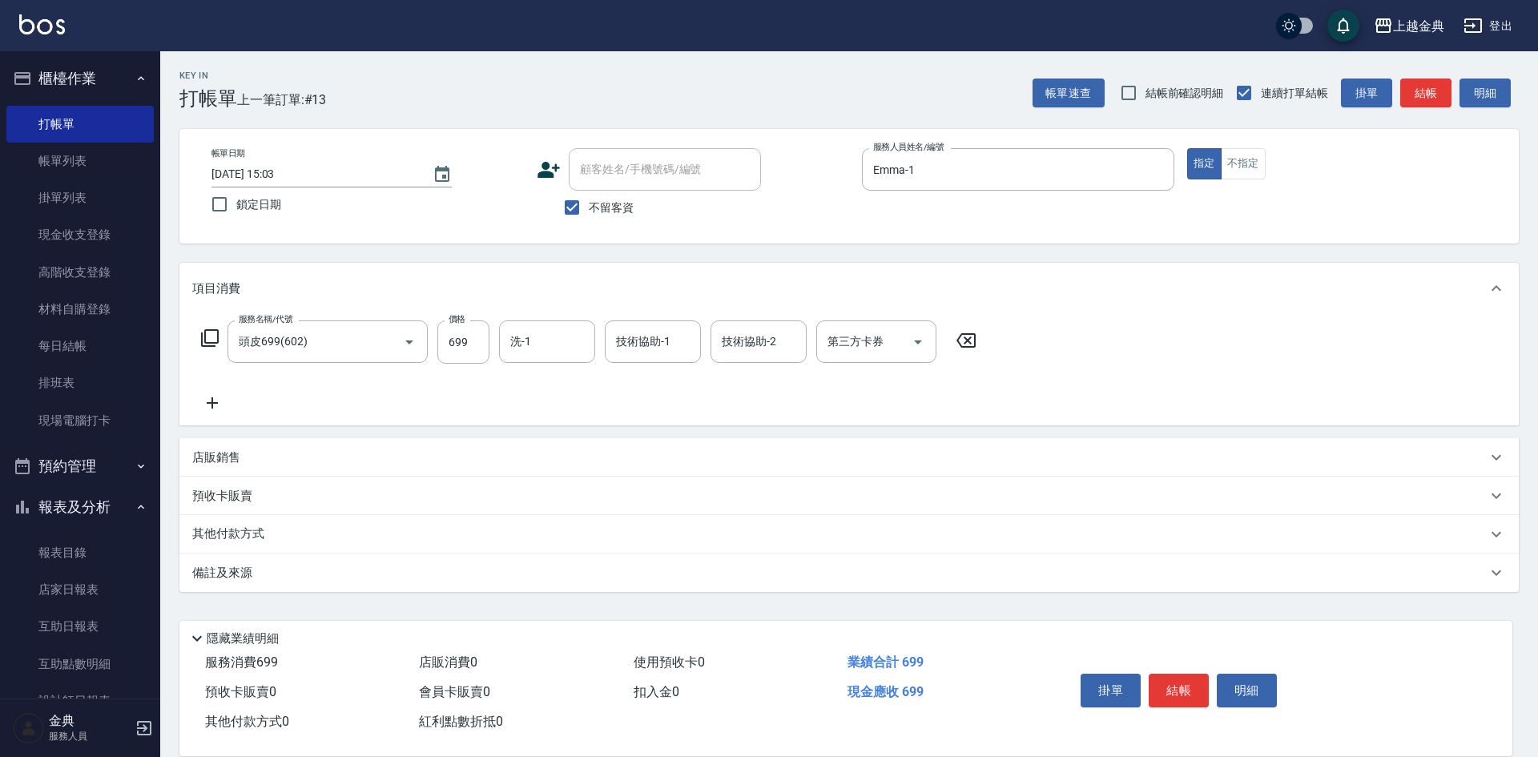
click at [209, 335] on icon at bounding box center [209, 337] width 19 height 19
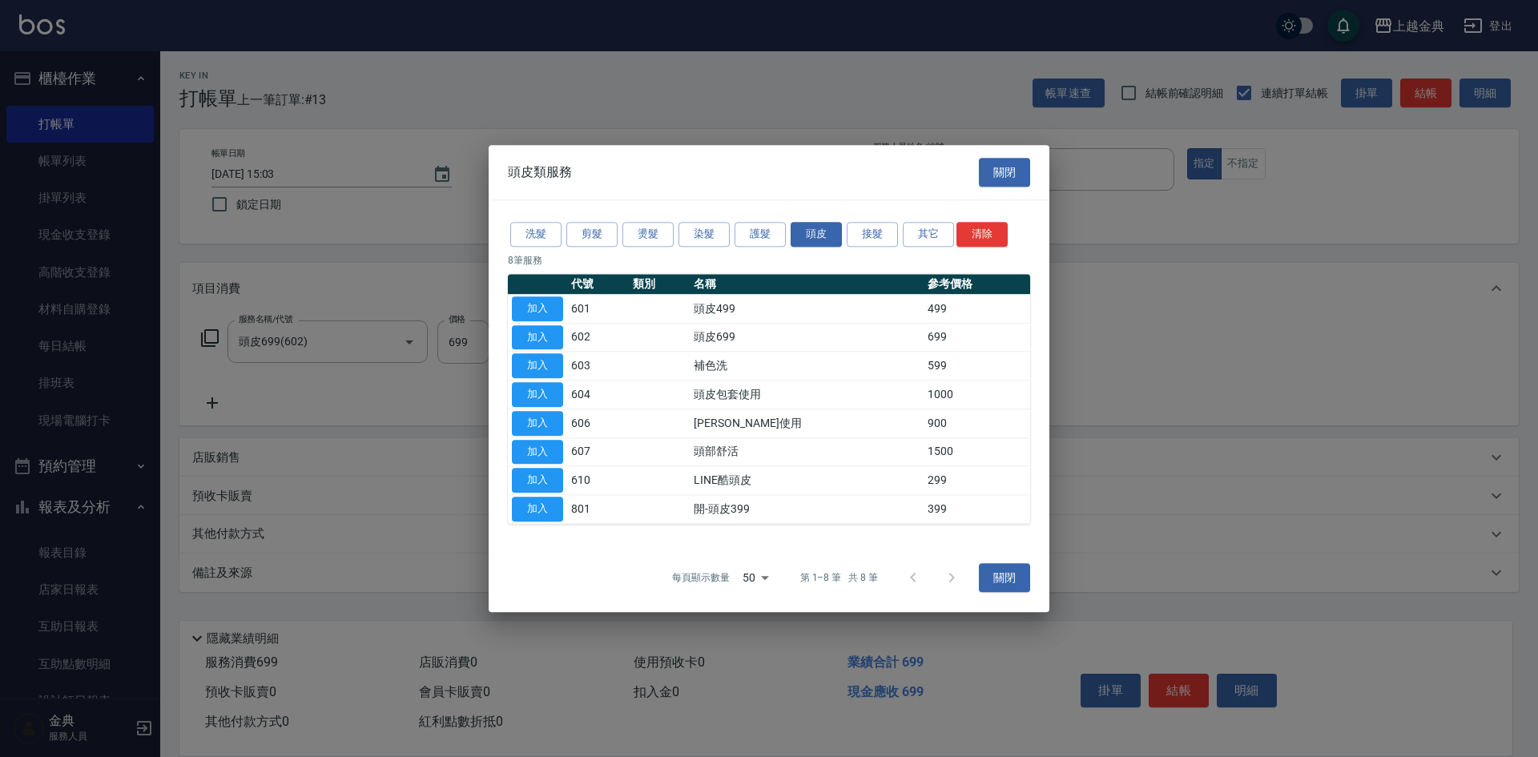
click at [577, 249] on div "洗髮 剪髮 燙髮 染髮 護髮 頭皮 接髮 其它 清除" at bounding box center [769, 234] width 522 height 30
click at [586, 239] on button "剪髮" at bounding box center [591, 234] width 51 height 25
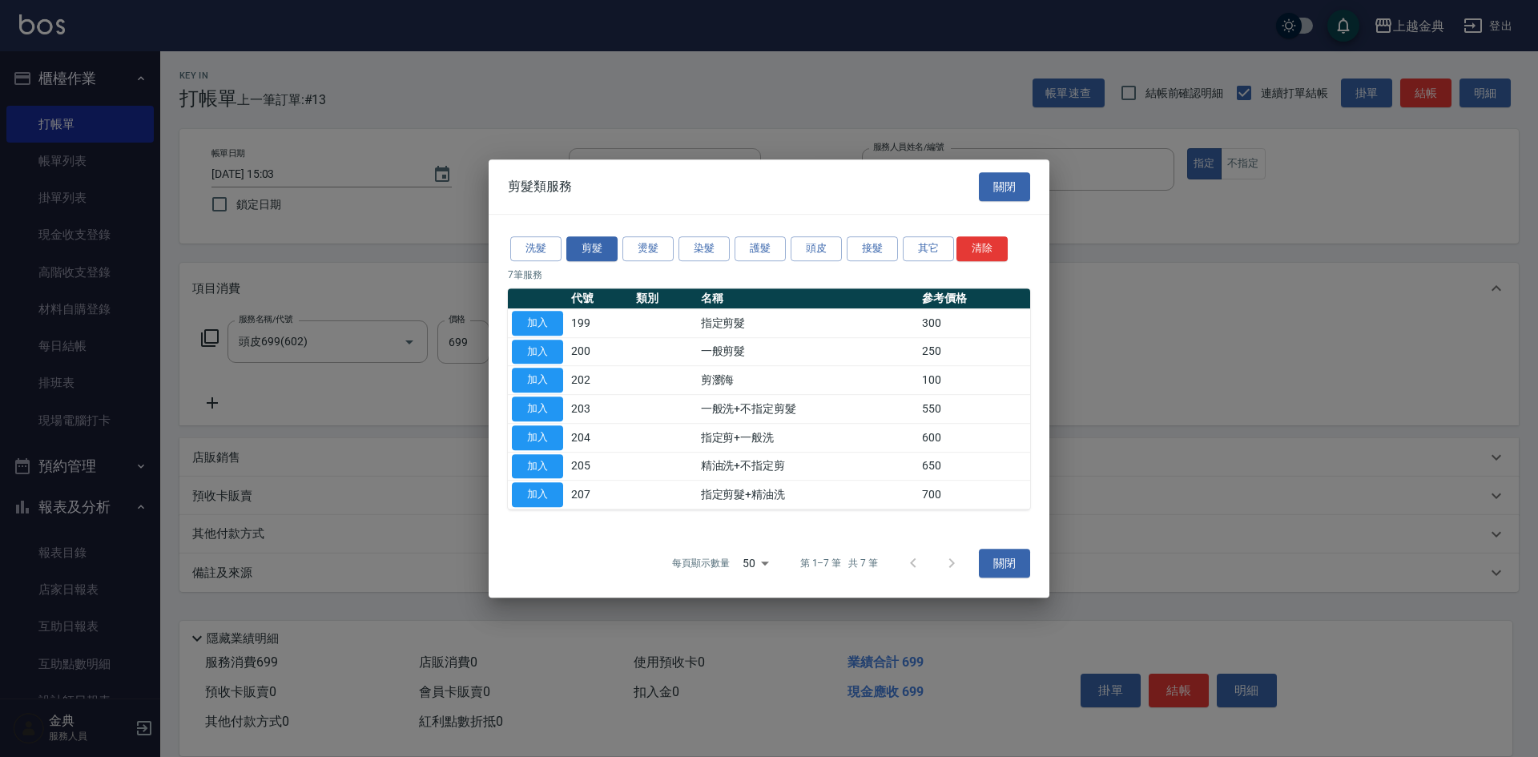
click at [557, 313] on button "加入" at bounding box center [537, 323] width 51 height 25
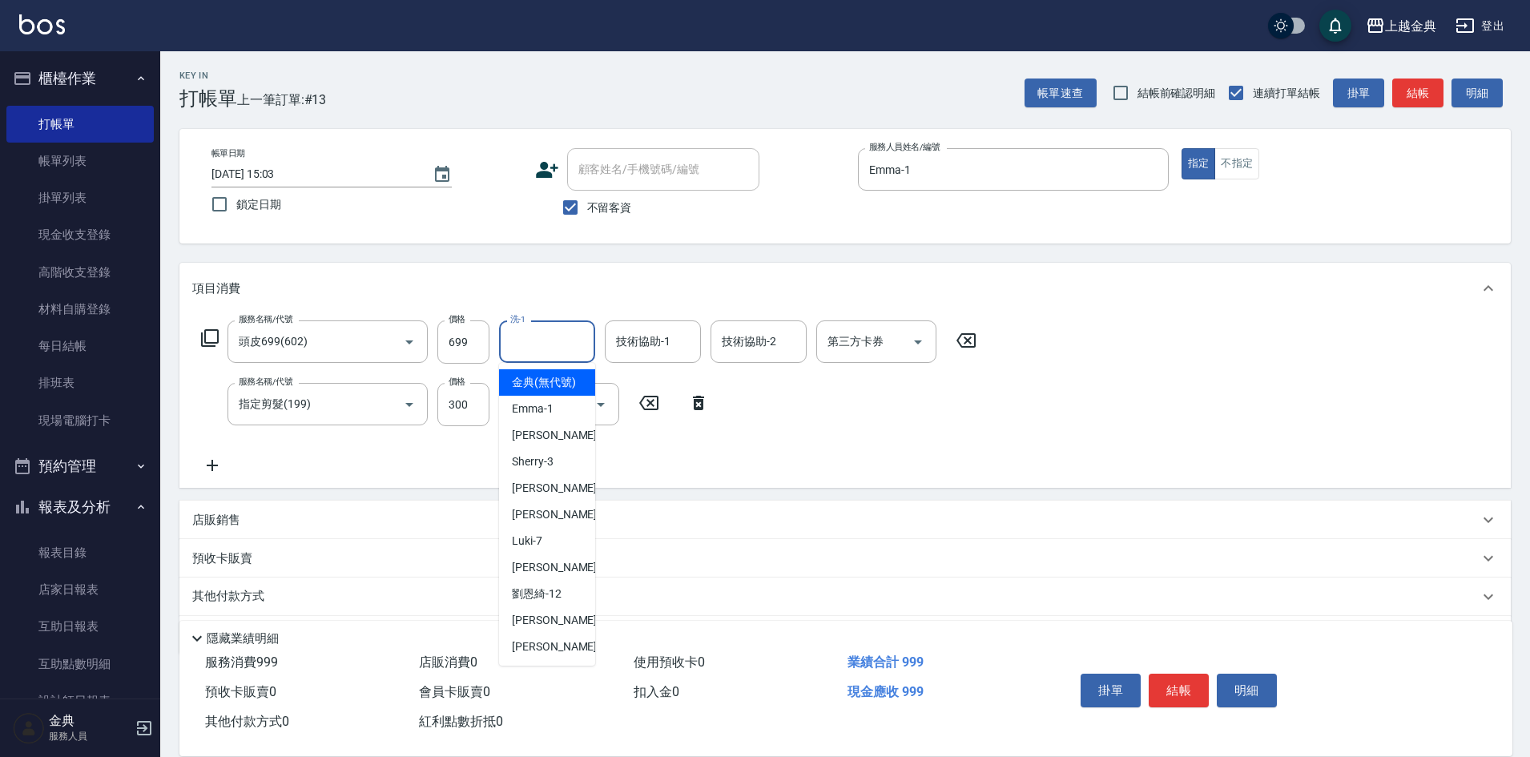
click at [545, 336] on input "洗-1" at bounding box center [547, 342] width 82 height 28
click at [549, 607] on div "[PERSON_NAME]-12" at bounding box center [547, 594] width 96 height 26
type input "[PERSON_NAME]-12"
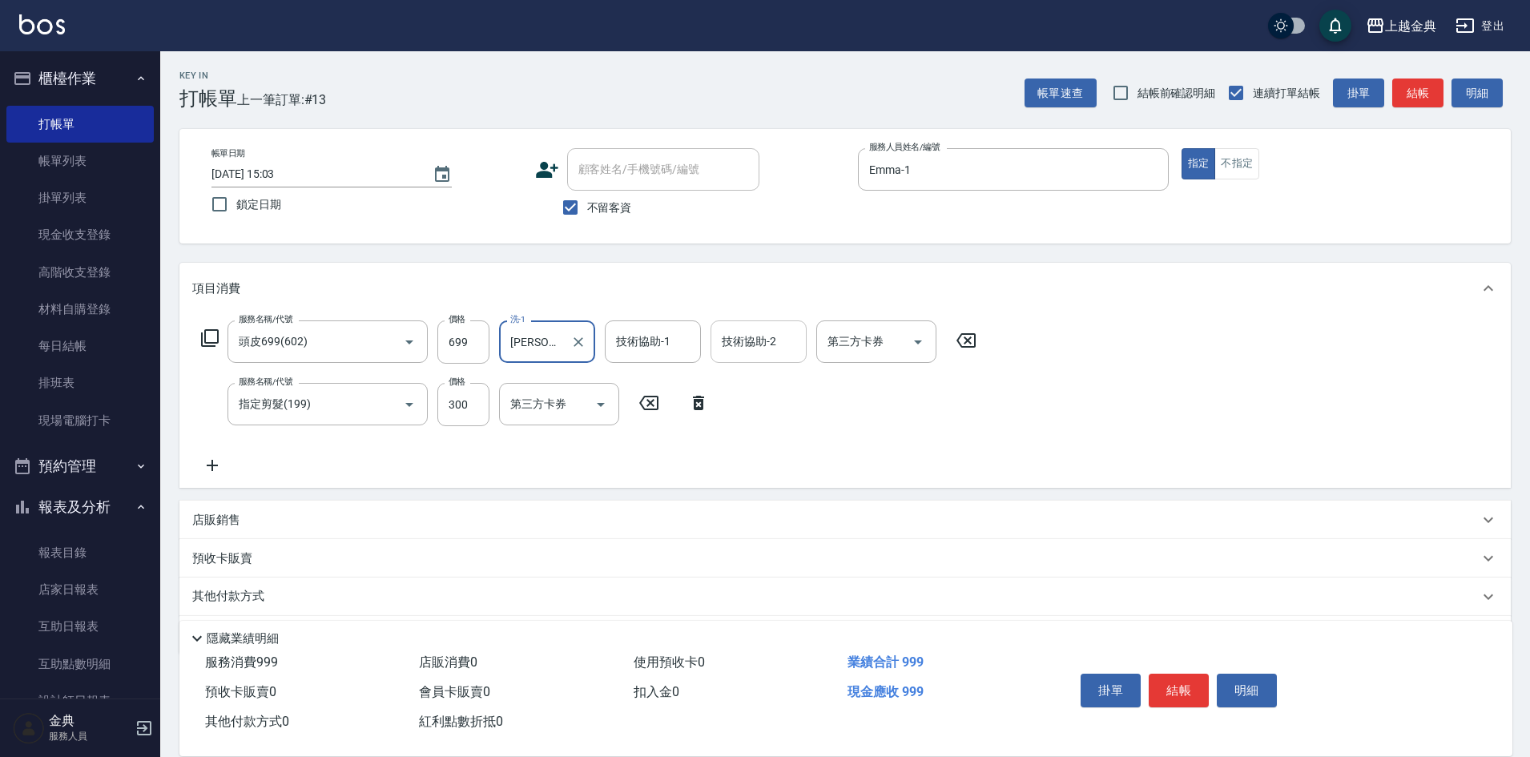
click at [761, 332] on div "技術協助-2 技術協助-2" at bounding box center [758, 341] width 96 height 42
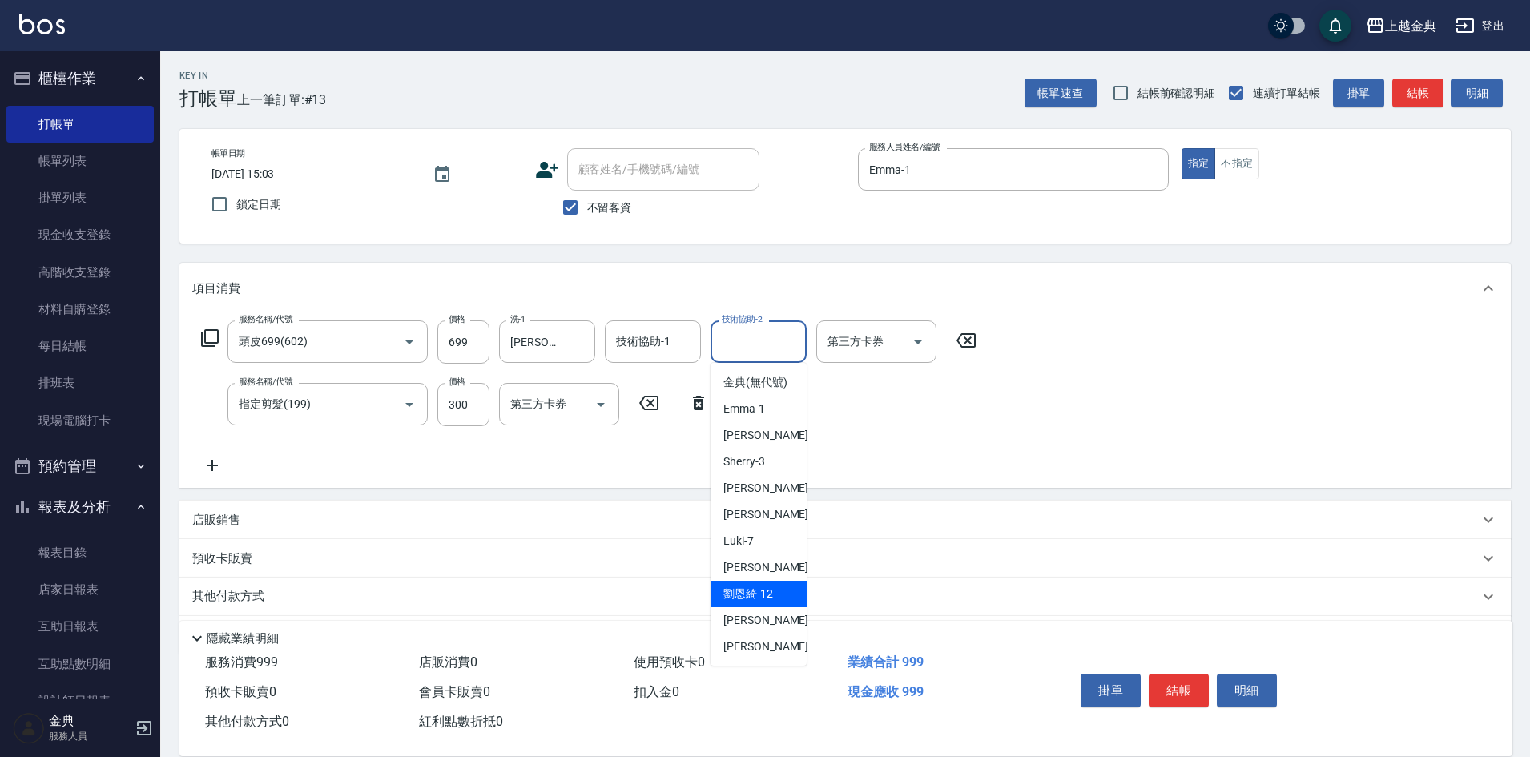
click at [736, 607] on div "[PERSON_NAME]-12" at bounding box center [758, 594] width 96 height 26
type input "[PERSON_NAME]-12"
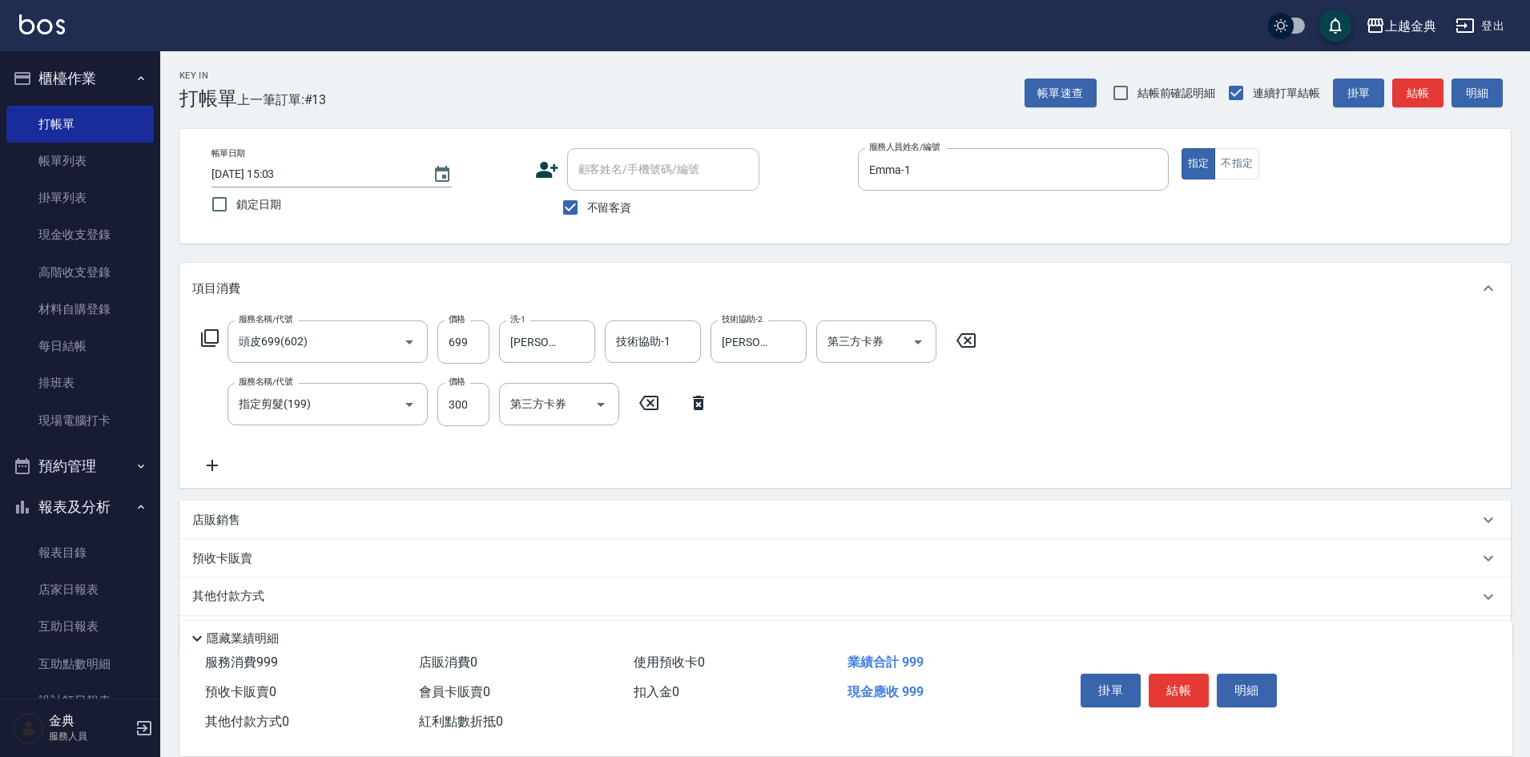
drag, startPoint x: 311, startPoint y: 603, endPoint x: 304, endPoint y: 592, distance: 13.3
click at [310, 602] on div "其他付款方式" at bounding box center [835, 597] width 1286 height 18
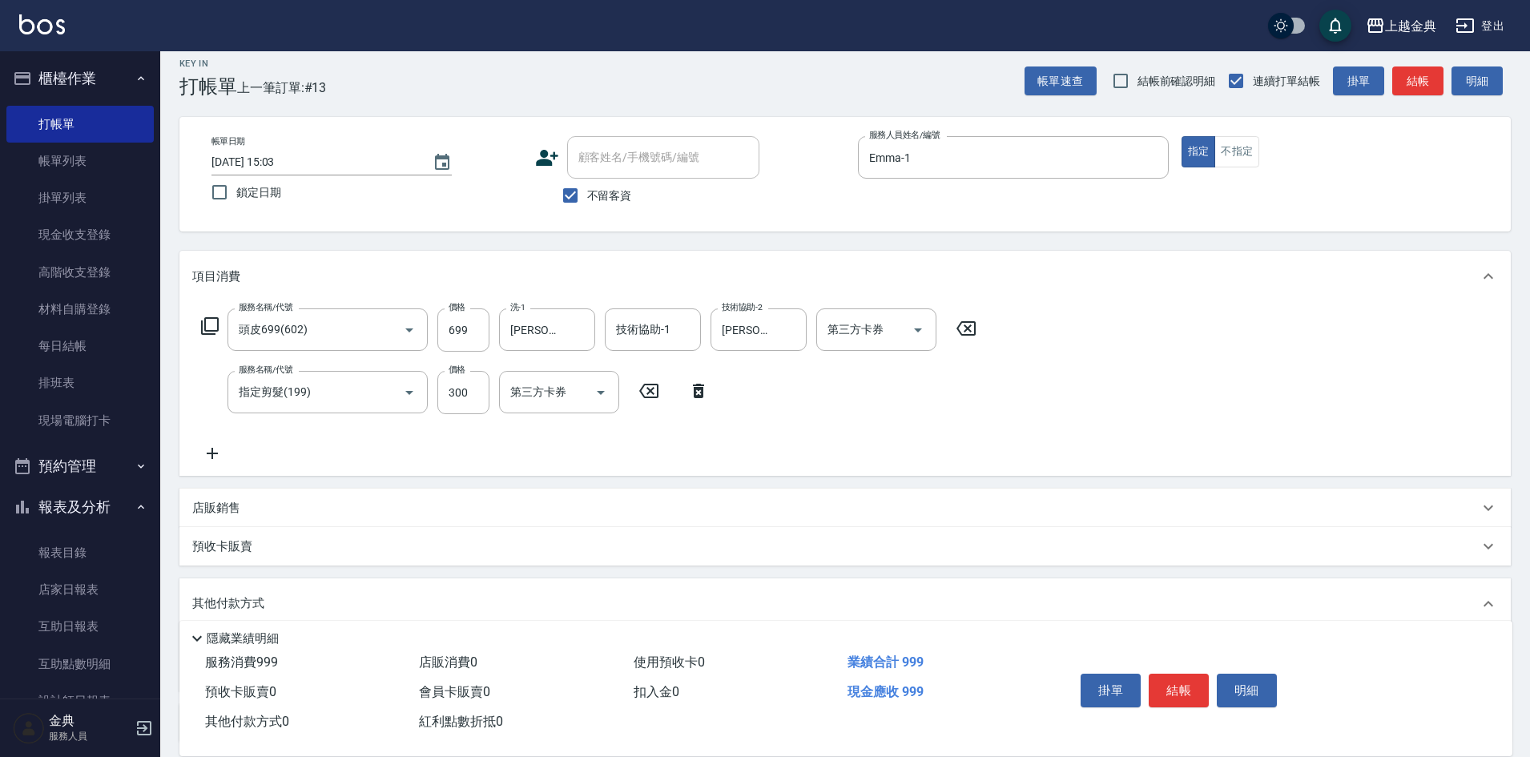
scroll to position [151, 0]
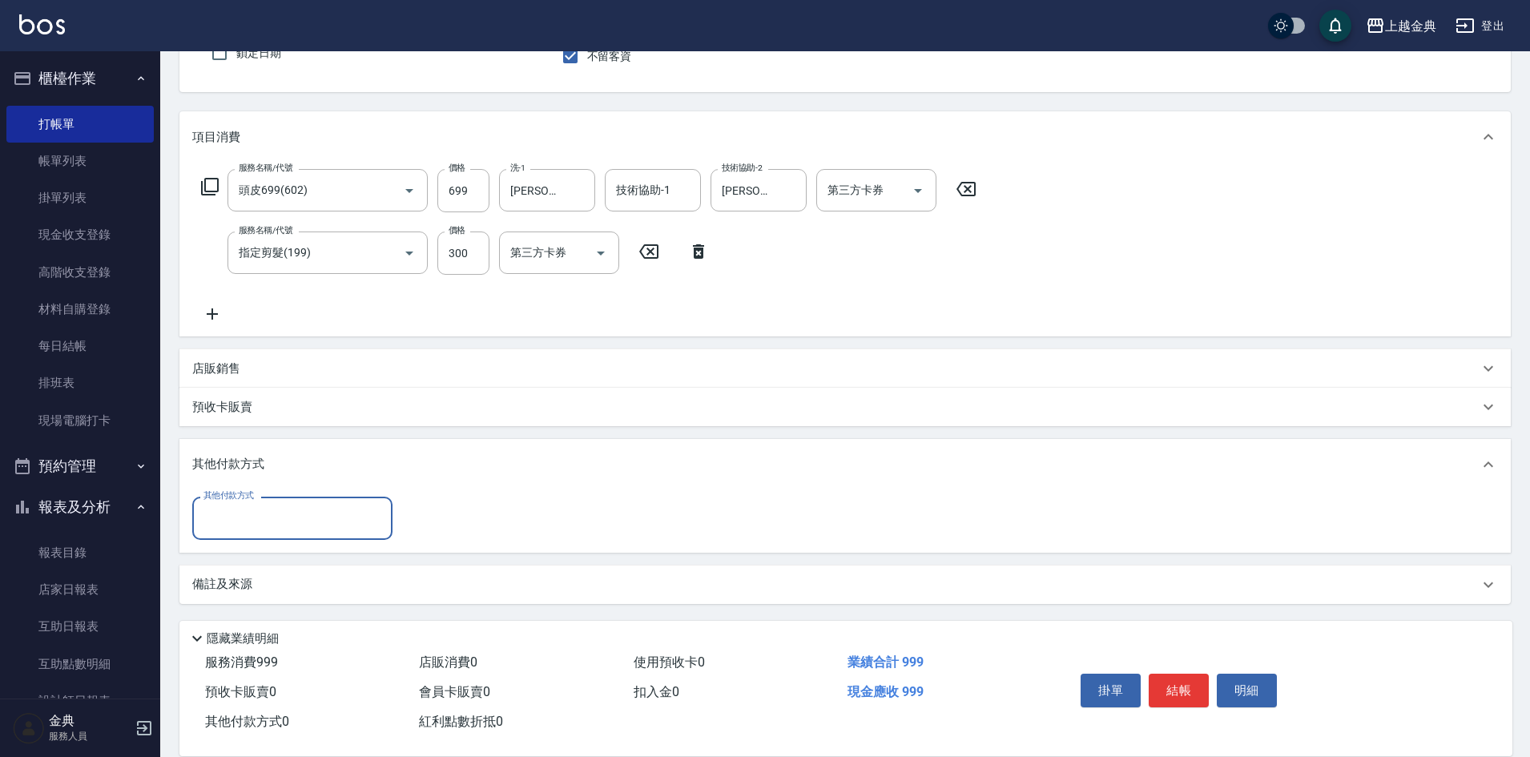
click at [281, 512] on input "其他付款方式" at bounding box center [292, 518] width 186 height 28
click at [244, 632] on span "轉帳" at bounding box center [292, 639] width 200 height 26
type input "轉帳"
type input "999"
click at [1193, 685] on button "結帳" at bounding box center [1179, 691] width 60 height 34
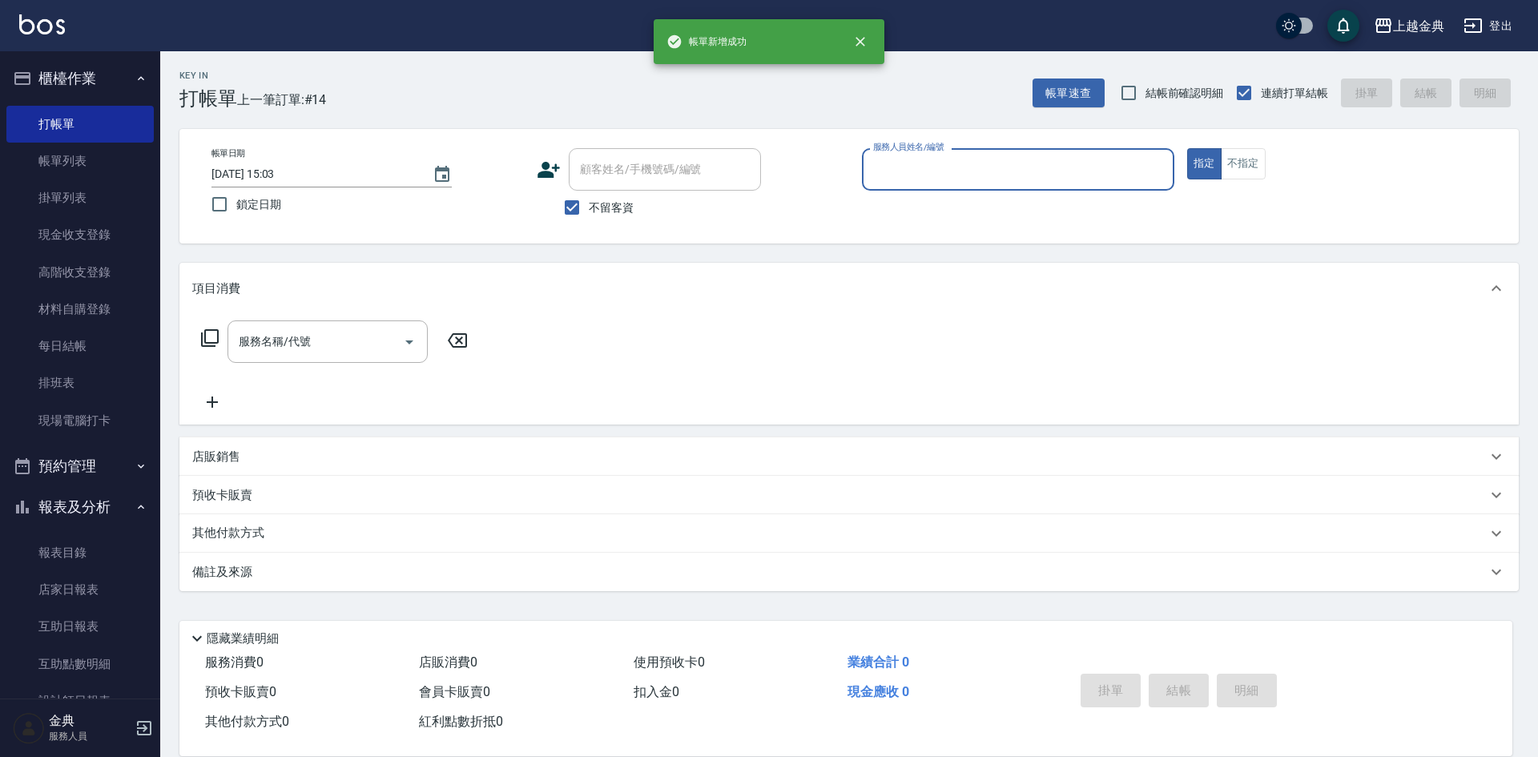
scroll to position [277, 0]
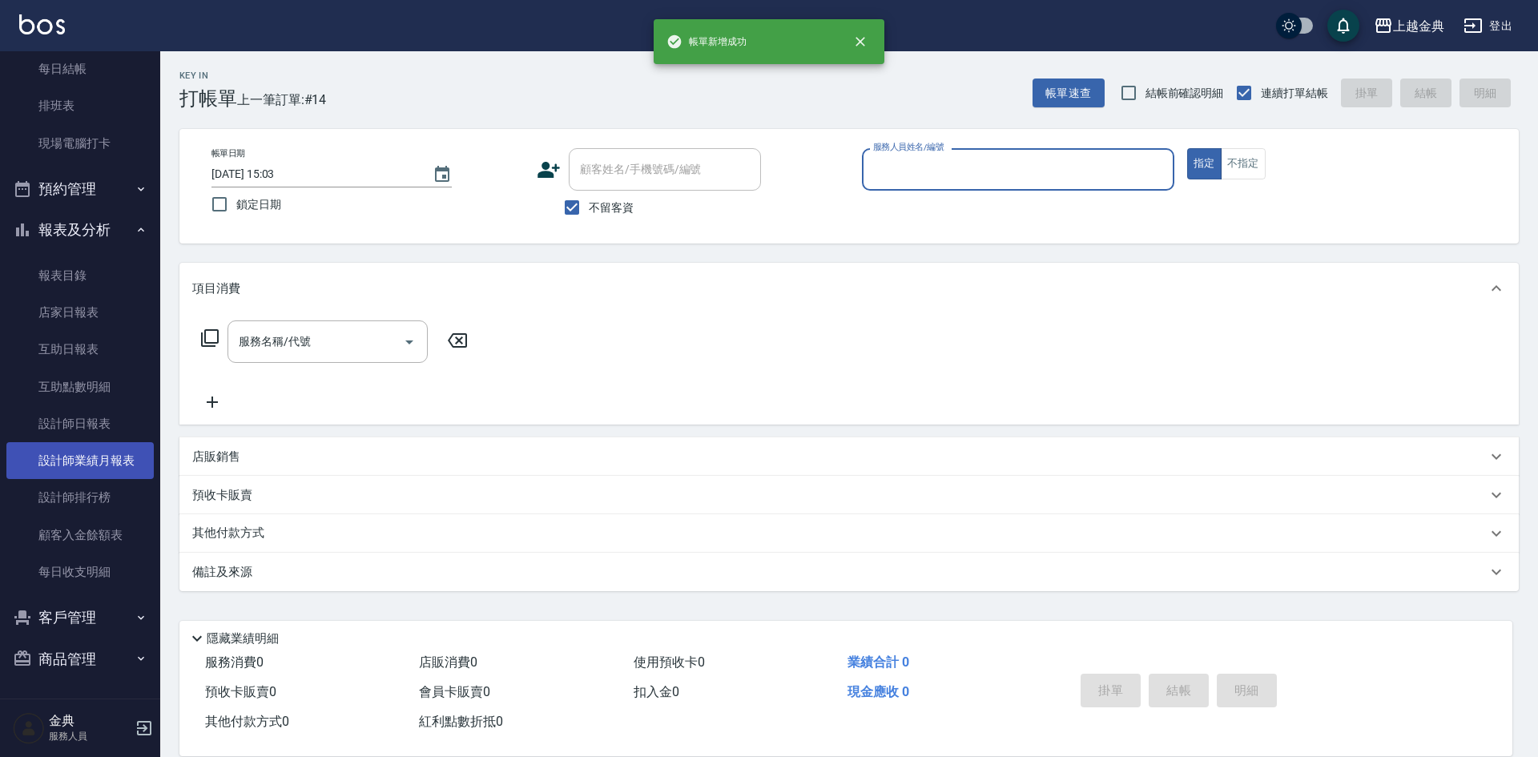
click at [100, 460] on link "設計師業績月報表" at bounding box center [79, 460] width 147 height 37
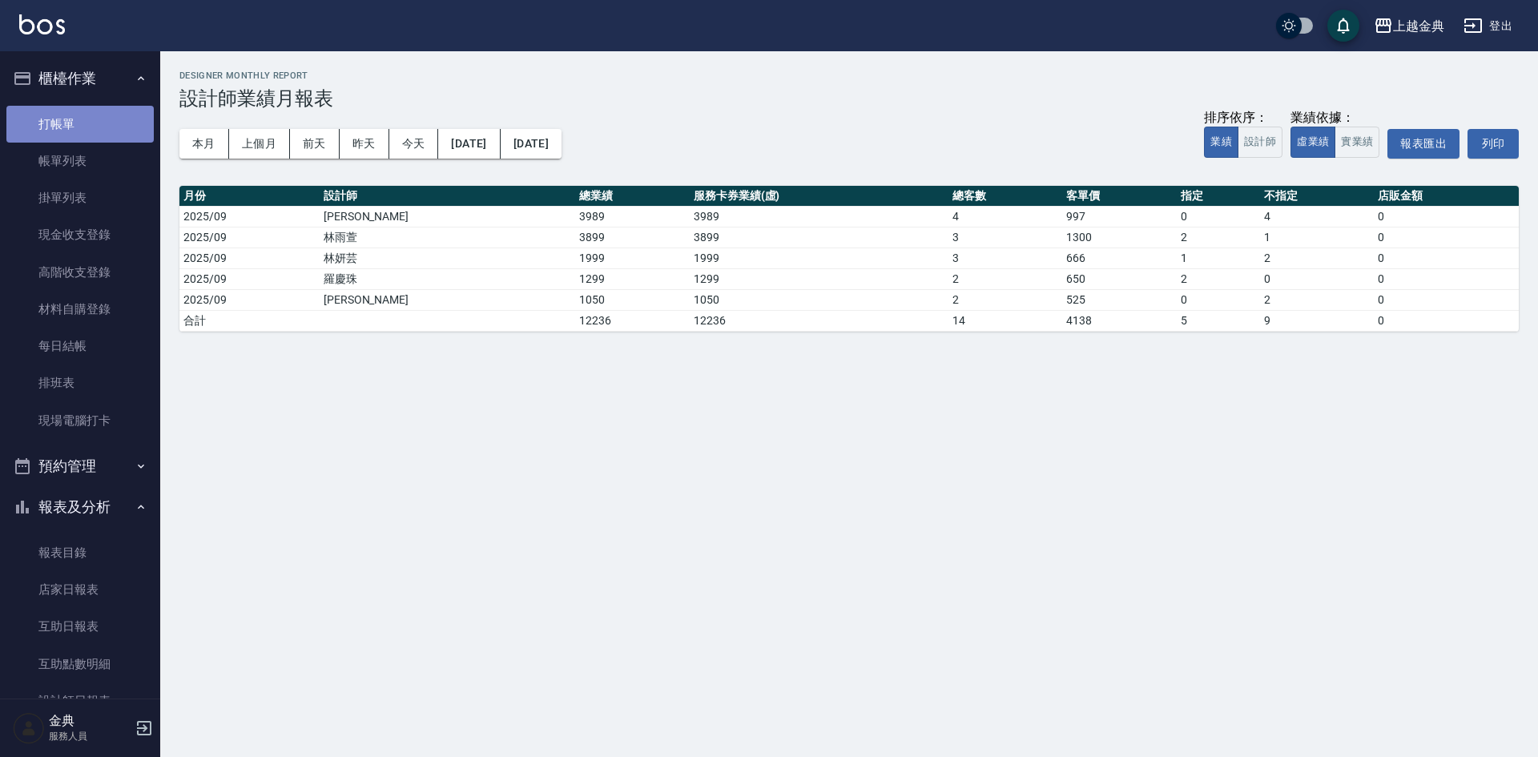
click at [82, 120] on link "打帳單" at bounding box center [79, 124] width 147 height 37
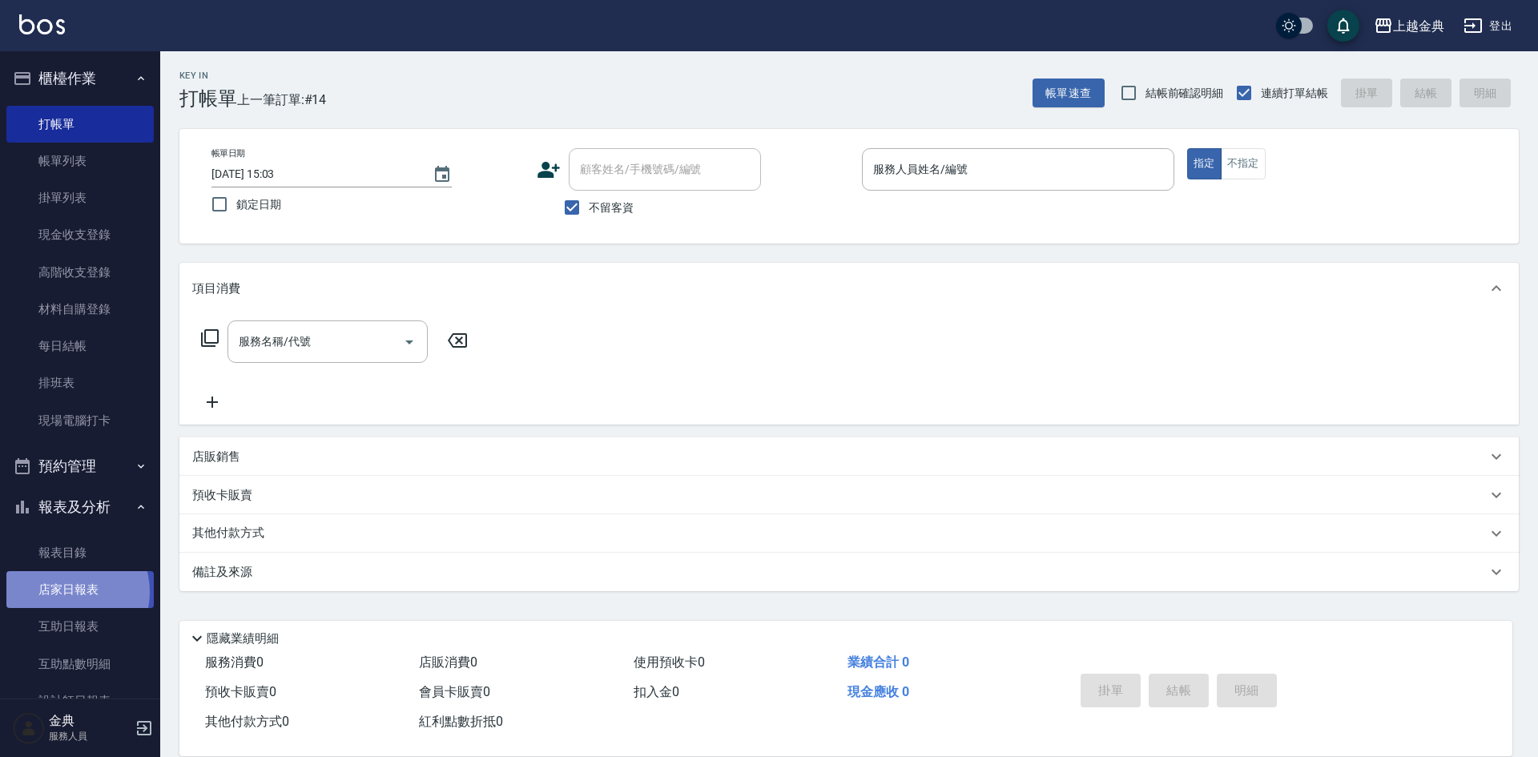
click at [68, 592] on link "店家日報表" at bounding box center [79, 589] width 147 height 37
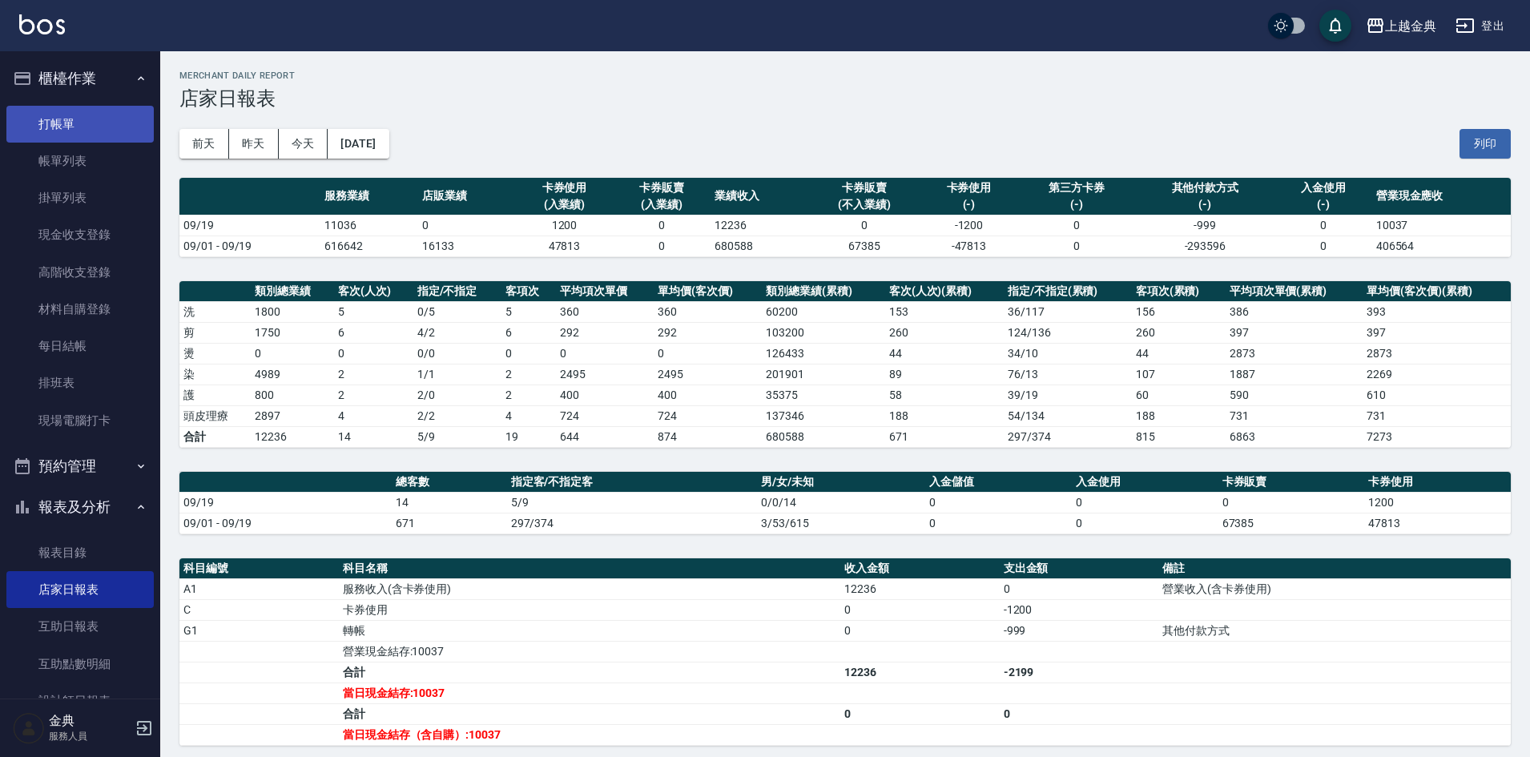
click at [78, 115] on link "打帳單" at bounding box center [79, 124] width 147 height 37
